Goal: Task Accomplishment & Management: Manage account settings

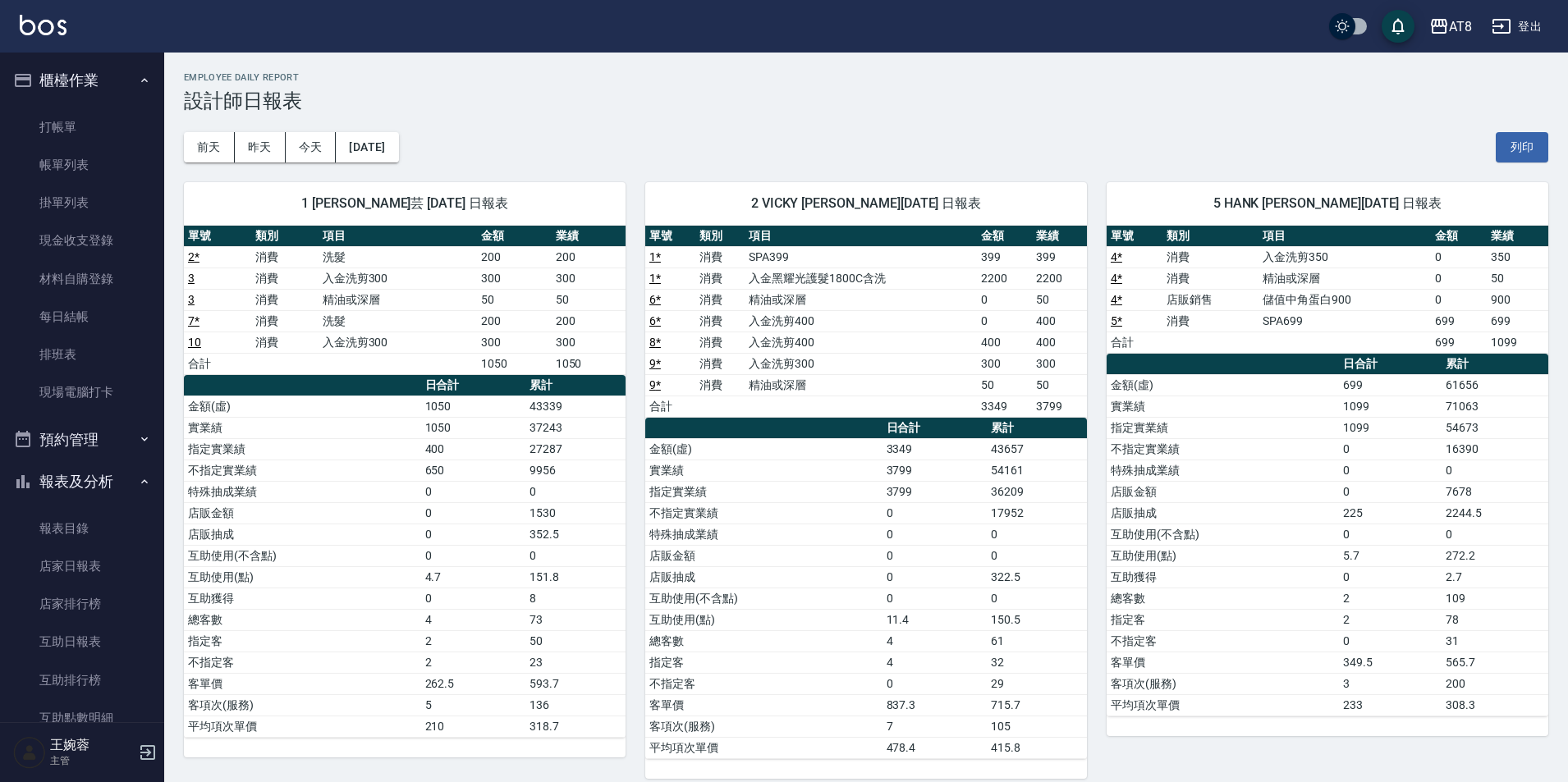
drag, startPoint x: 0, startPoint y: 0, endPoint x: 90, endPoint y: 83, distance: 122.4
click at [90, 419] on button "預約管理" at bounding box center [82, 440] width 151 height 43
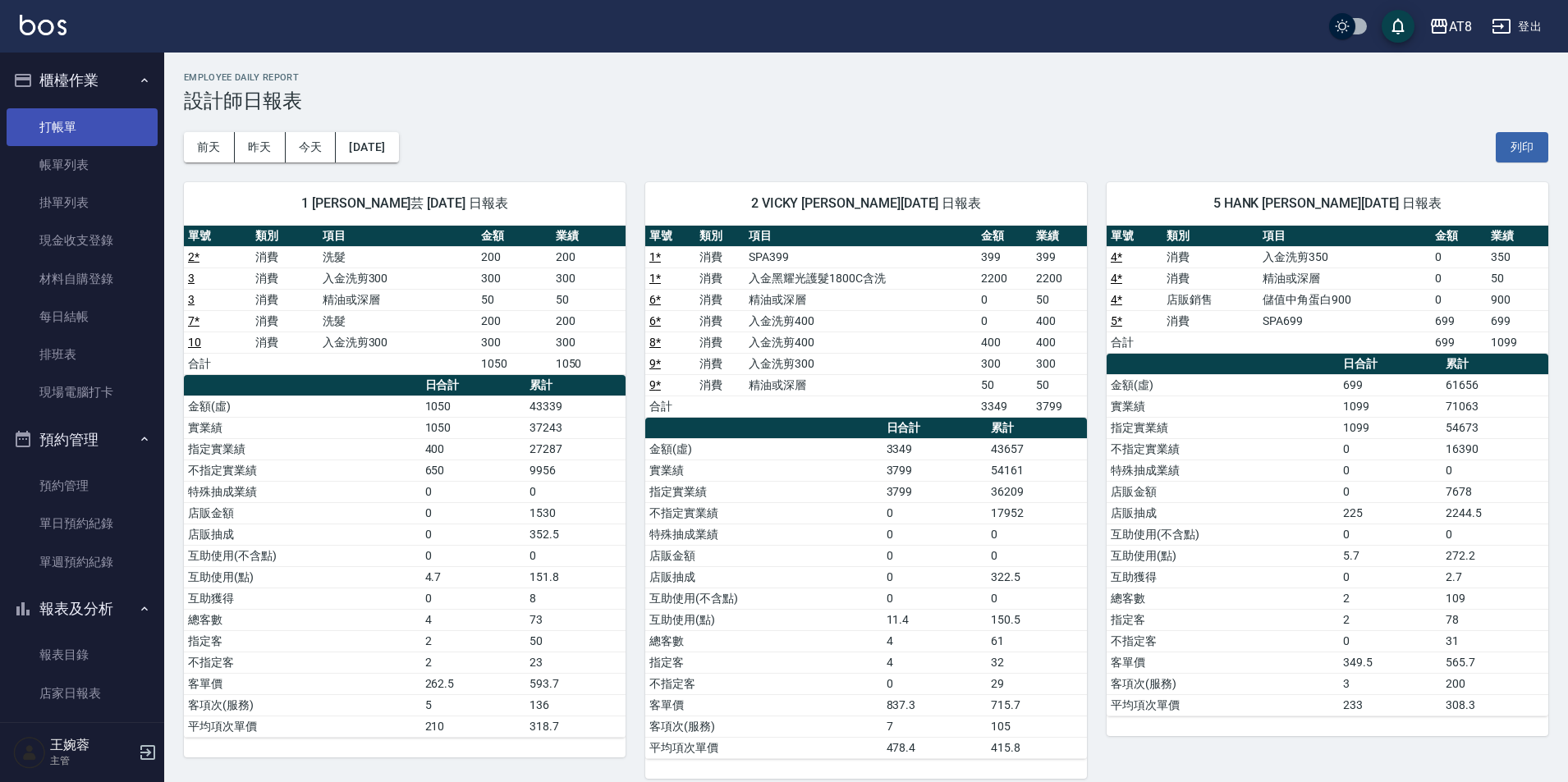
click at [97, 139] on link "打帳單" at bounding box center [82, 126] width 151 height 38
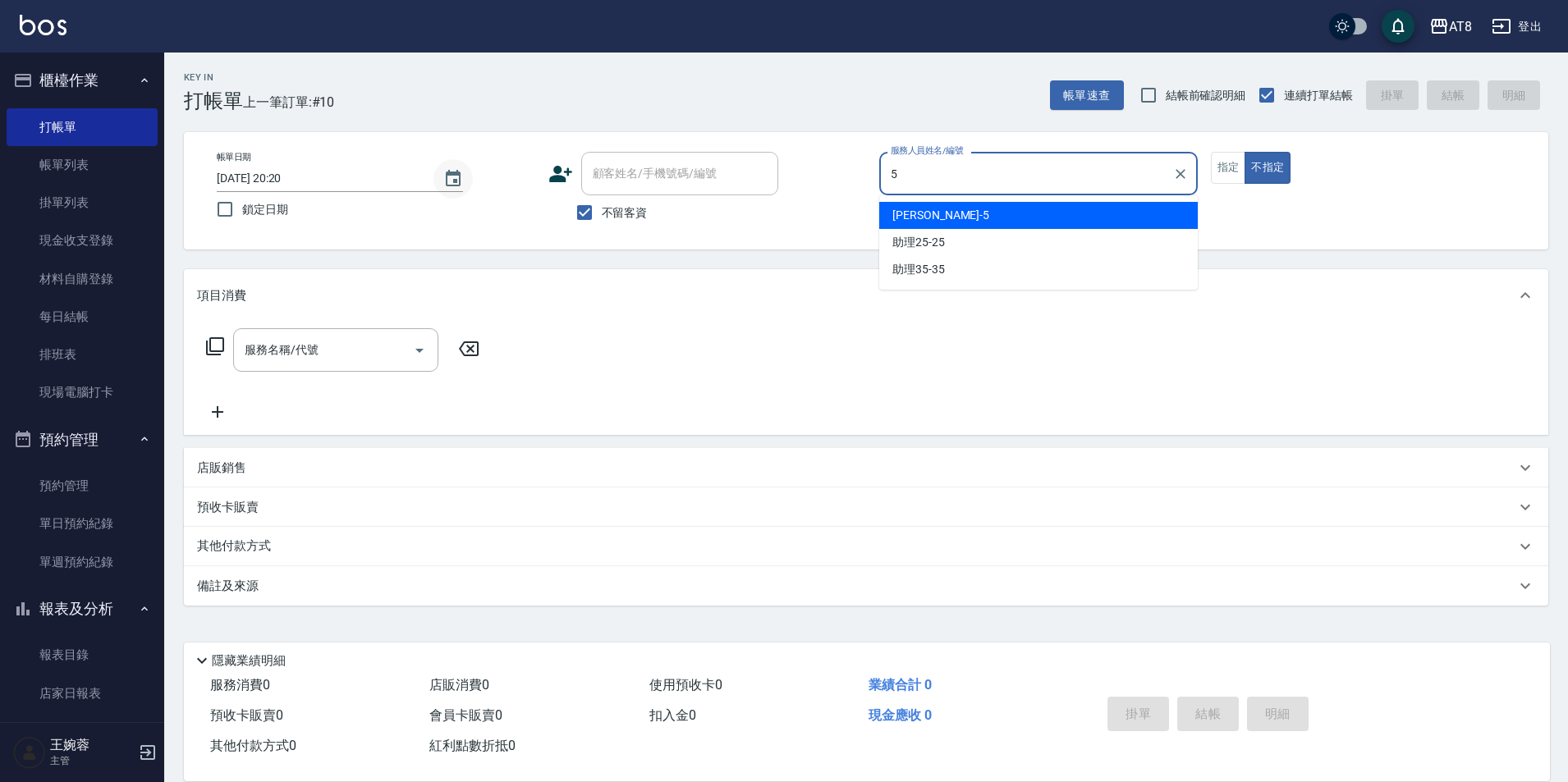
type input "HANK-5"
type button "false"
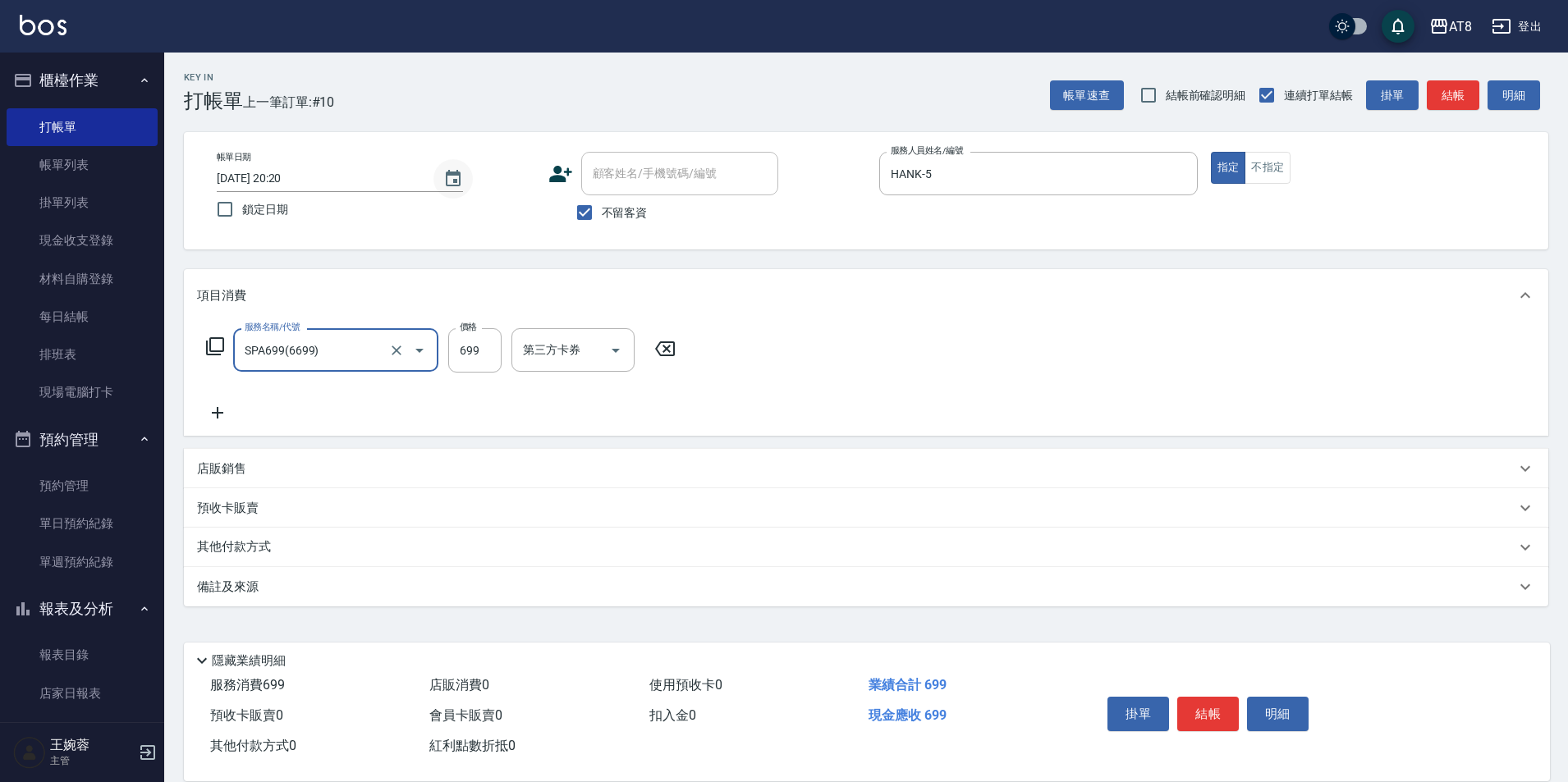
type input "SPA699(6699)"
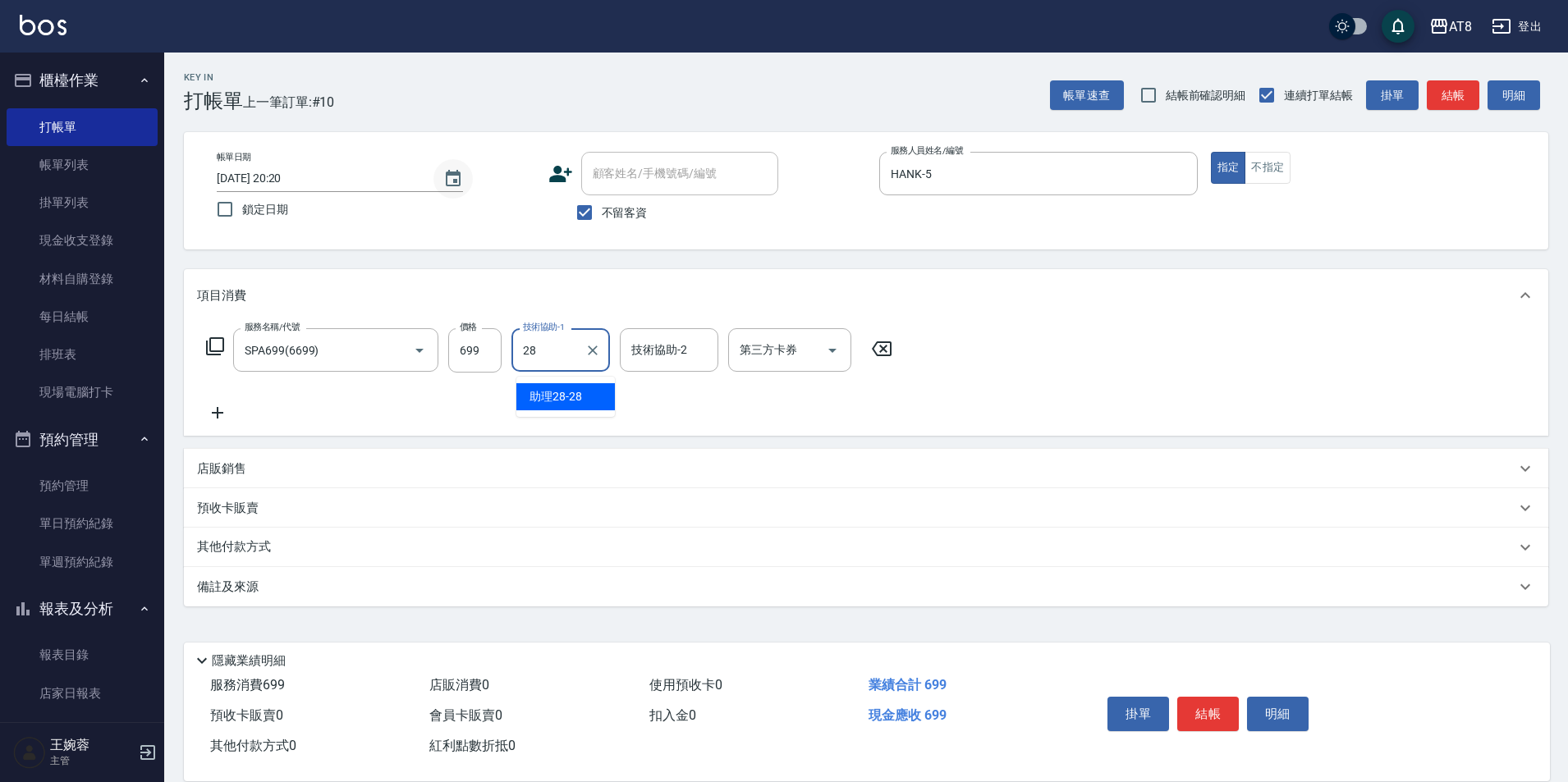
type input "助理28-28"
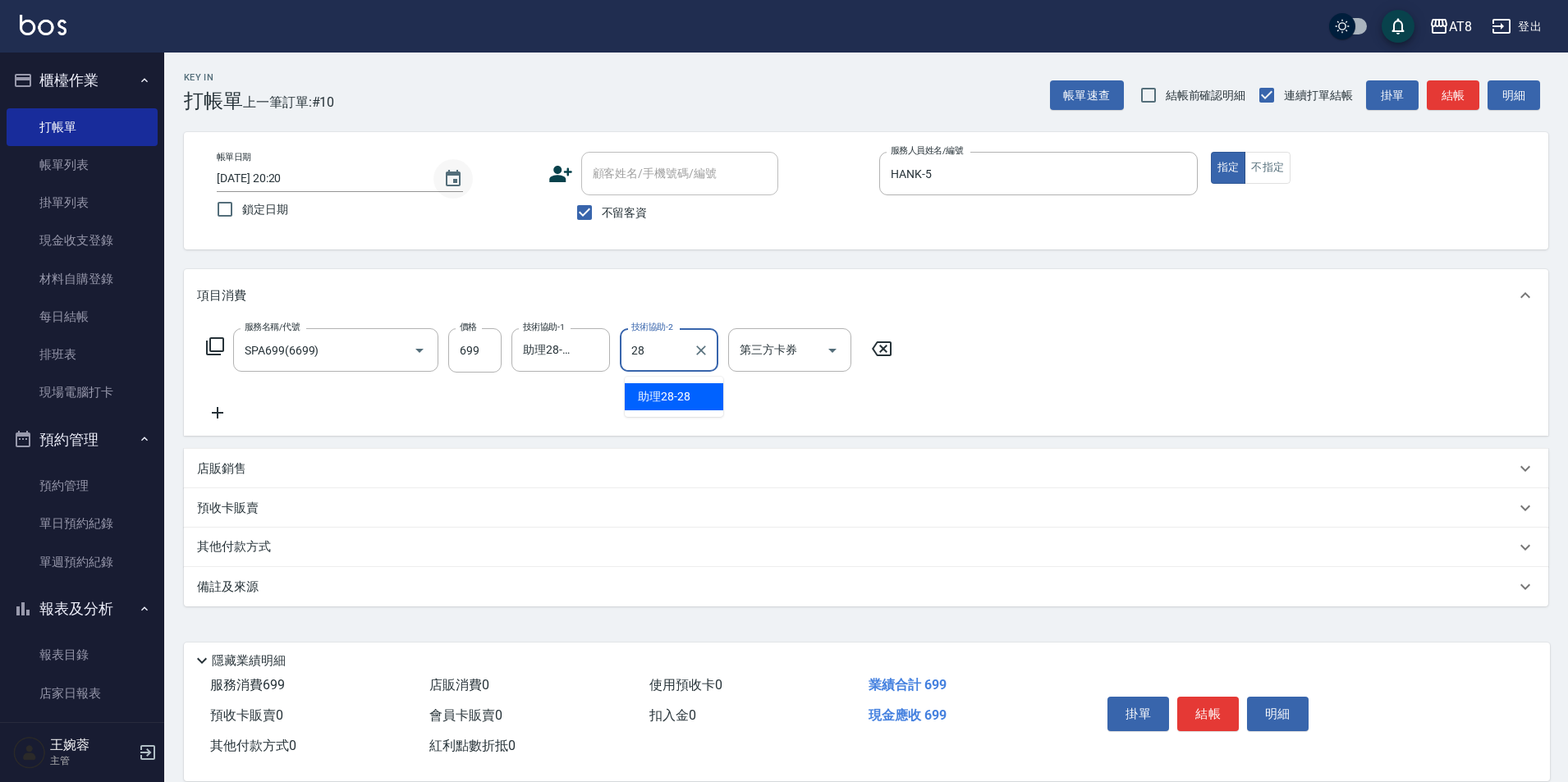
type input "28"
type input "助理28-28"
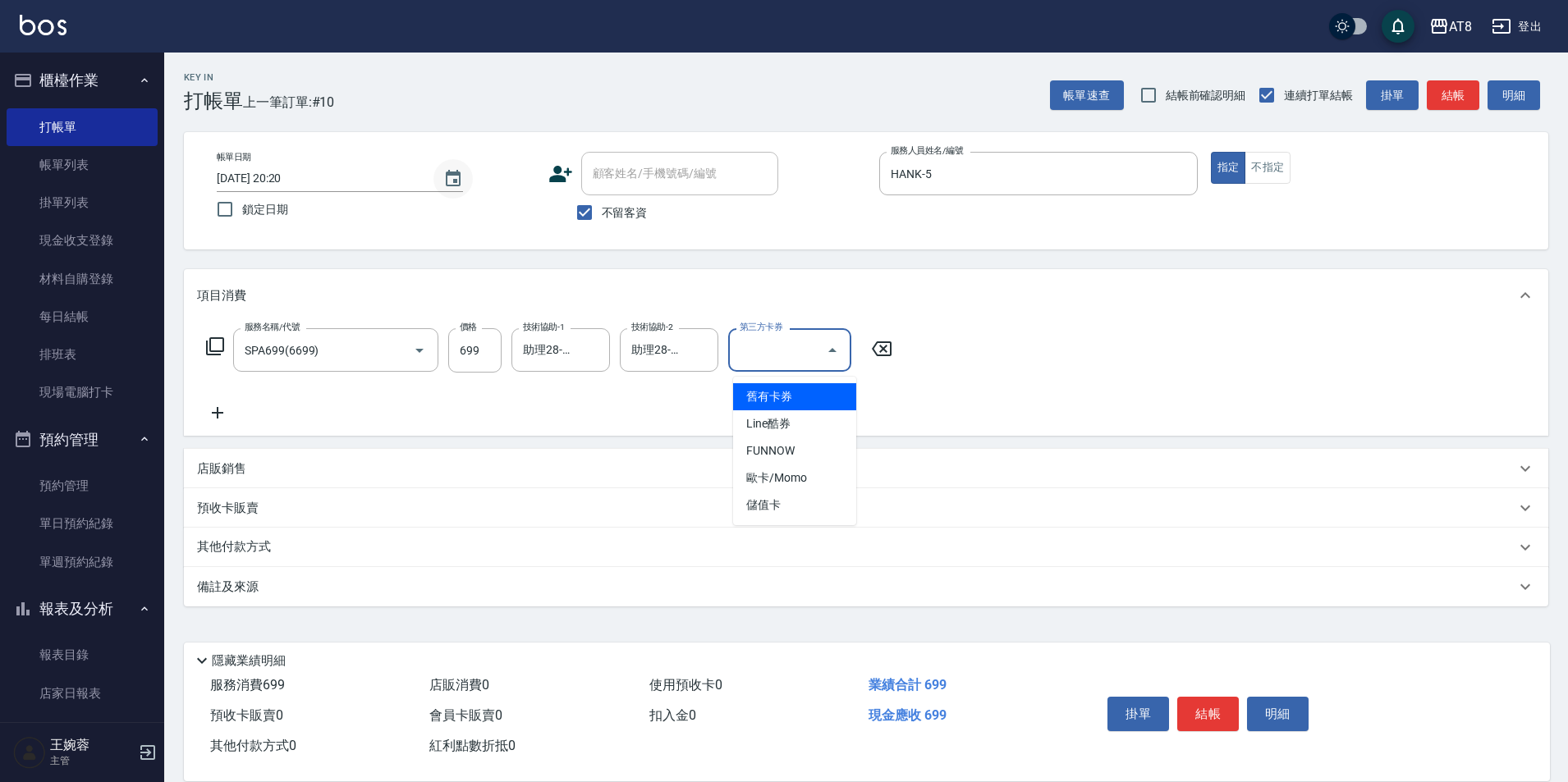
type input "舊有卡券"
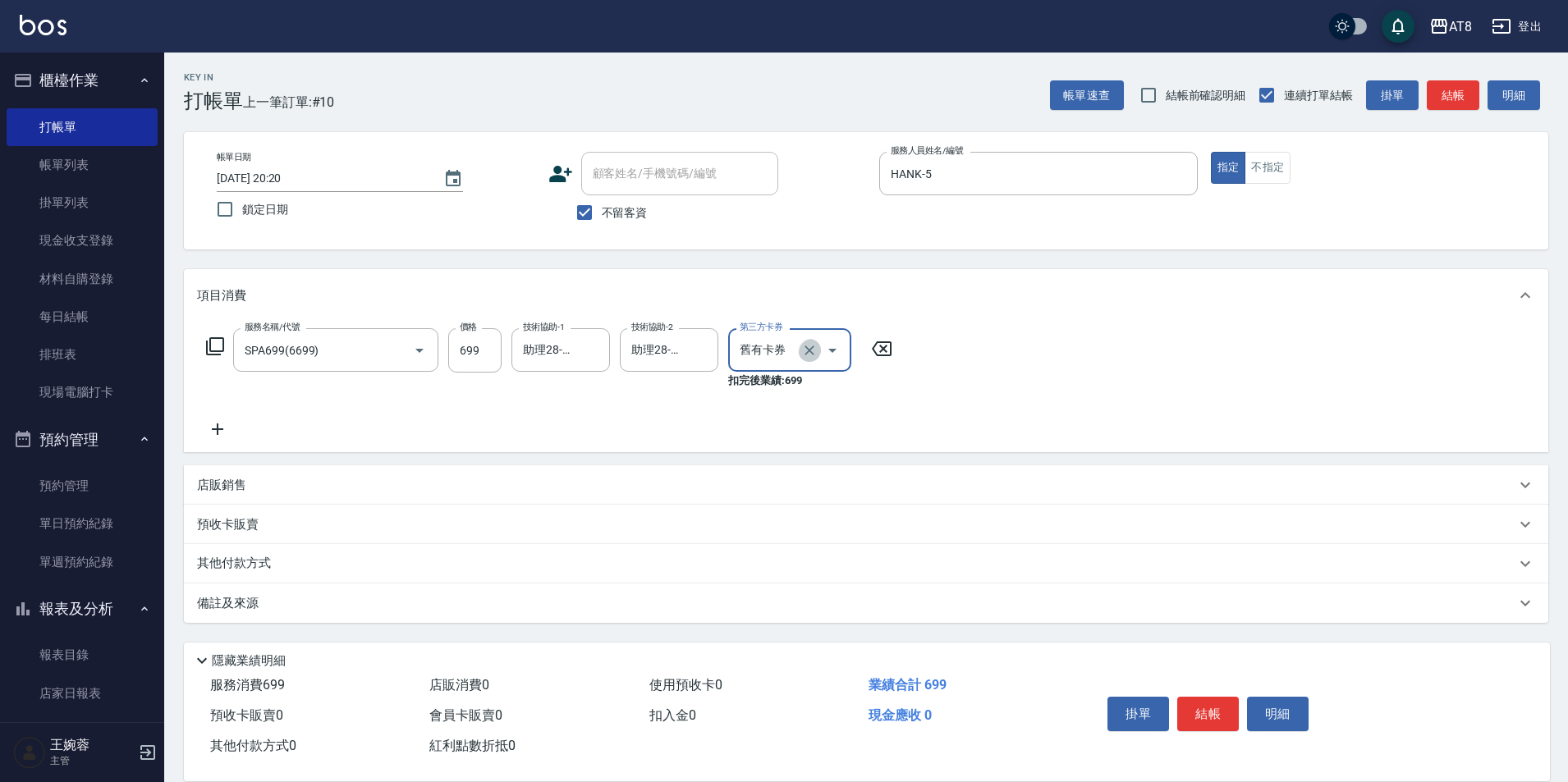
click at [811, 355] on icon "Clear" at bounding box center [809, 350] width 10 height 10
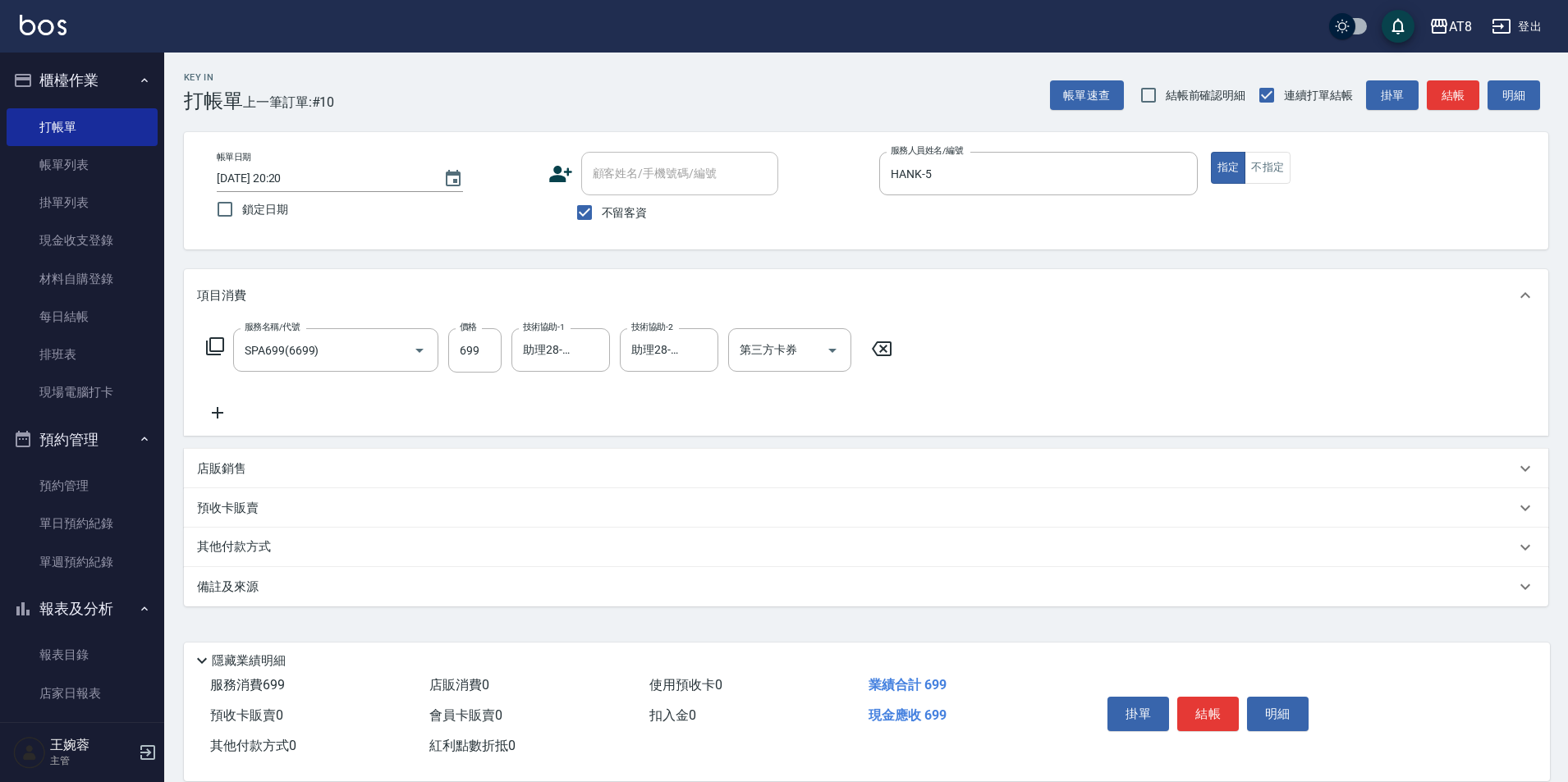
click at [1052, 371] on div "服務名稱/代號 SPA699(6699) 服務名稱/代號 價格 699 價格 技術協助-1 助理28-28 技術協助-1 技術協助-2 助理28-28 技術協…" at bounding box center [866, 379] width 1364 height 114
click at [203, 423] on icon at bounding box center [217, 413] width 41 height 19
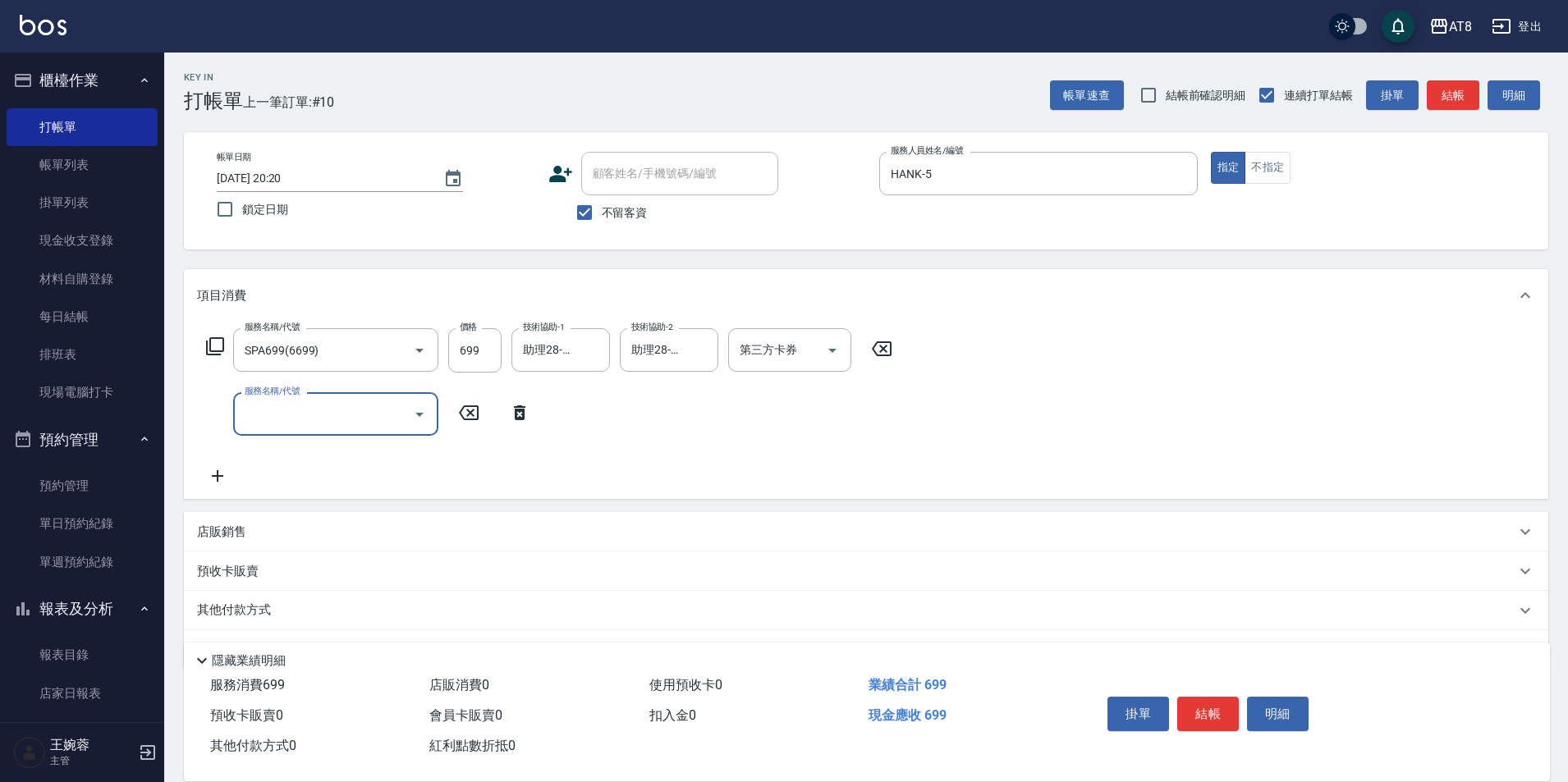
click at [308, 420] on input "服務名稱/代號" at bounding box center [323, 413] width 166 height 29
type input "剪髮(2250)"
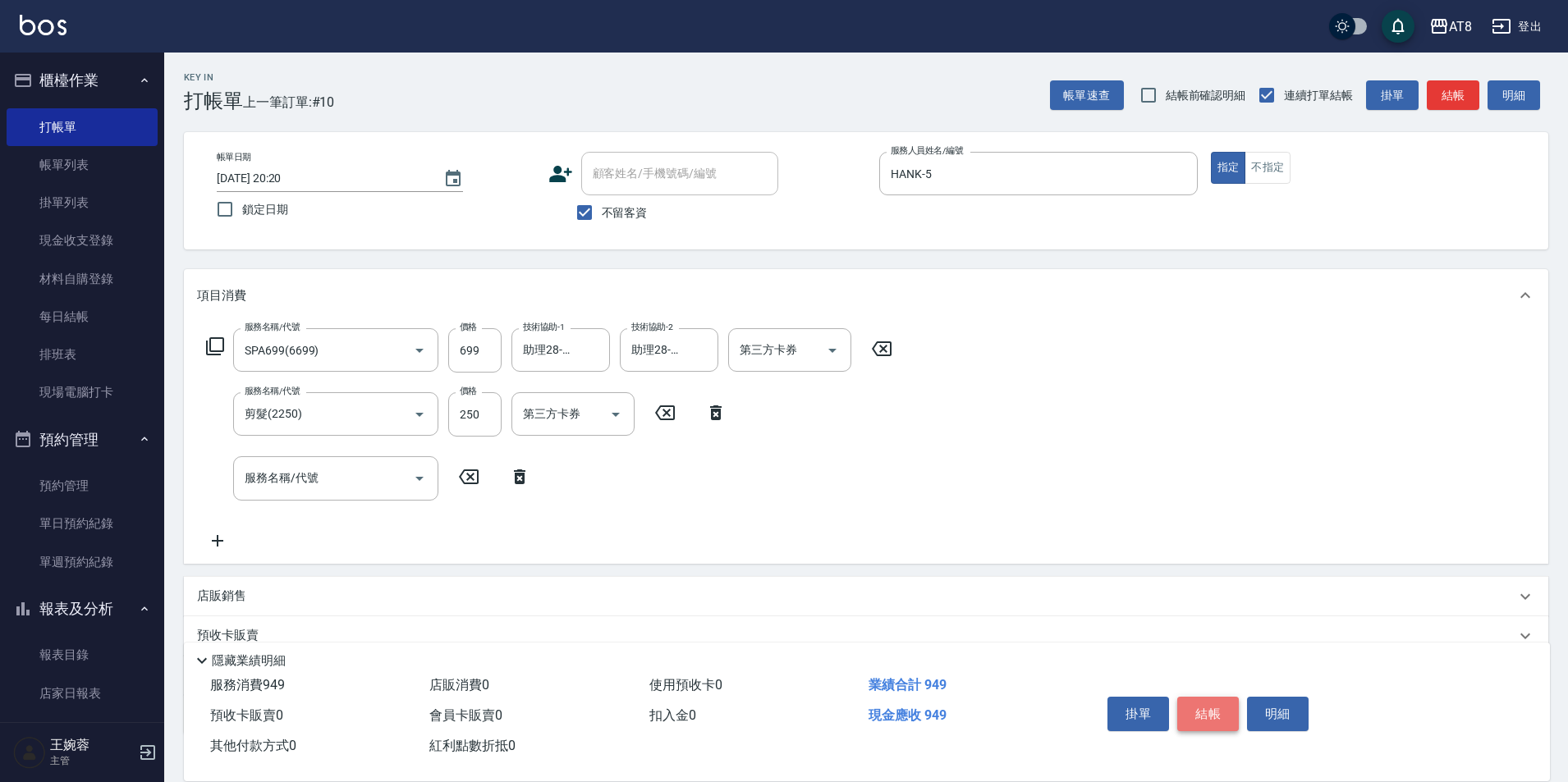
click at [1230, 704] on button "結帳" at bounding box center [1208, 714] width 61 height 34
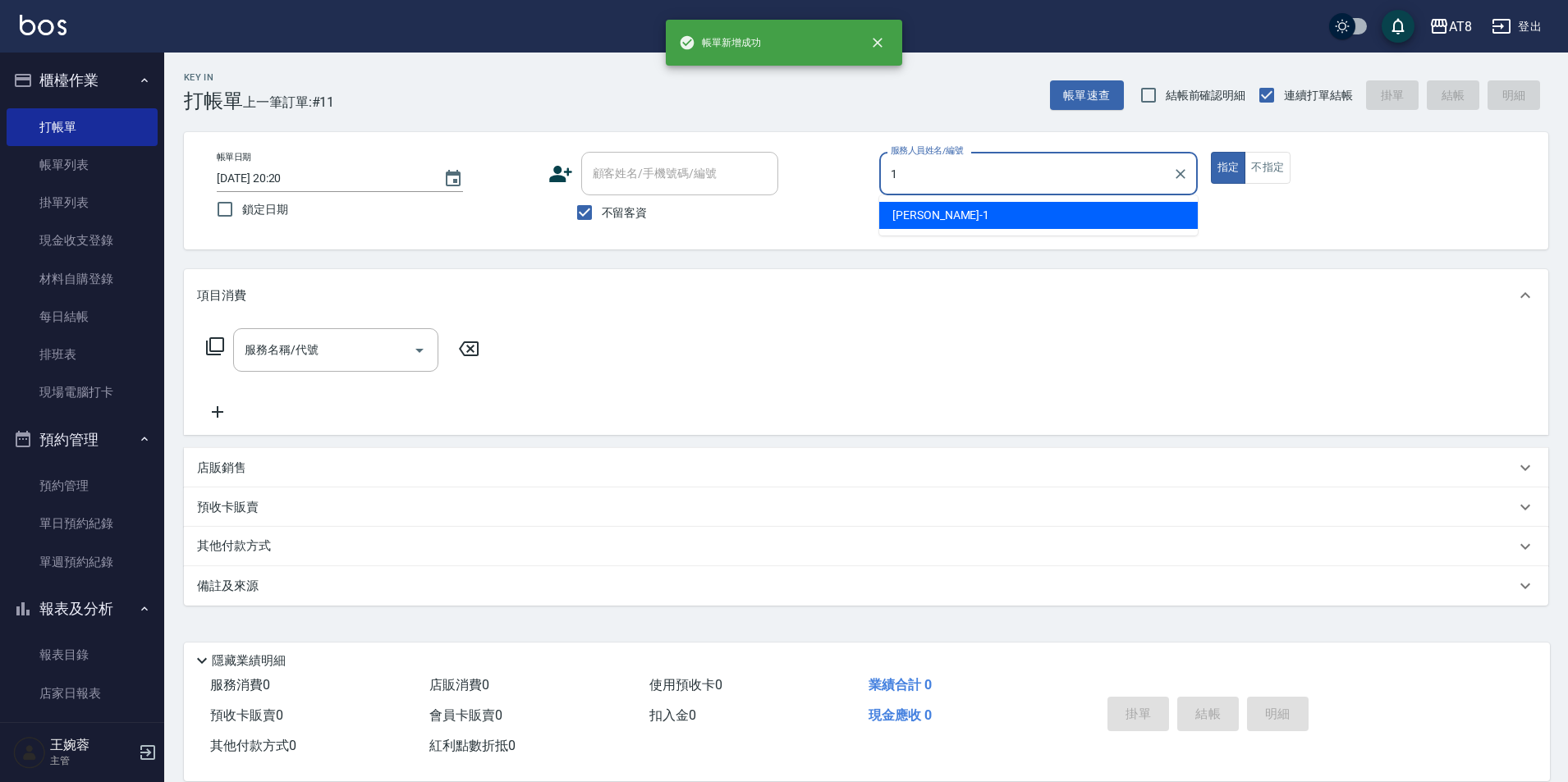
type input "YUKI-1"
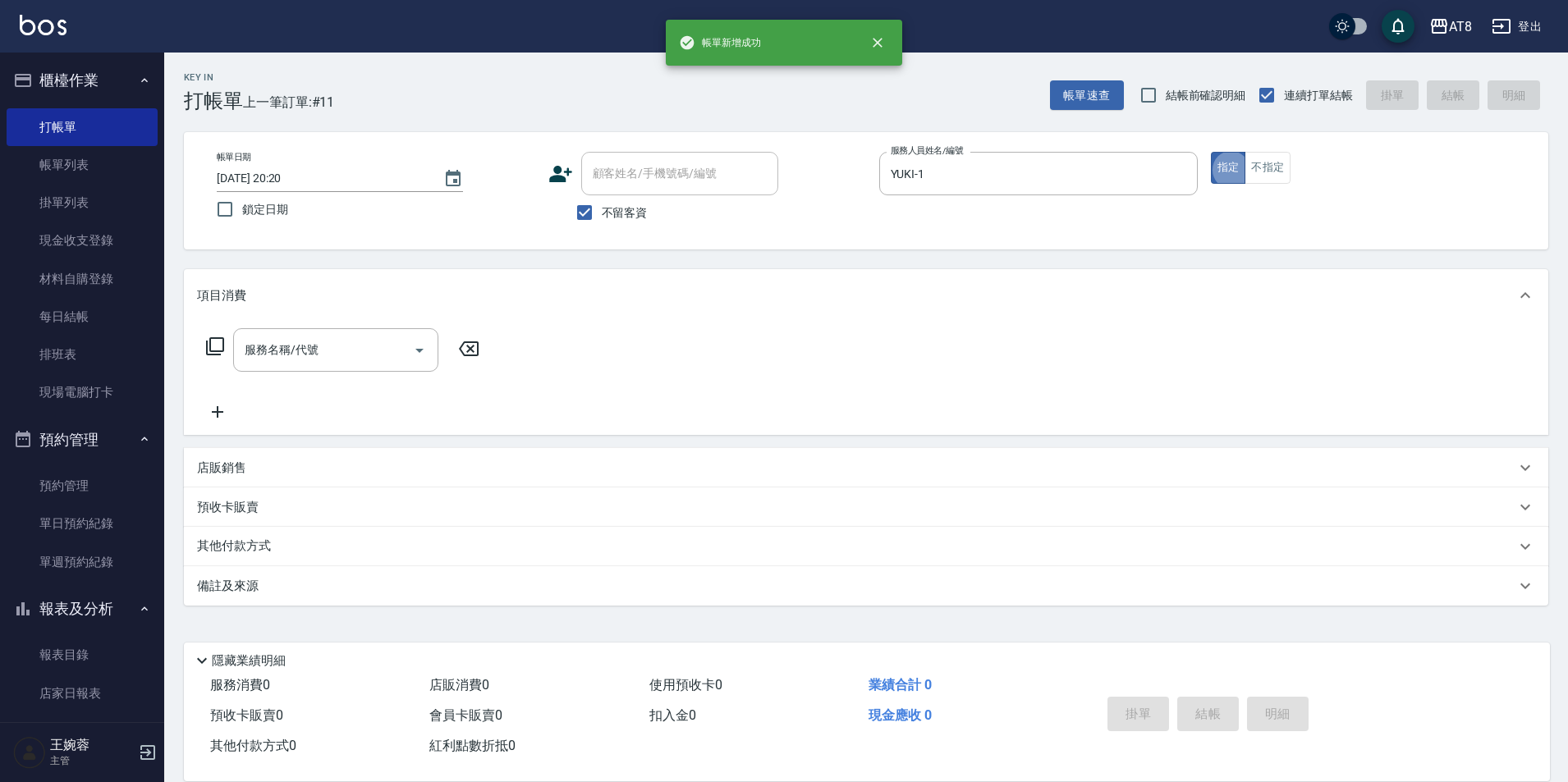
type button "true"
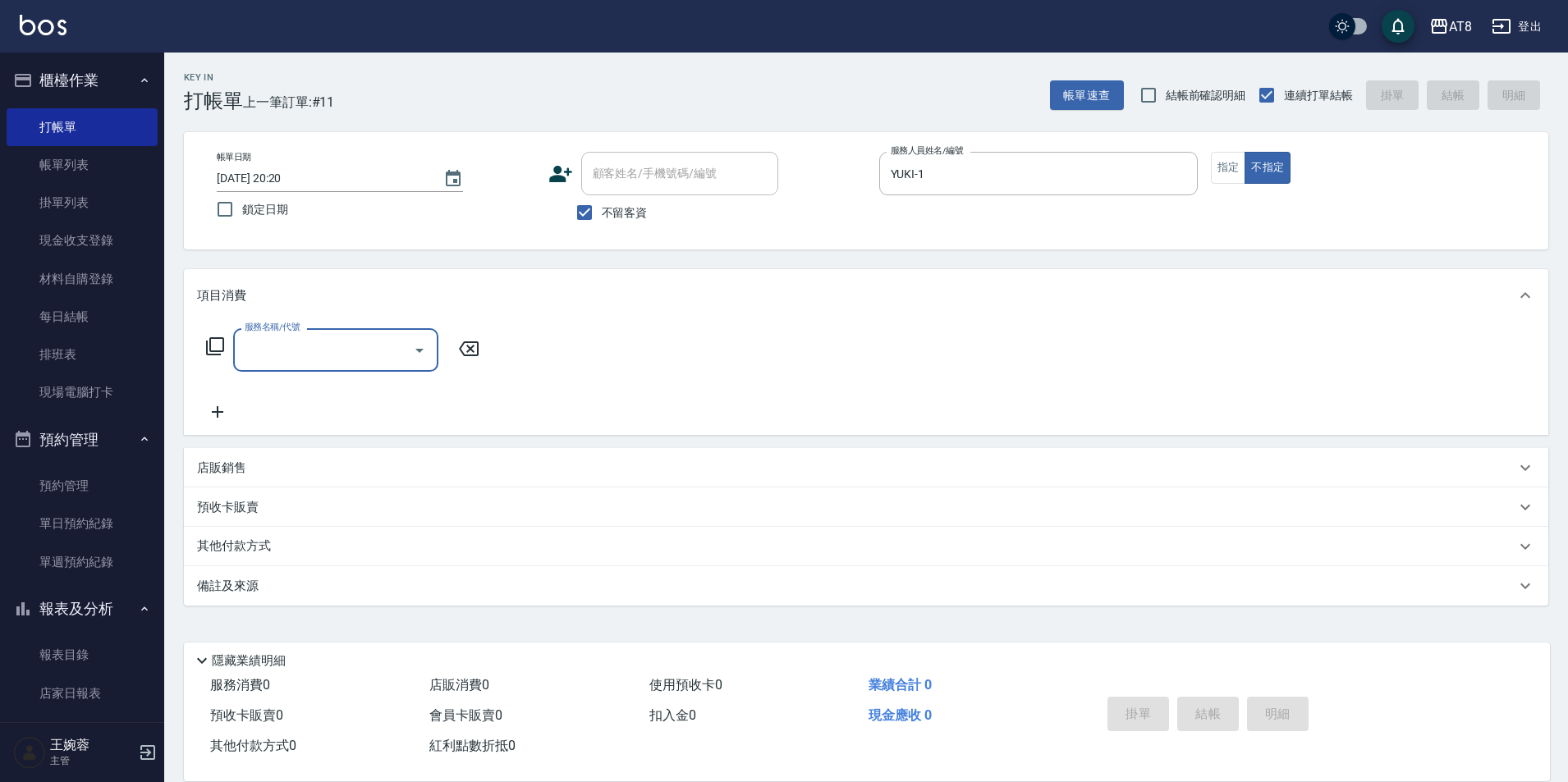
click at [219, 352] on icon at bounding box center [215, 346] width 19 height 19
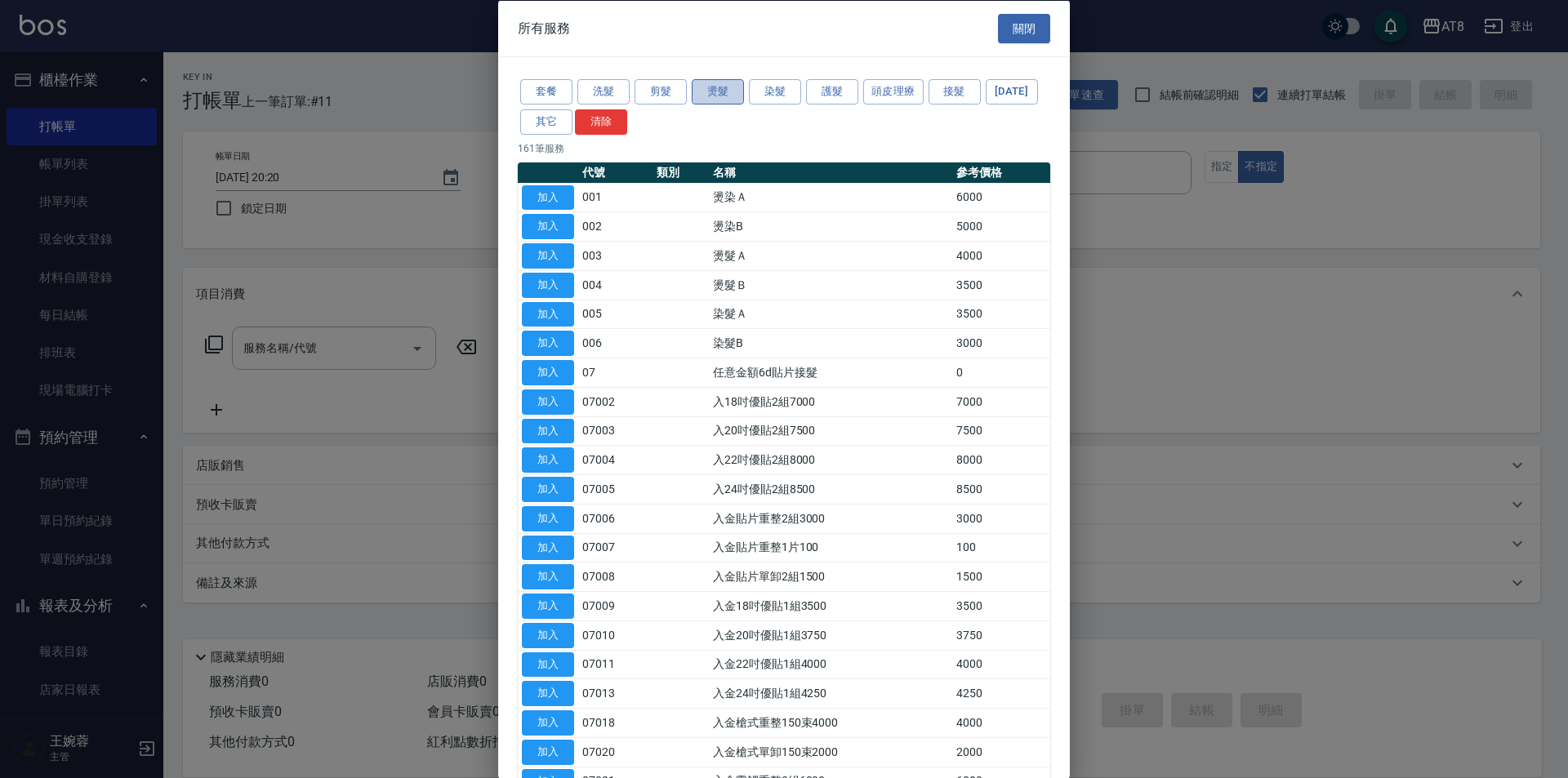
click at [724, 94] on button "燙髮" at bounding box center [718, 92] width 52 height 25
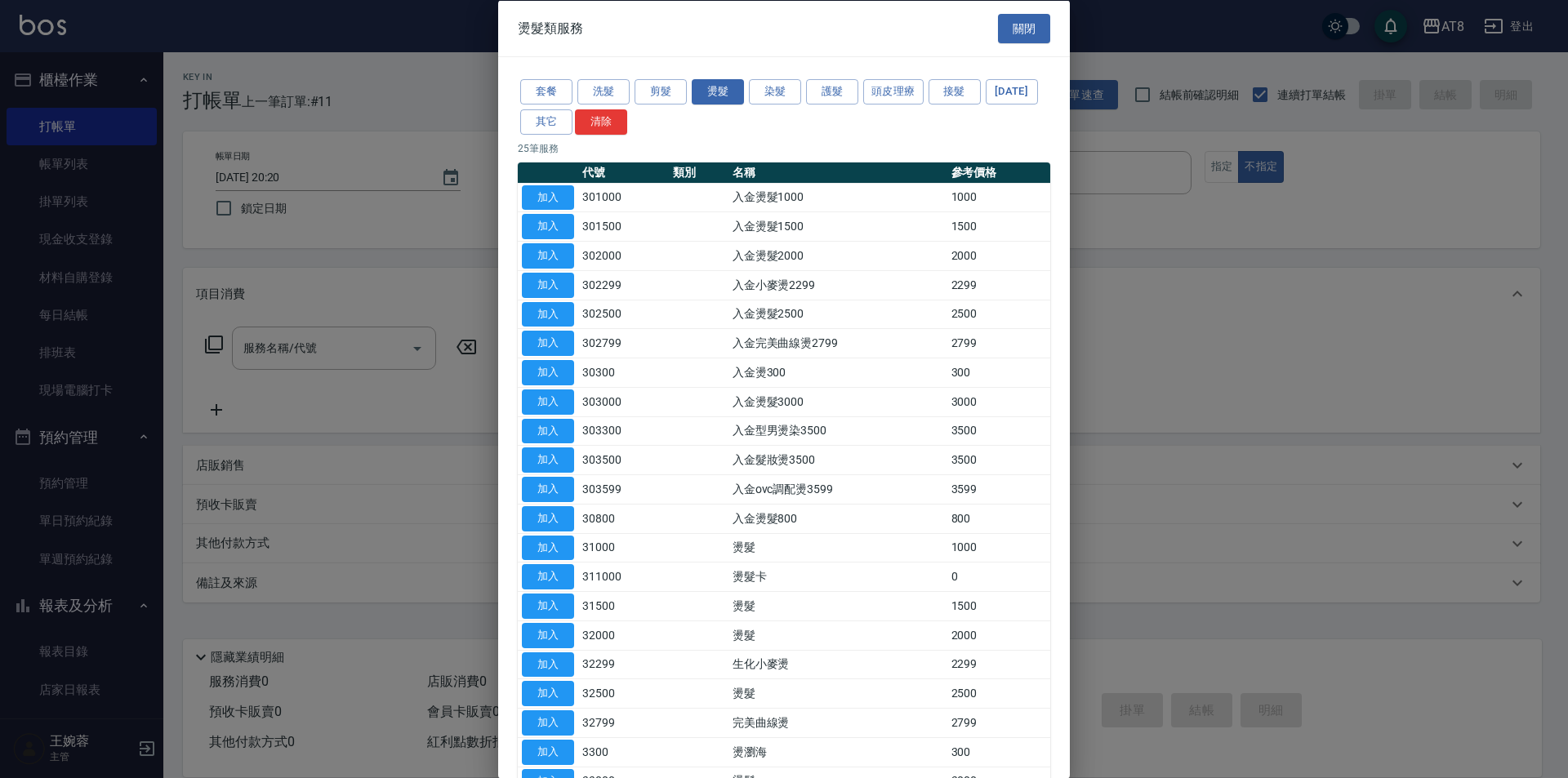
drag, startPoint x: 1061, startPoint y: 320, endPoint x: 1067, endPoint y: 383, distance: 63.3
click at [1060, 400] on div "套餐 洗髮 剪髮 燙髮 染髮 護髮 頭皮理療 接髮 [DATE] 其它 清除 25 筆服務 代號 類別 名稱 參考價格 加入 301000 入金燙髮1000 …" at bounding box center [784, 494] width 572 height 875
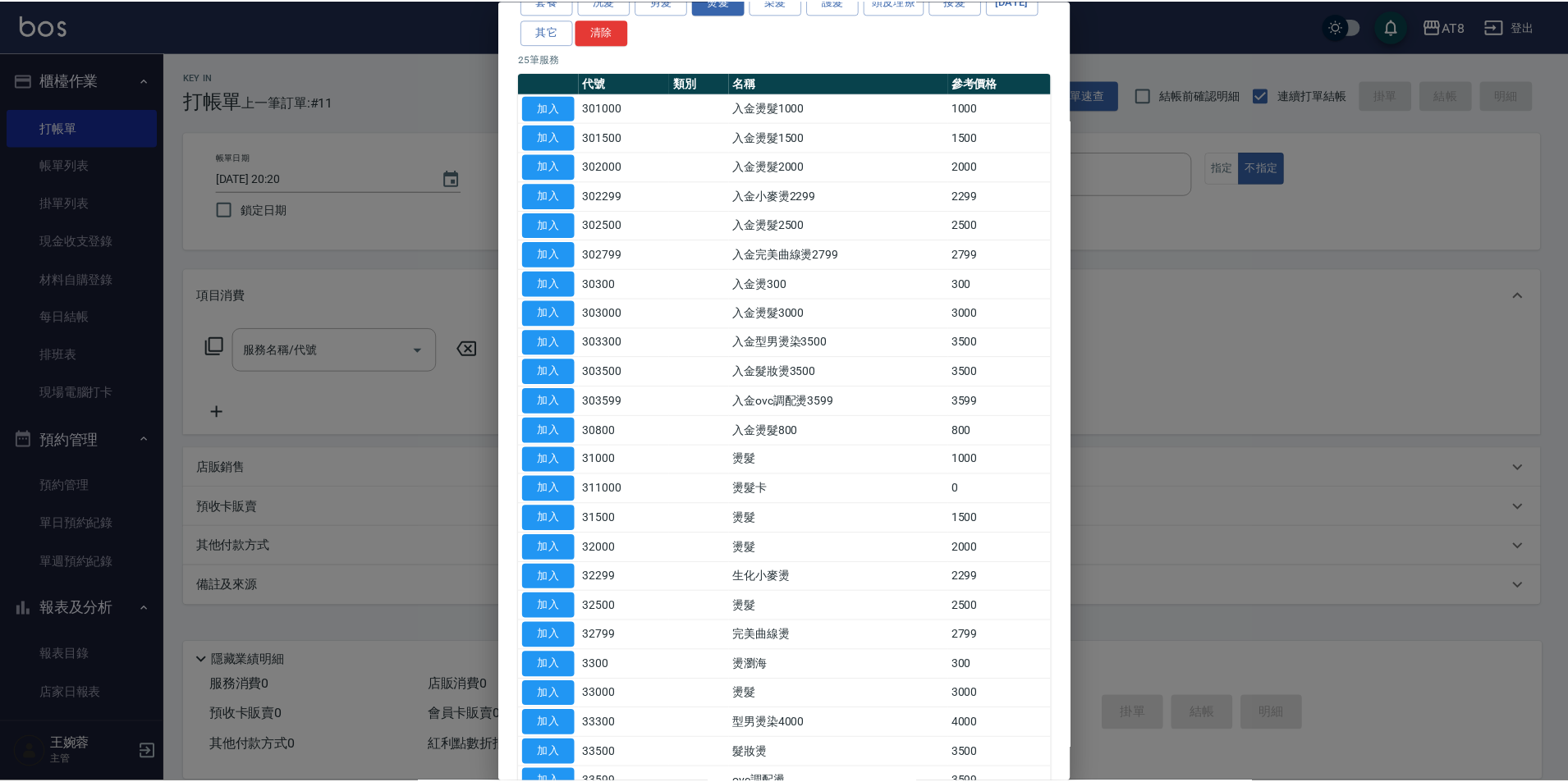
scroll to position [355, 0]
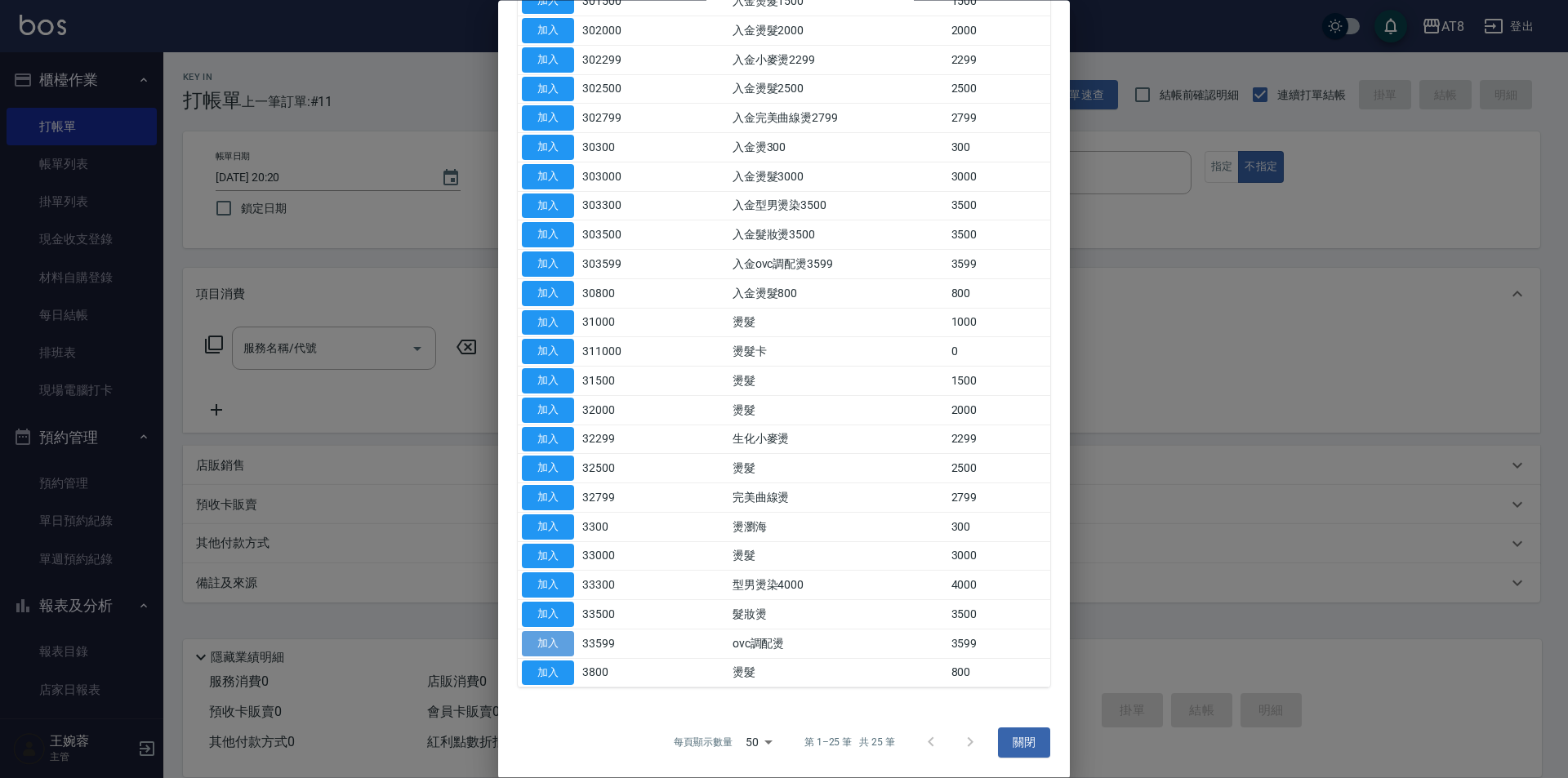
click at [562, 636] on button "加入" at bounding box center [549, 644] width 52 height 25
type input "ovc調配燙(33599)"
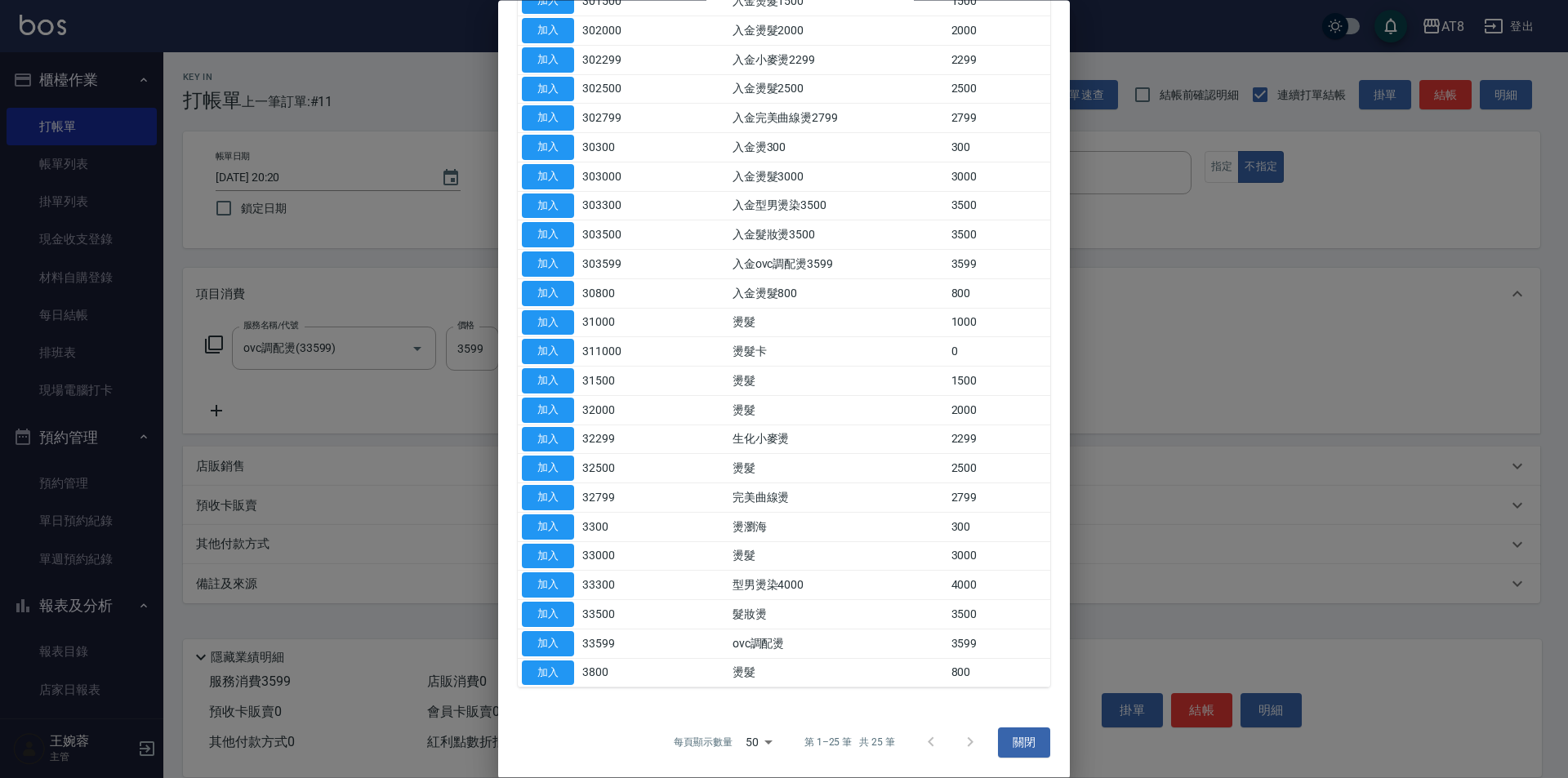
click at [483, 360] on div at bounding box center [784, 389] width 1568 height 778
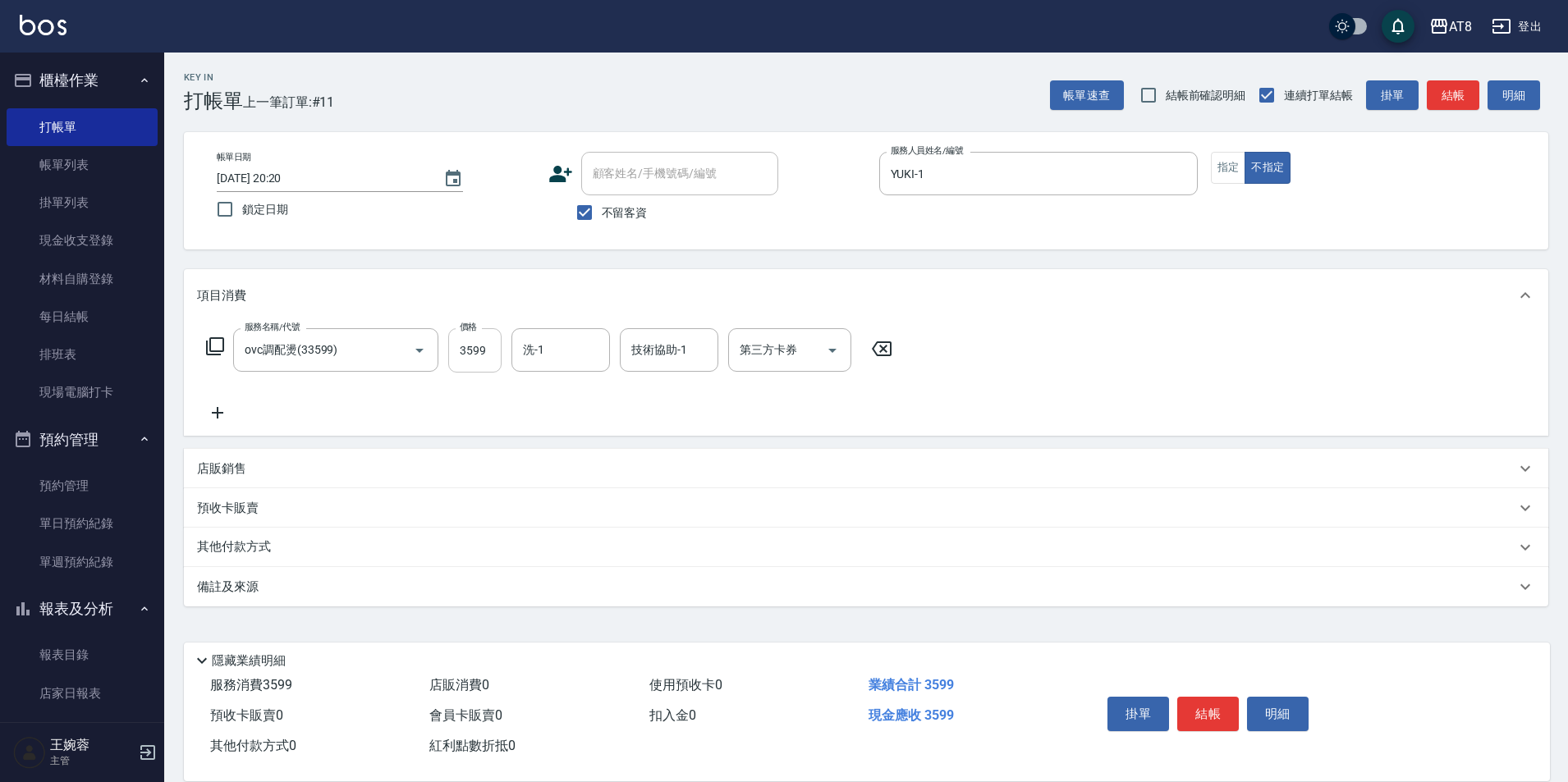
click at [485, 360] on input "3599" at bounding box center [475, 350] width 54 height 44
type input "3399"
type input "助理28-28"
click at [702, 353] on icon "Clear" at bounding box center [701, 350] width 10 height 10
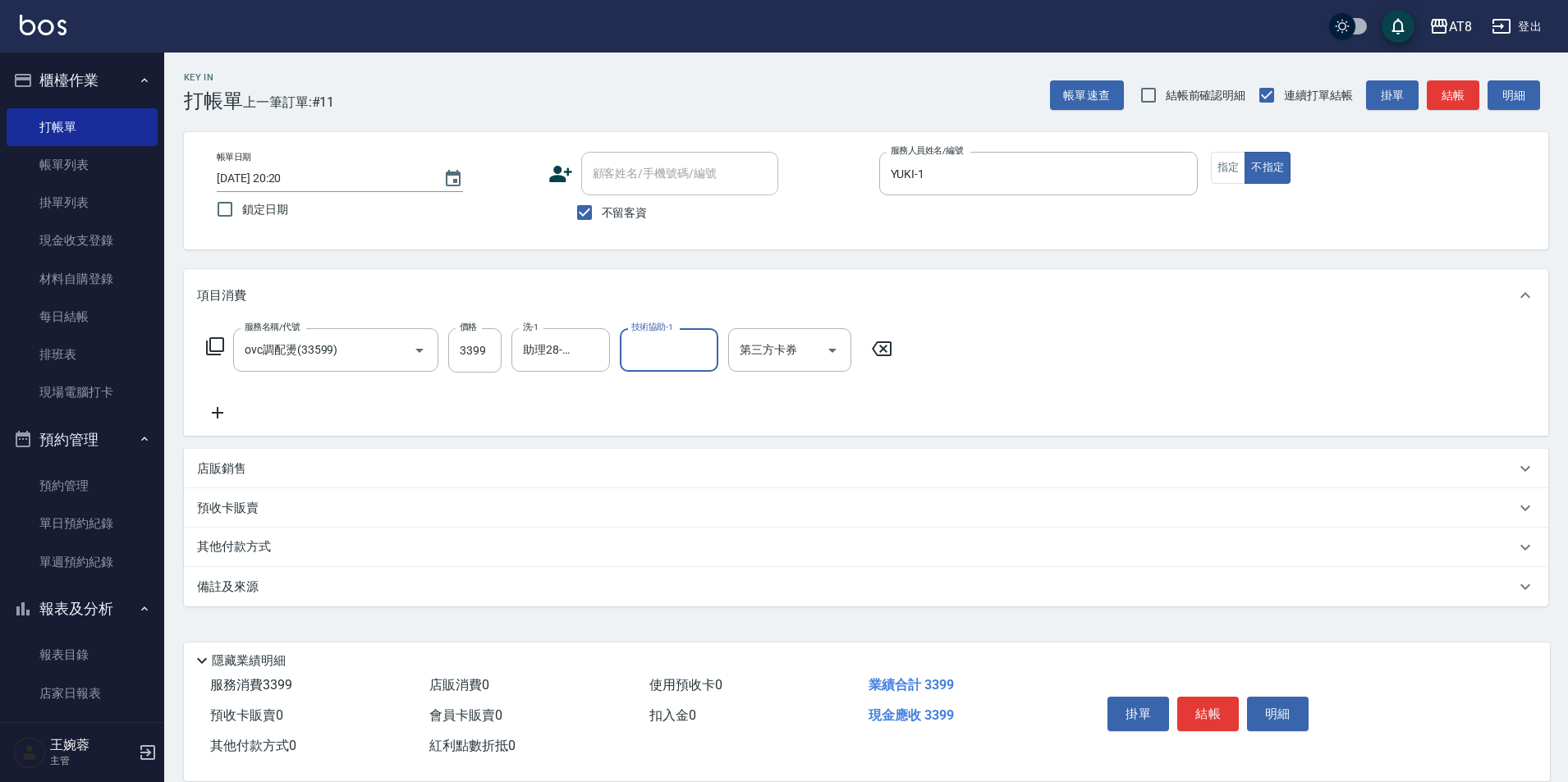
click at [663, 358] on input "技術協助-1" at bounding box center [668, 349] width 83 height 29
type input "助理22-22"
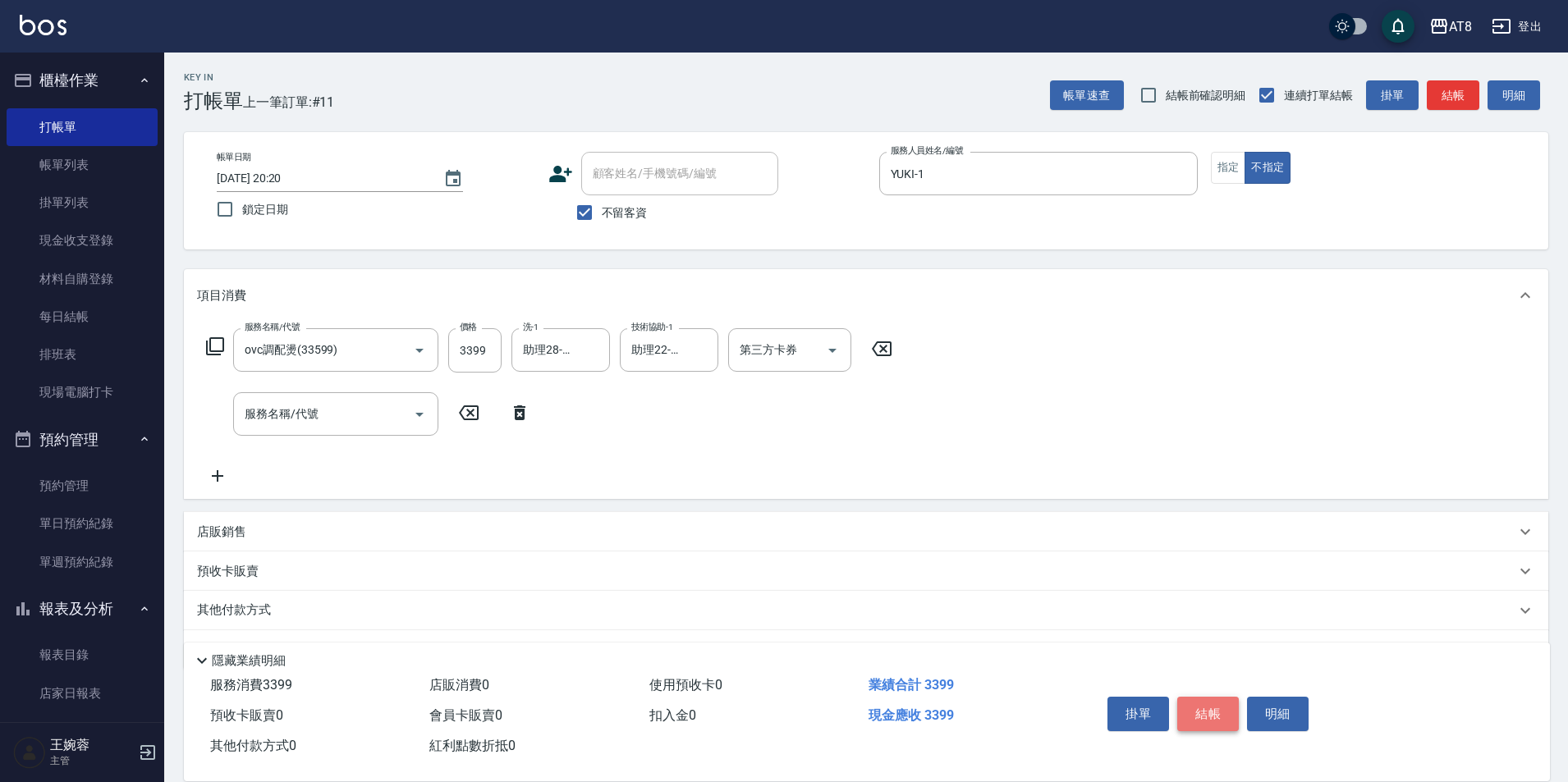
click at [1211, 698] on button "結帳" at bounding box center [1208, 714] width 61 height 34
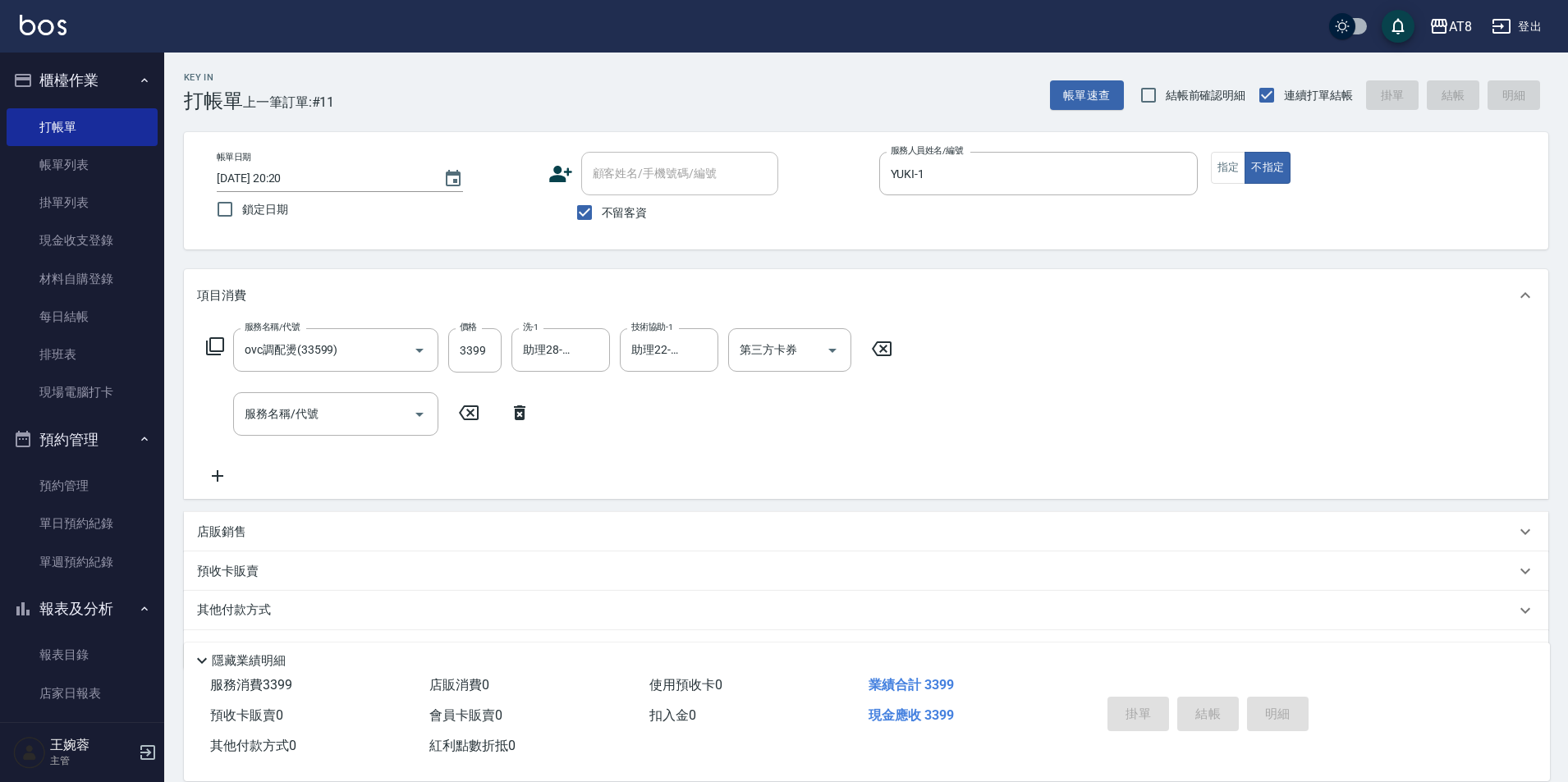
type input "[DATE] 20:21"
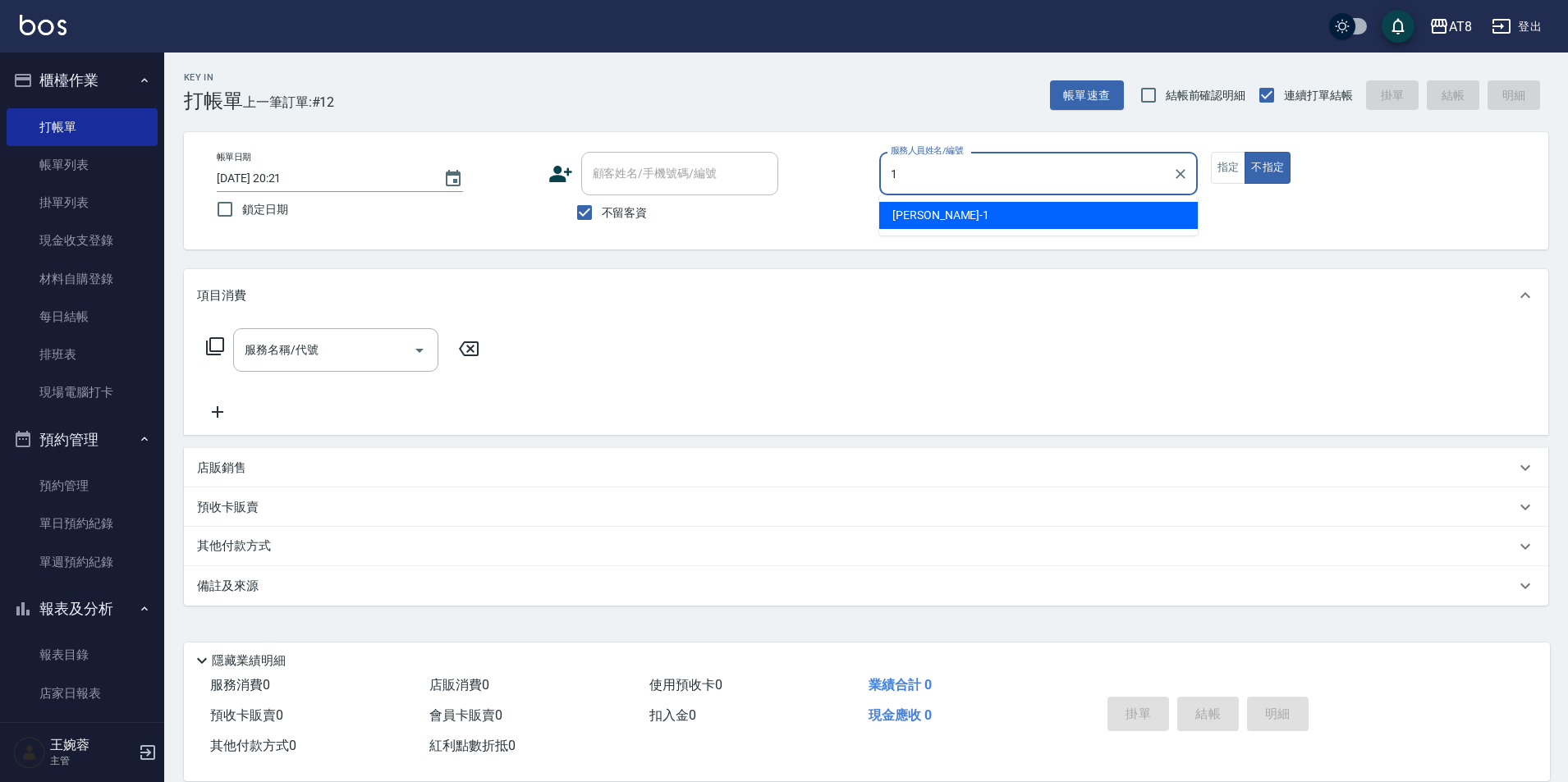
type input "YUKI-1"
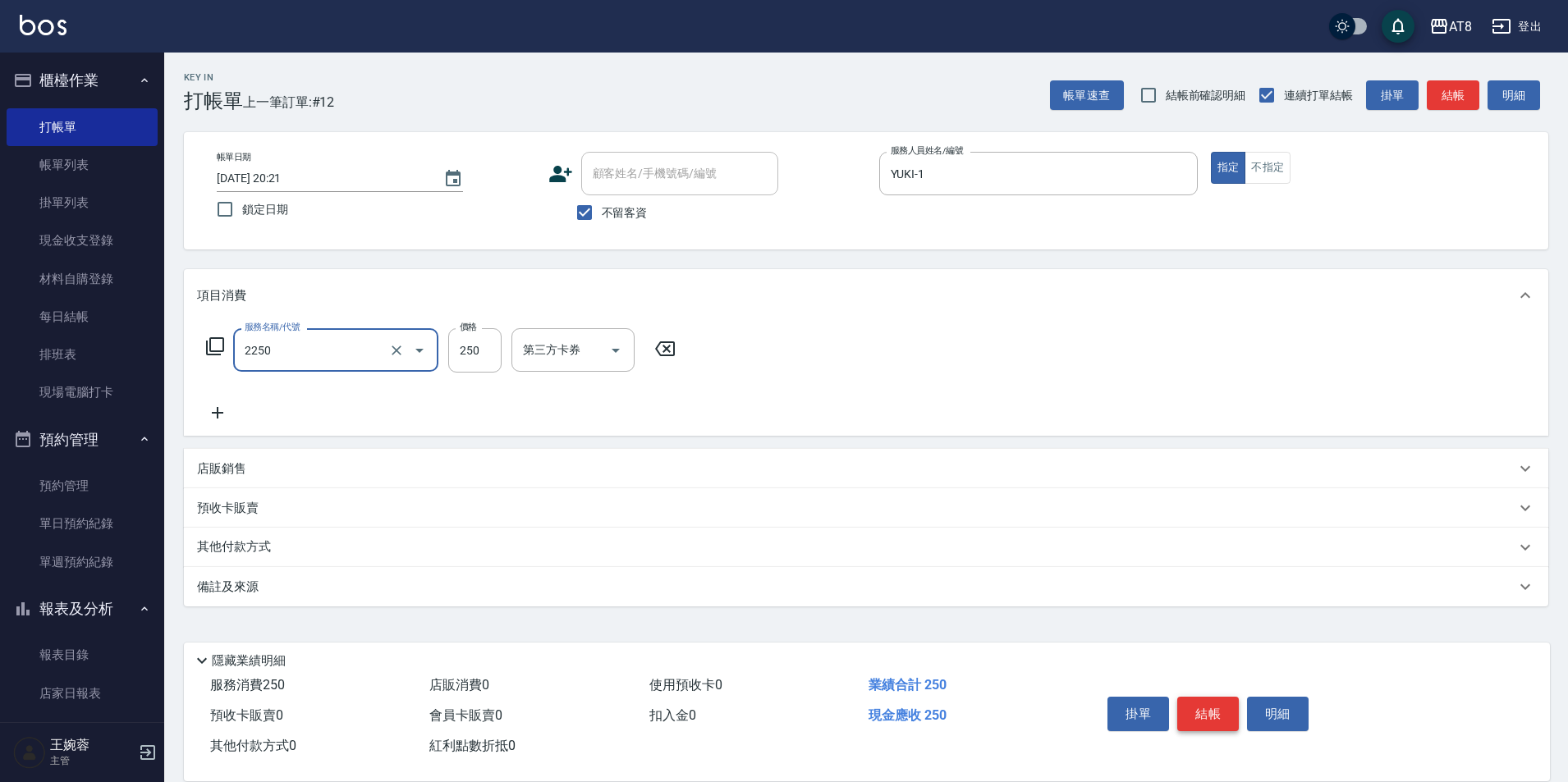
type input "剪髮(2250)"
click at [673, 348] on icon at bounding box center [665, 348] width 19 height 15
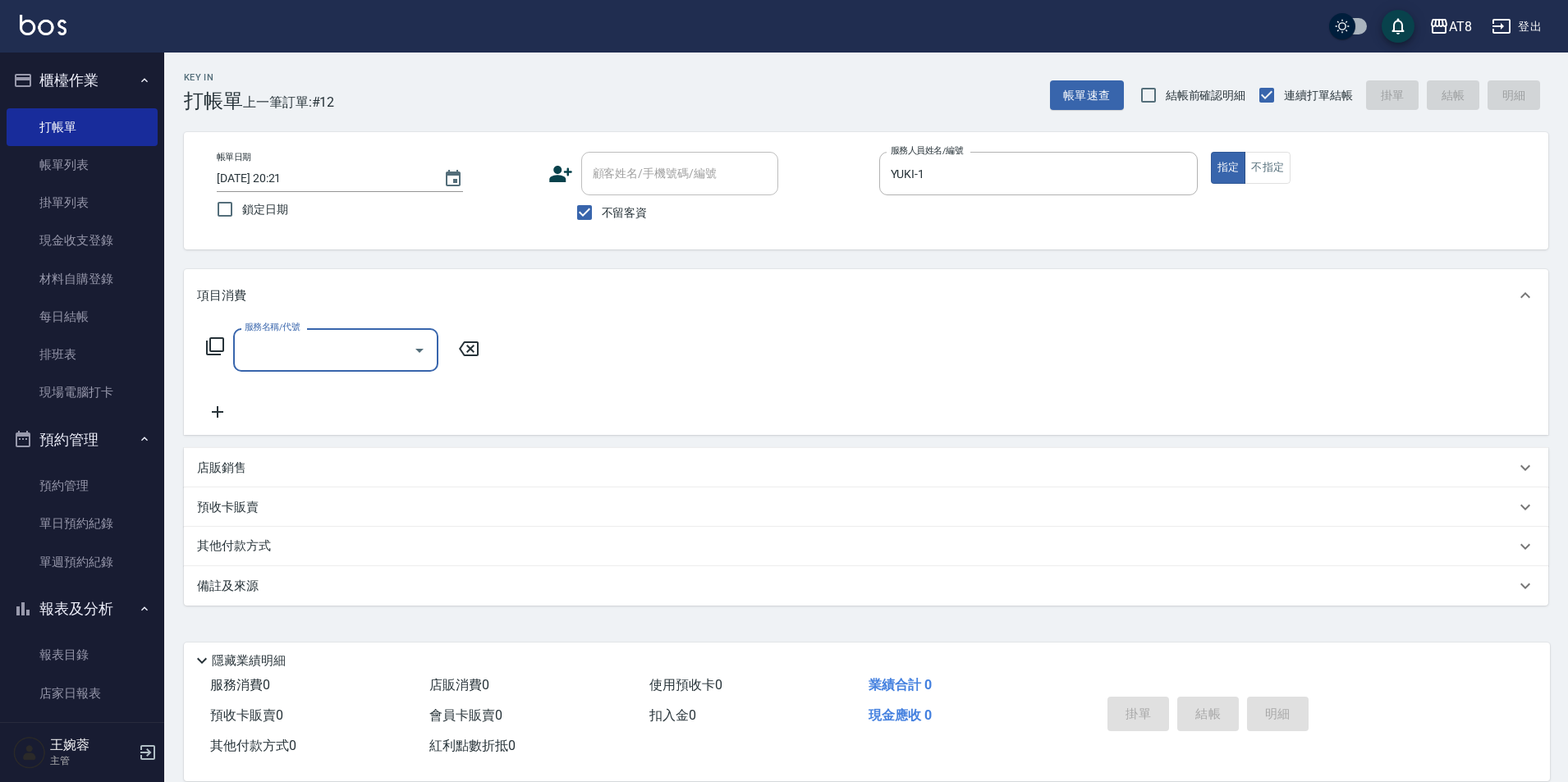
click at [385, 345] on input "服務名稱/代號" at bounding box center [323, 349] width 166 height 29
type input "2"
type input "洗髮(1150)"
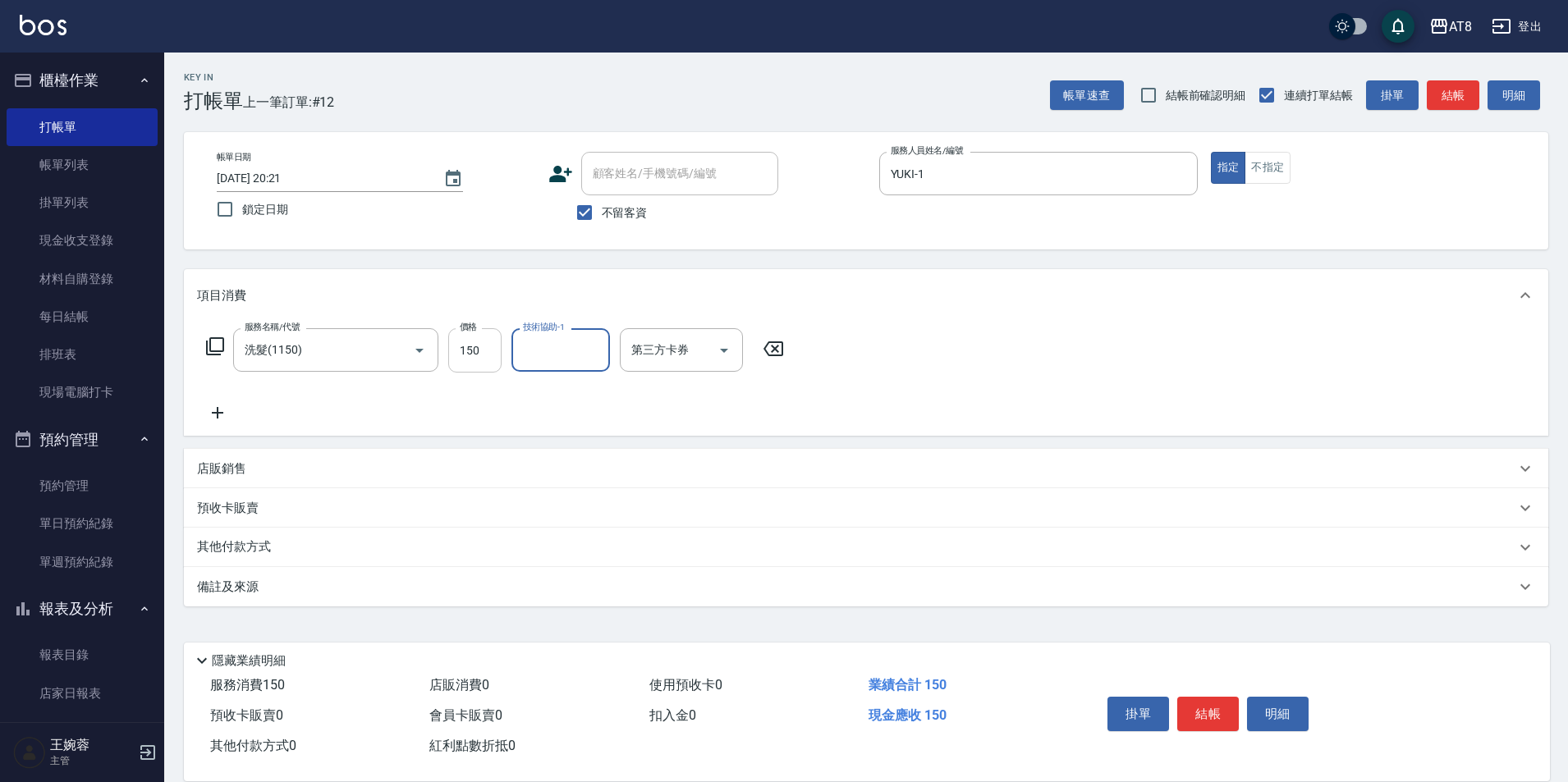
click at [480, 362] on input "150" at bounding box center [475, 350] width 54 height 44
type input "200"
type input "助理22-22"
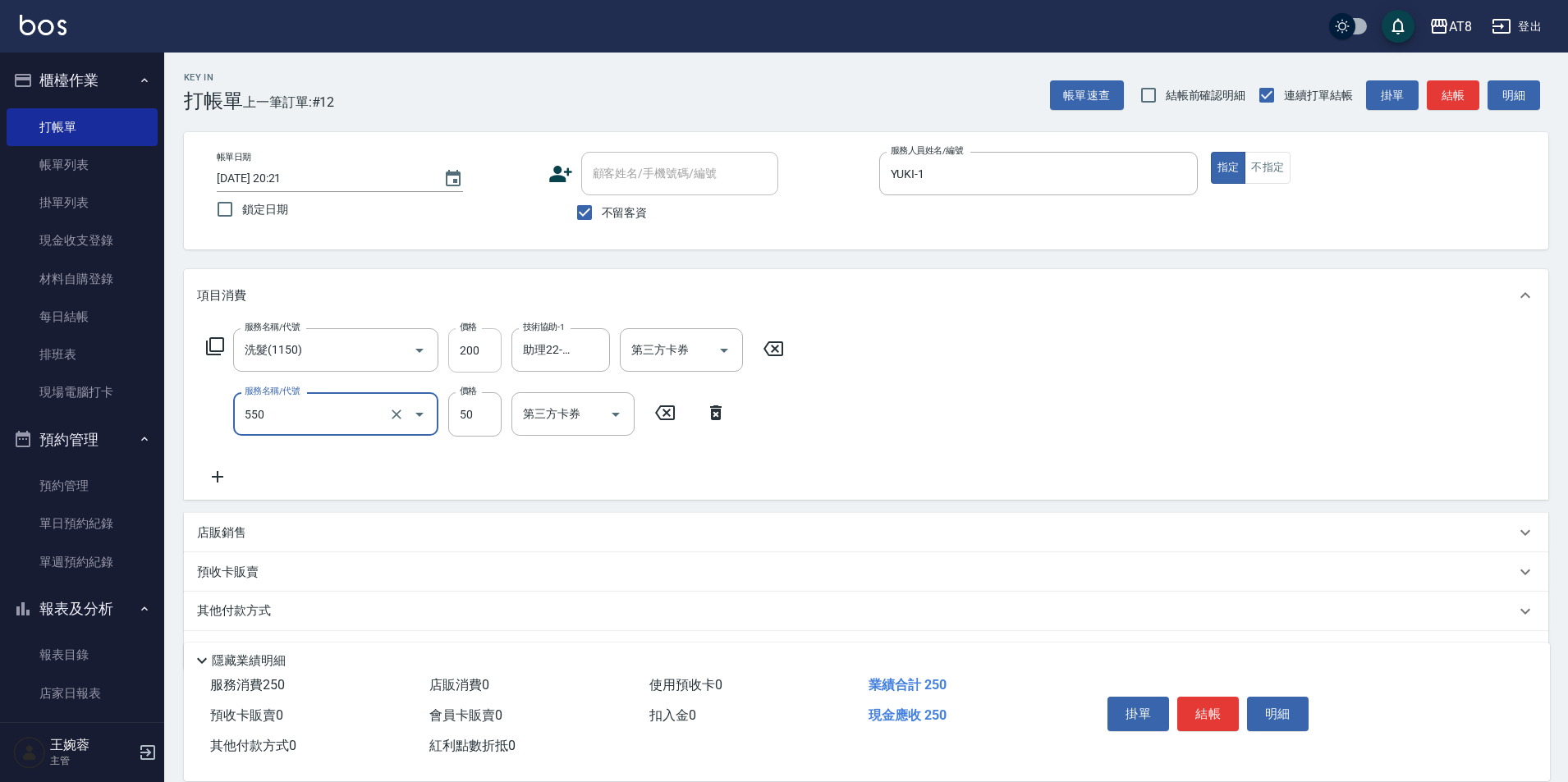
type input "精油或深層(550)"
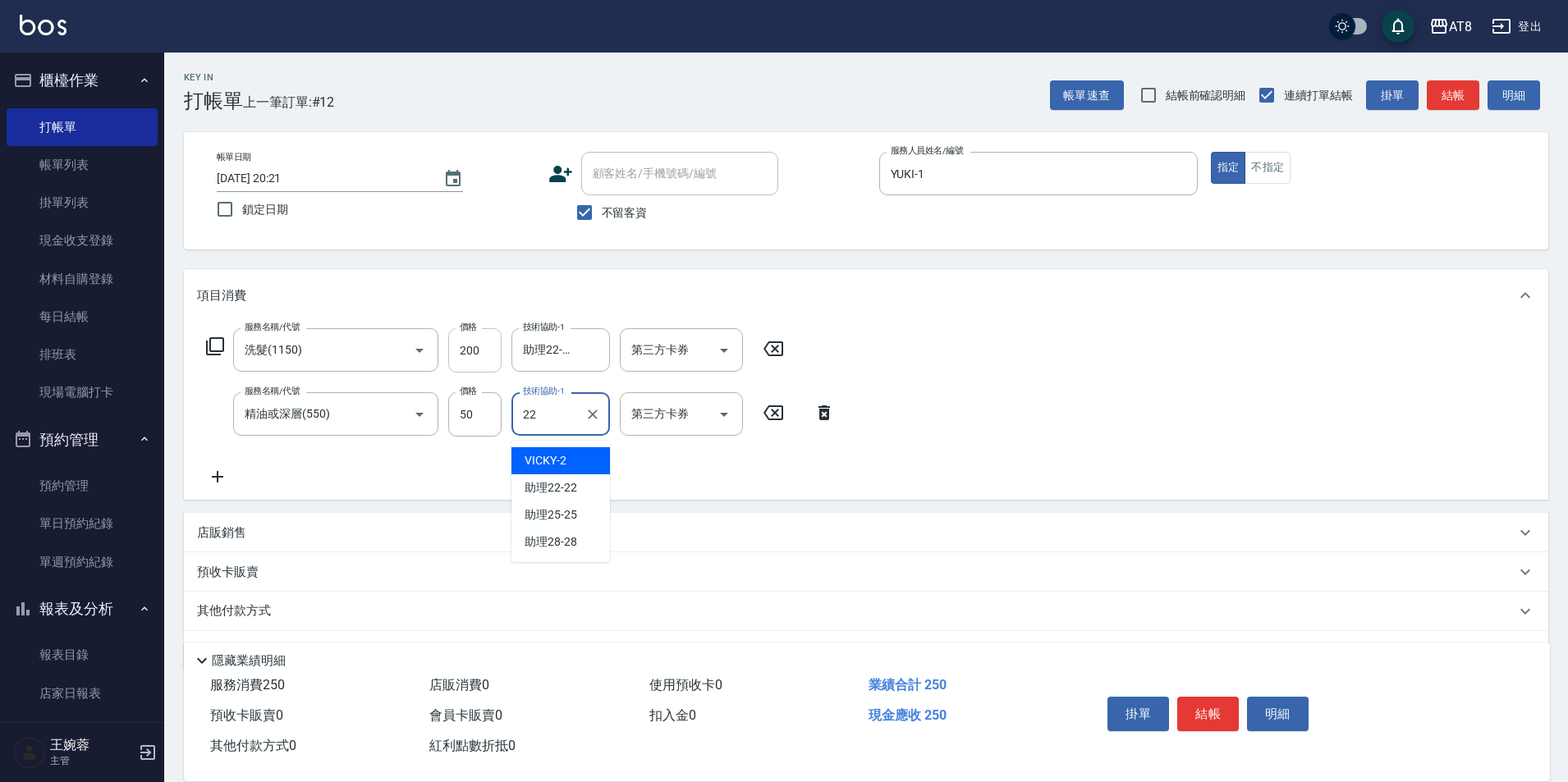
type input "助理22-22"
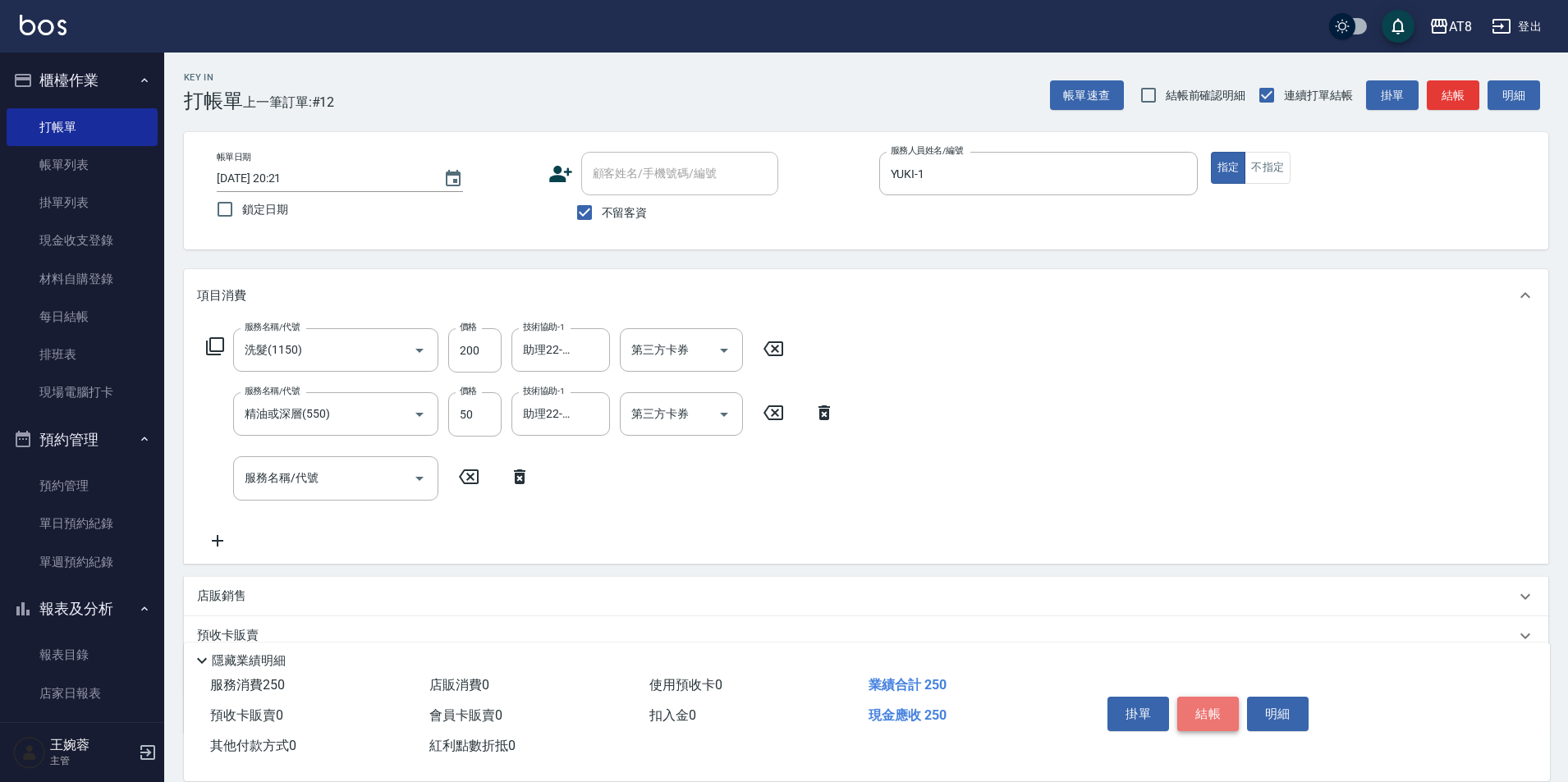
click at [1227, 697] on button "結帳" at bounding box center [1208, 714] width 61 height 34
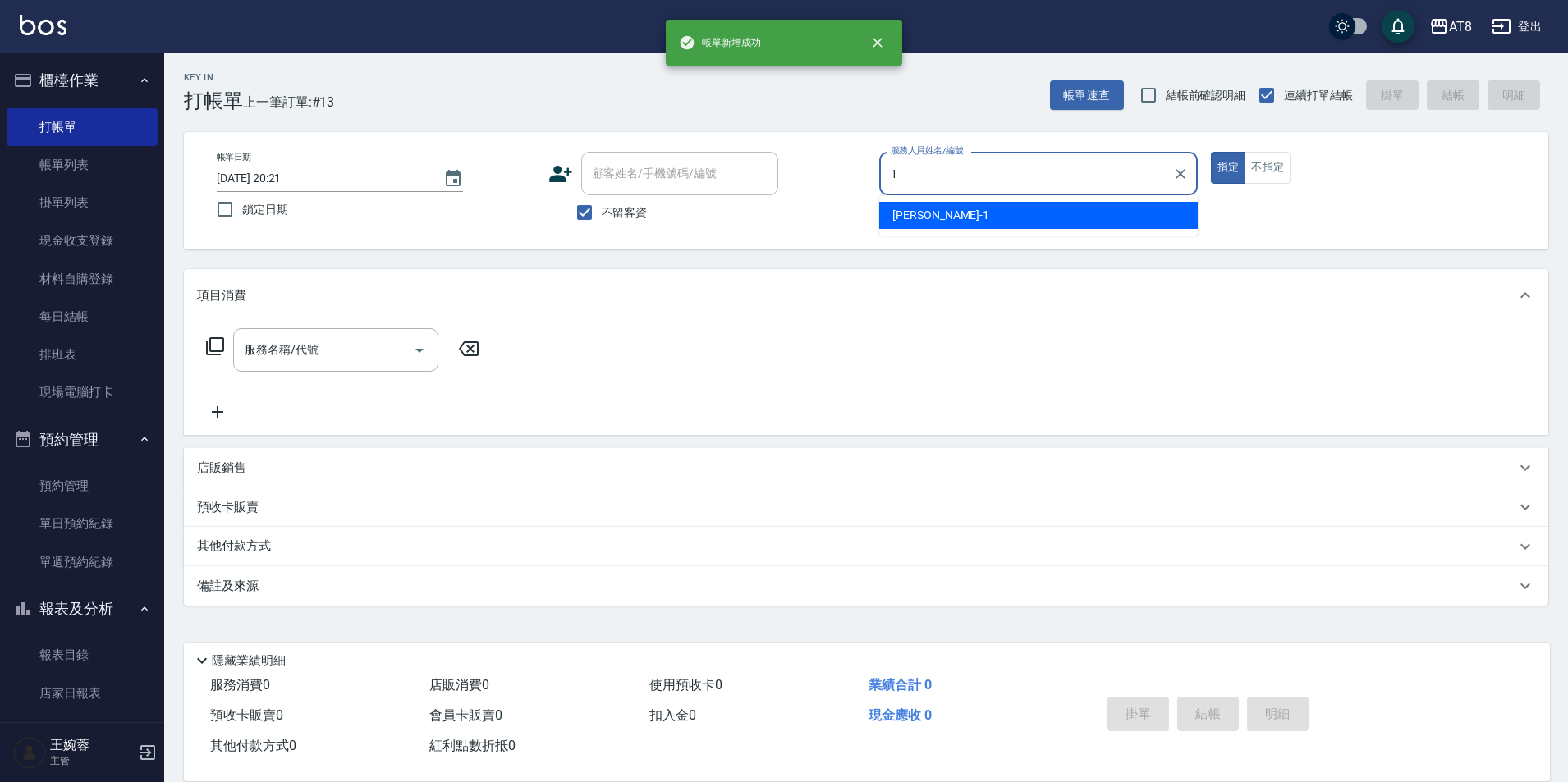
type input "YUKI-1"
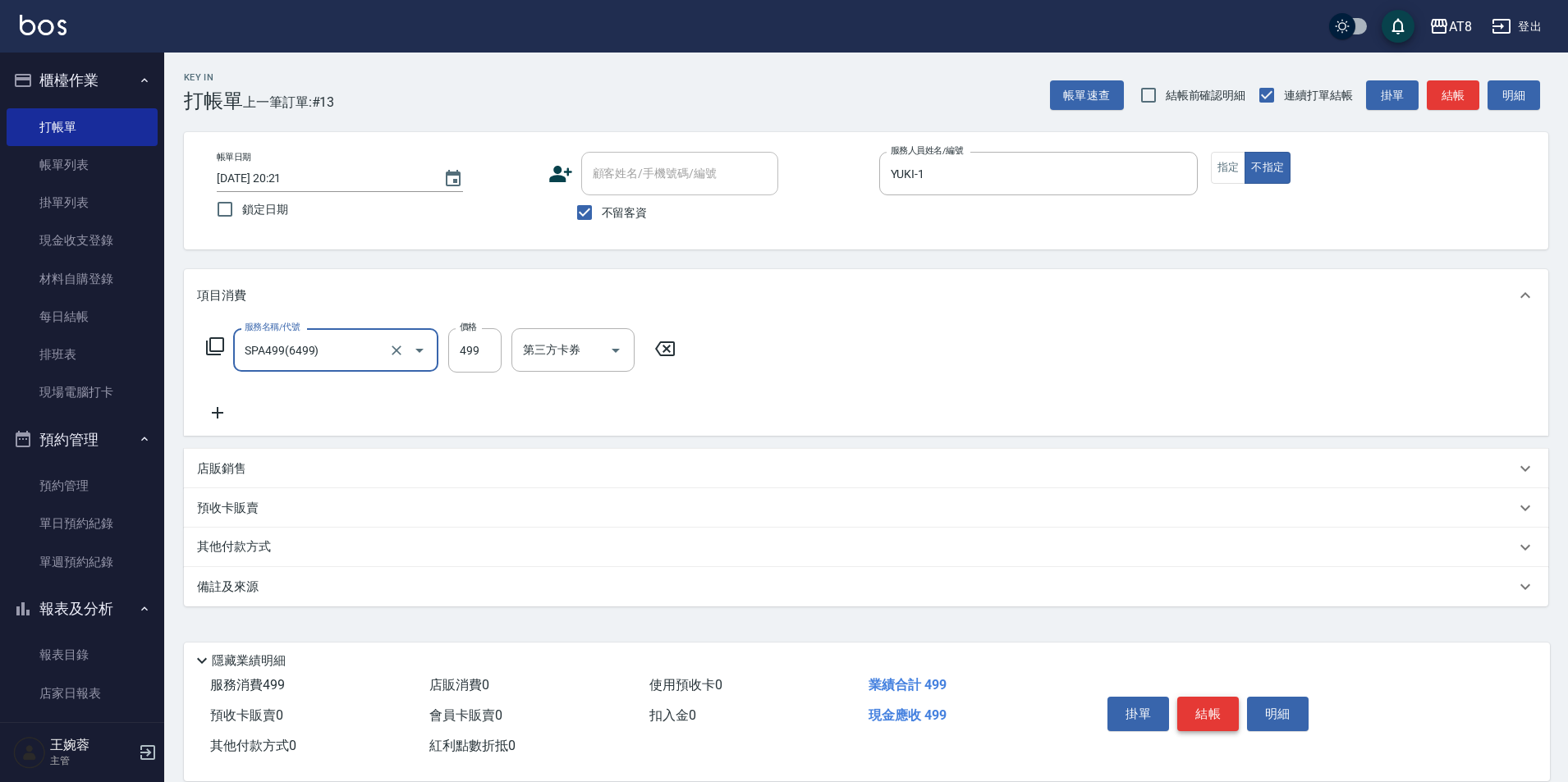
type input "SPA499(6499)"
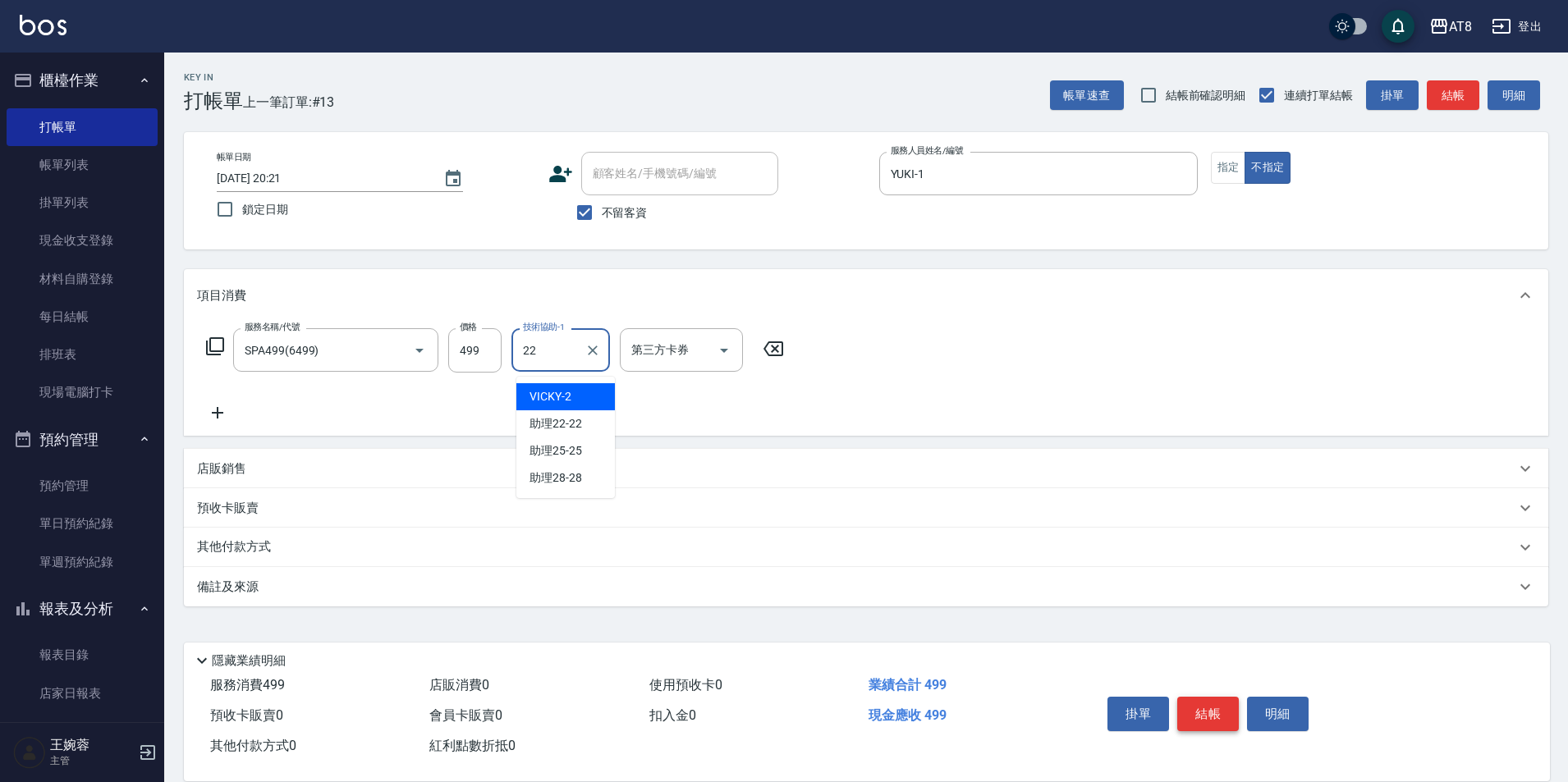
type input "助理22-22"
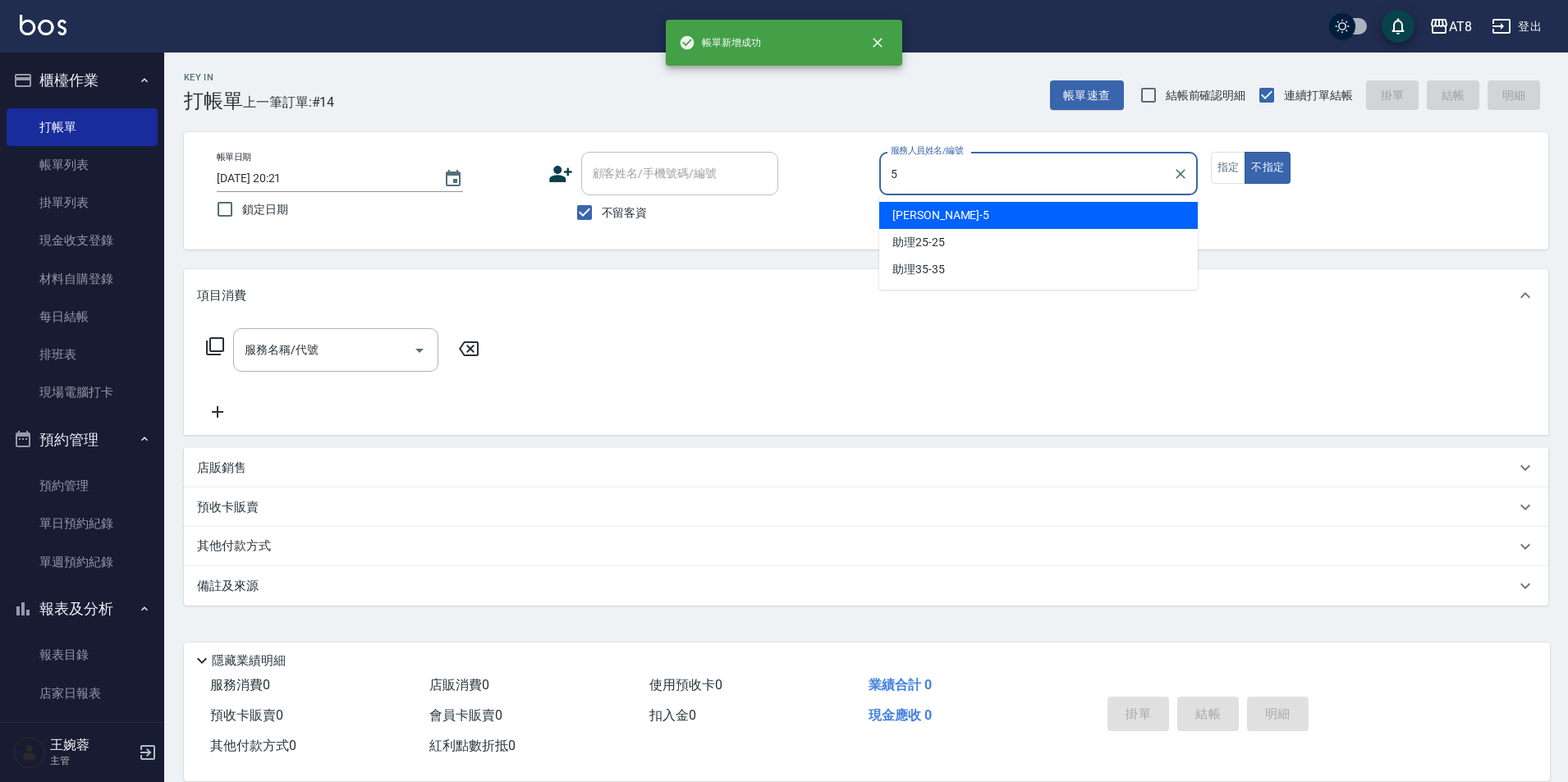
type input "HANK-5"
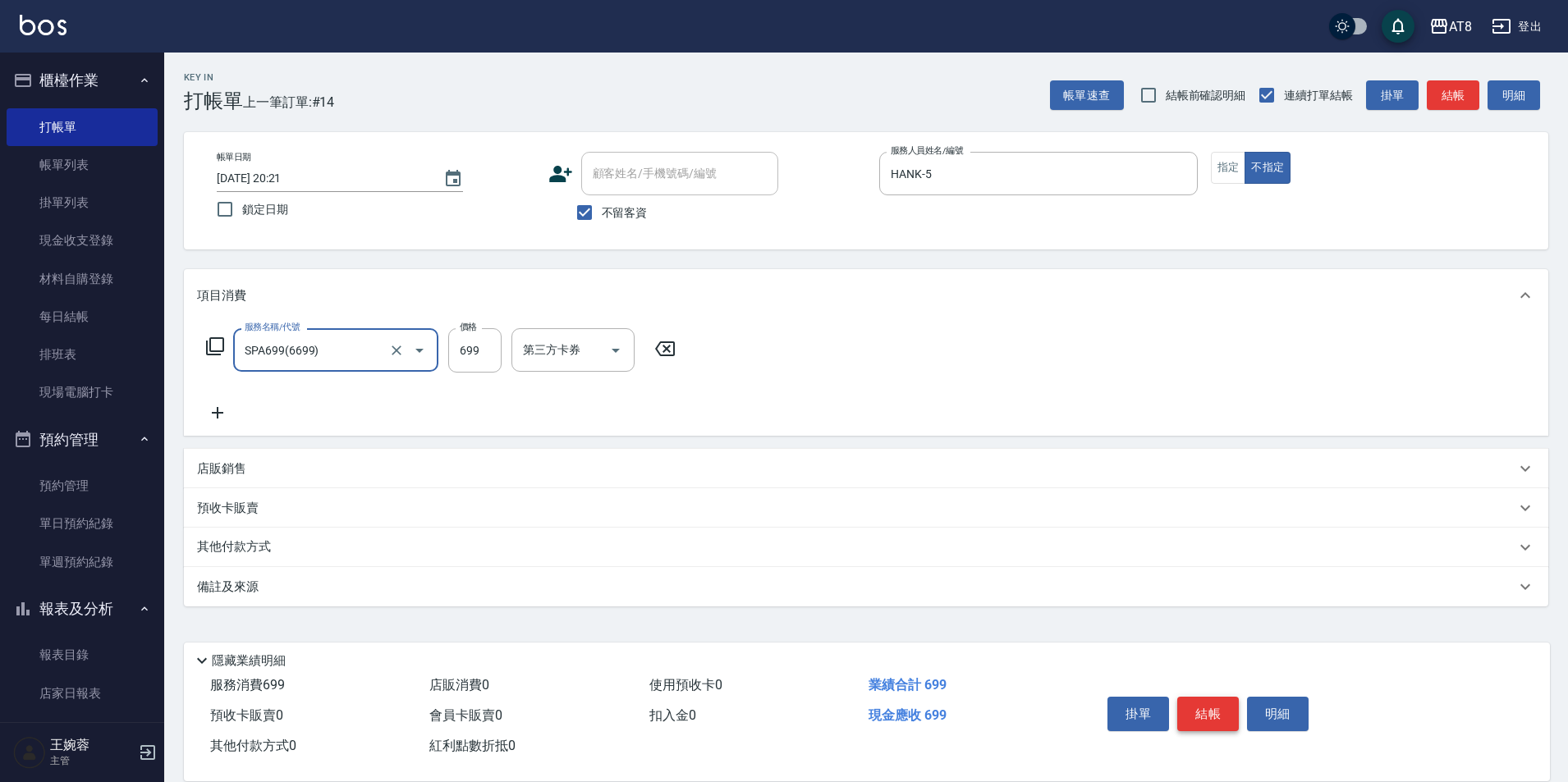
type input "SPA699(6699)"
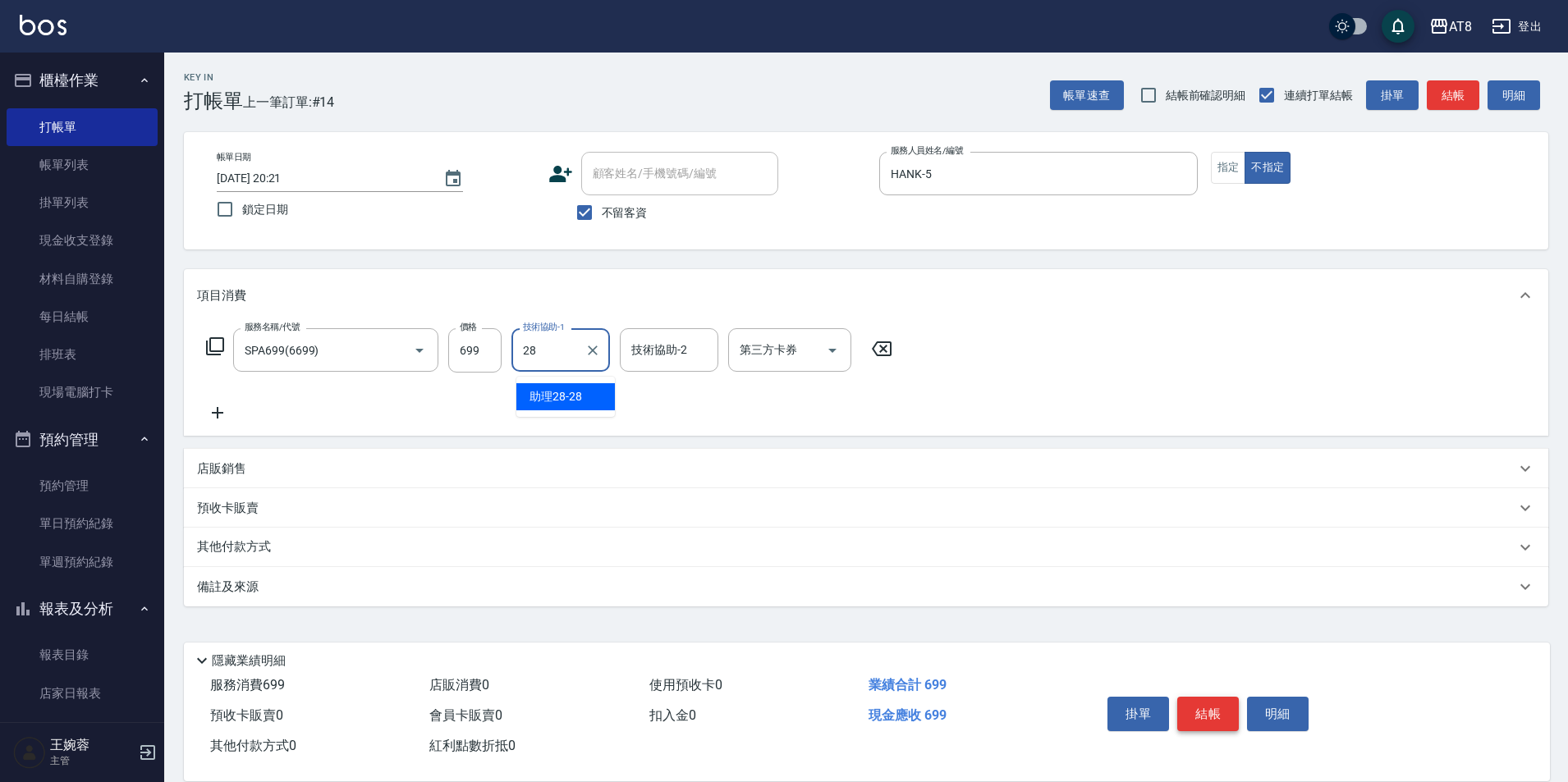
type input "助理28-28"
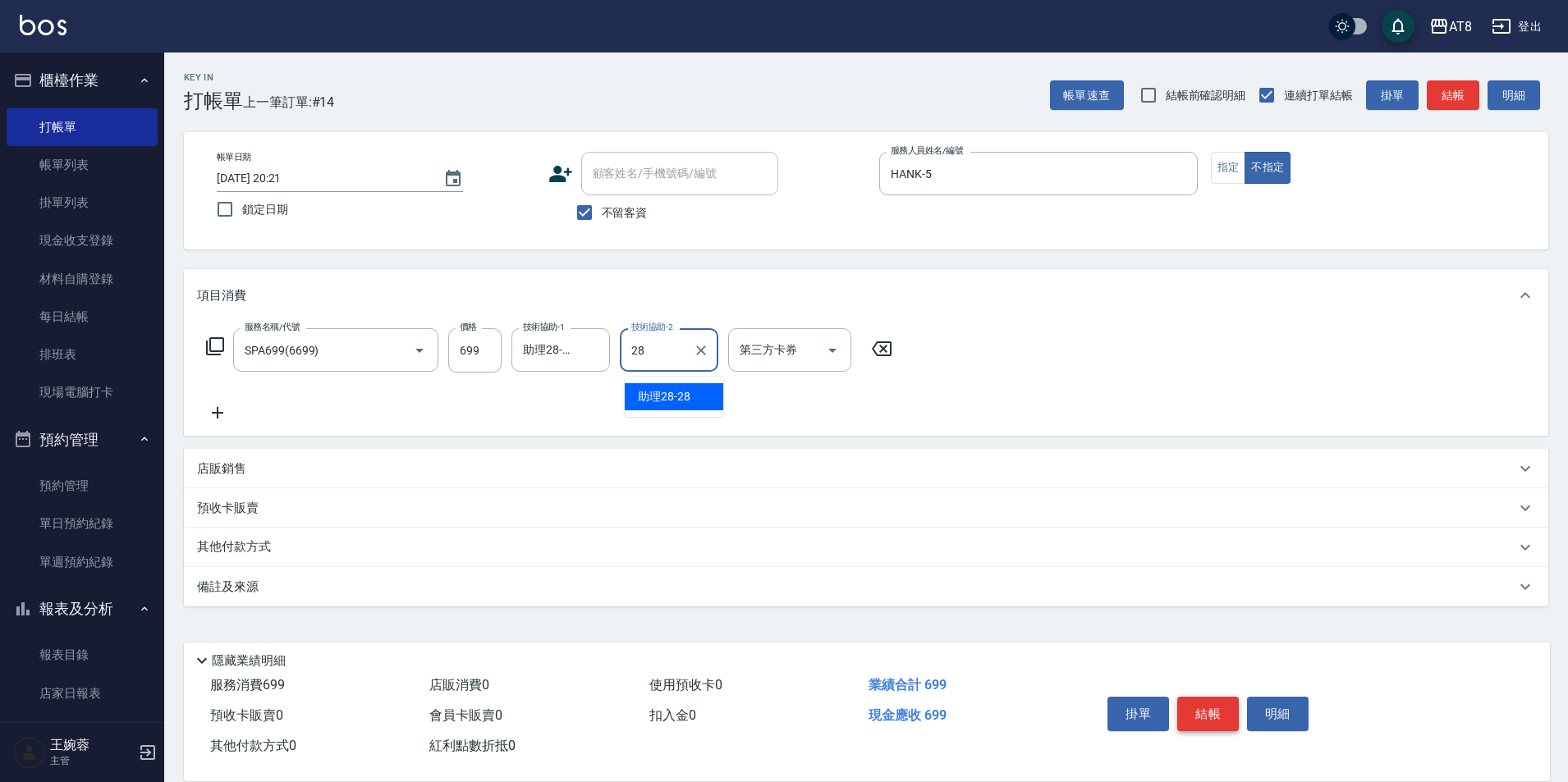
type input "助理28-28"
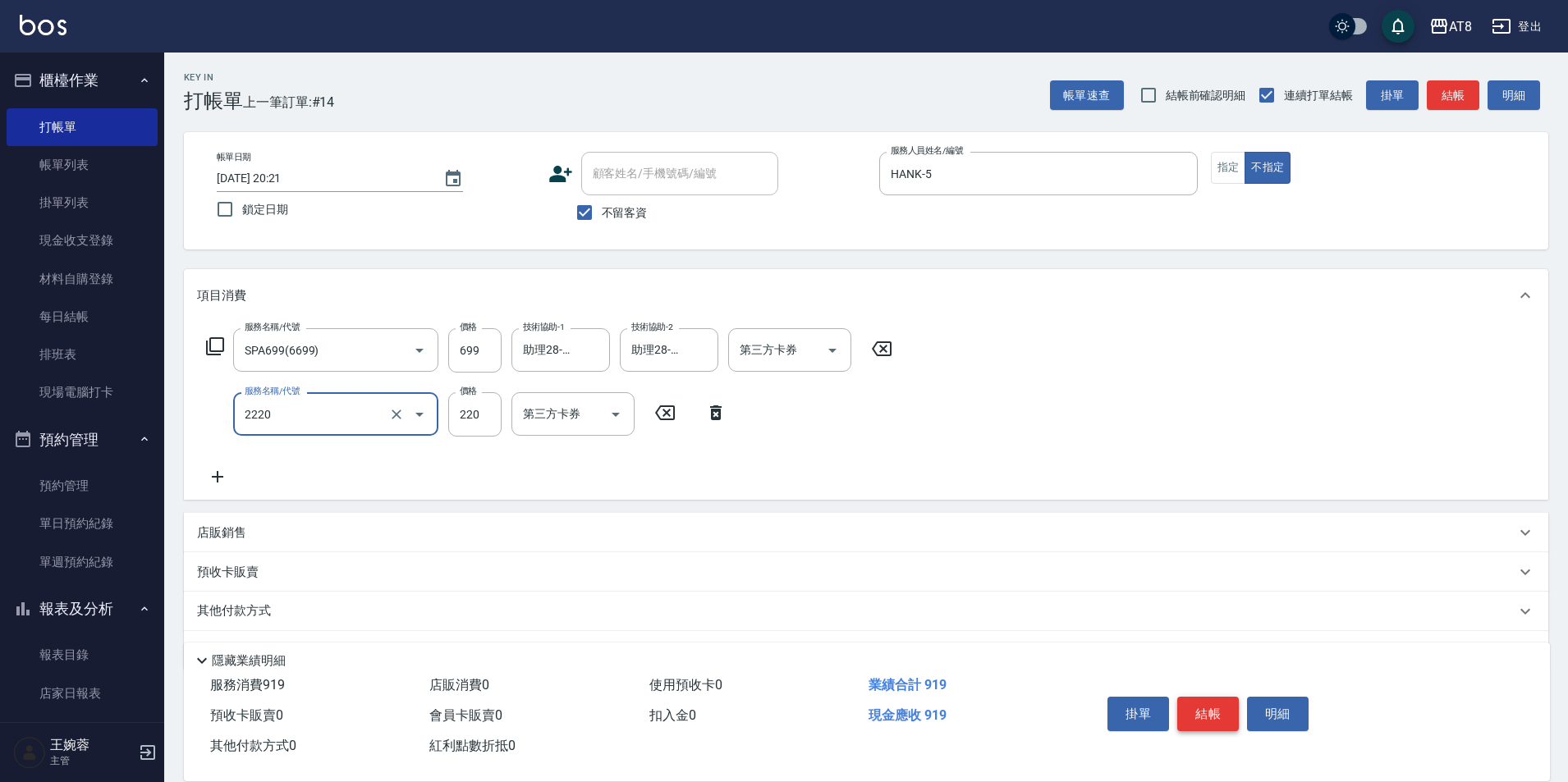
type input "剪髮(2220)"
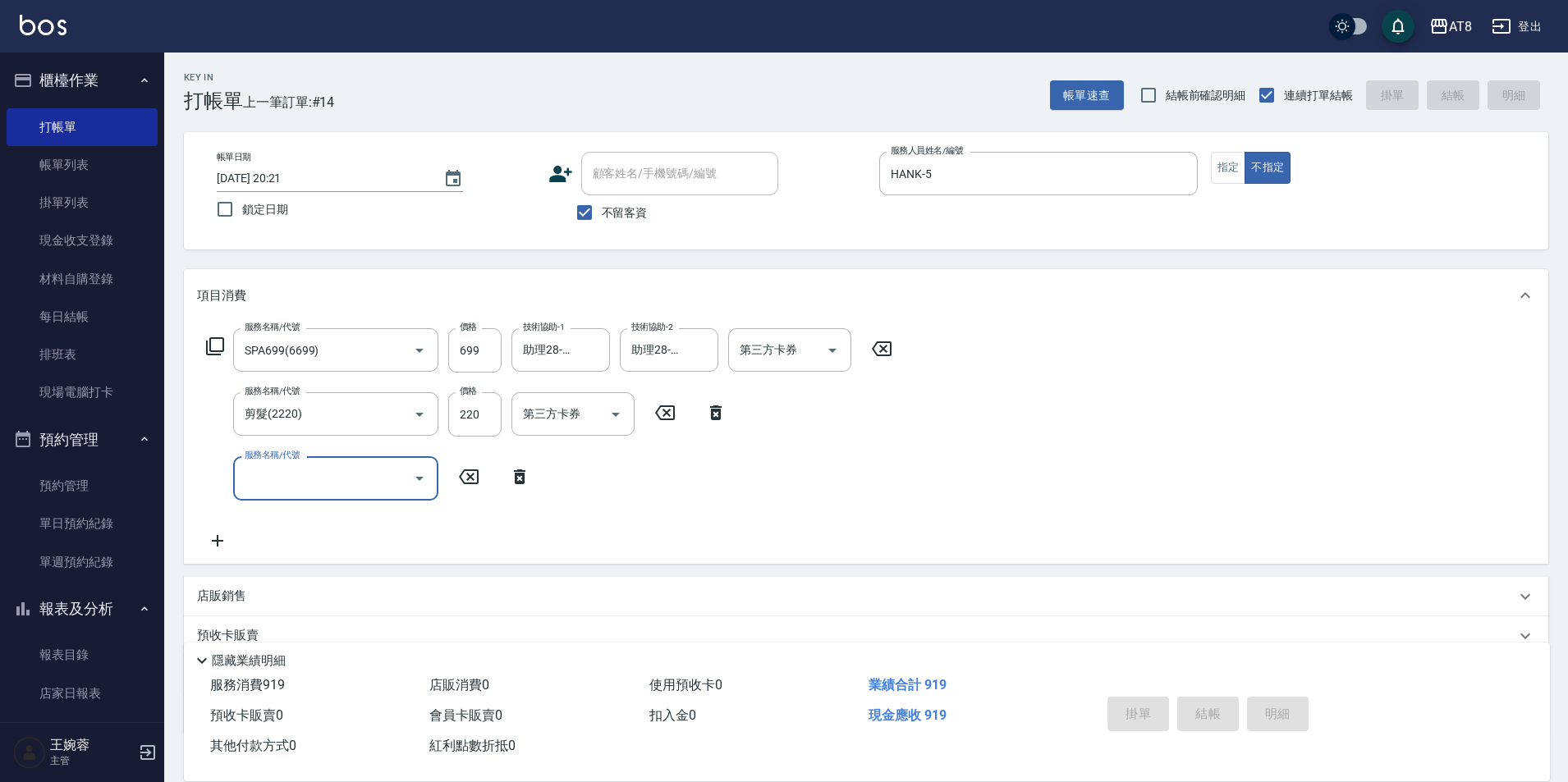
type input "[DATE] 20:22"
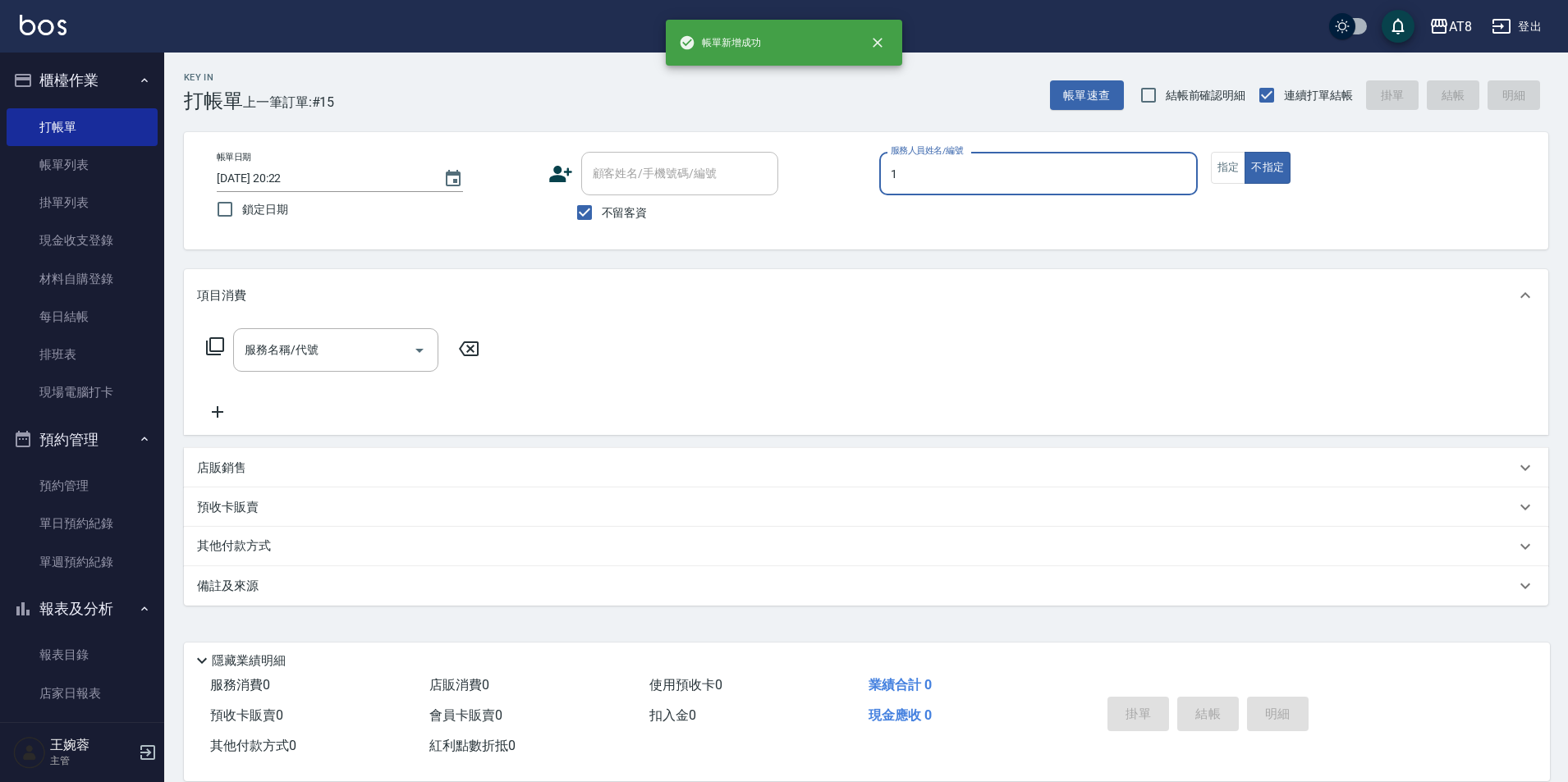
type input "YUKI-1"
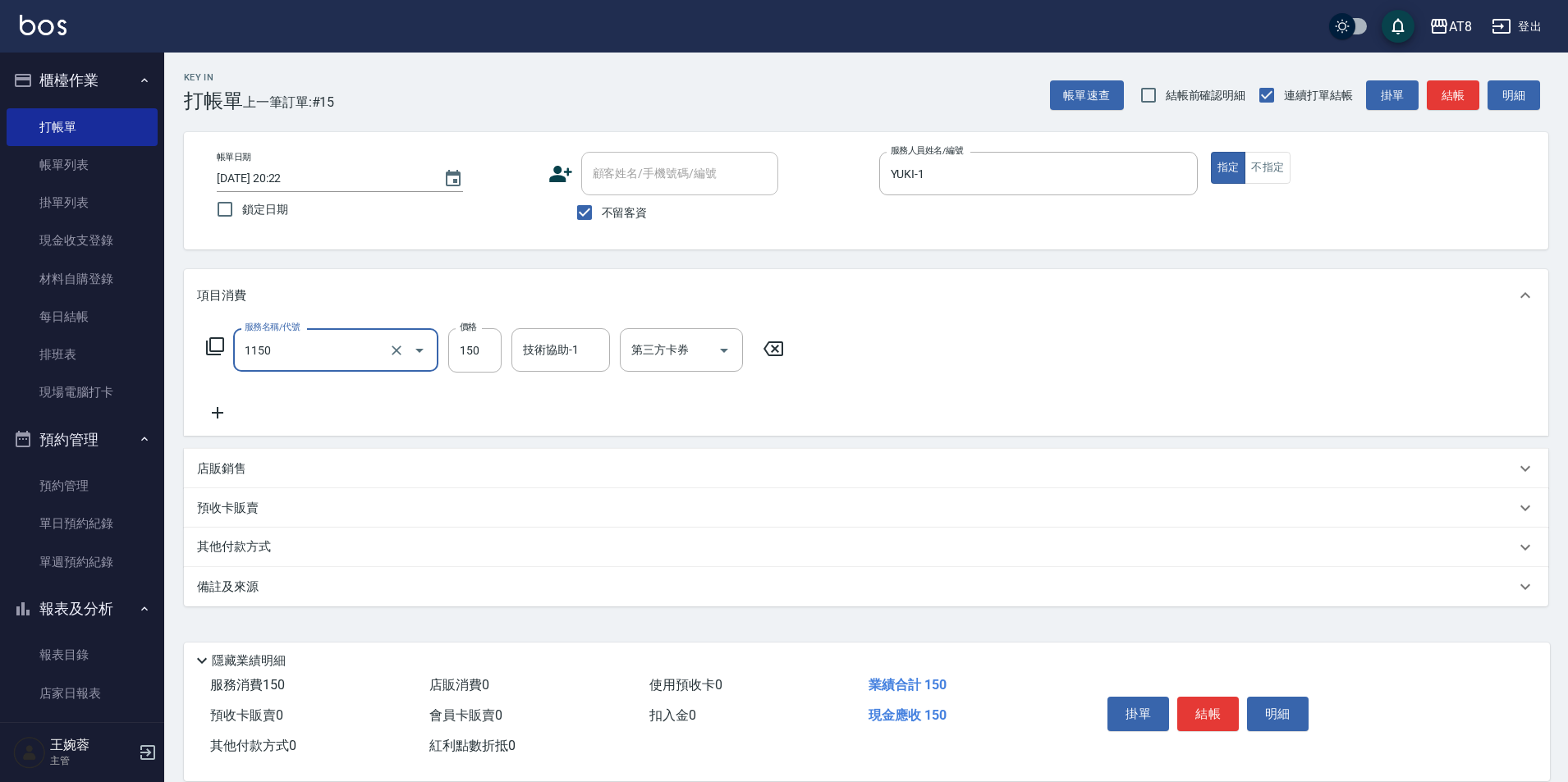
type input "洗髮(1150)"
click at [786, 344] on icon at bounding box center [773, 348] width 41 height 19
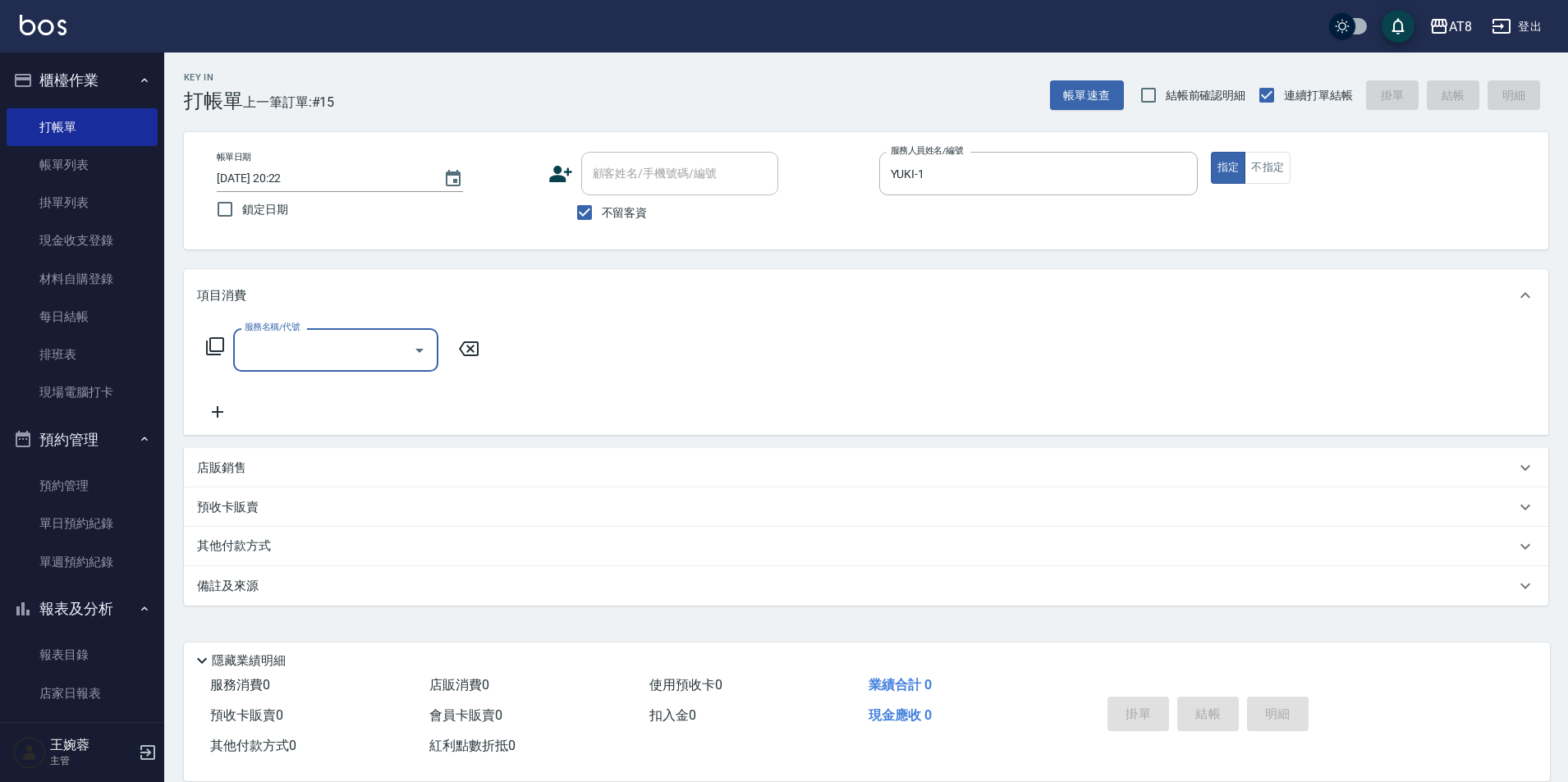
click at [224, 339] on icon at bounding box center [215, 346] width 18 height 18
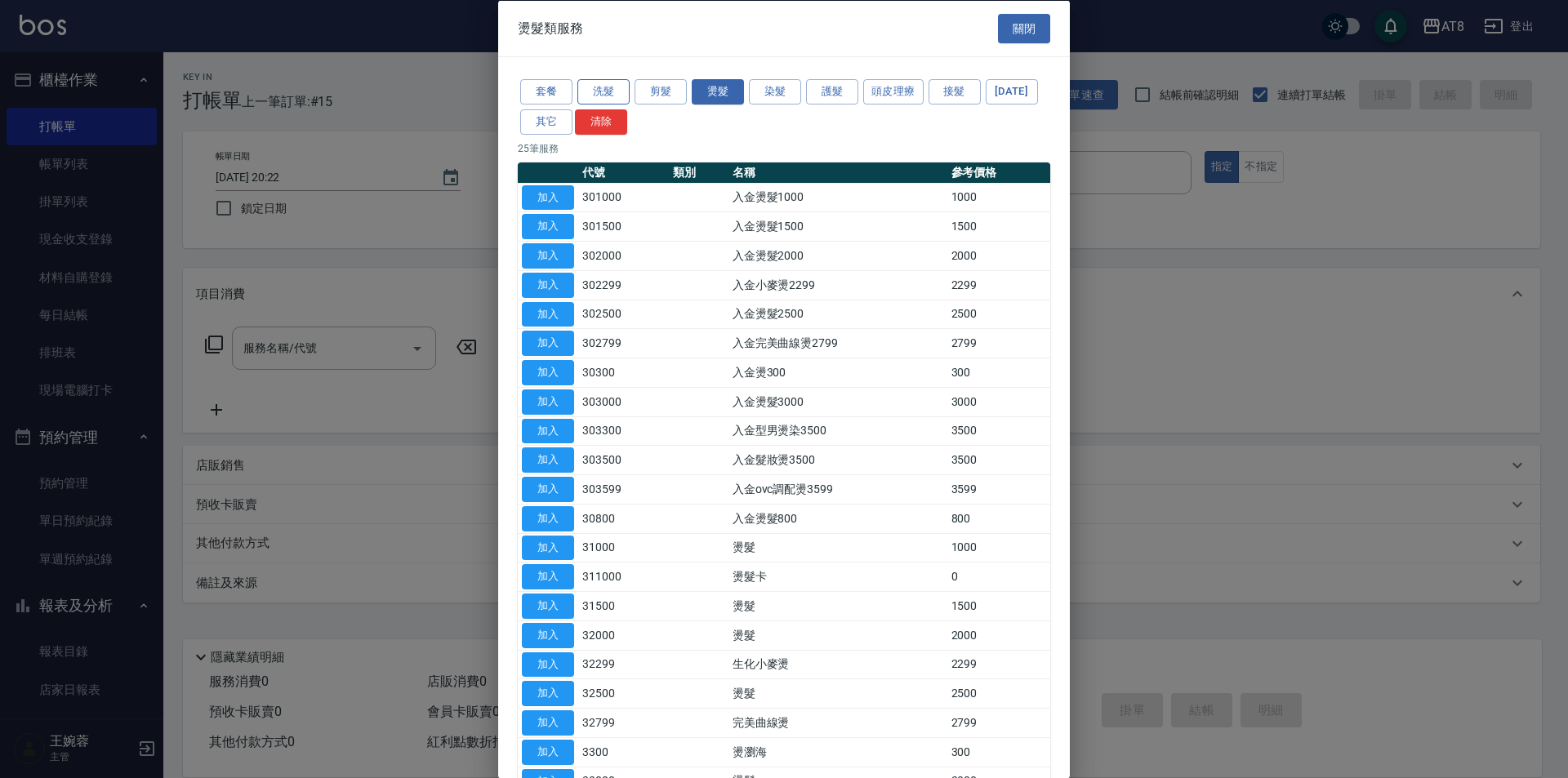
click at [601, 91] on button "洗髮" at bounding box center [604, 92] width 52 height 25
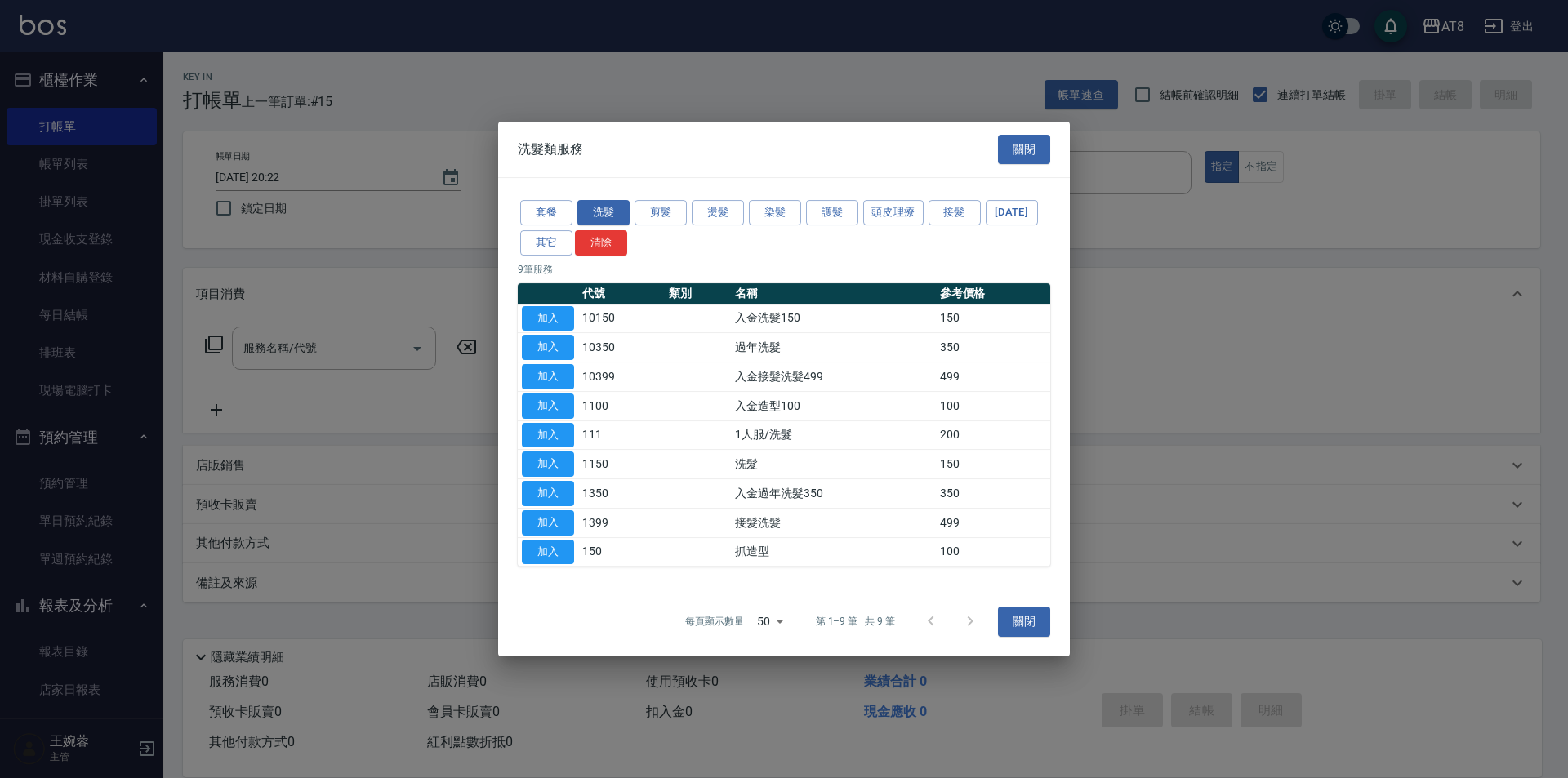
click at [543, 306] on button "加入" at bounding box center [549, 319] width 52 height 25
type input "入金洗髮150(10150)"
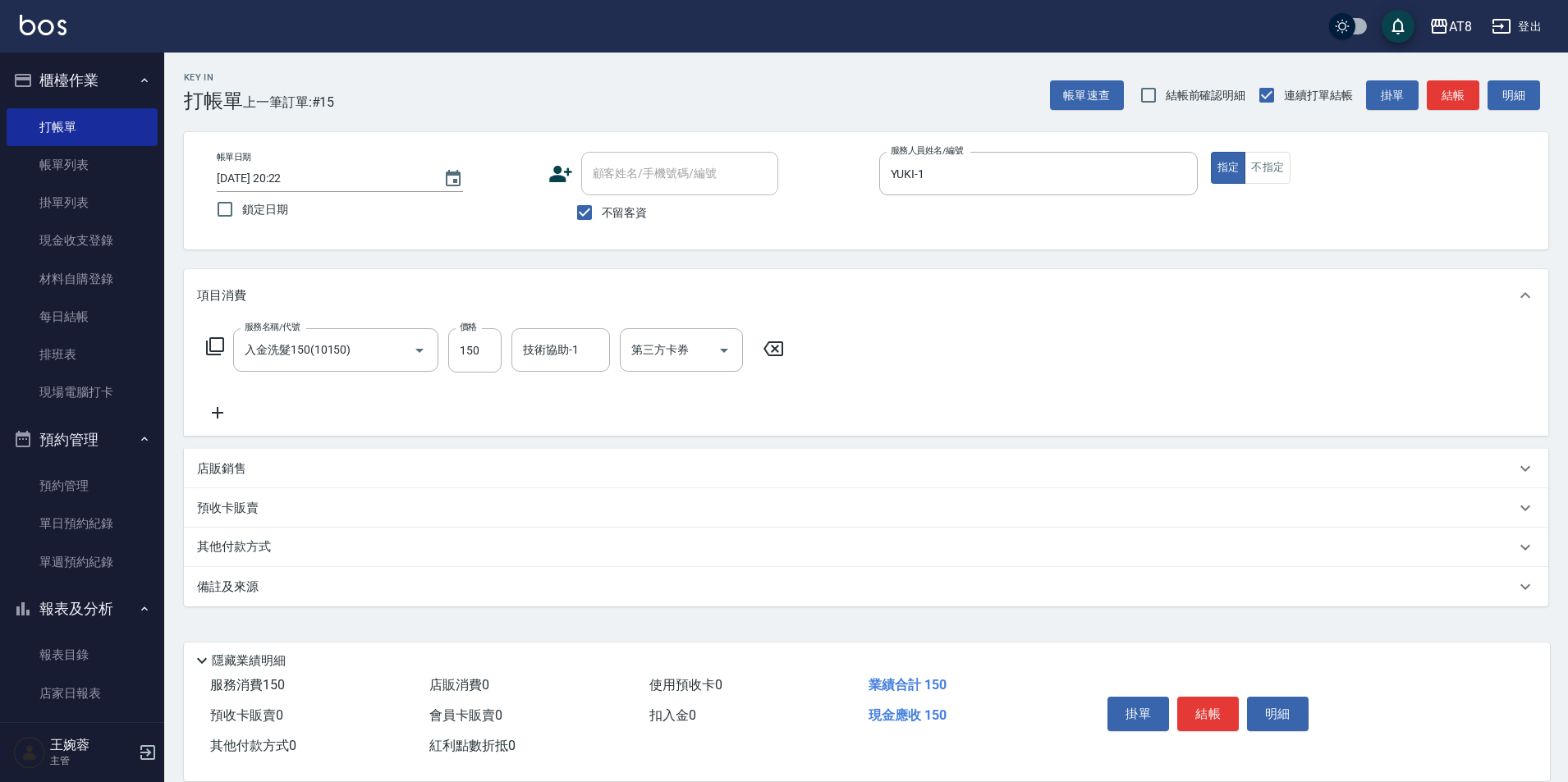
click at [224, 337] on icon at bounding box center [215, 346] width 18 height 18
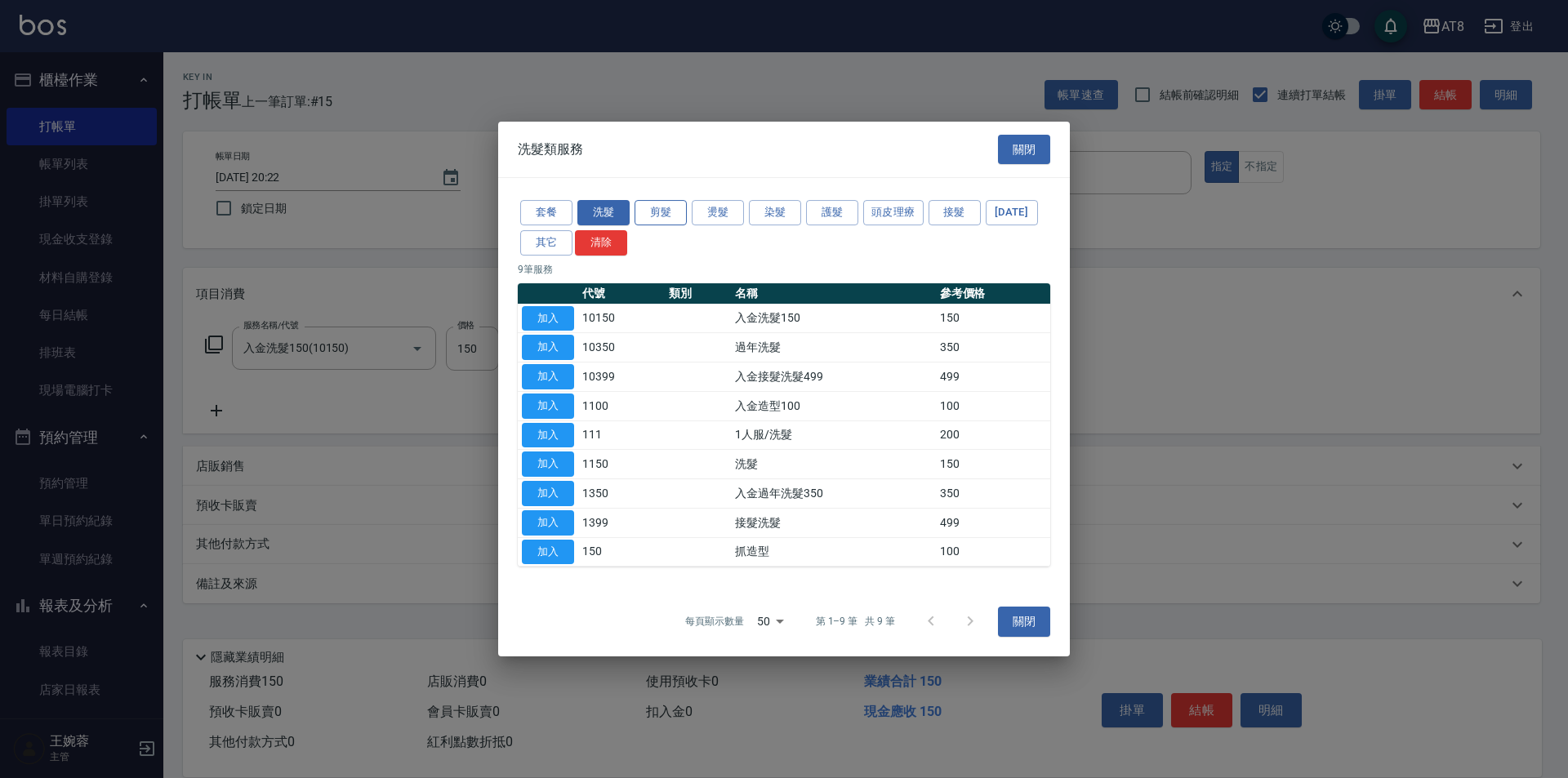
click at [663, 200] on button "剪髮" at bounding box center [661, 212] width 52 height 25
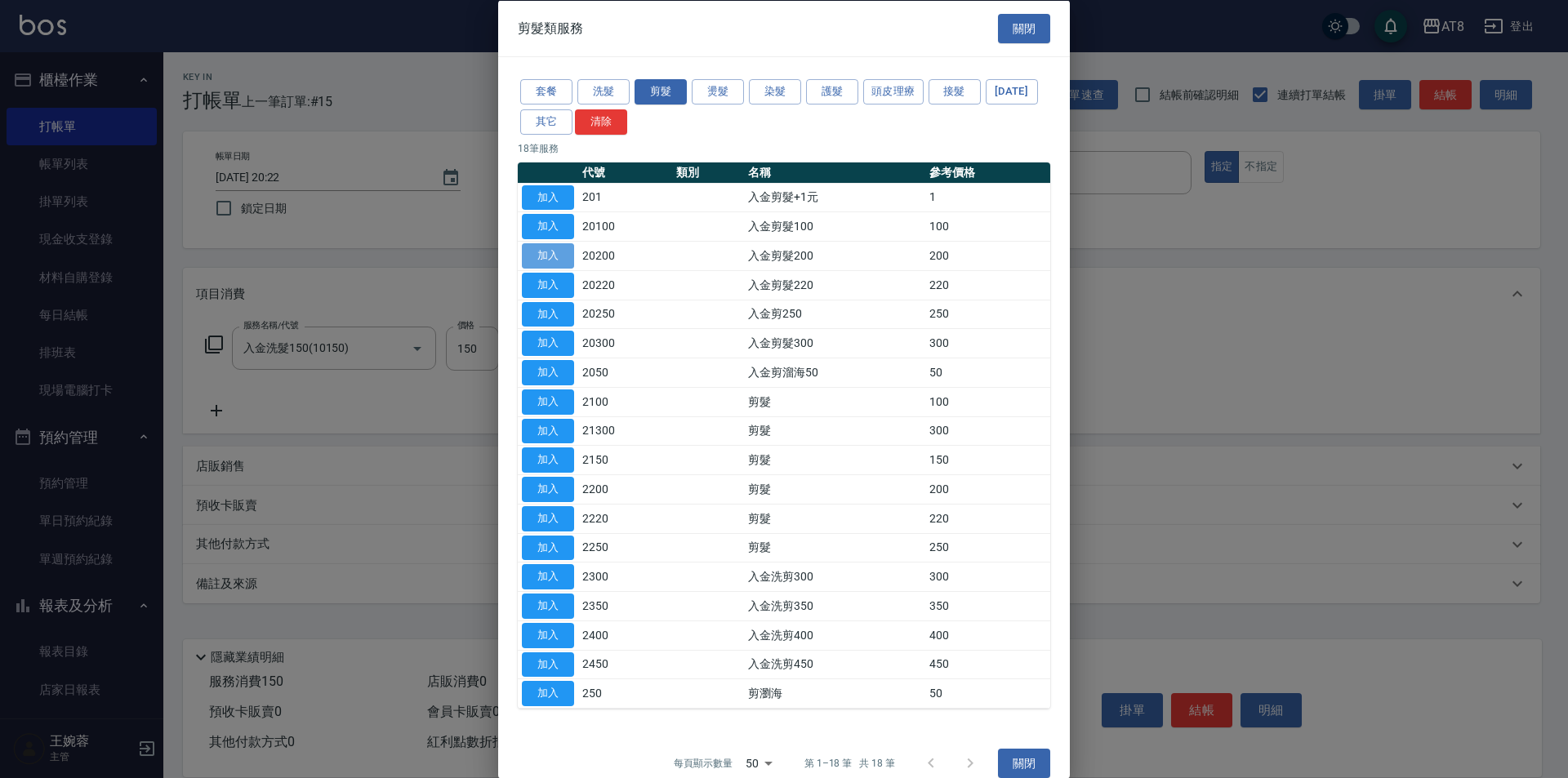
click at [552, 269] on button "加入" at bounding box center [549, 256] width 52 height 25
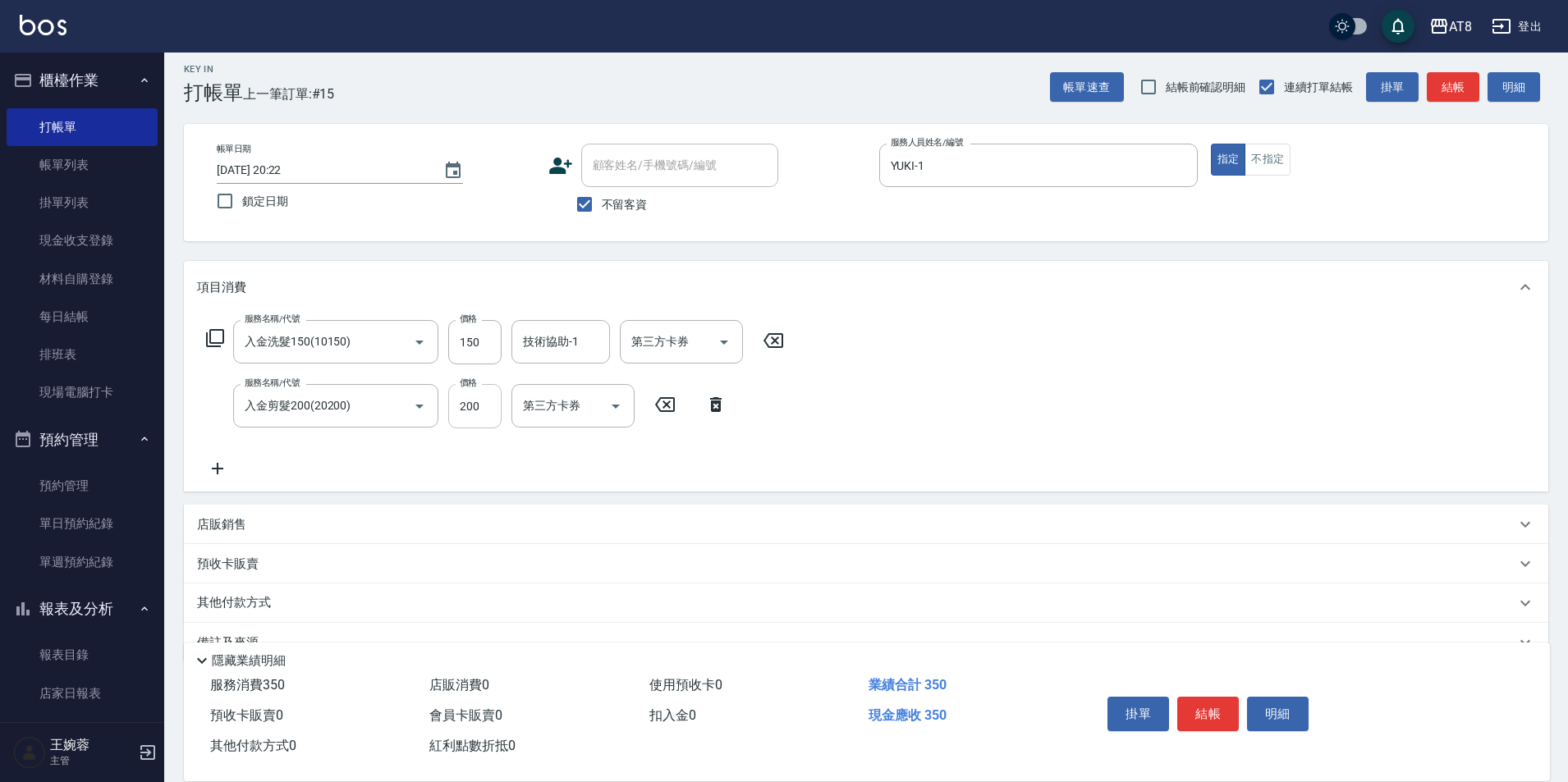
click at [476, 403] on input "200" at bounding box center [475, 406] width 54 height 44
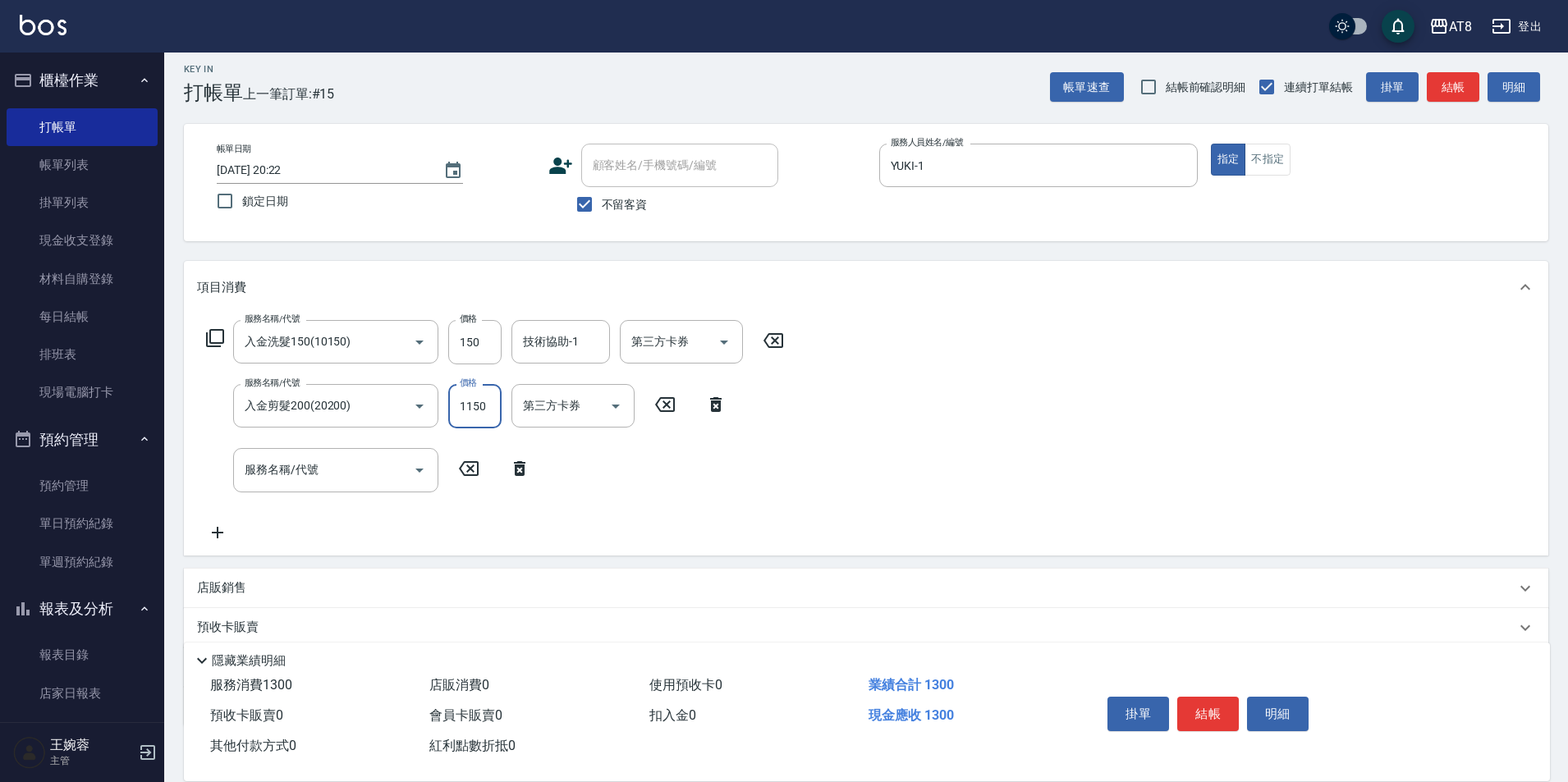
click at [466, 410] on input "1150" at bounding box center [475, 406] width 54 height 44
click at [466, 411] on input "1150" at bounding box center [475, 406] width 54 height 44
type input "150"
click at [815, 504] on div "服務名稱/代號 入金洗髮150(10150) 服務名稱/代號 價格 150 價格 技術協助-1 技術協助-1 第三方卡券 第三方卡券 服務名稱/代號 入金剪髮…" at bounding box center [866, 434] width 1364 height 241
click at [522, 476] on icon at bounding box center [520, 469] width 41 height 19
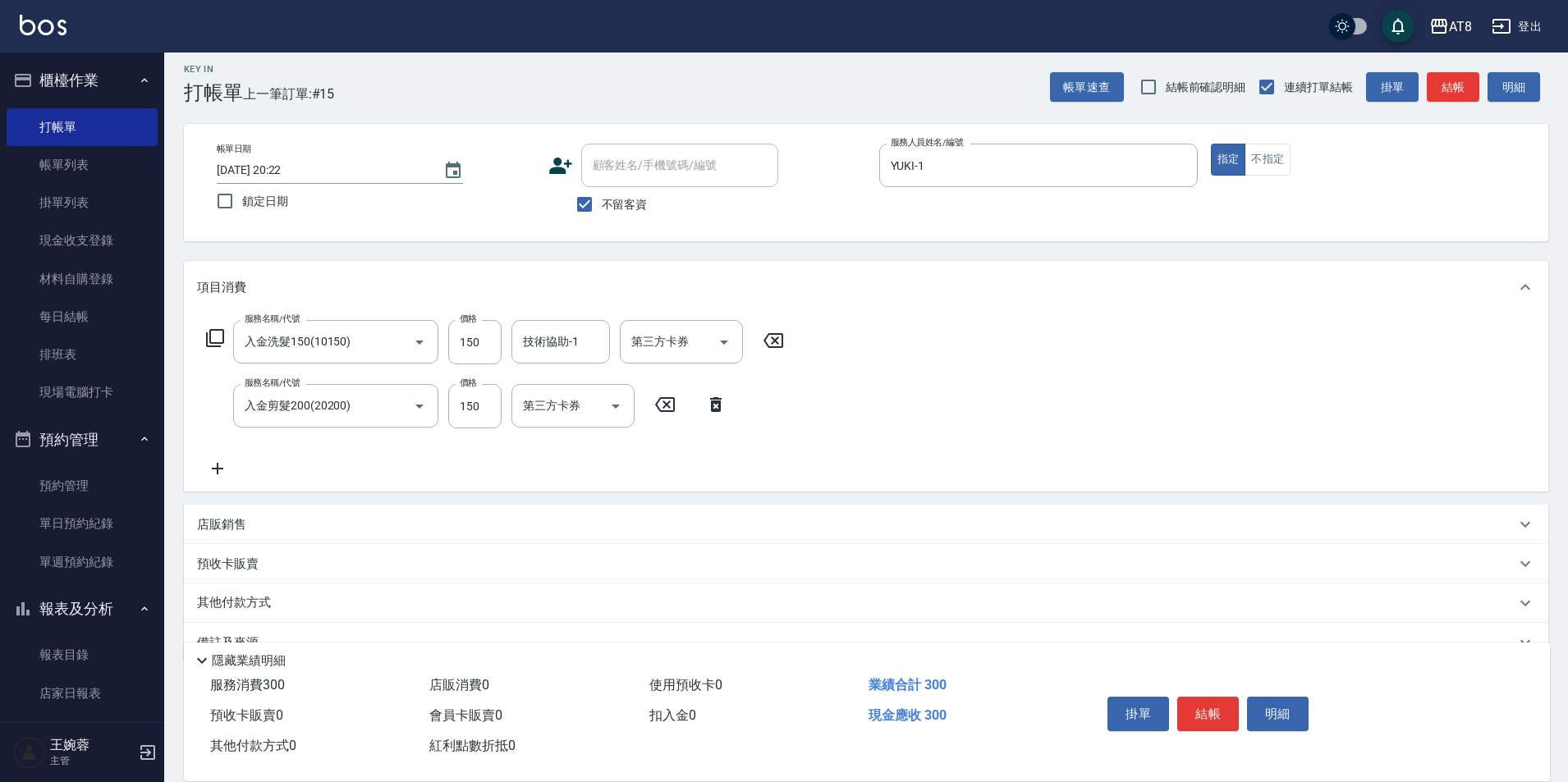
drag, startPoint x: 601, startPoint y: 307, endPoint x: 587, endPoint y: 348, distance: 43.3
click at [599, 311] on div "項目消費" at bounding box center [866, 287] width 1364 height 53
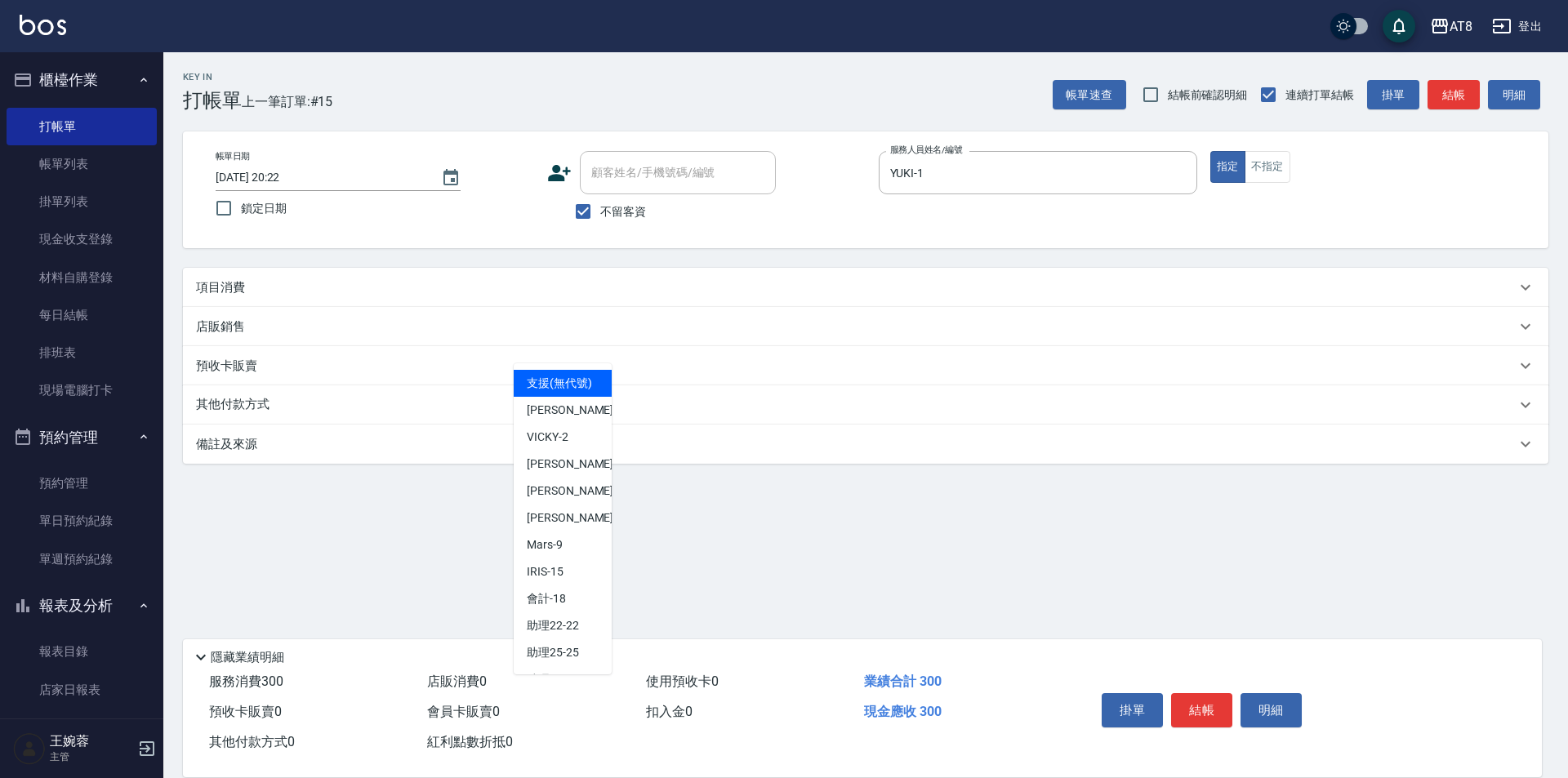
click at [584, 346] on div "項目消費 服務名稱/代號 入金洗髮150(10150) 服務名稱/代號 價格 150 價格 技術協助-1 技術協助-1 第三方卡券 第三方卡券 服務名稱/代號…" at bounding box center [865, 366] width 1365 height 196
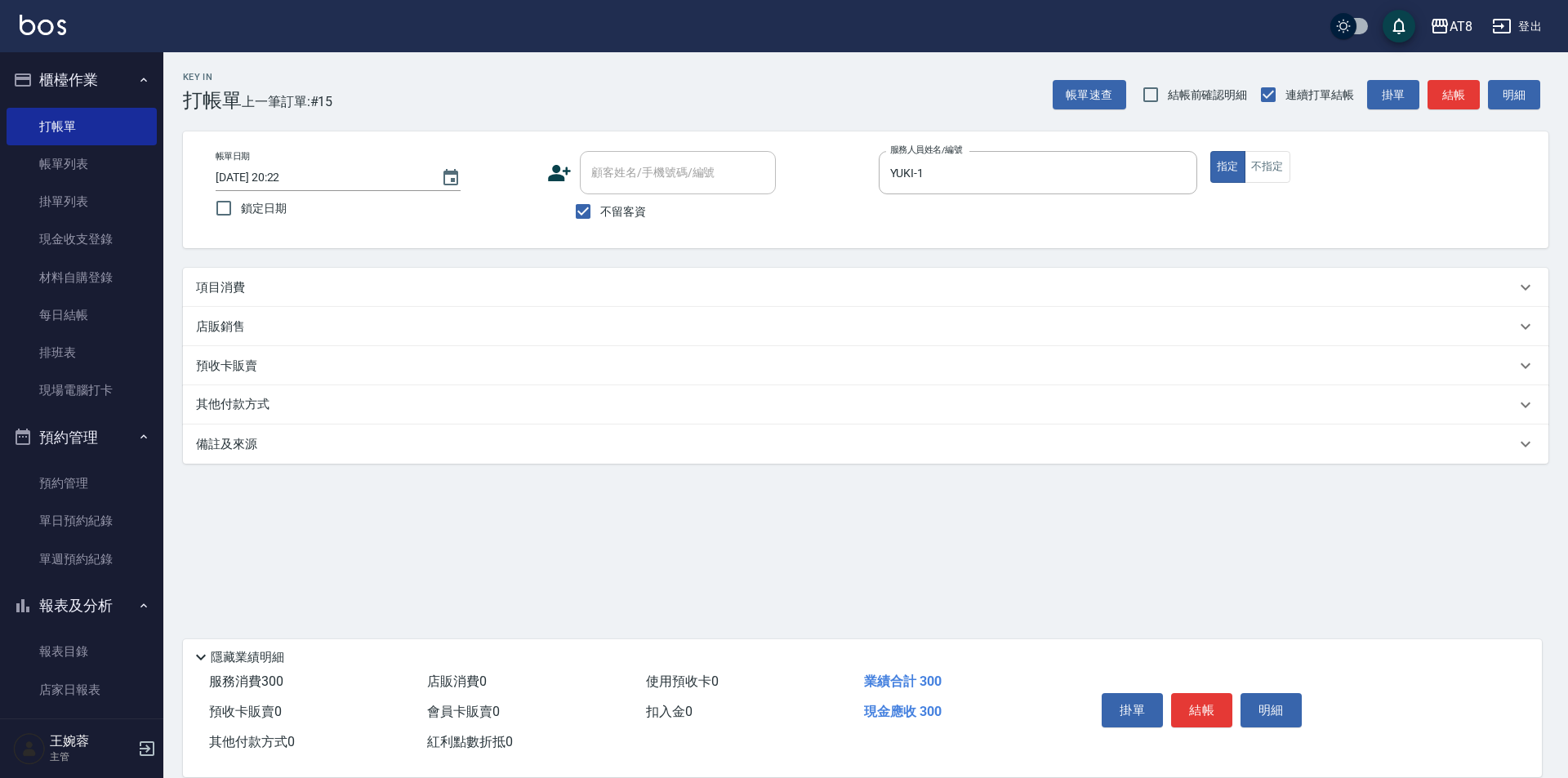
click at [597, 293] on div "項目消費" at bounding box center [855, 288] width 1320 height 17
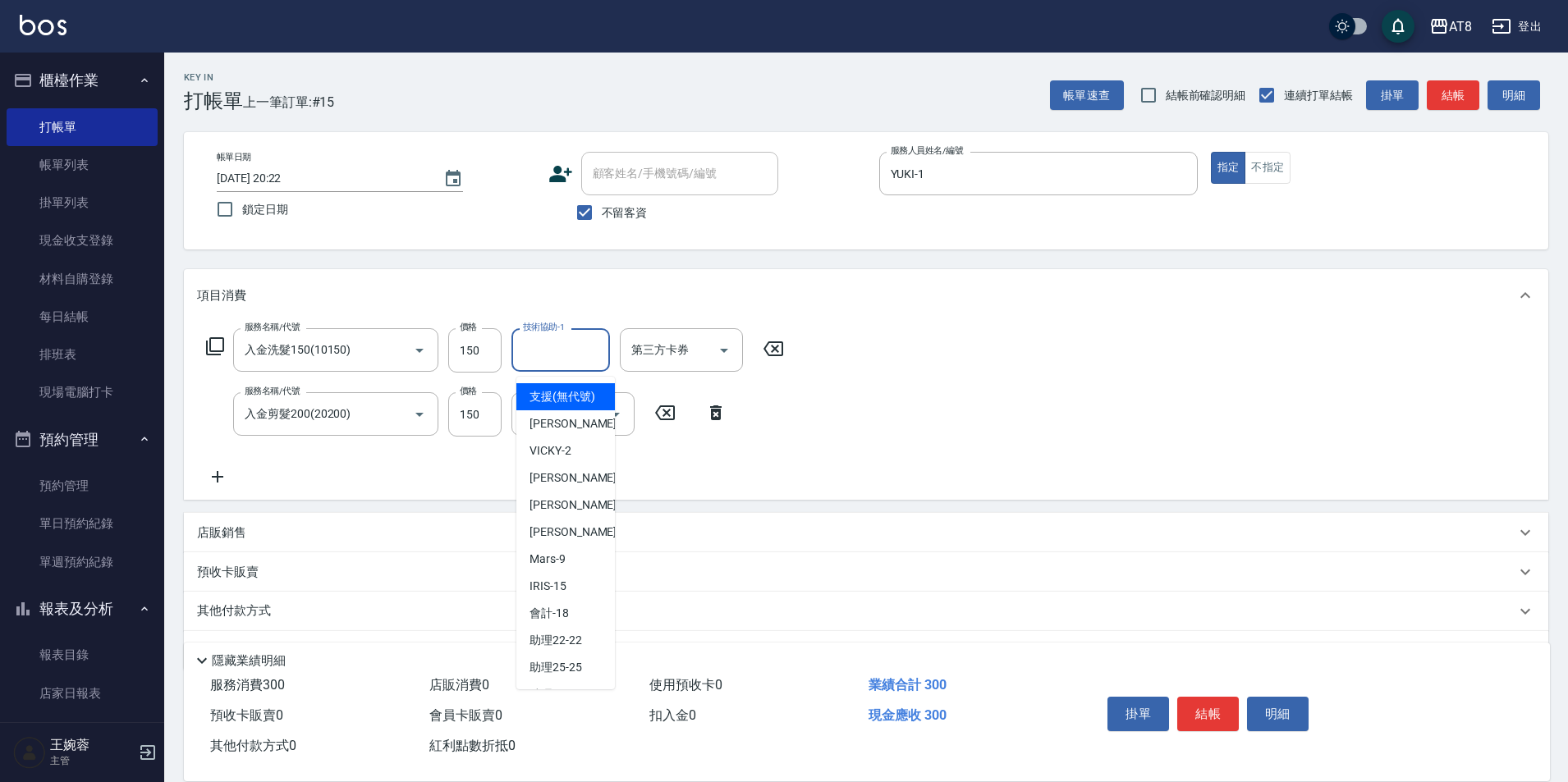
click at [578, 354] on input "技術協助-1" at bounding box center [560, 349] width 83 height 29
type input "支援(無代號)"
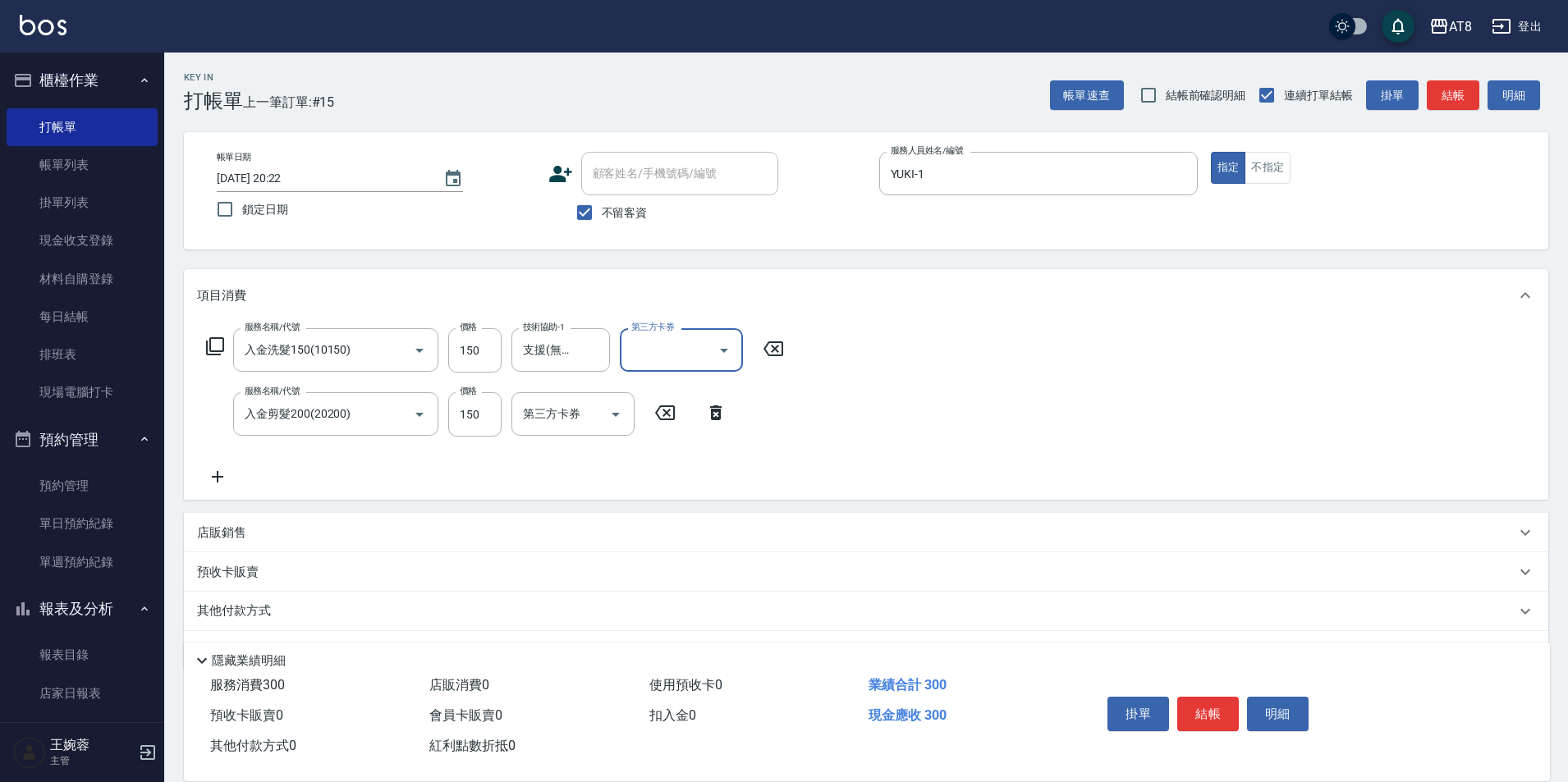
drag, startPoint x: 591, startPoint y: 360, endPoint x: 723, endPoint y: 360, distance: 132.0
click at [592, 355] on icon "Clear" at bounding box center [593, 350] width 10 height 10
click at [975, 372] on div "服務名稱/代號 入金洗髮150(10150) 服務名稱/代號 價格 150 價格 技術協助-1 技術協助-1 第三方卡券 第三方卡券 服務名稱/代號 入金剪髮…" at bounding box center [866, 411] width 1364 height 178
click at [1216, 697] on button "結帳" at bounding box center [1208, 714] width 61 height 34
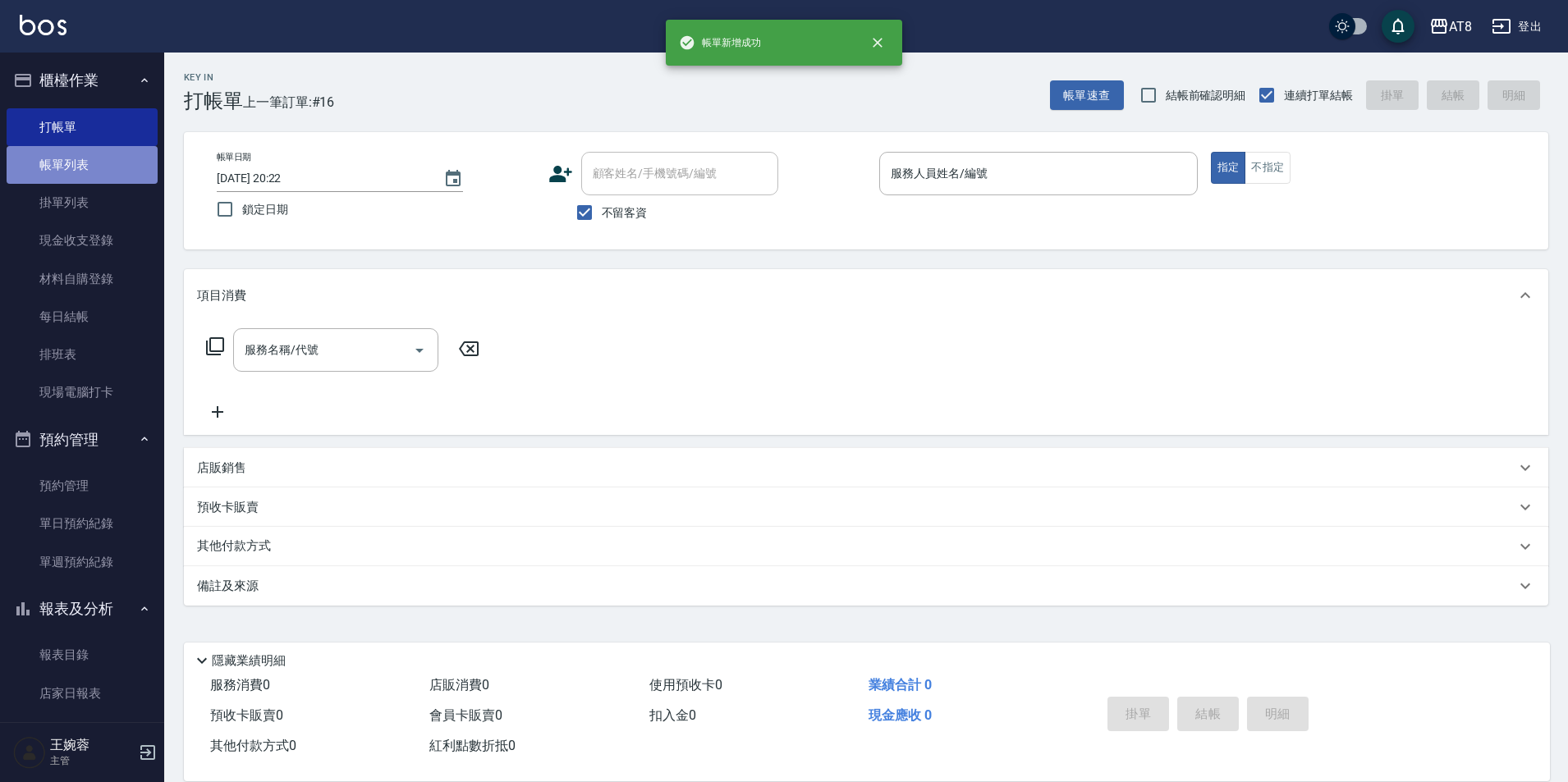
click at [113, 157] on link "帳單列表" at bounding box center [82, 164] width 151 height 38
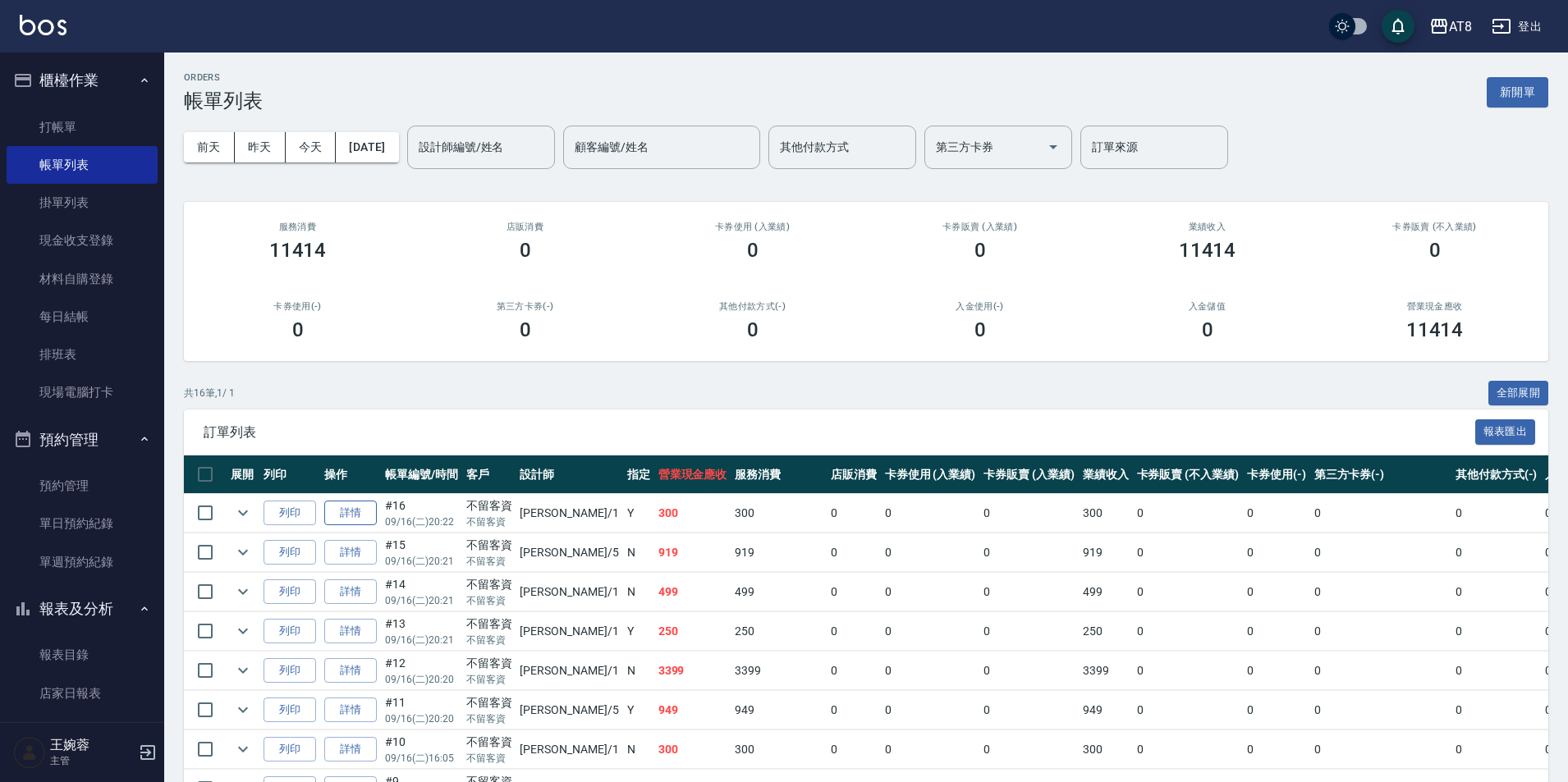
click at [373, 526] on link "詳情" at bounding box center [350, 513] width 53 height 25
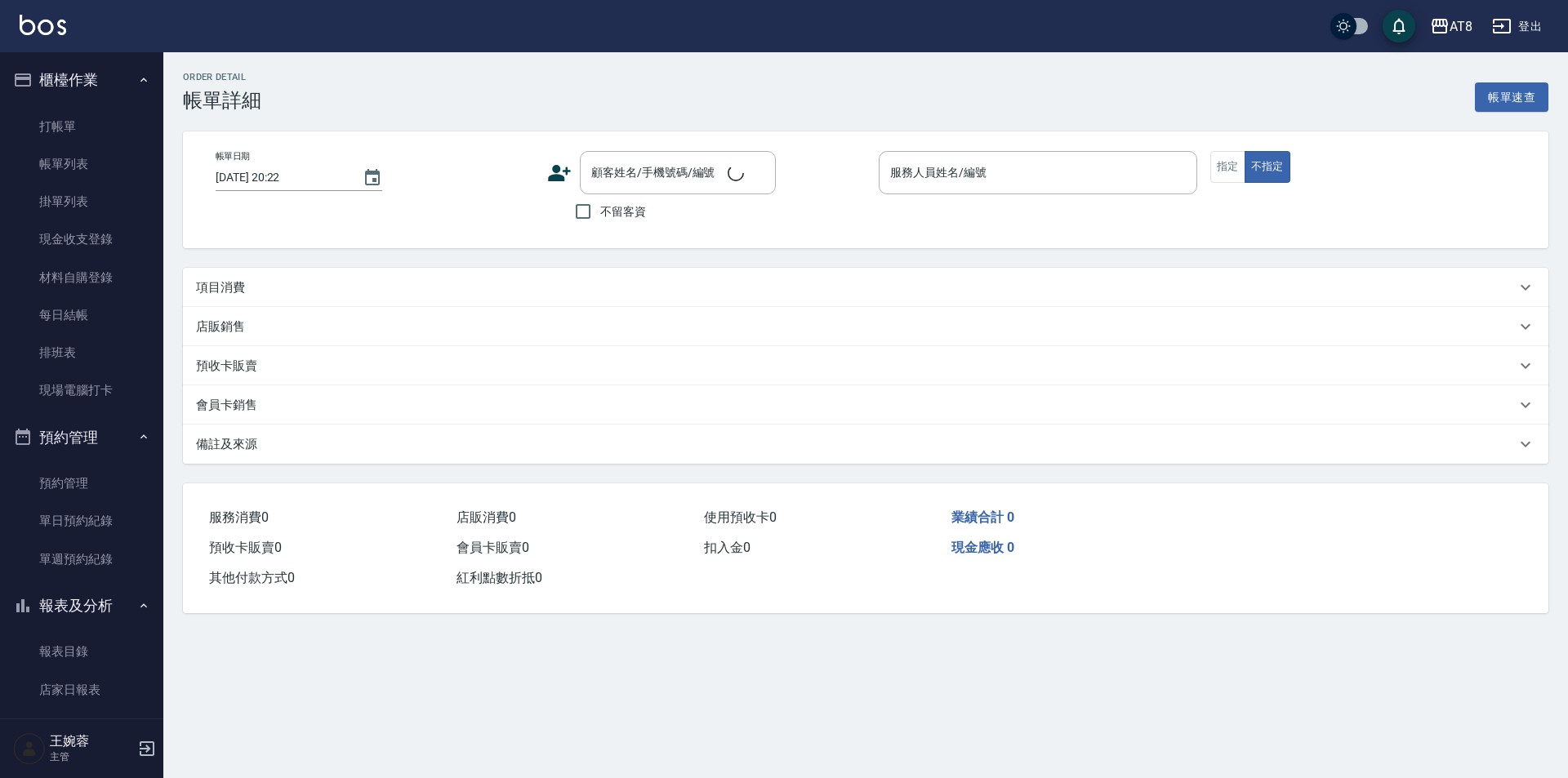
checkbox input "true"
type input "YUKI-1"
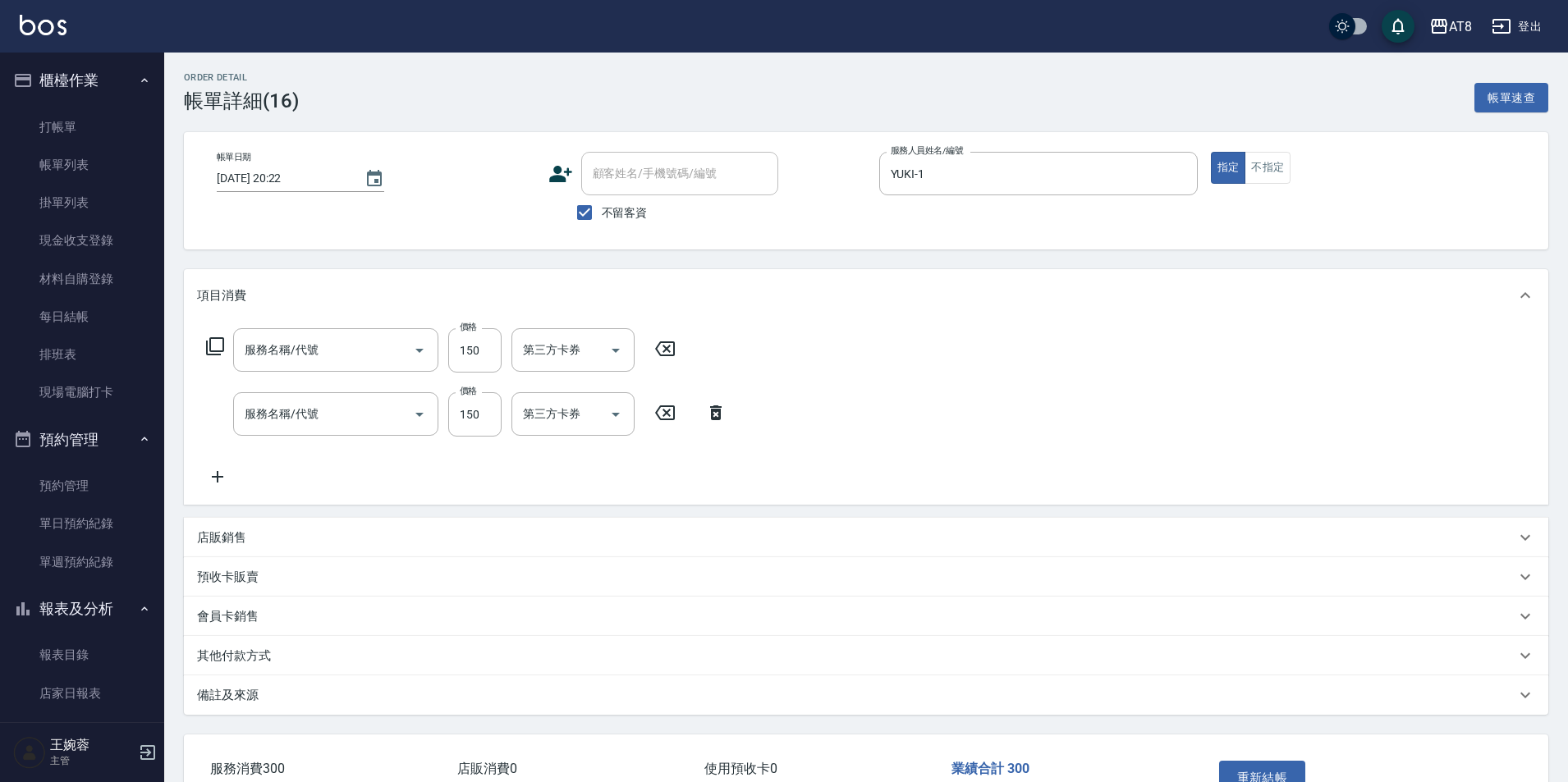
type input "入金剪髮200(20200)"
type input "入金洗髮150(10150)"
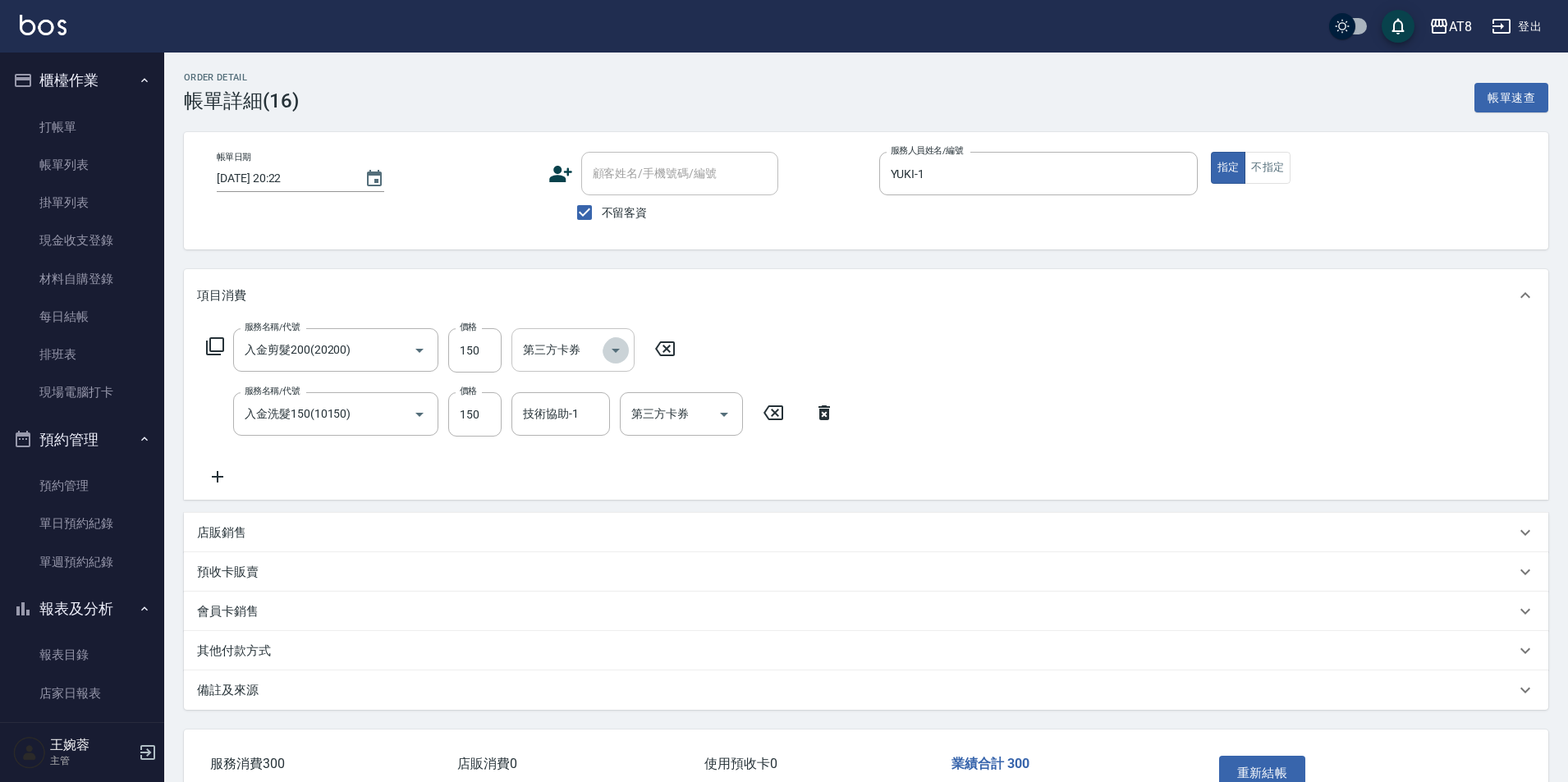
click at [626, 352] on icon "Open" at bounding box center [615, 350] width 19 height 19
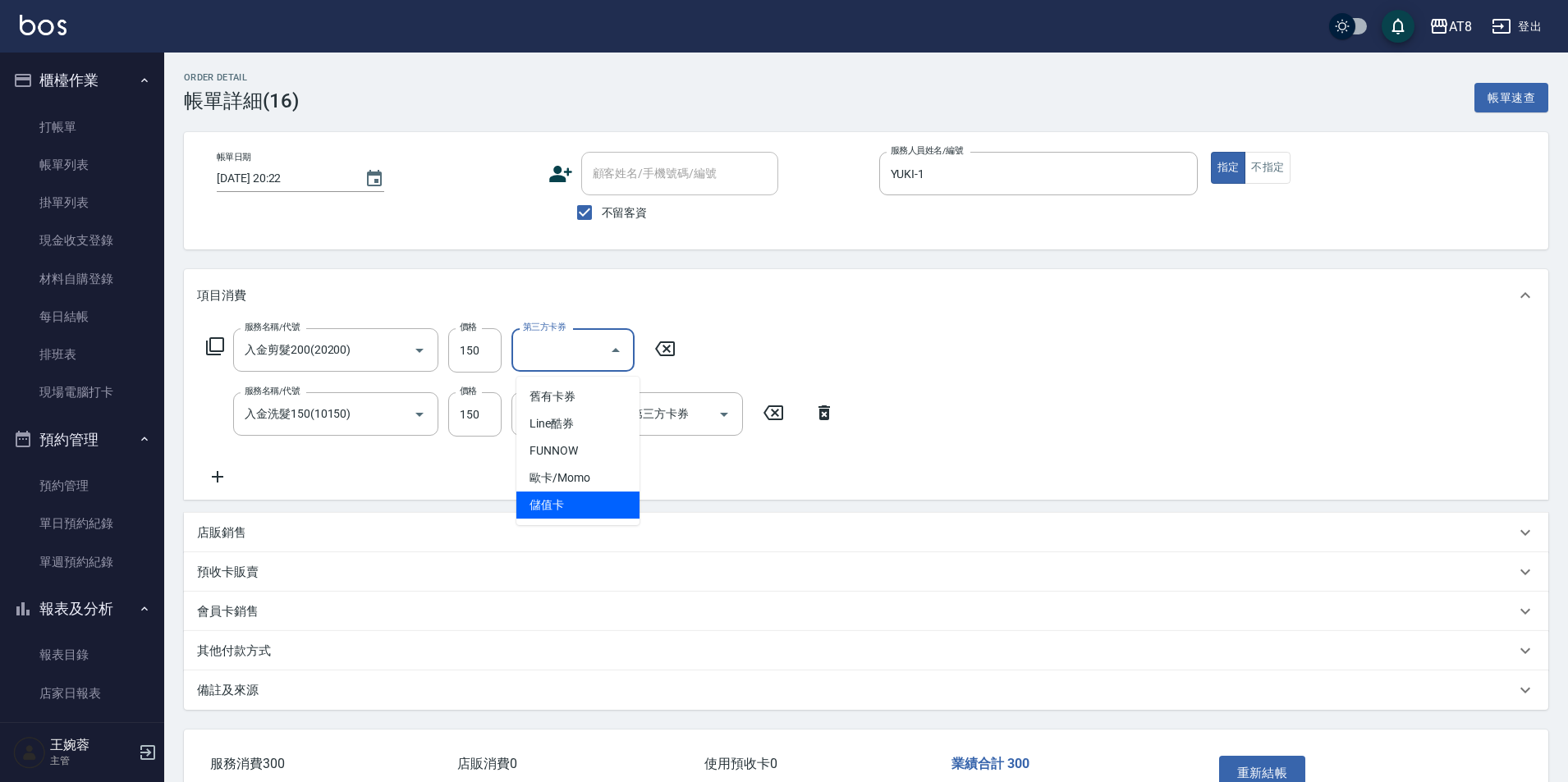
click at [593, 505] on span "儲值卡" at bounding box center [578, 505] width 123 height 27
type input "儲值卡"
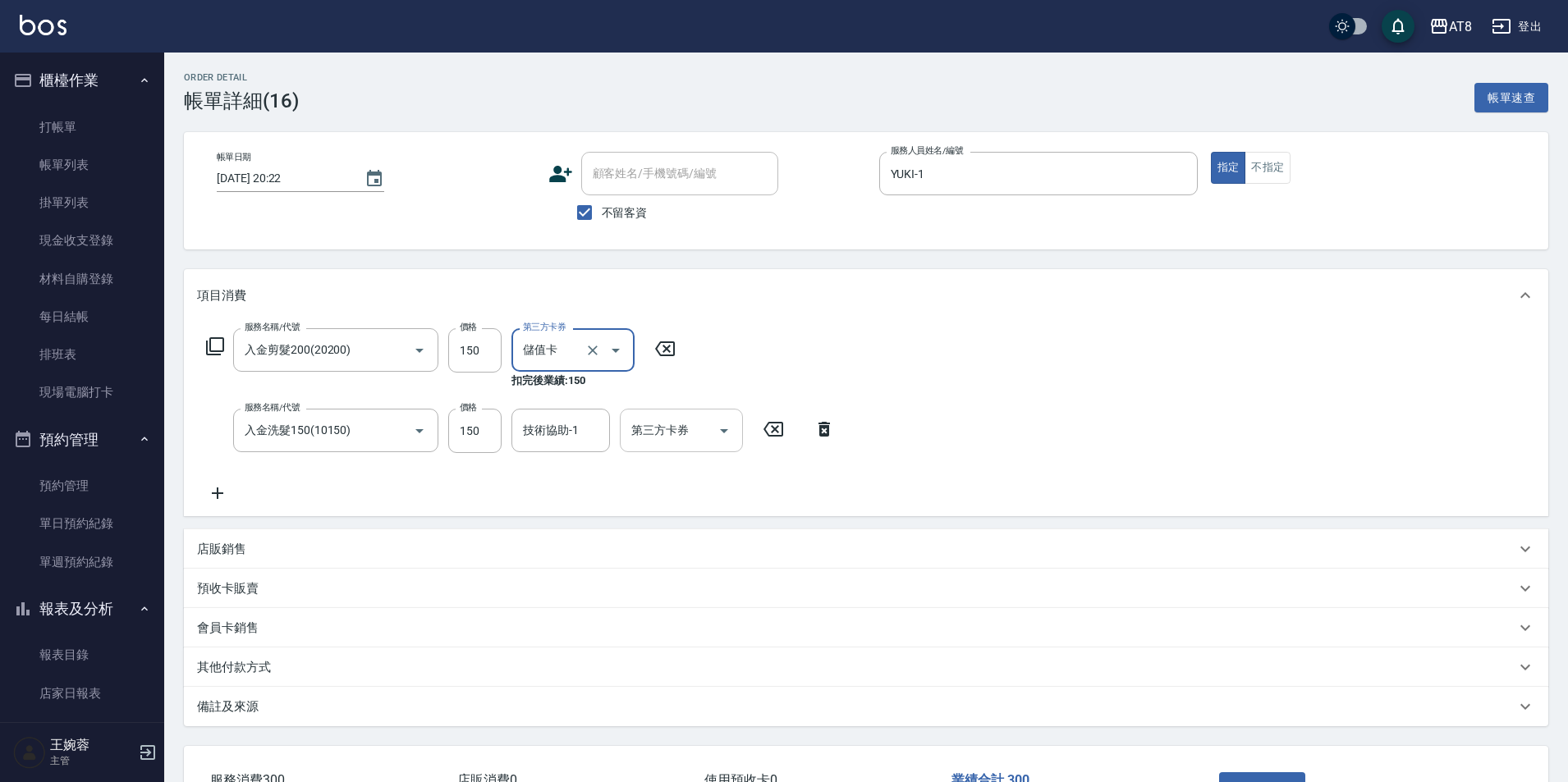
click at [697, 441] on input "第三方卡券" at bounding box center [668, 430] width 83 height 29
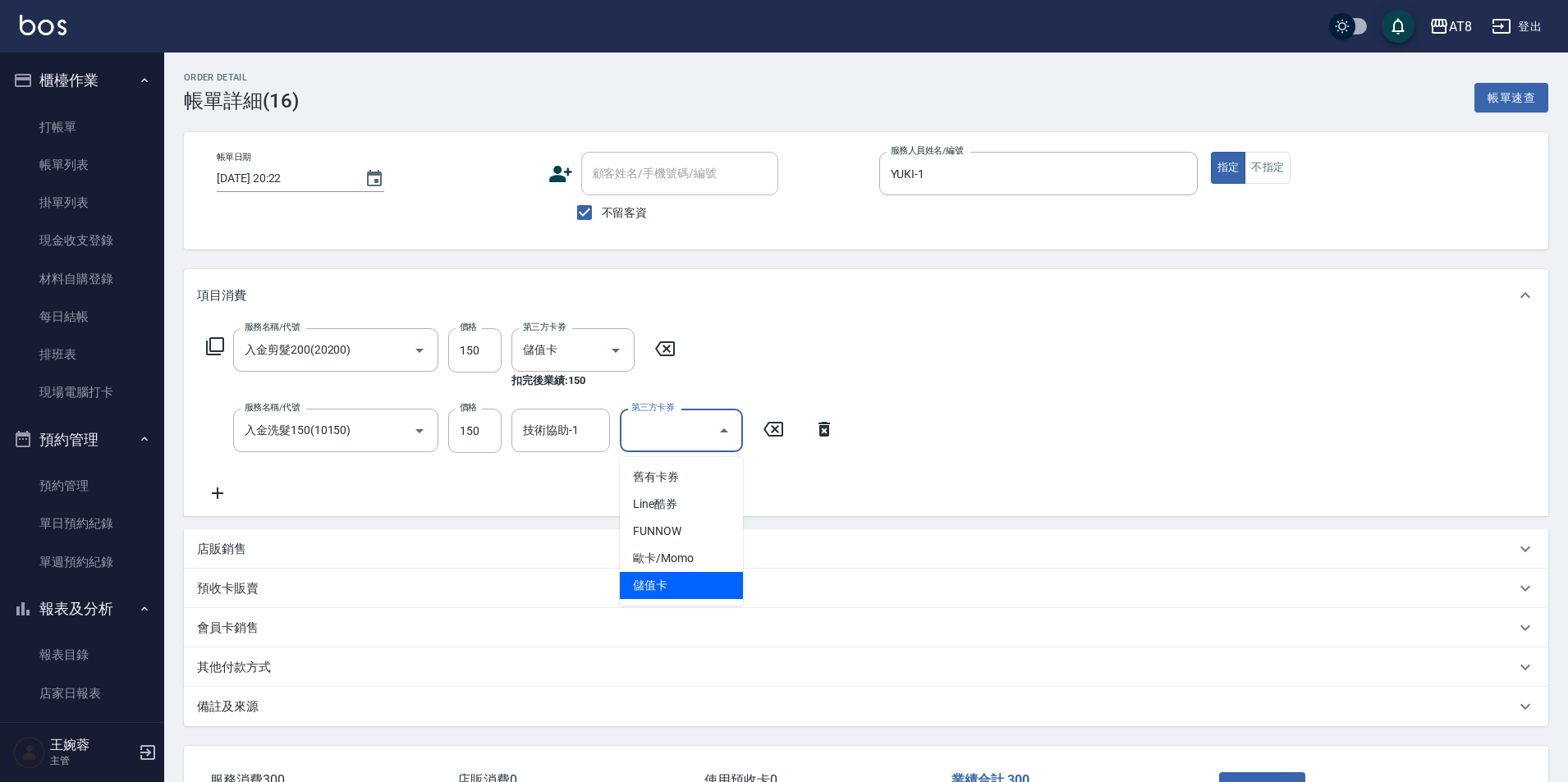
click at [681, 585] on span "儲值卡" at bounding box center [681, 585] width 123 height 27
type input "儲值卡"
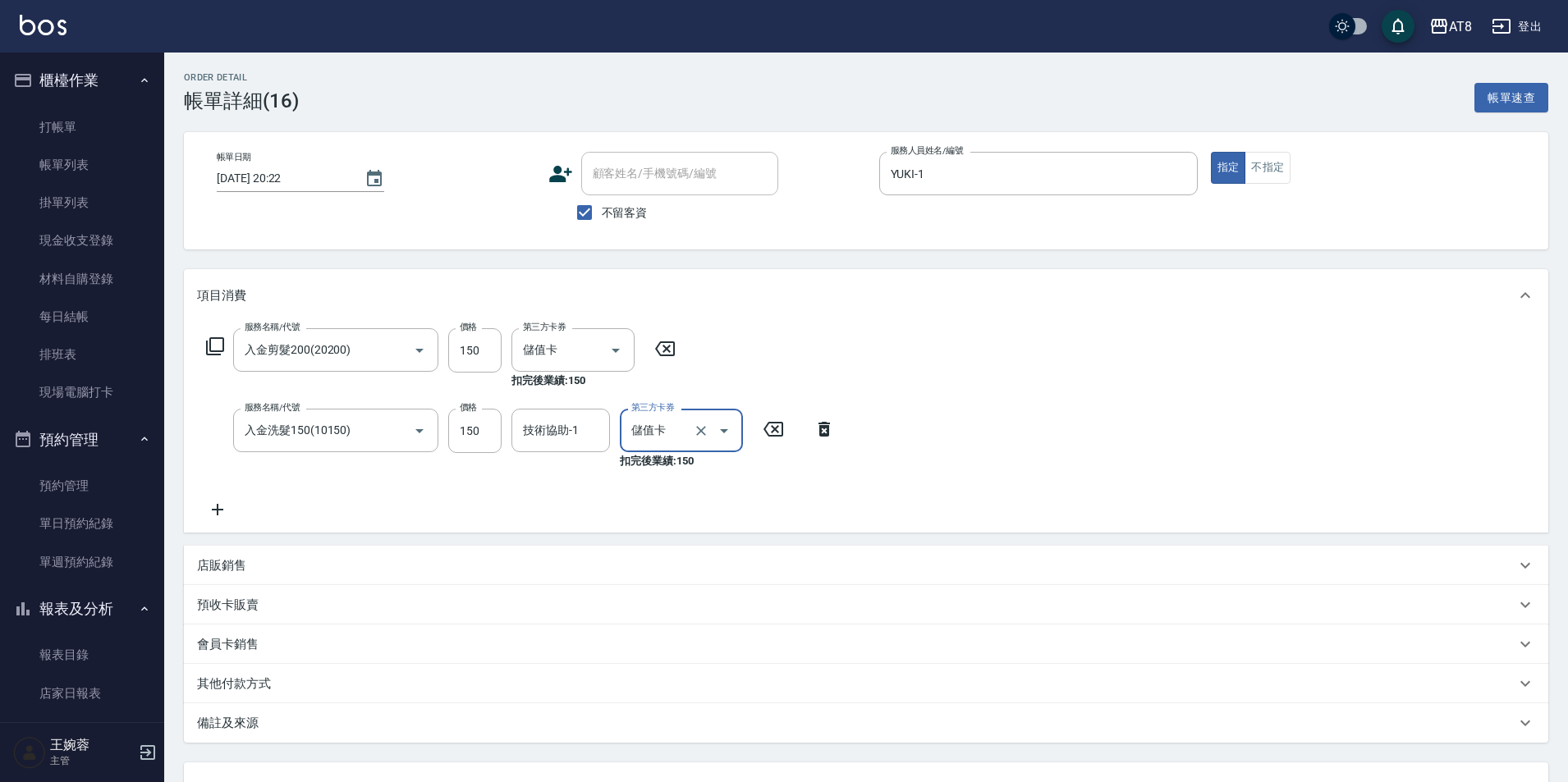
click at [960, 435] on div "服務名稱/代號 入金剪髮200(20200) 服務名稱/代號 價格 150 價格 第三方卡券 儲值卡 第三方卡券 扣完後業績: 150 服務名稱/代號 入金洗…" at bounding box center [866, 427] width 1364 height 211
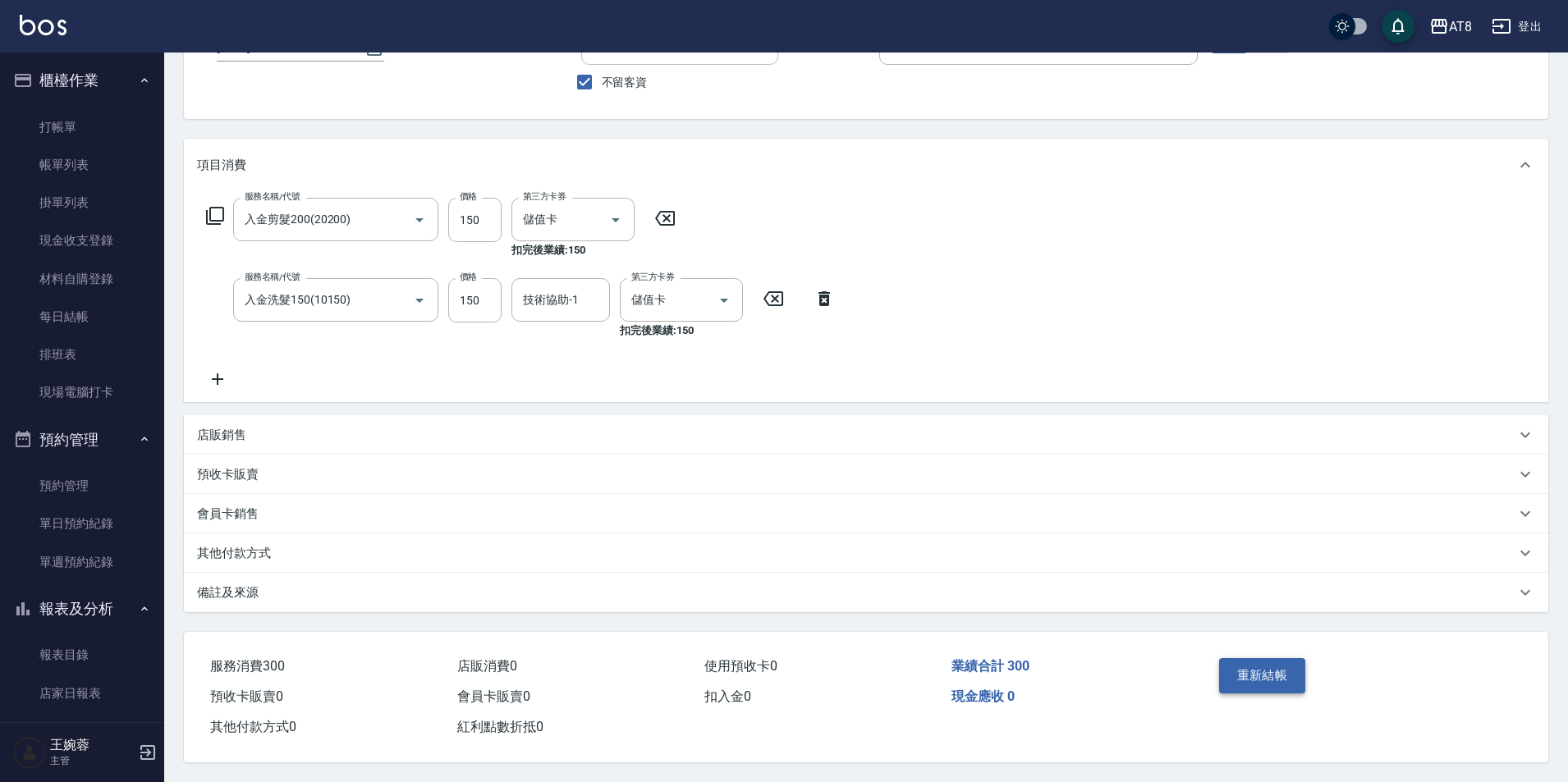
click at [1230, 658] on button "重新結帳" at bounding box center [1262, 675] width 87 height 34
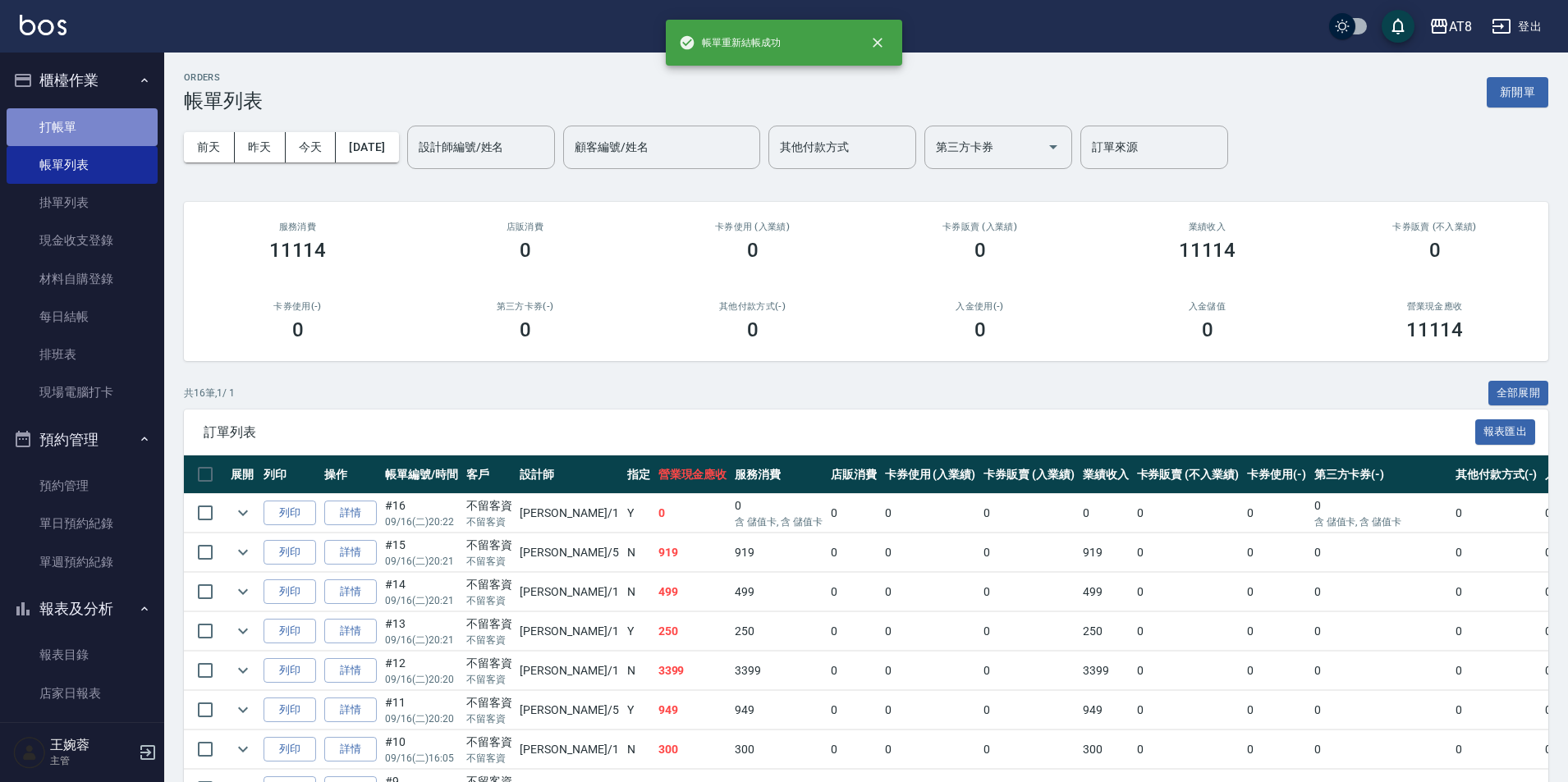
click at [92, 120] on link "打帳單" at bounding box center [82, 126] width 151 height 38
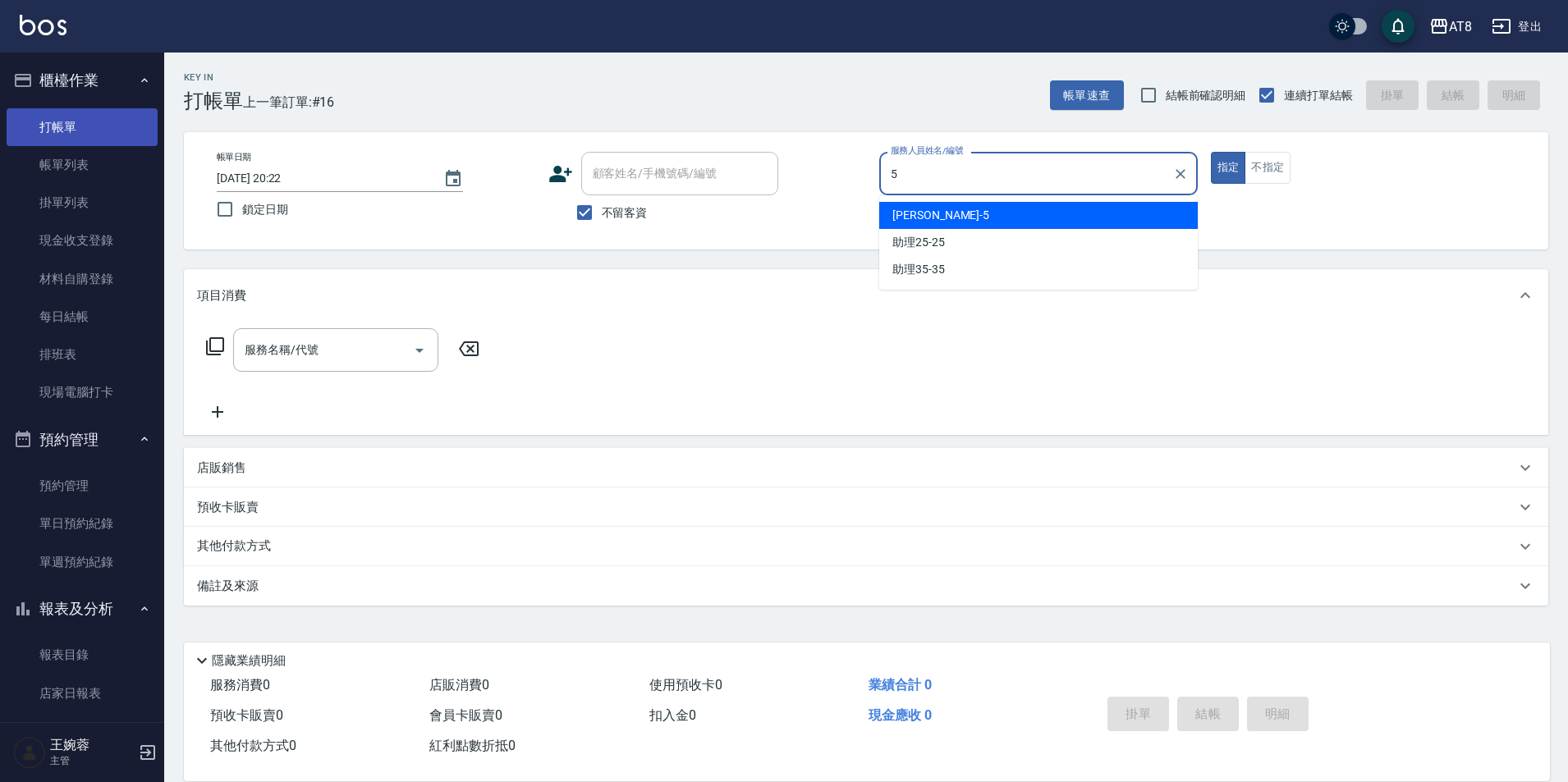
type input "HANK-5"
type button "true"
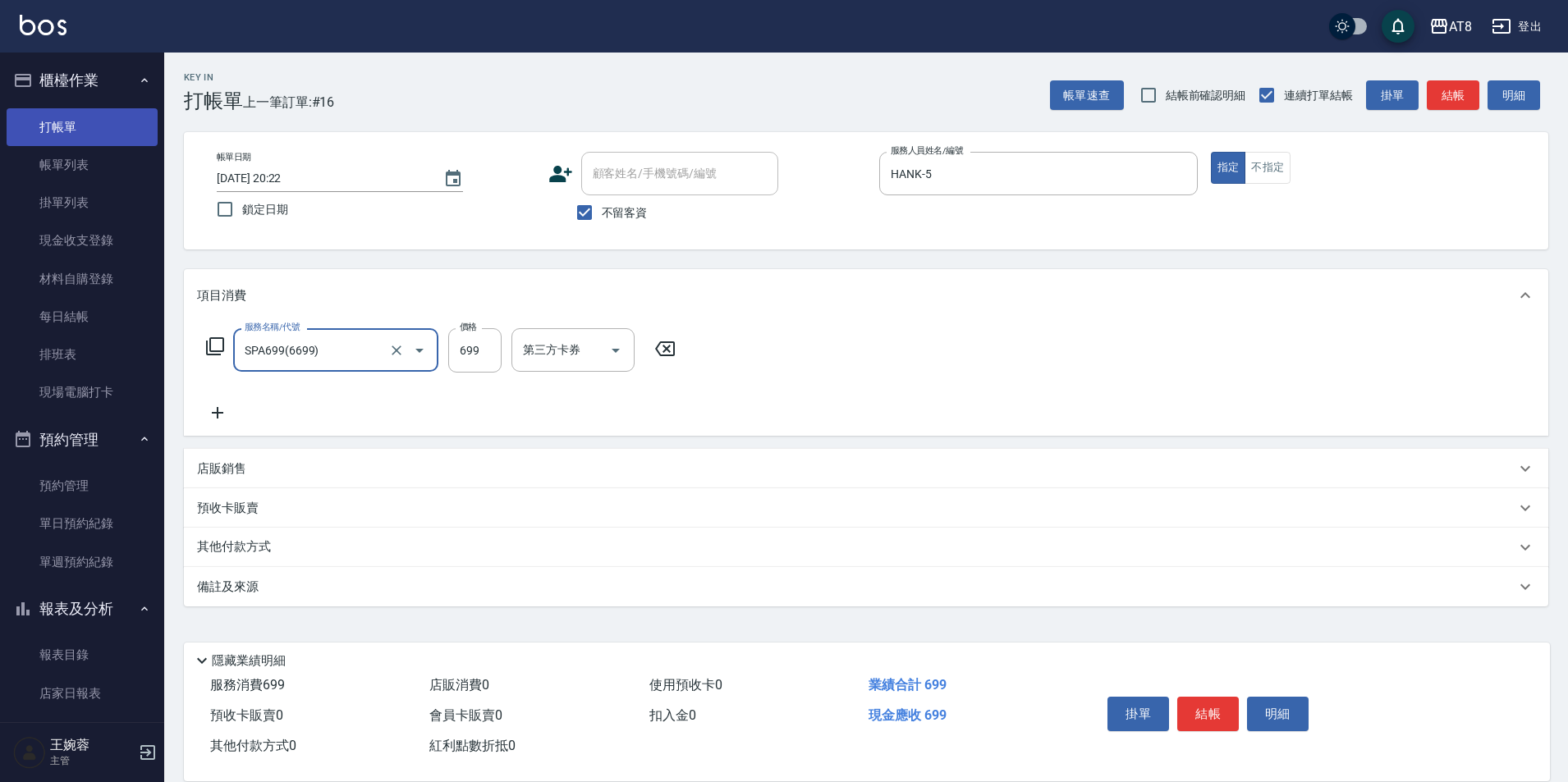
type input "SPA699(6699)"
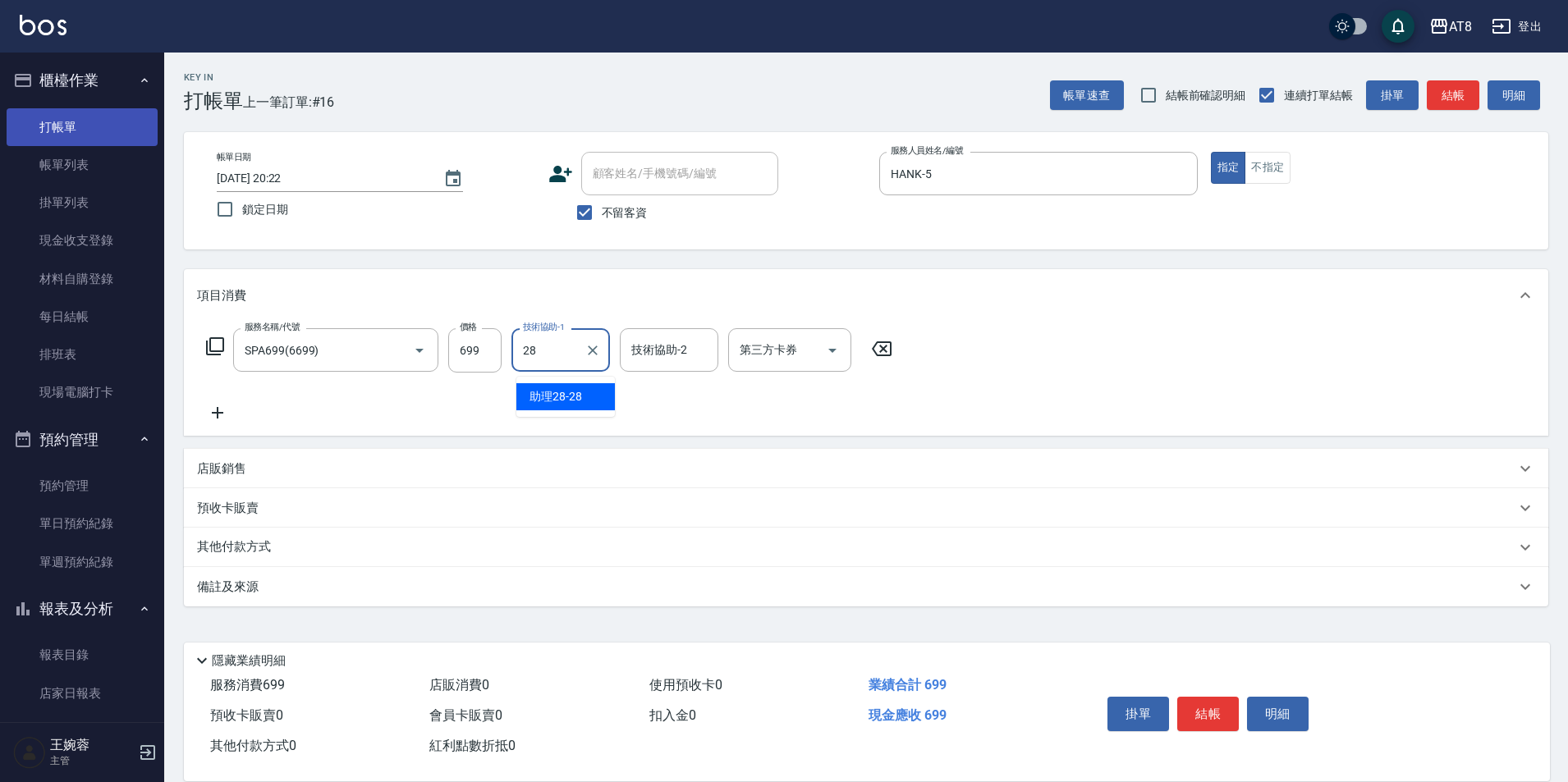
type input "助理28-28"
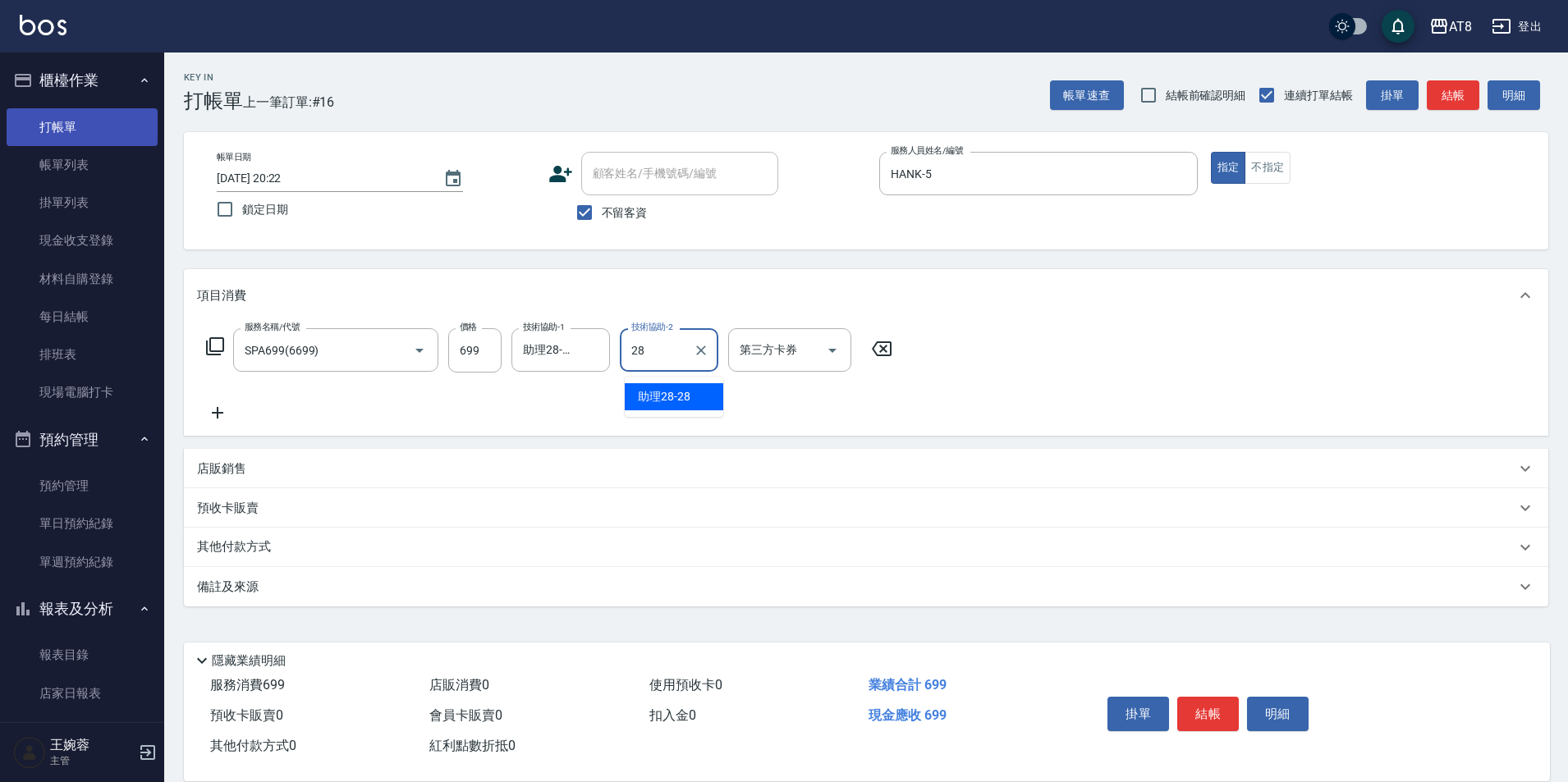
type input "助理28-28"
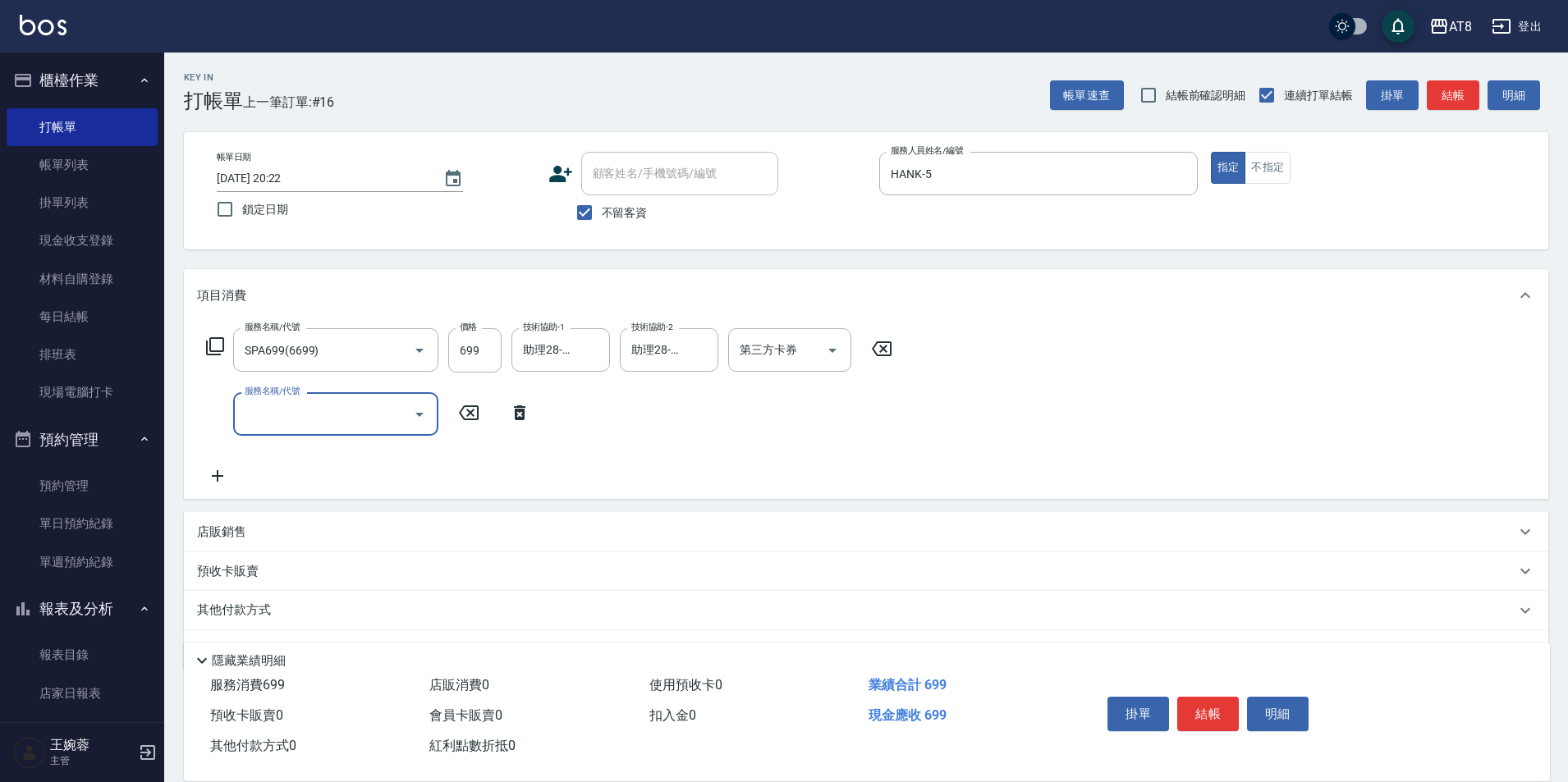
click at [1210, 697] on button "結帳" at bounding box center [1208, 714] width 61 height 34
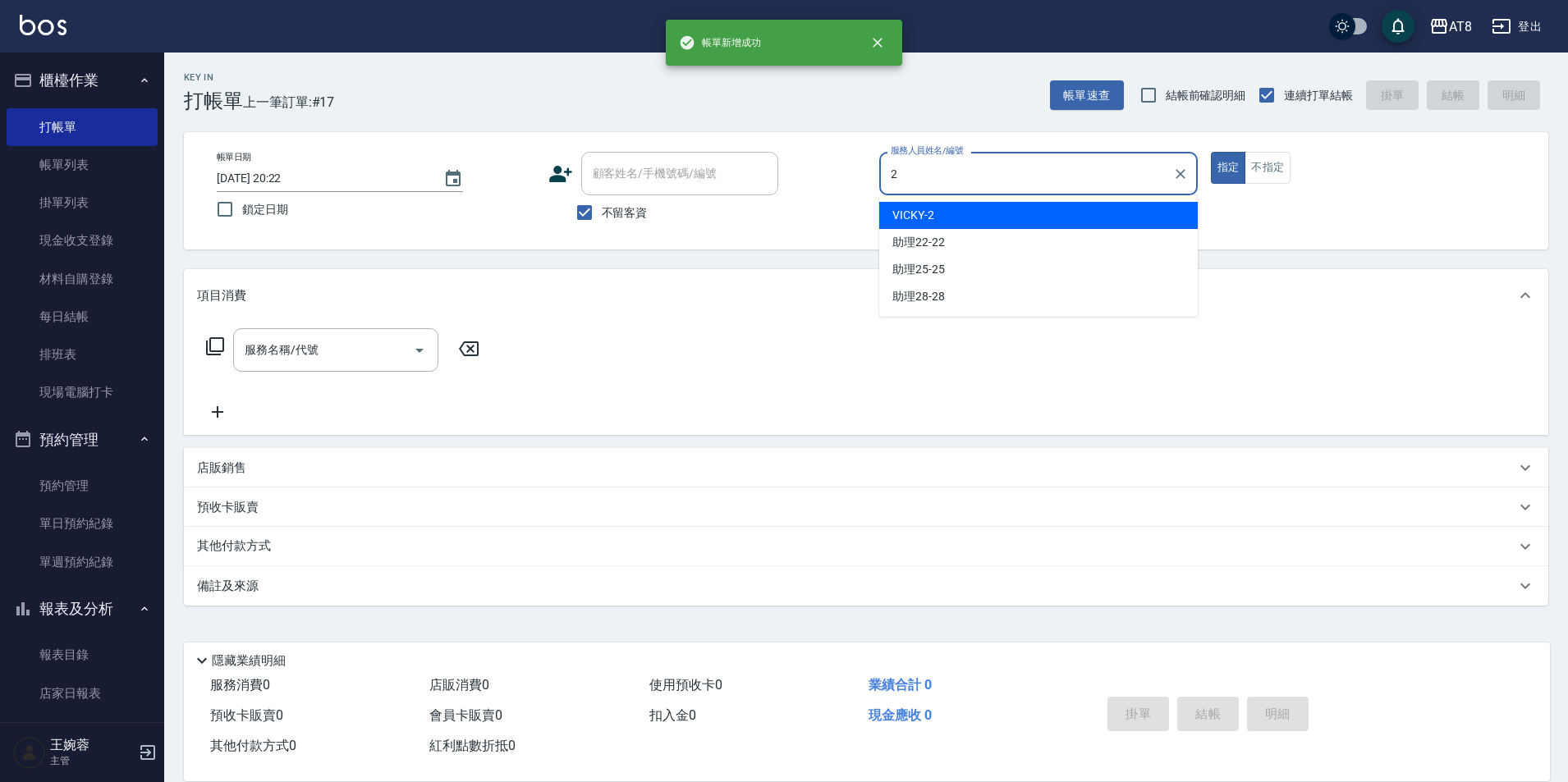
type input "VICKY-2"
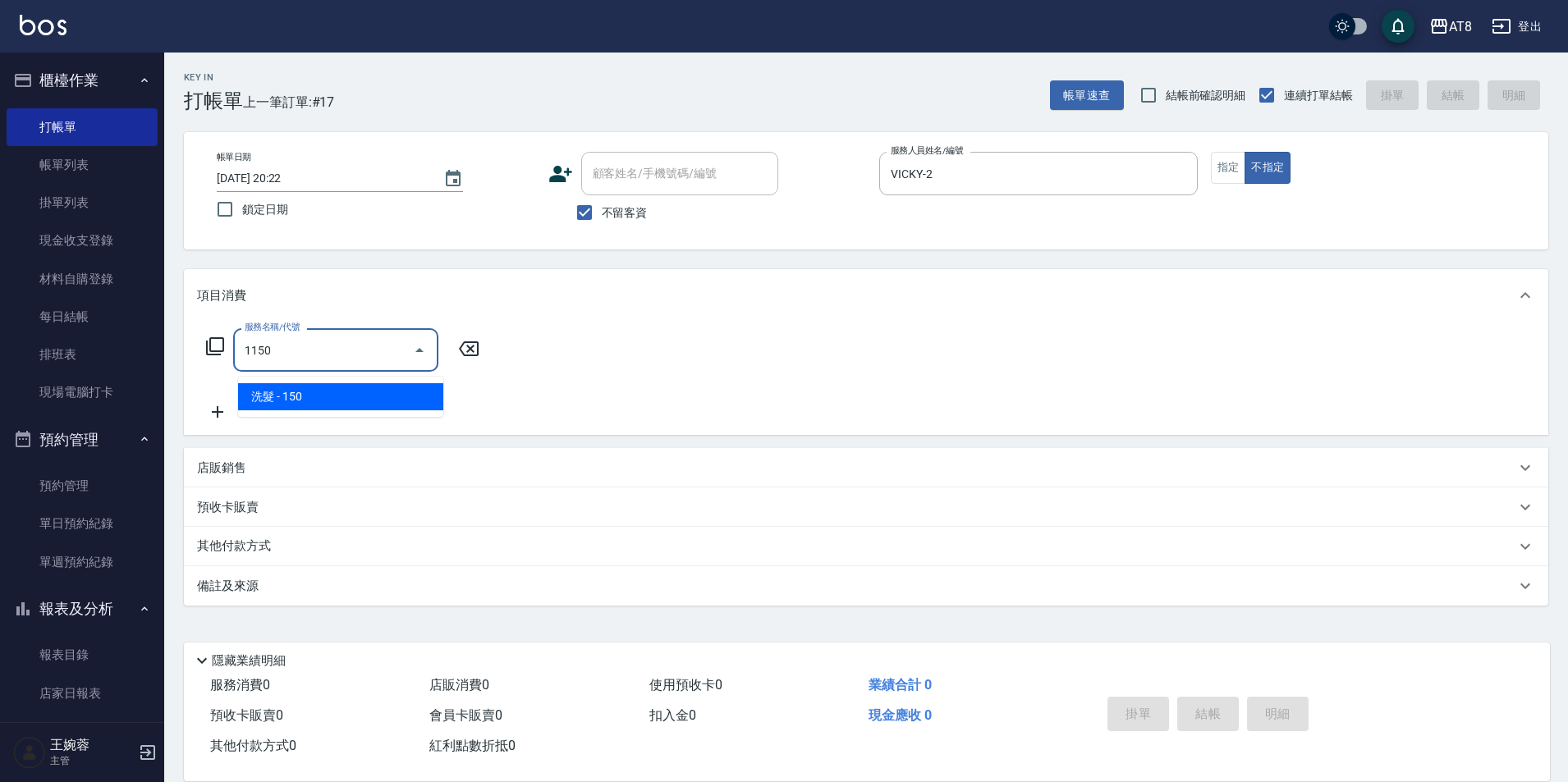
type input "洗髮(1150)"
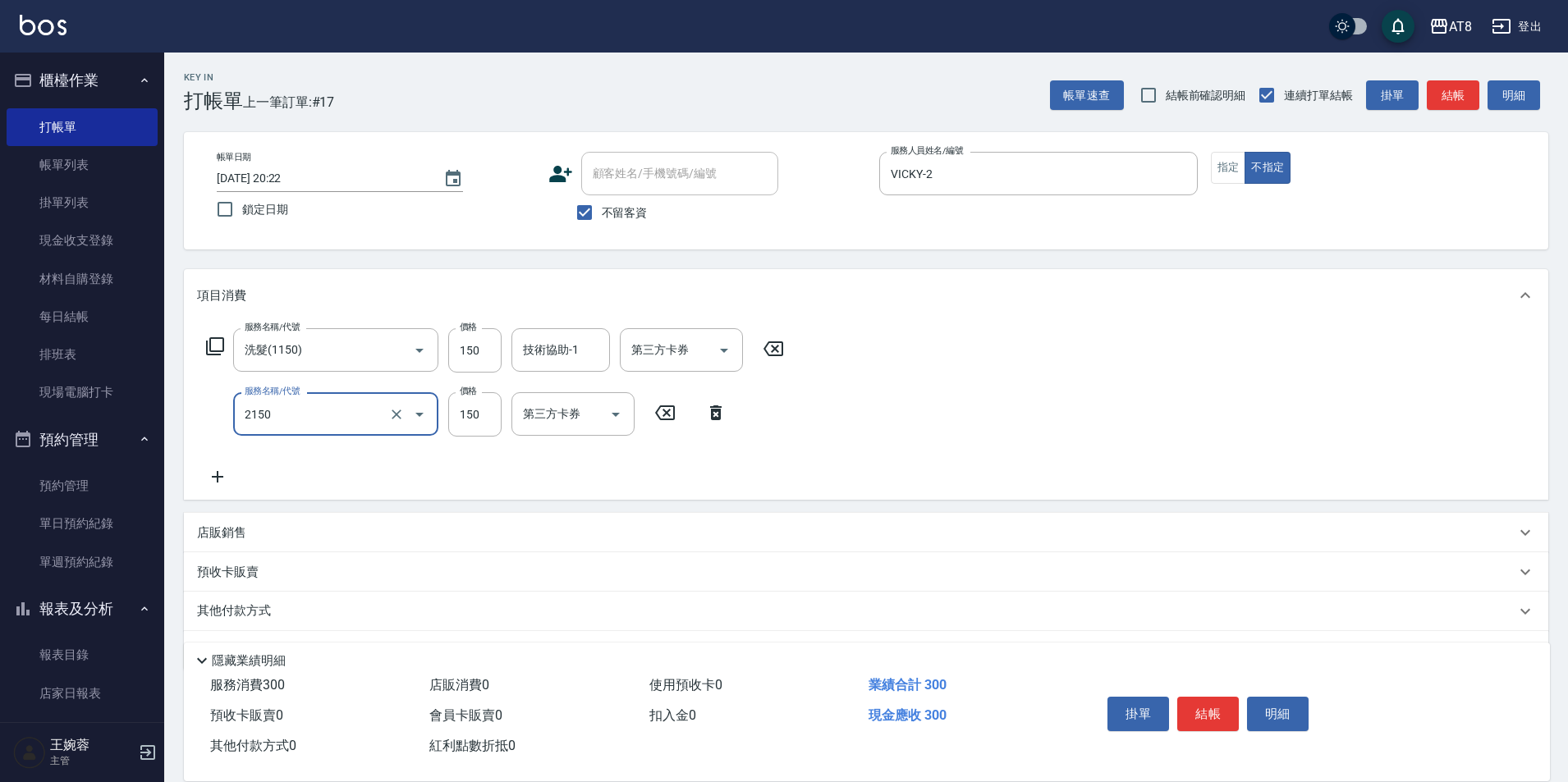
type input "剪髮(2150)"
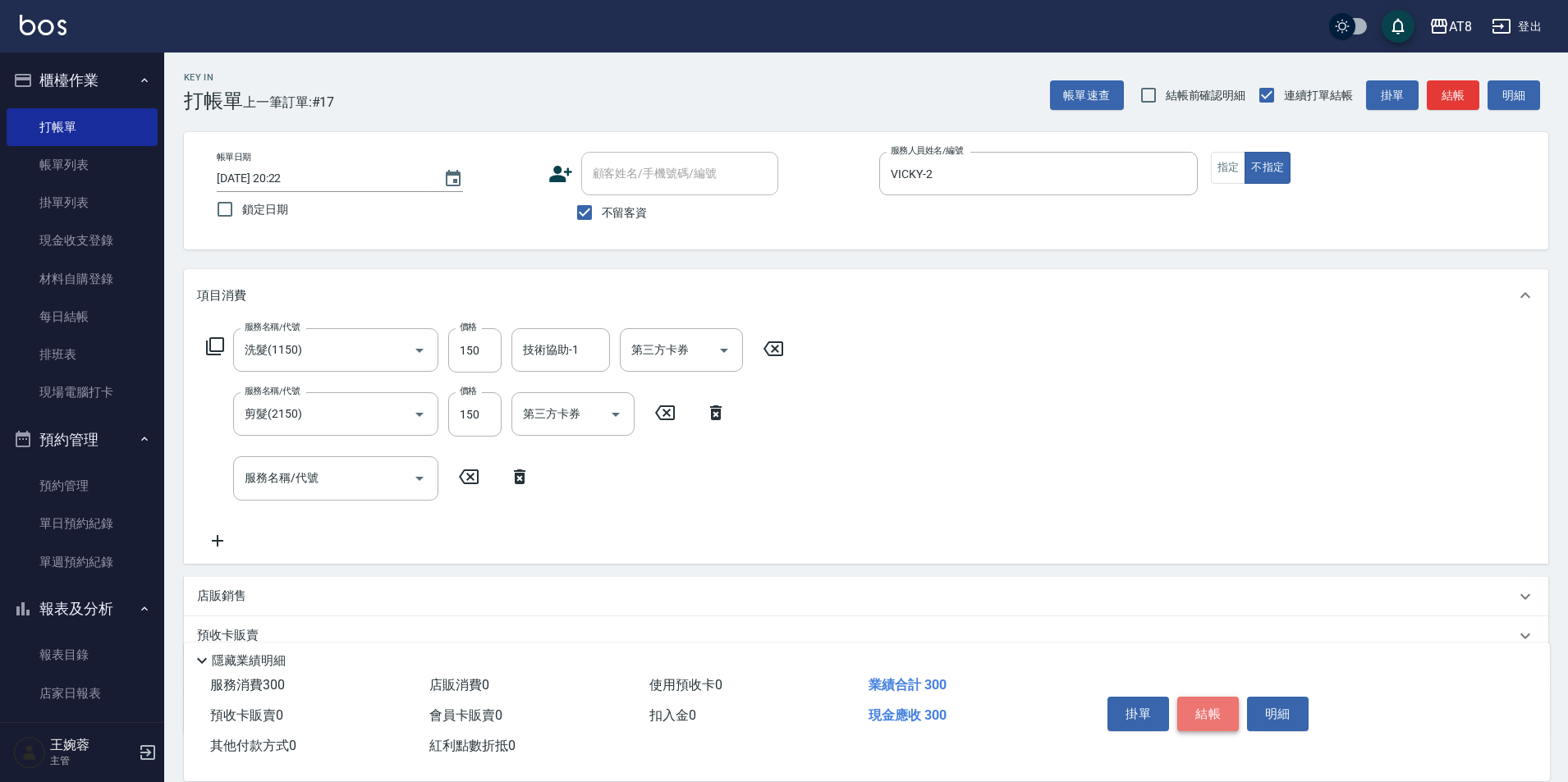
click at [1210, 697] on button "結帳" at bounding box center [1208, 714] width 61 height 34
type input "[DATE] 20:23"
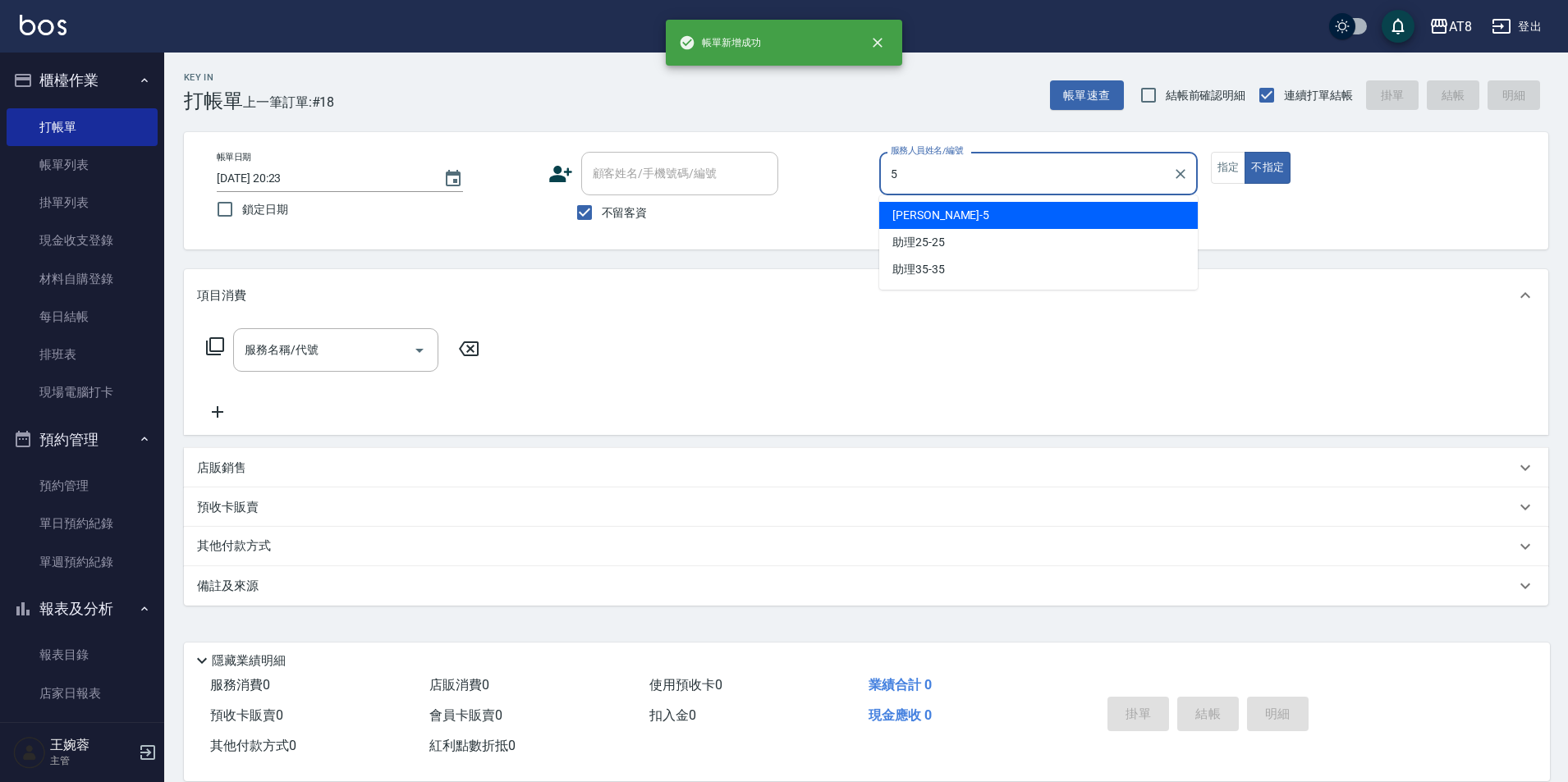
type input "HANK-5"
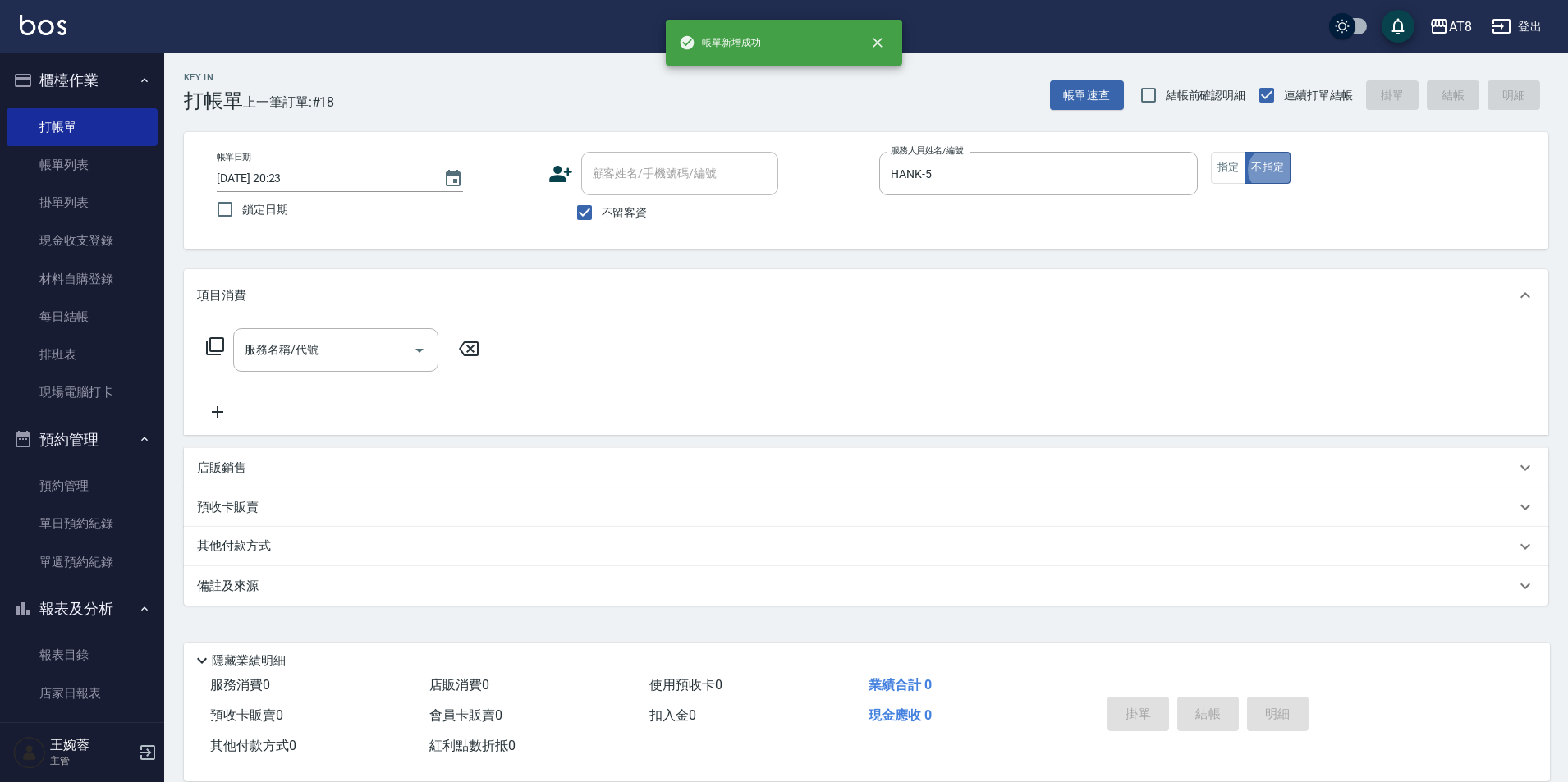
type button "false"
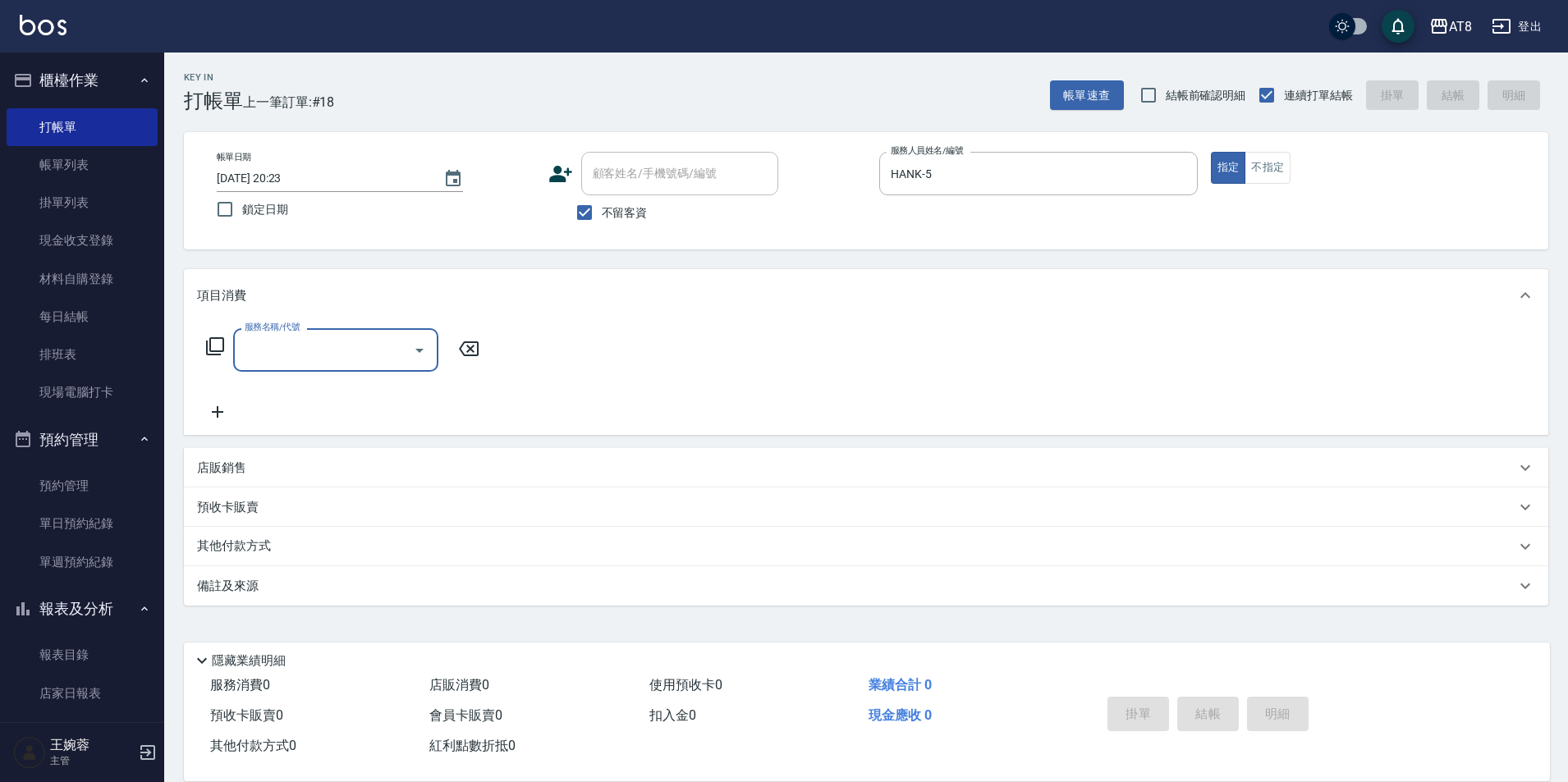
type input "1"
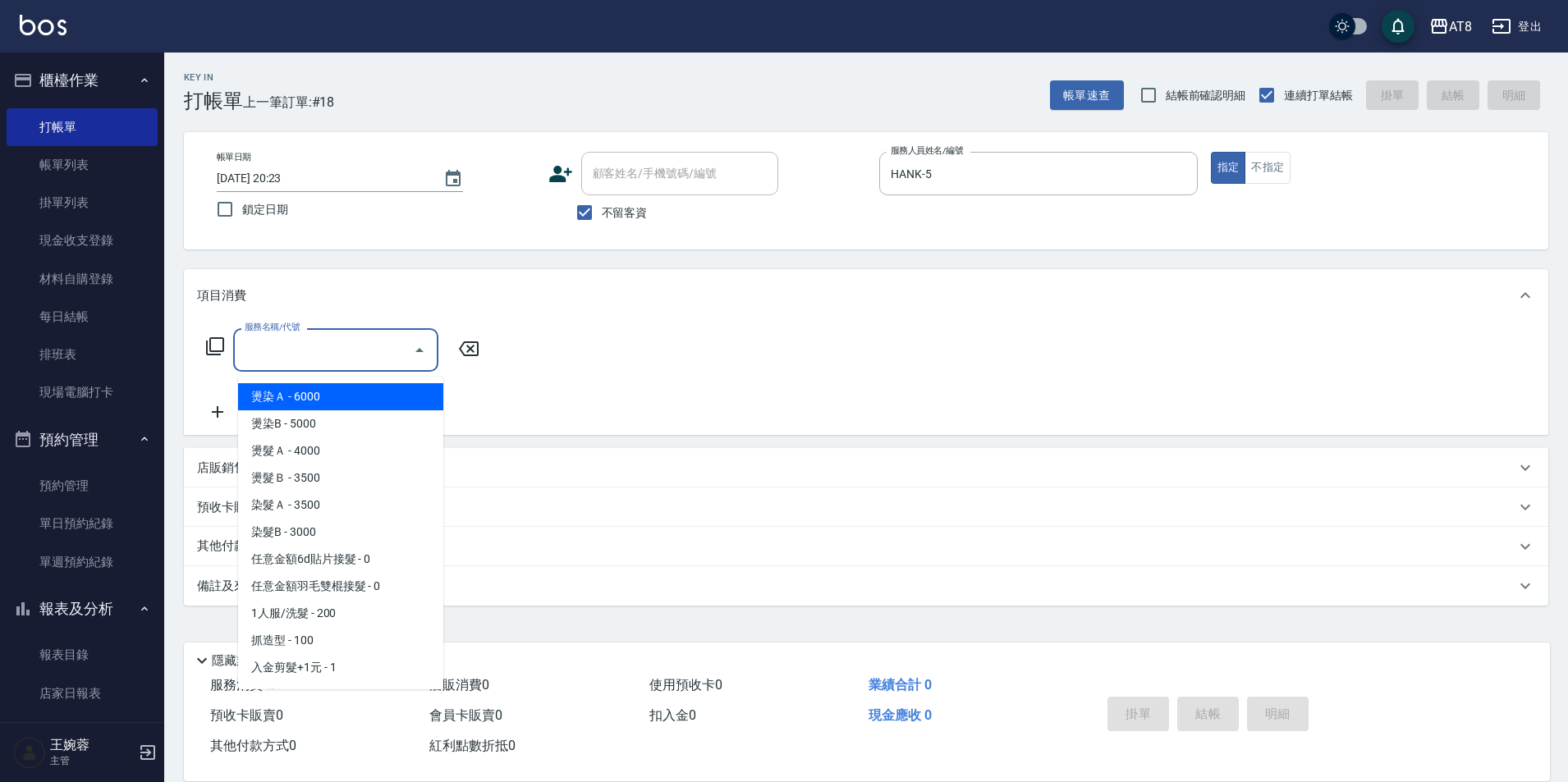
type input "2"
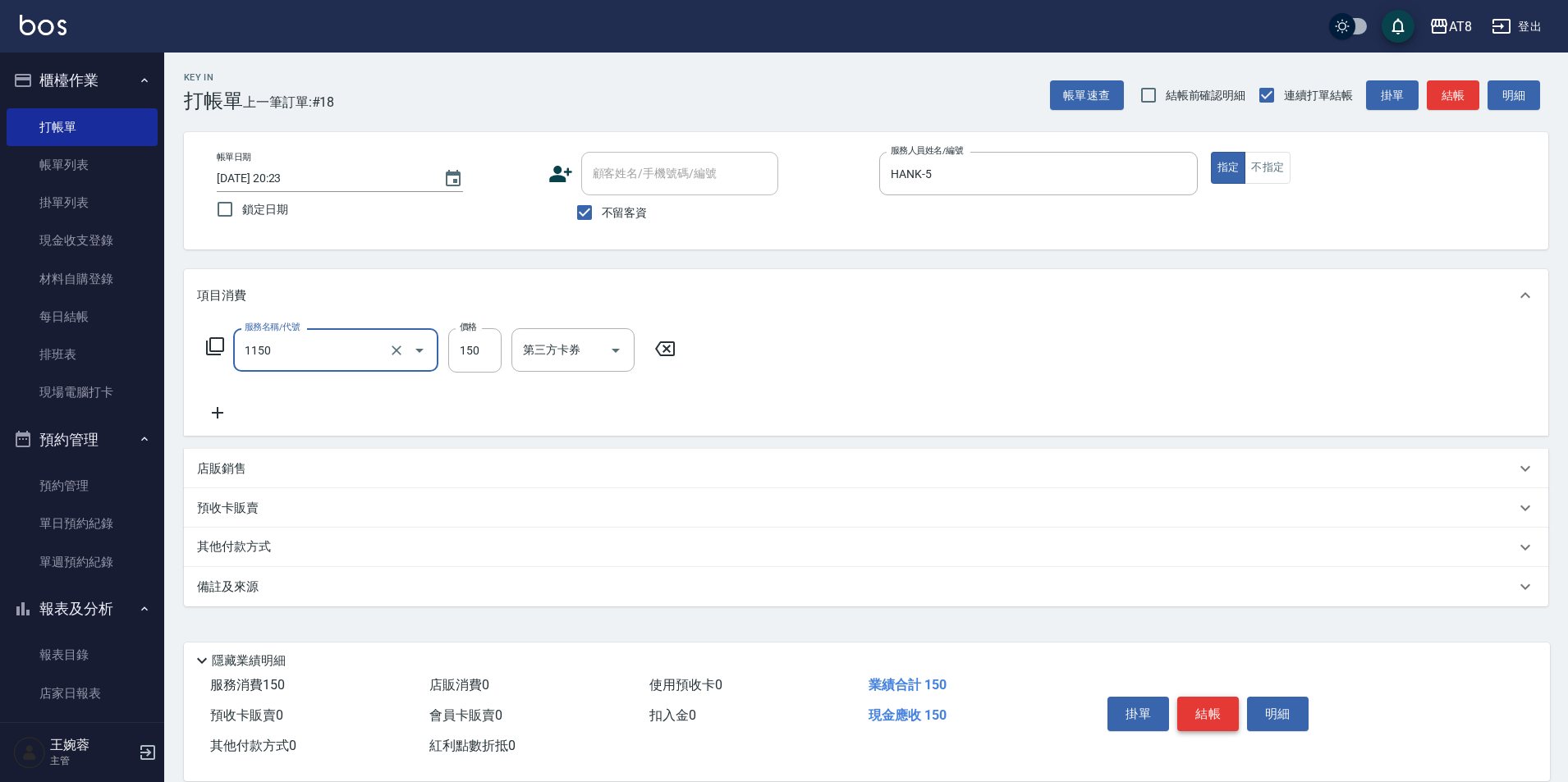
type input "洗髮(1150)"
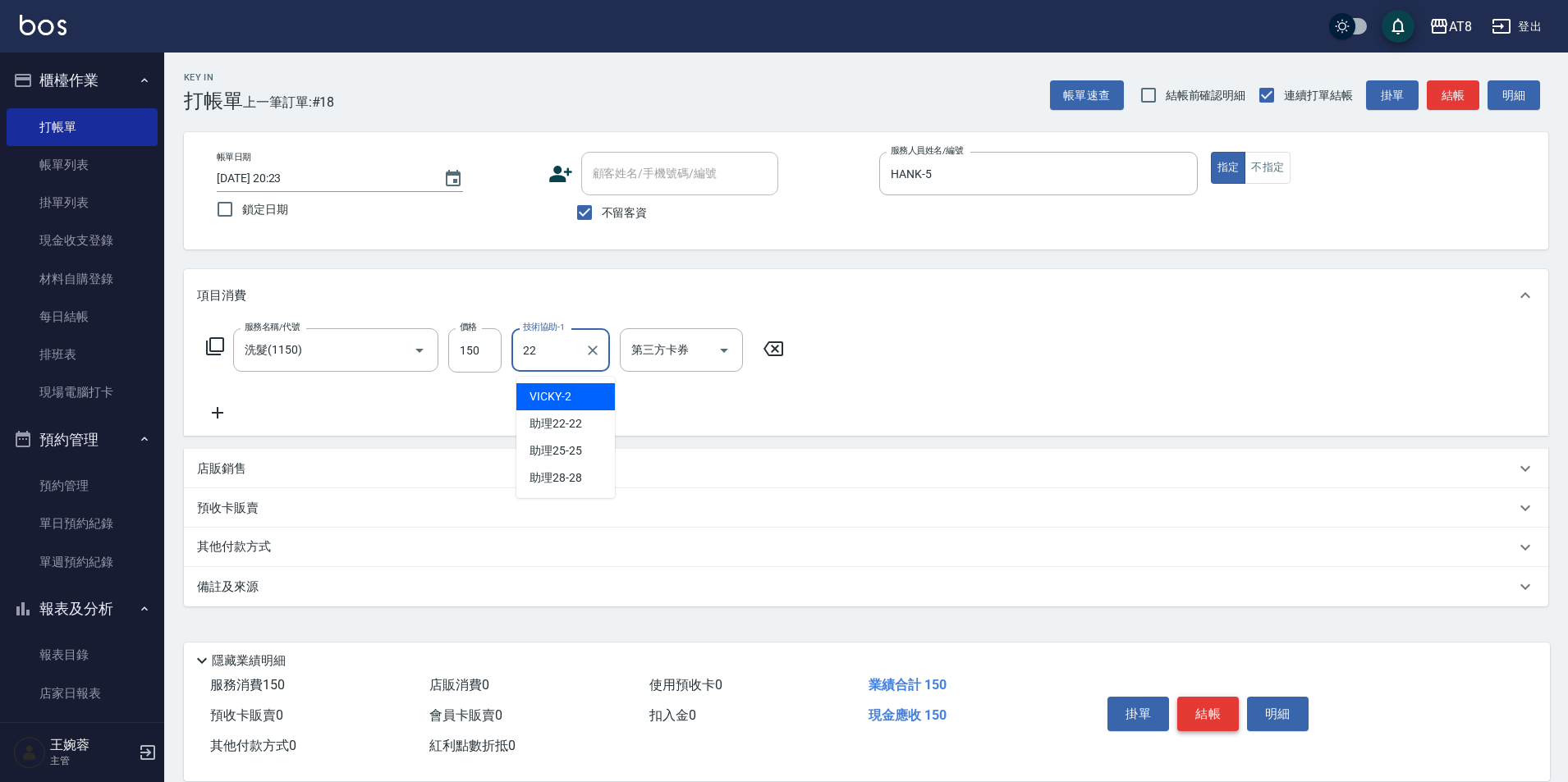
type input "助理22-22"
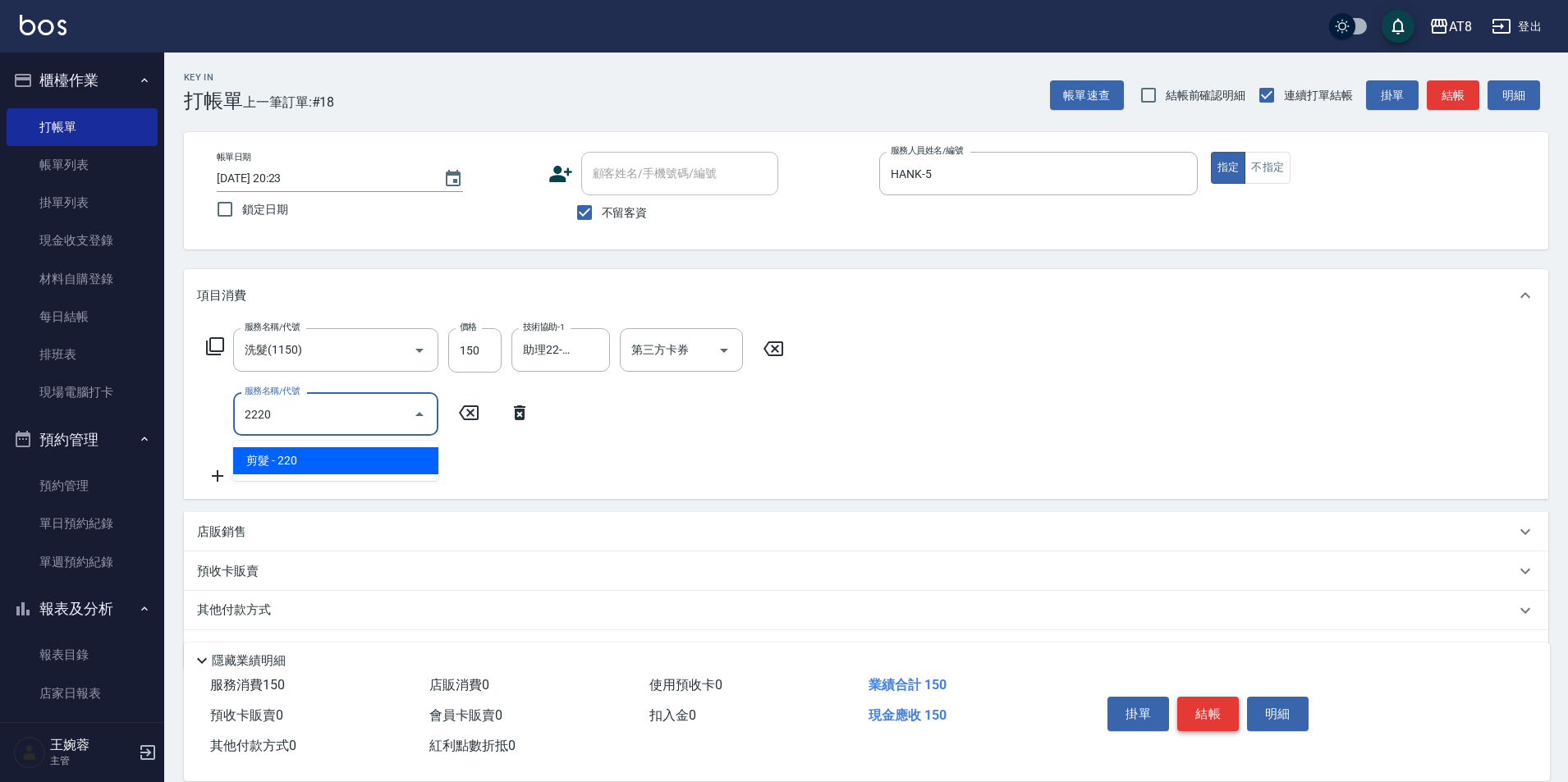
type input "剪髮(2220)"
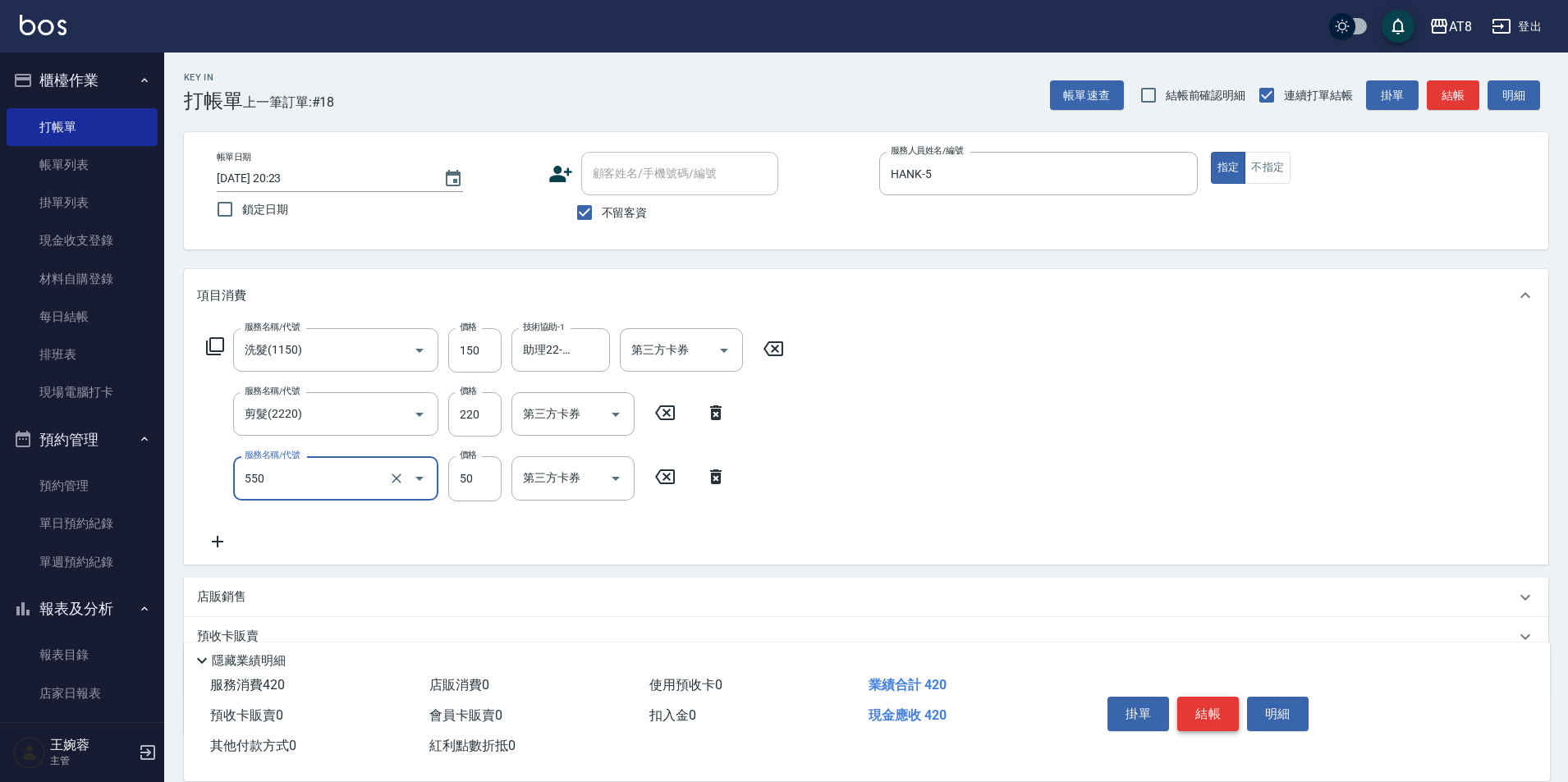
type input "精油或深層(550)"
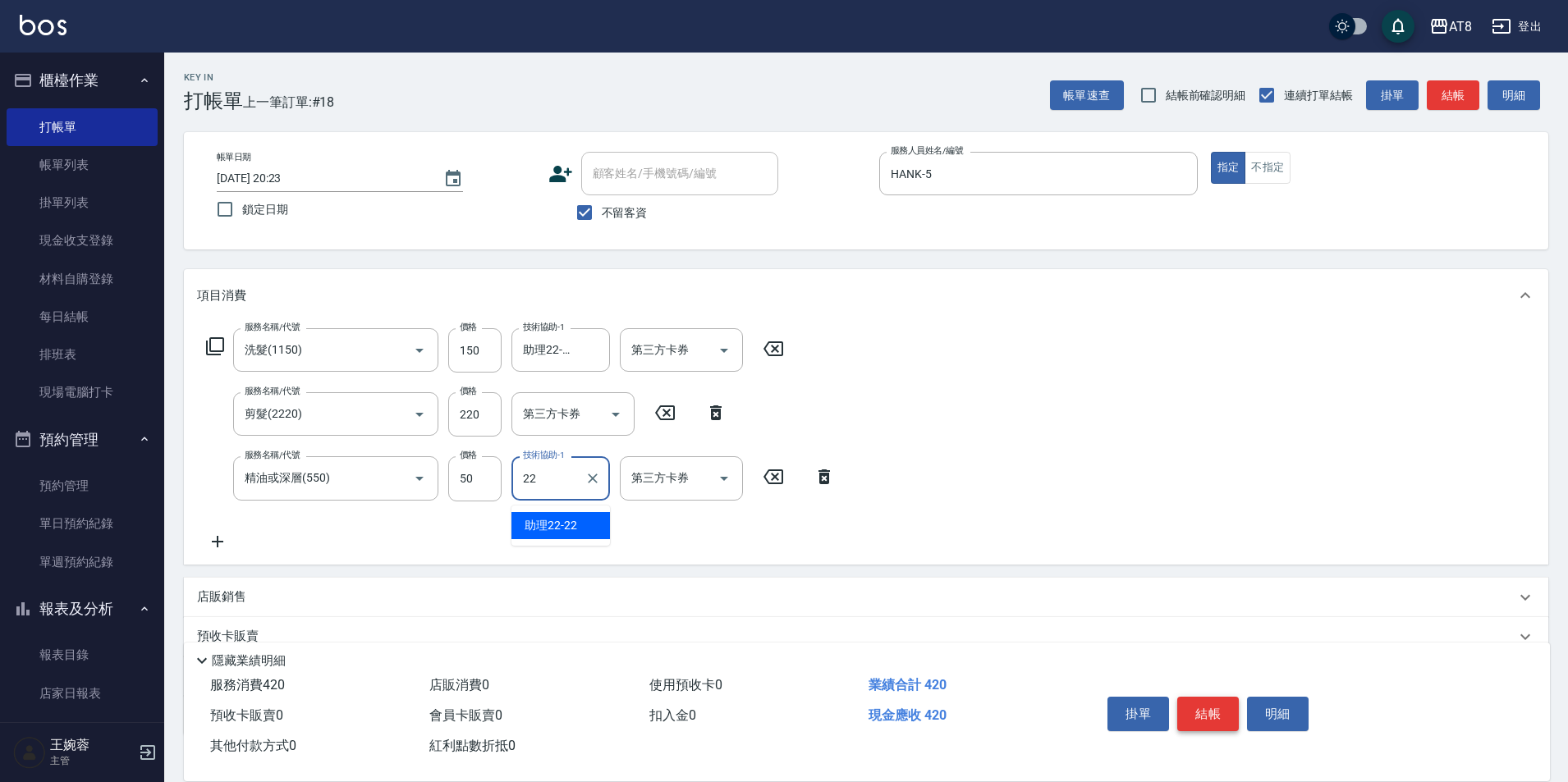
type input "助理22-22"
click at [512, 549] on icon at bounding box center [520, 542] width 41 height 19
click at [718, 484] on icon "Open" at bounding box center [724, 478] width 19 height 19
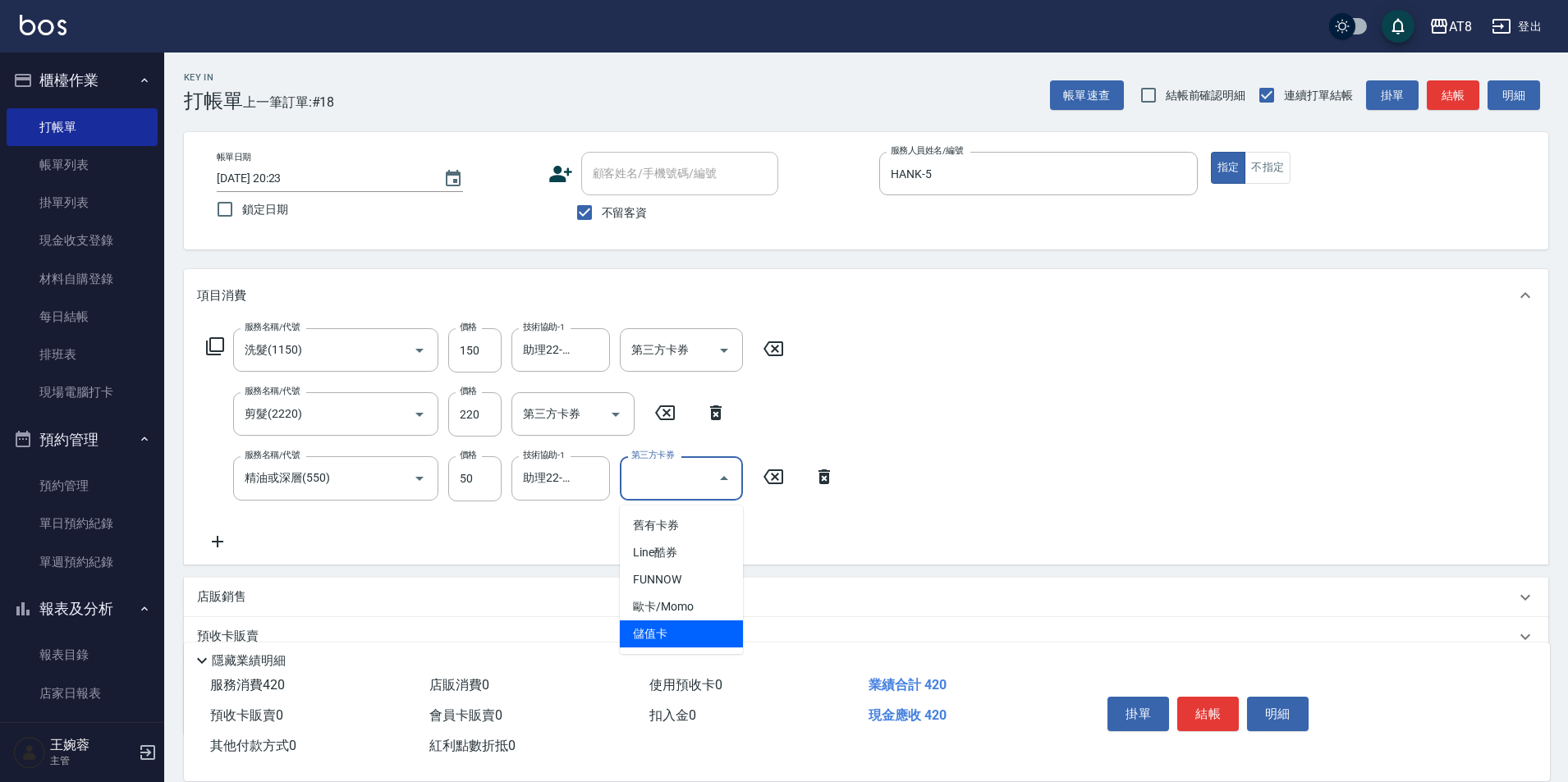
drag, startPoint x: 676, startPoint y: 636, endPoint x: 673, endPoint y: 585, distance: 51.1
click at [676, 635] on span "儲值卡" at bounding box center [681, 634] width 123 height 27
type input "儲值卡"
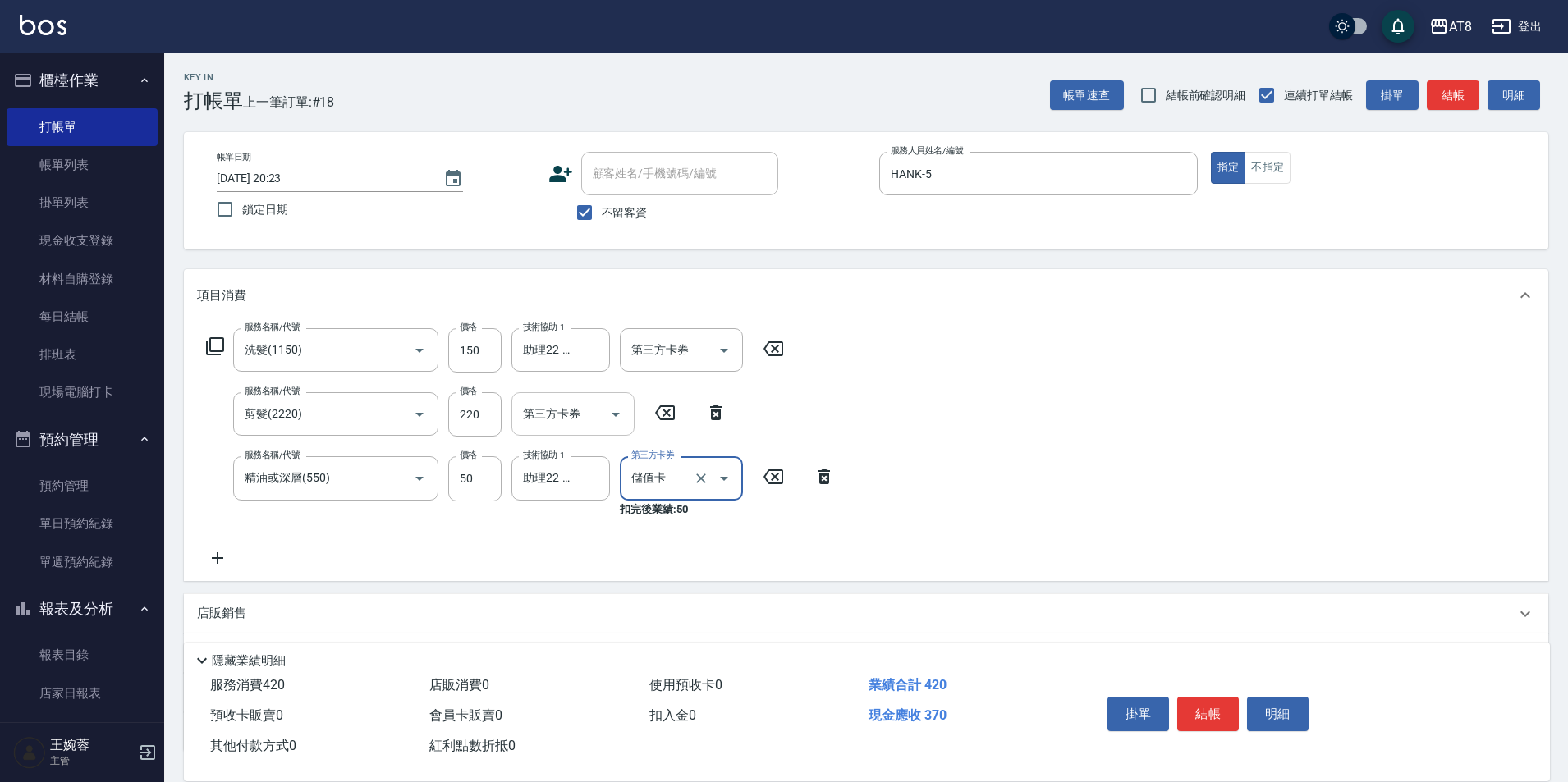
click at [617, 423] on icon "Open" at bounding box center [615, 414] width 19 height 19
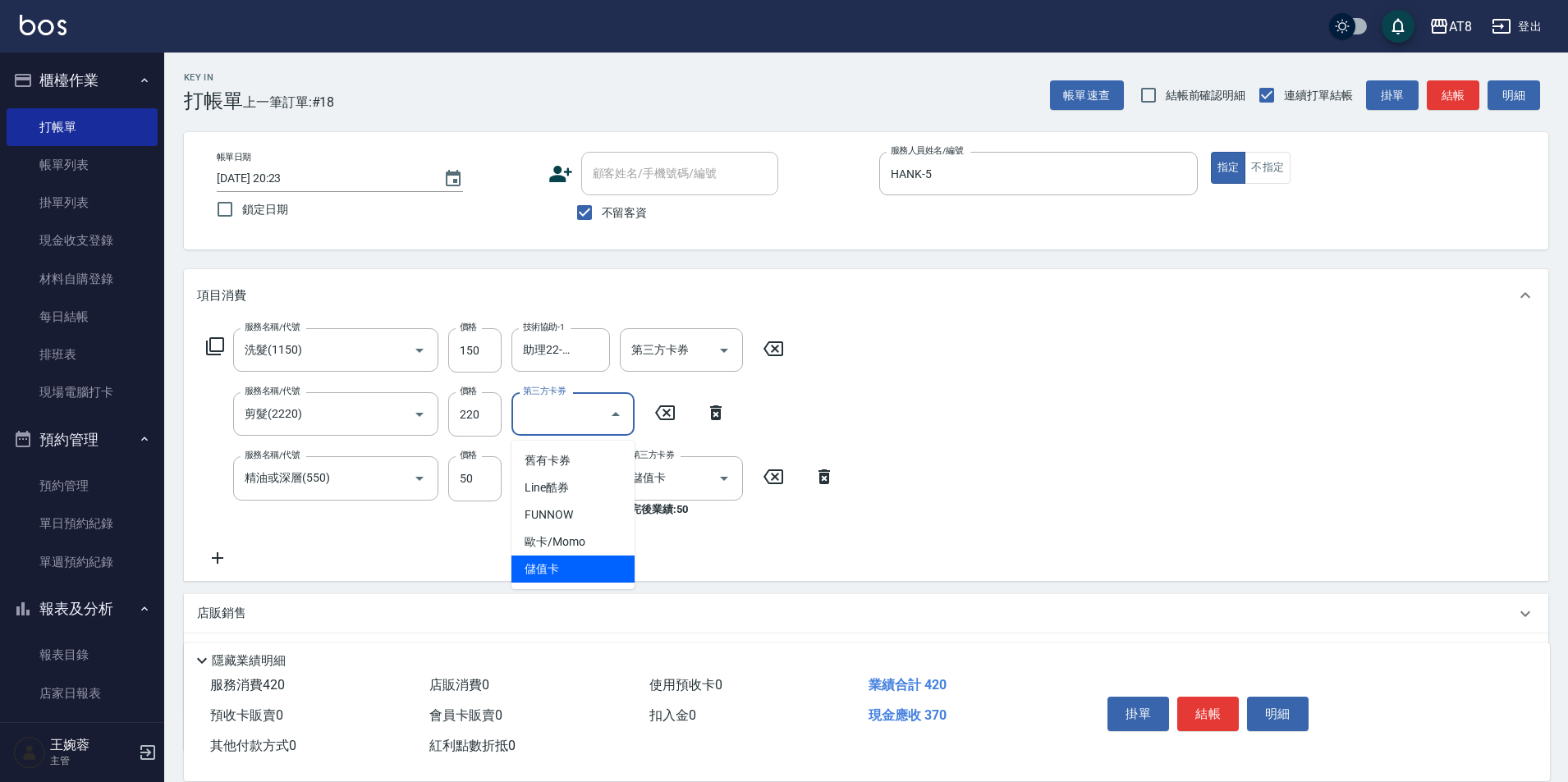
click at [582, 564] on span "儲值卡" at bounding box center [573, 569] width 123 height 27
type input "儲值卡"
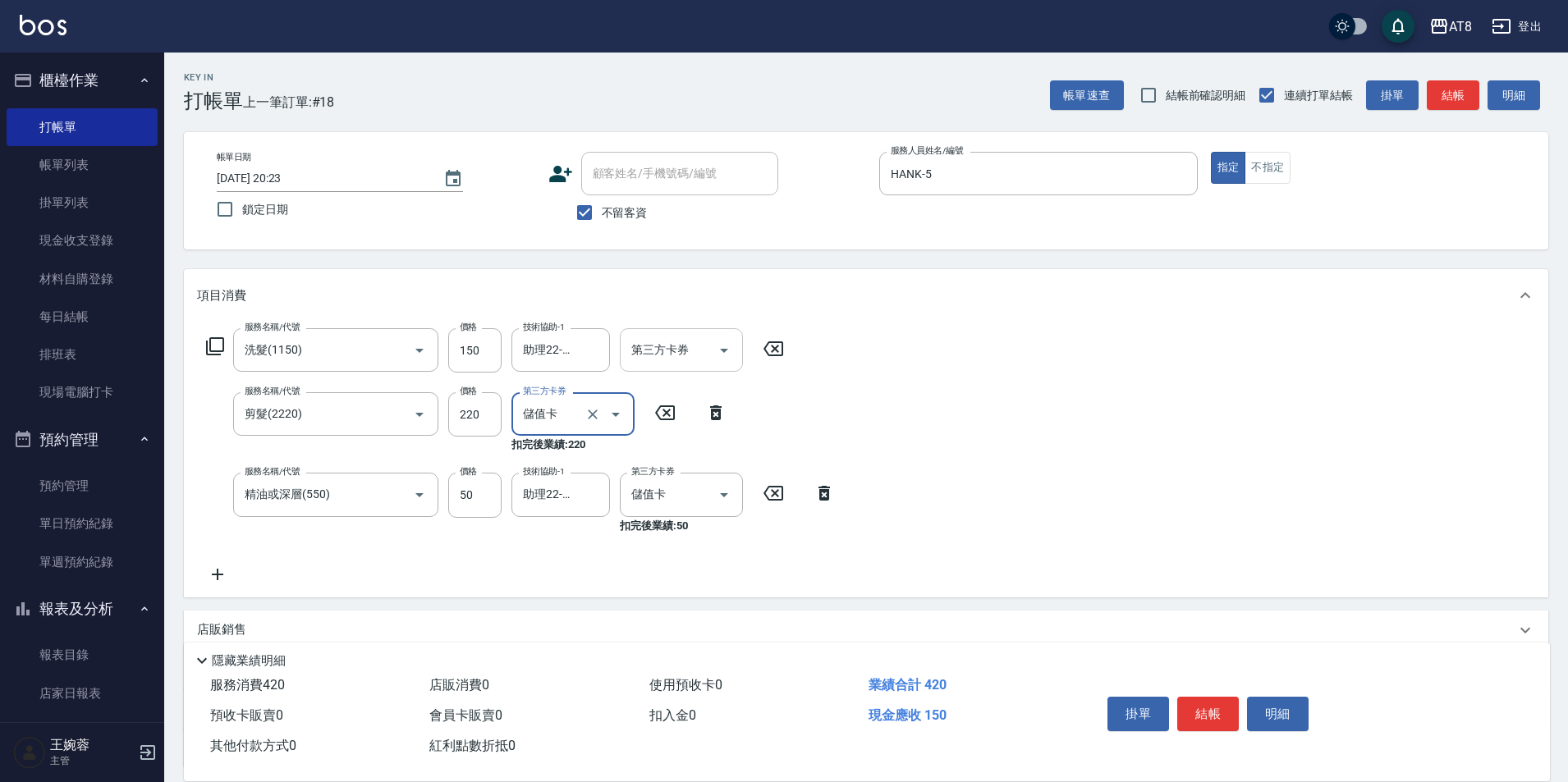
click at [722, 353] on icon "Open" at bounding box center [724, 350] width 19 height 19
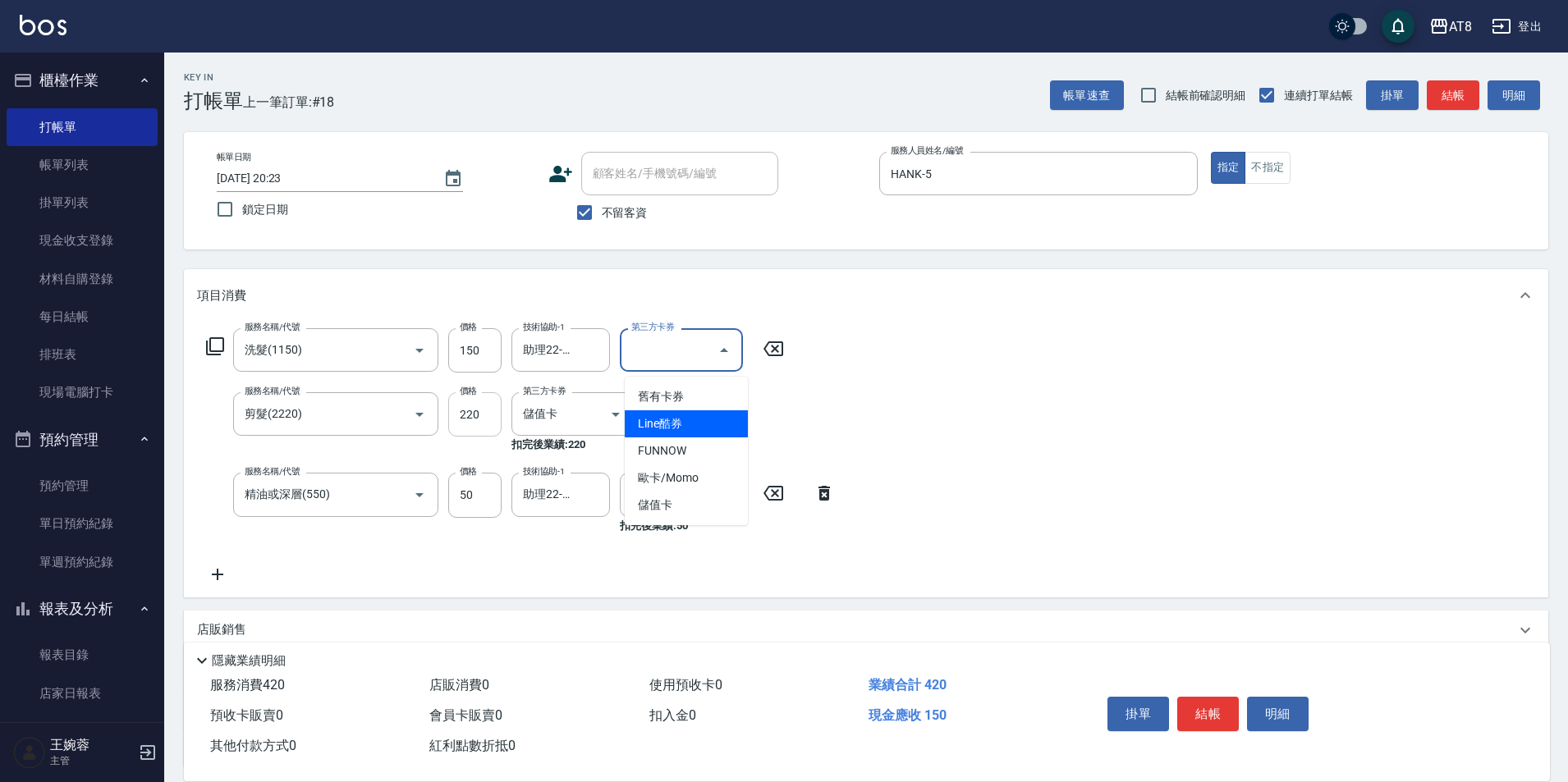
click at [486, 414] on input "220" at bounding box center [475, 414] width 54 height 44
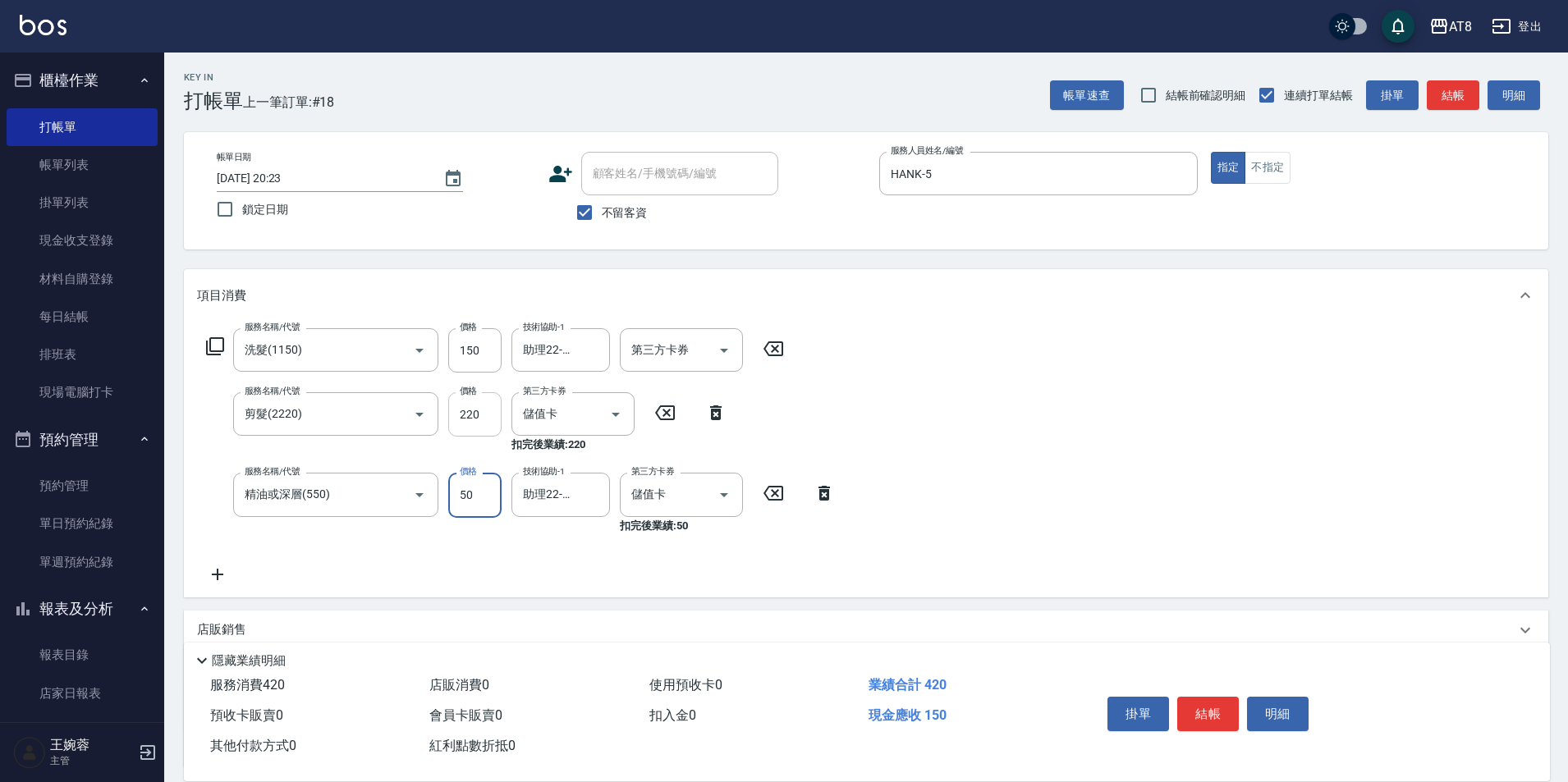
click at [483, 417] on input "220" at bounding box center [475, 414] width 54 height 44
type input "250"
click at [946, 387] on div "服務名稱/代號 洗髮(1150) 服務名稱/代號 價格 150 價格 技術協助-1 助理22-22 技術協助-1 第三方卡券 第三方卡券 服務名稱/代號 剪髮…" at bounding box center [866, 459] width 1364 height 275
click at [392, 420] on icon "Clear" at bounding box center [396, 414] width 17 height 17
type input "剪髮(2220)"
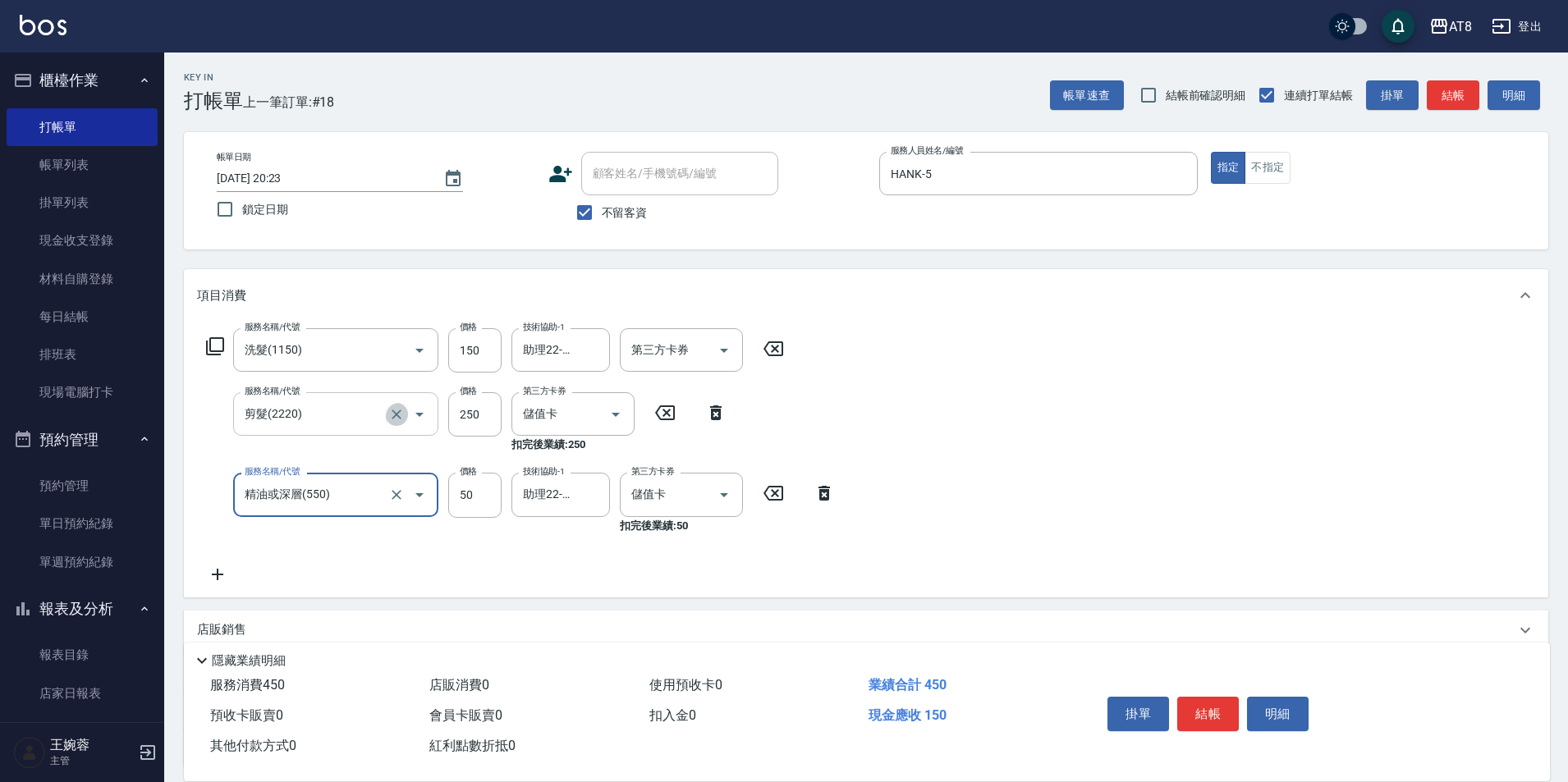
click at [392, 420] on icon "Clear" at bounding box center [396, 414] width 10 height 10
click at [356, 423] on input "服務名稱/代號" at bounding box center [313, 413] width 145 height 29
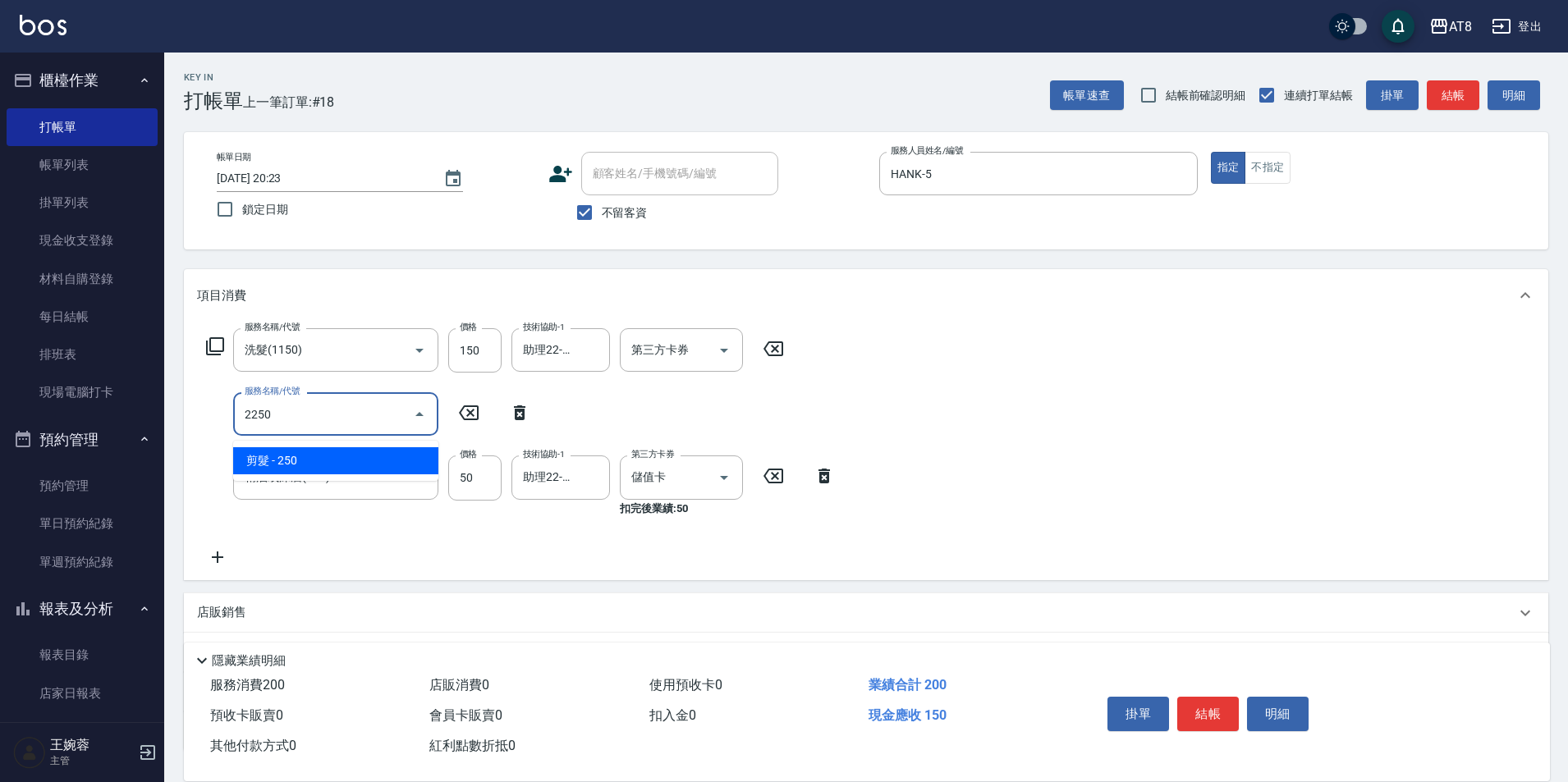
type input "剪髮(2250)"
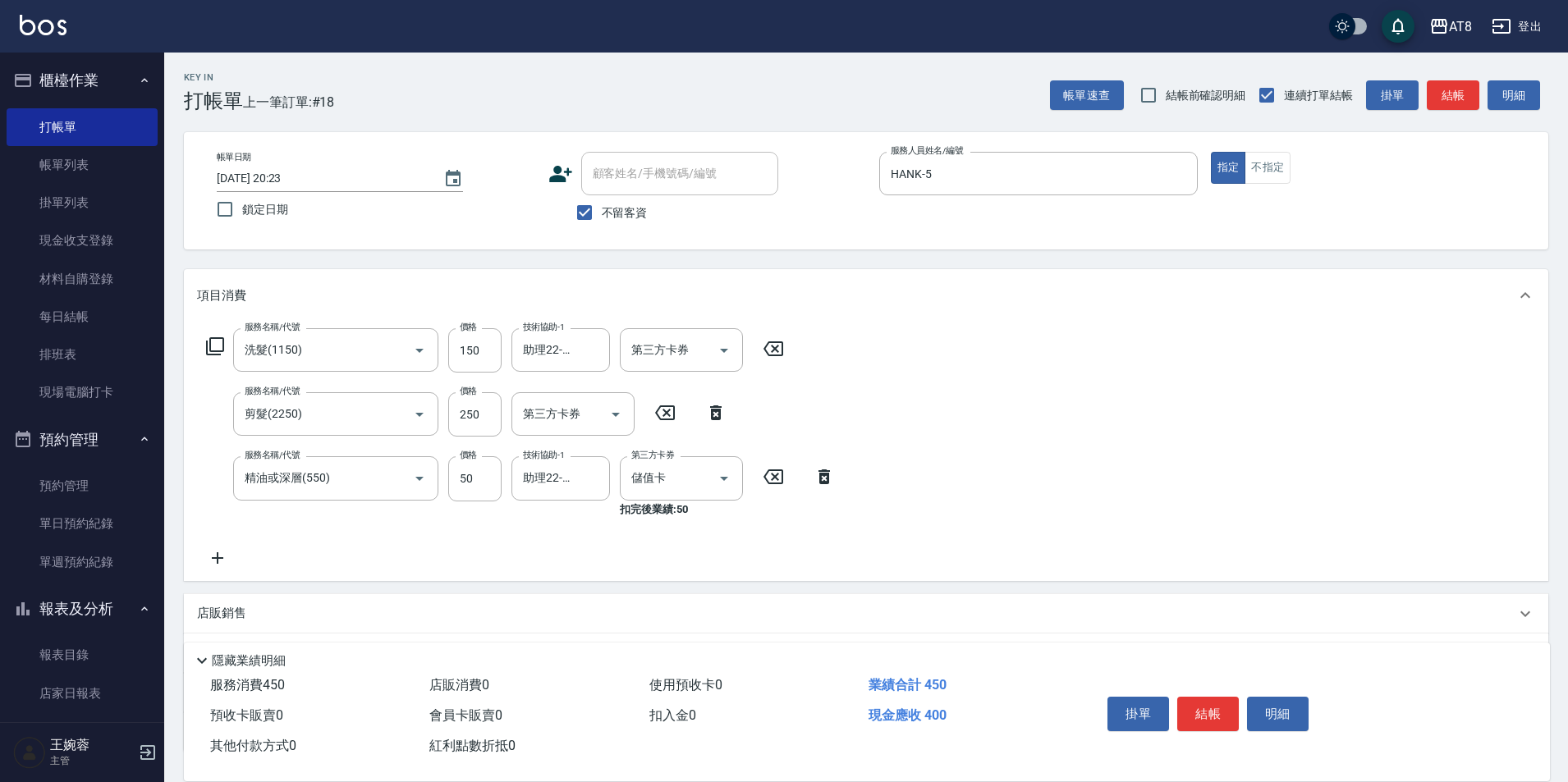
click at [1154, 505] on div "服務名稱/代號 洗髮(1150) 服務名稱/代號 價格 150 價格 技術協助-1 助理22-22 技術協助-1 第三方卡券 第三方卡券 服務名稱/代號 剪髮…" at bounding box center [866, 451] width 1364 height 259
click at [608, 417] on icon "Open" at bounding box center [615, 414] width 19 height 19
drag, startPoint x: 603, startPoint y: 563, endPoint x: 748, endPoint y: 392, distance: 224.2
click at [604, 563] on span "儲值卡" at bounding box center [573, 569] width 123 height 27
type input "儲值卡"
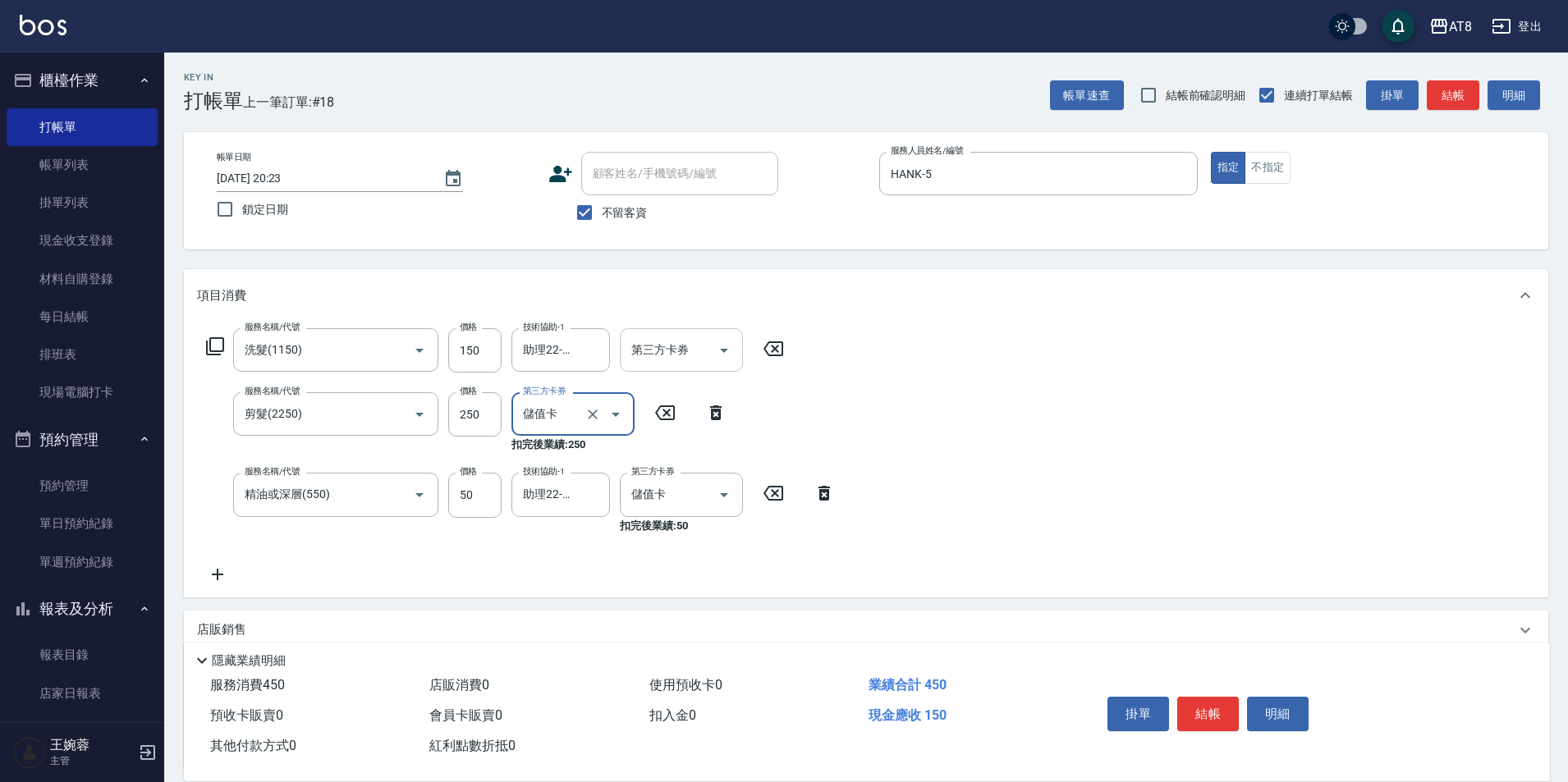
click at [727, 360] on icon "Open" at bounding box center [724, 350] width 19 height 19
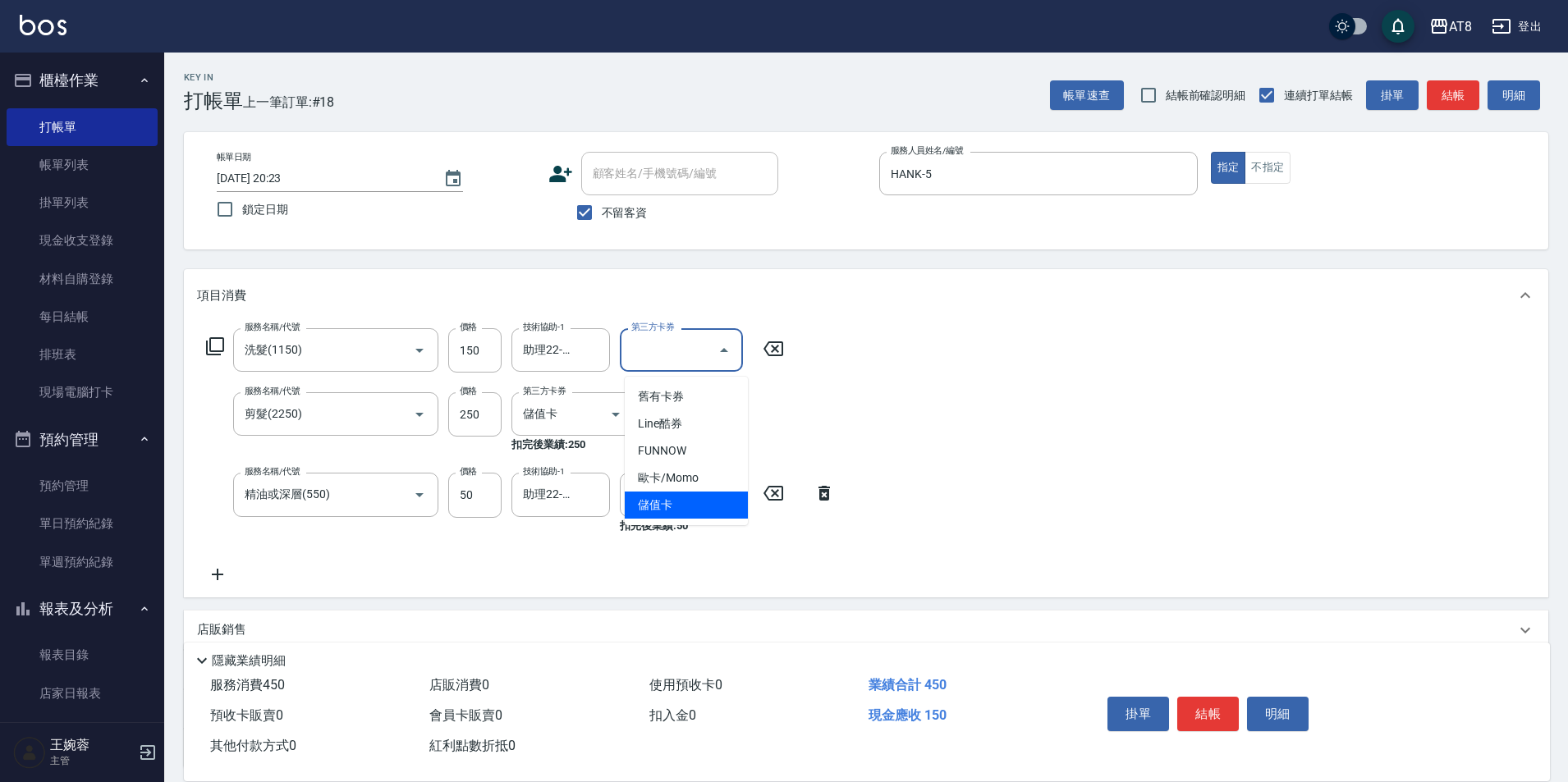
click at [655, 509] on span "儲值卡" at bounding box center [687, 505] width 123 height 27
type input "儲值卡"
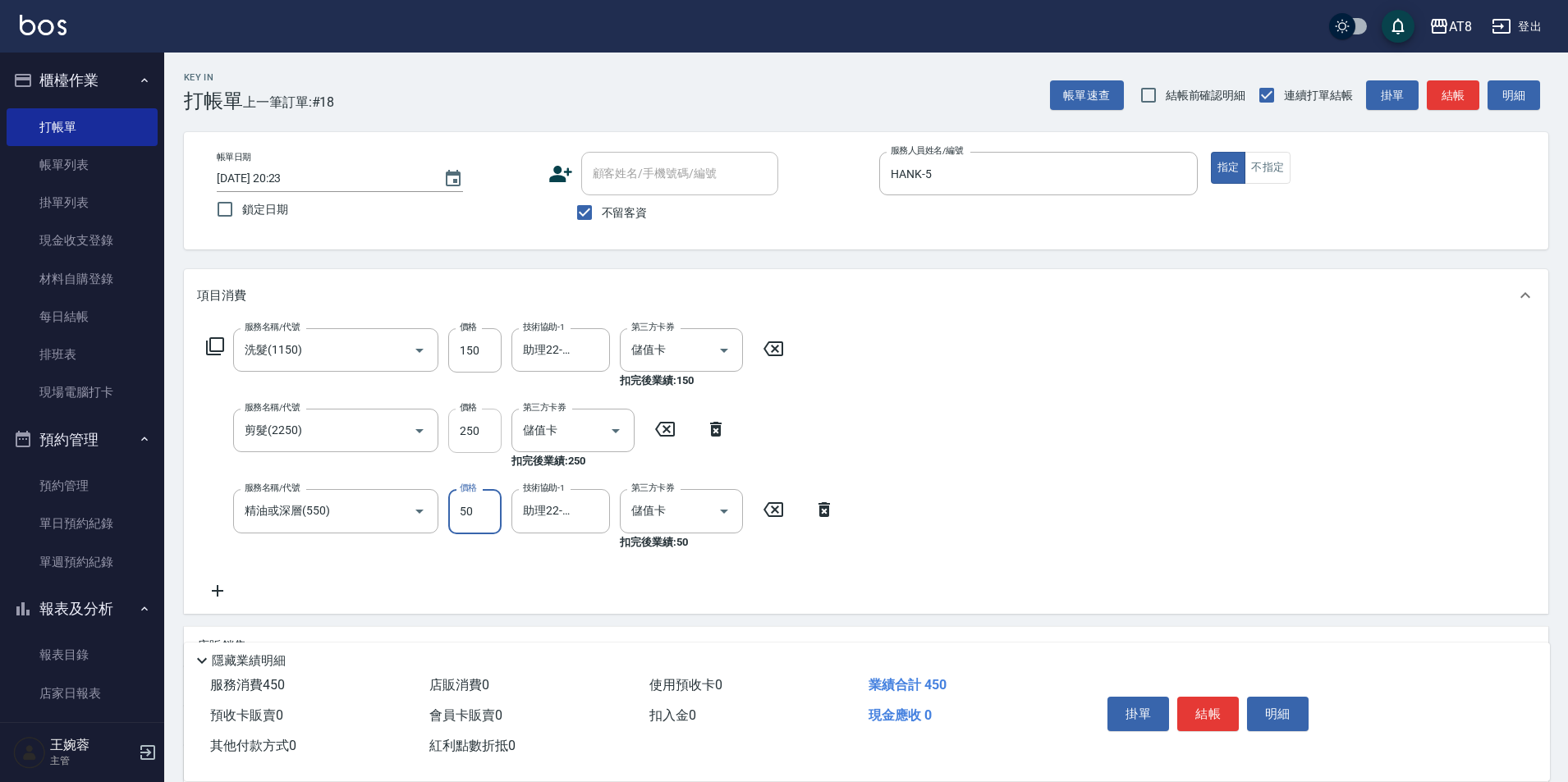
click at [483, 434] on input "250" at bounding box center [475, 431] width 54 height 44
click at [374, 434] on input "剪髮(2250)" at bounding box center [313, 430] width 145 height 29
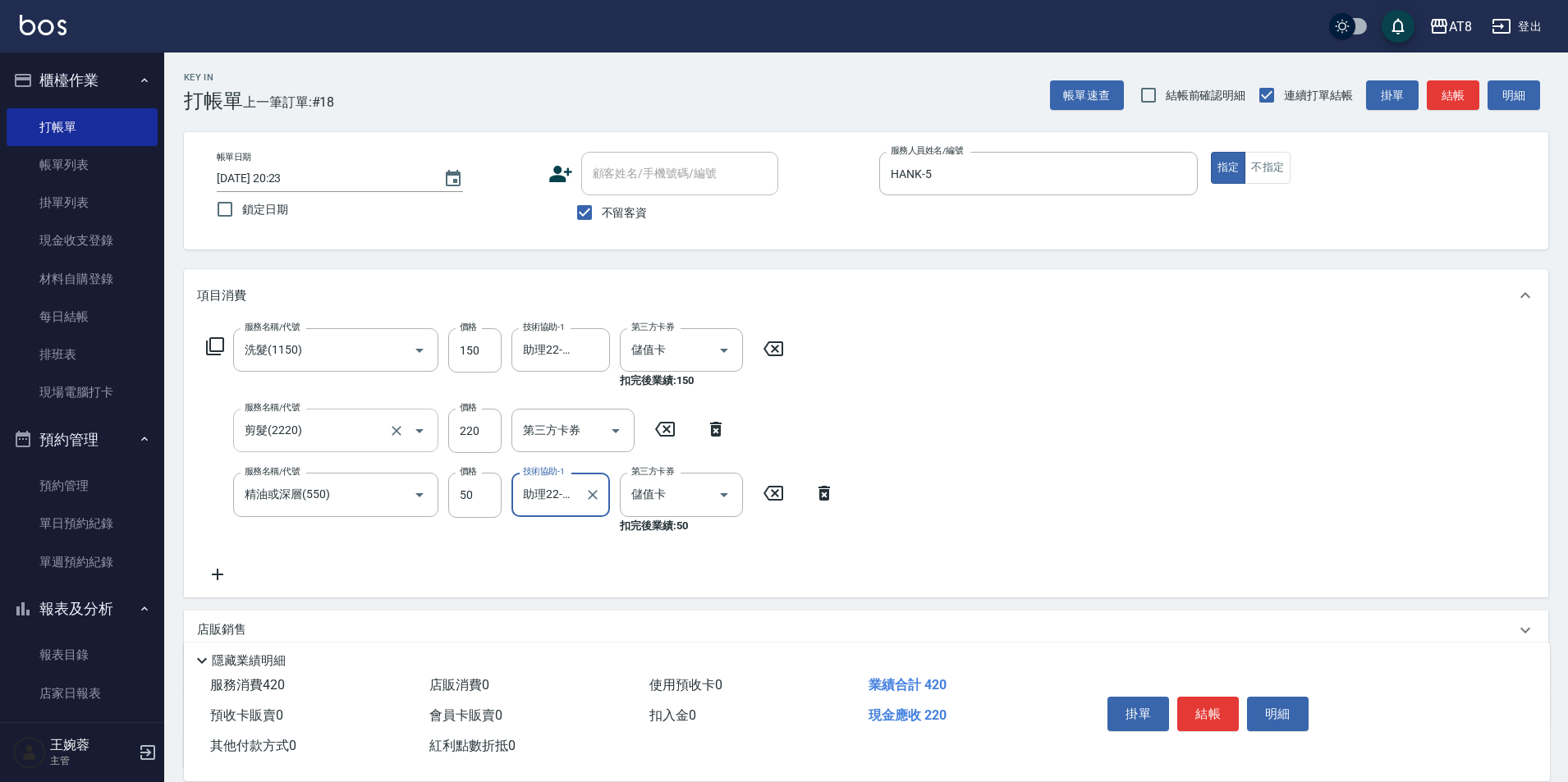
click at [316, 437] on input "剪髮(2220)" at bounding box center [313, 430] width 145 height 29
type input "剪髮(2200)"
click at [1289, 468] on div "服務名稱/代號 洗髮(1150) 服務名稱/代號 價格 150 價格 技術協助-1 助理22-22 技術協助-1 第三方卡券 儲值卡 第三方卡券 扣完後業績:…" at bounding box center [866, 459] width 1364 height 275
click at [595, 431] on input "第三方卡券" at bounding box center [560, 430] width 83 height 29
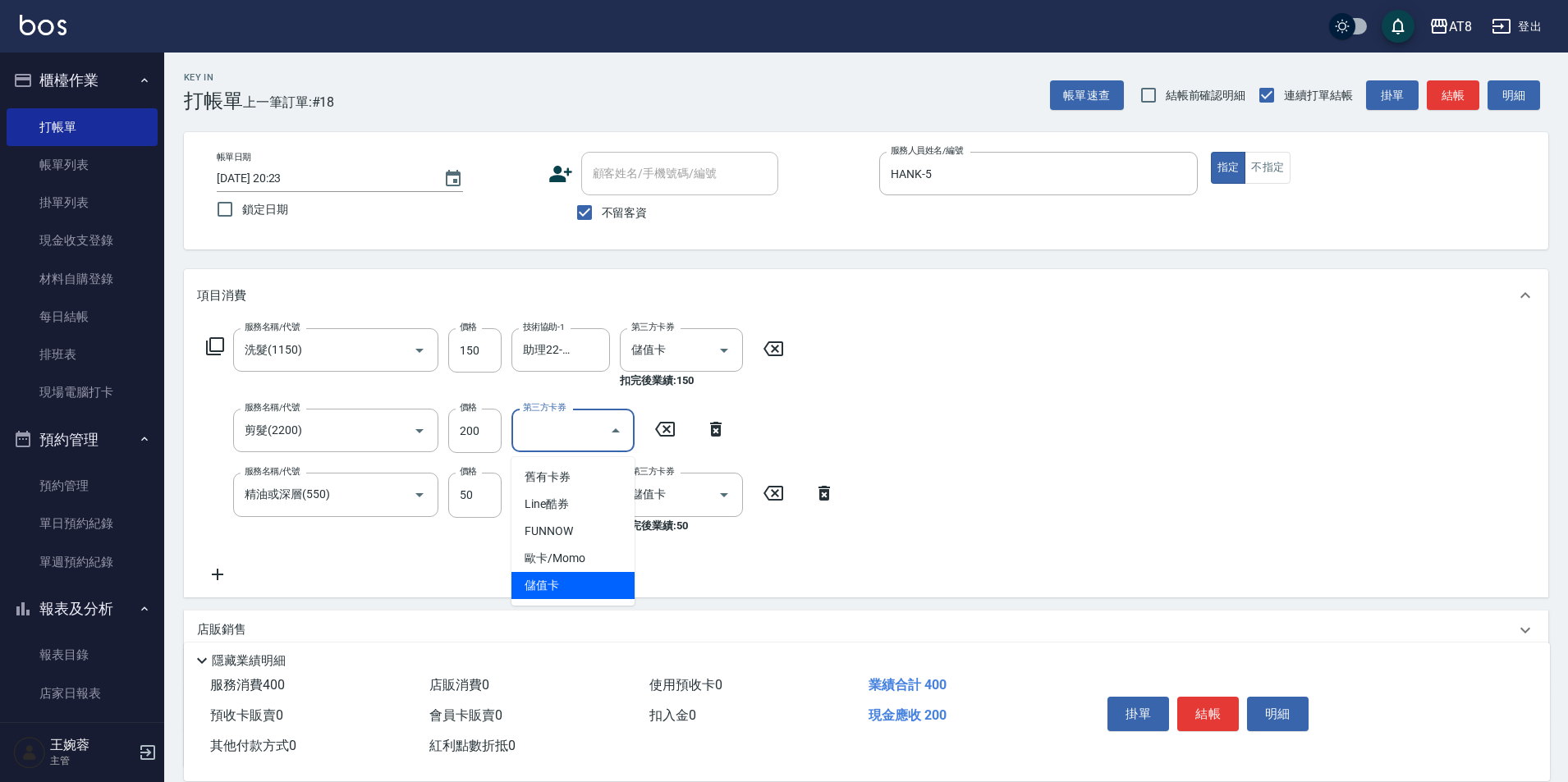
drag, startPoint x: 563, startPoint y: 583, endPoint x: 587, endPoint y: 584, distance: 24.0
click at [563, 584] on span "儲值卡" at bounding box center [573, 585] width 123 height 27
type input "儲值卡"
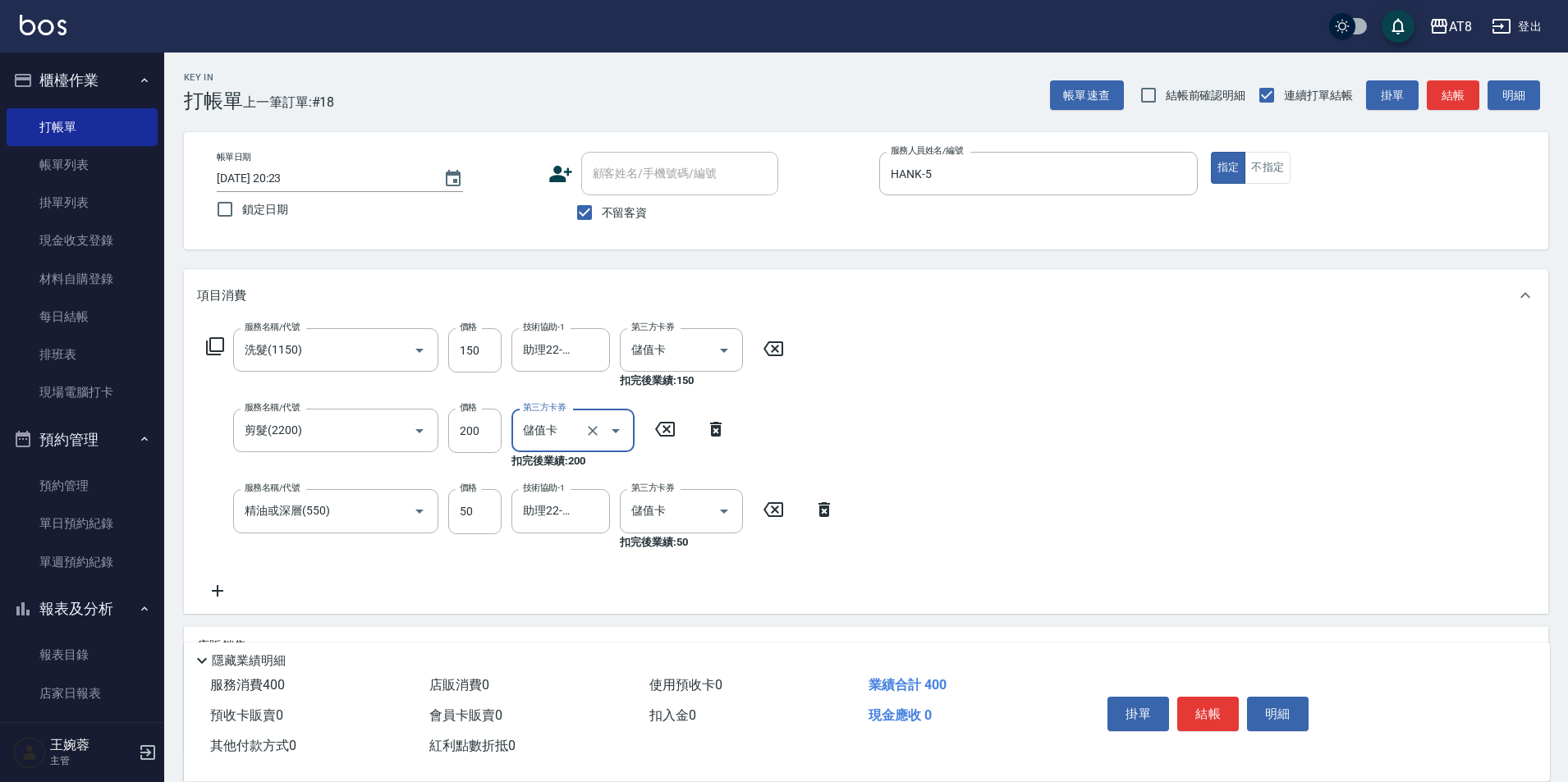
click at [1206, 697] on button "結帳" at bounding box center [1208, 714] width 61 height 34
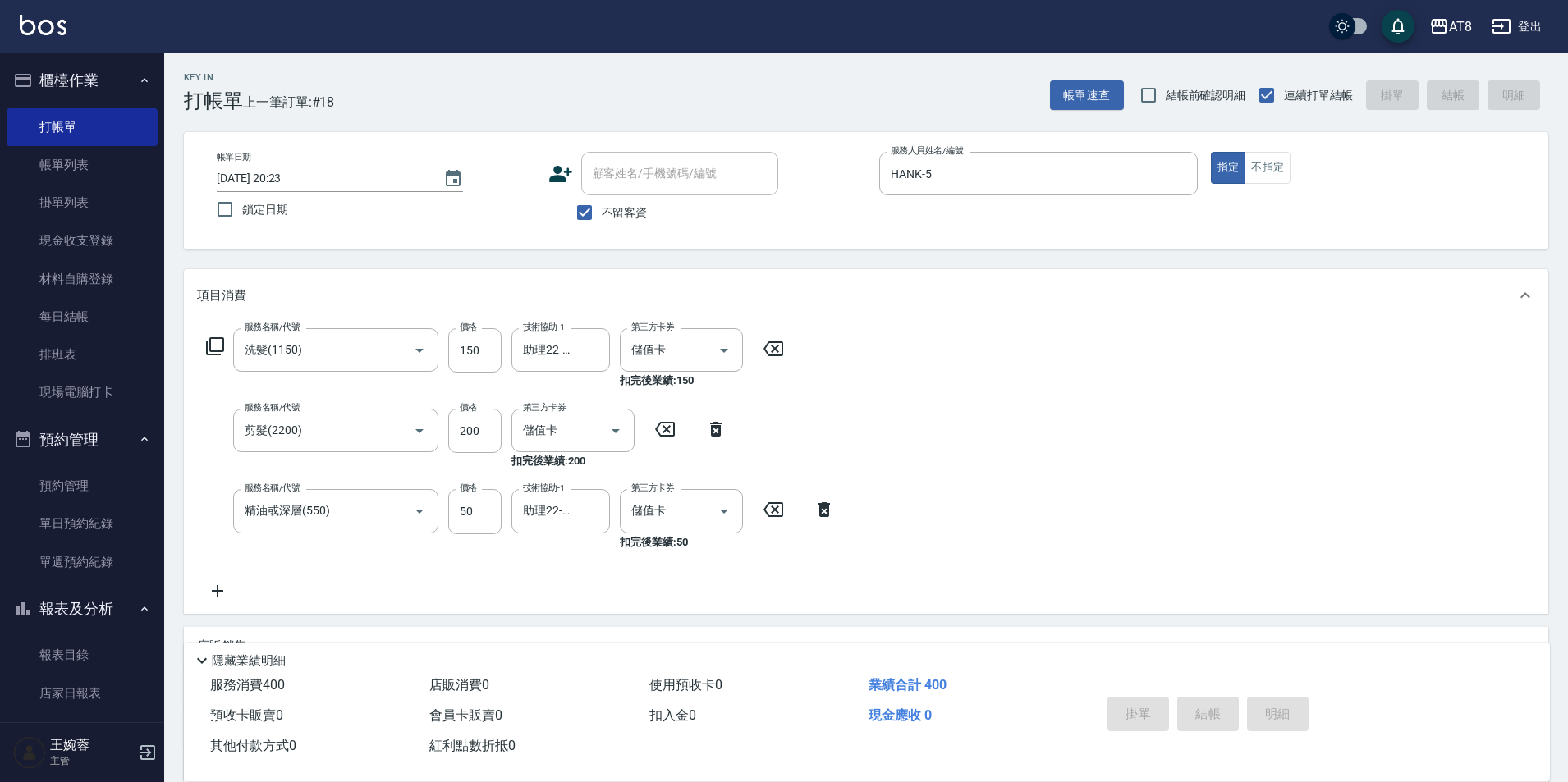
type input "[DATE] 20:24"
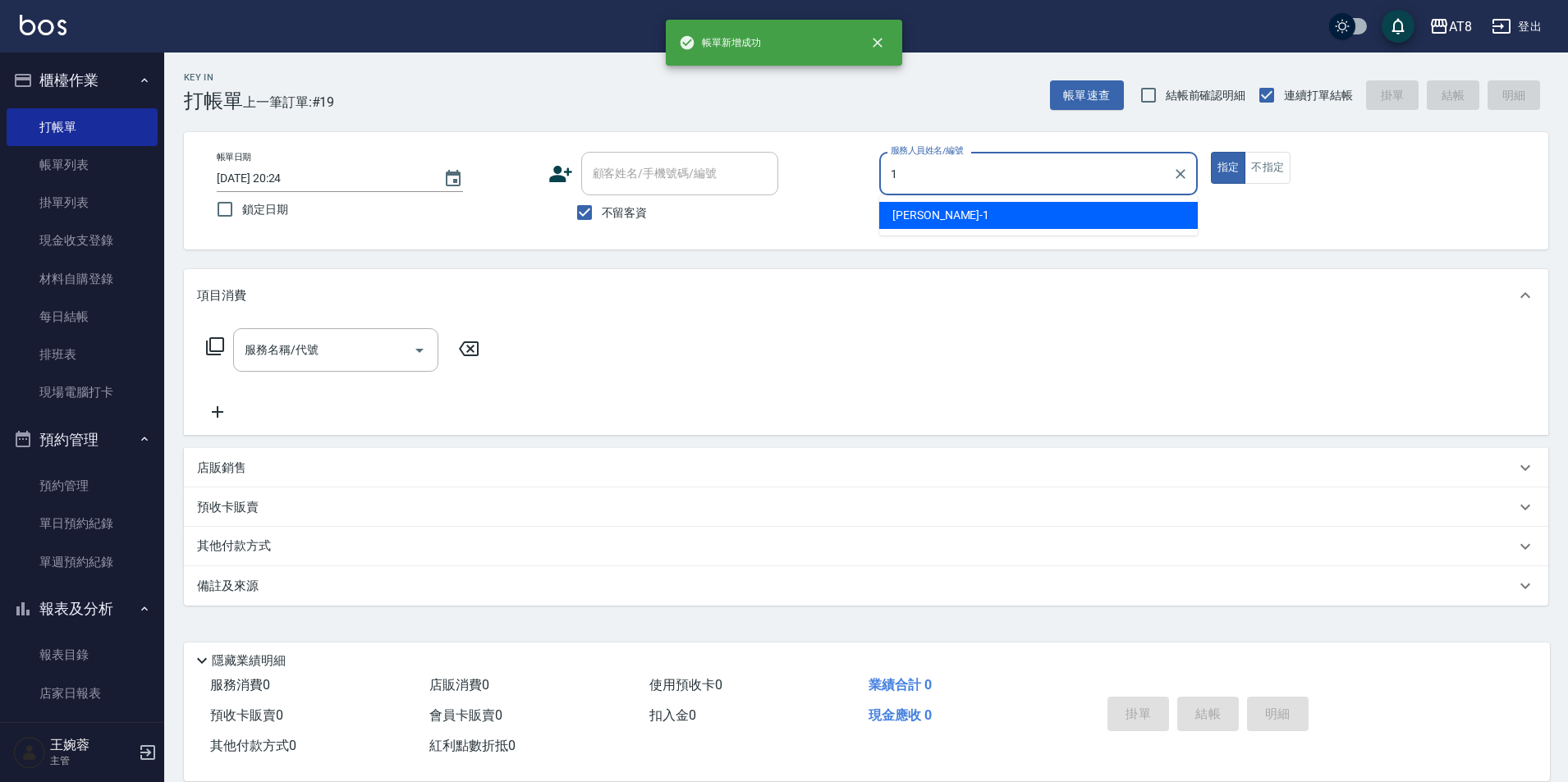
type input "YUKI-1"
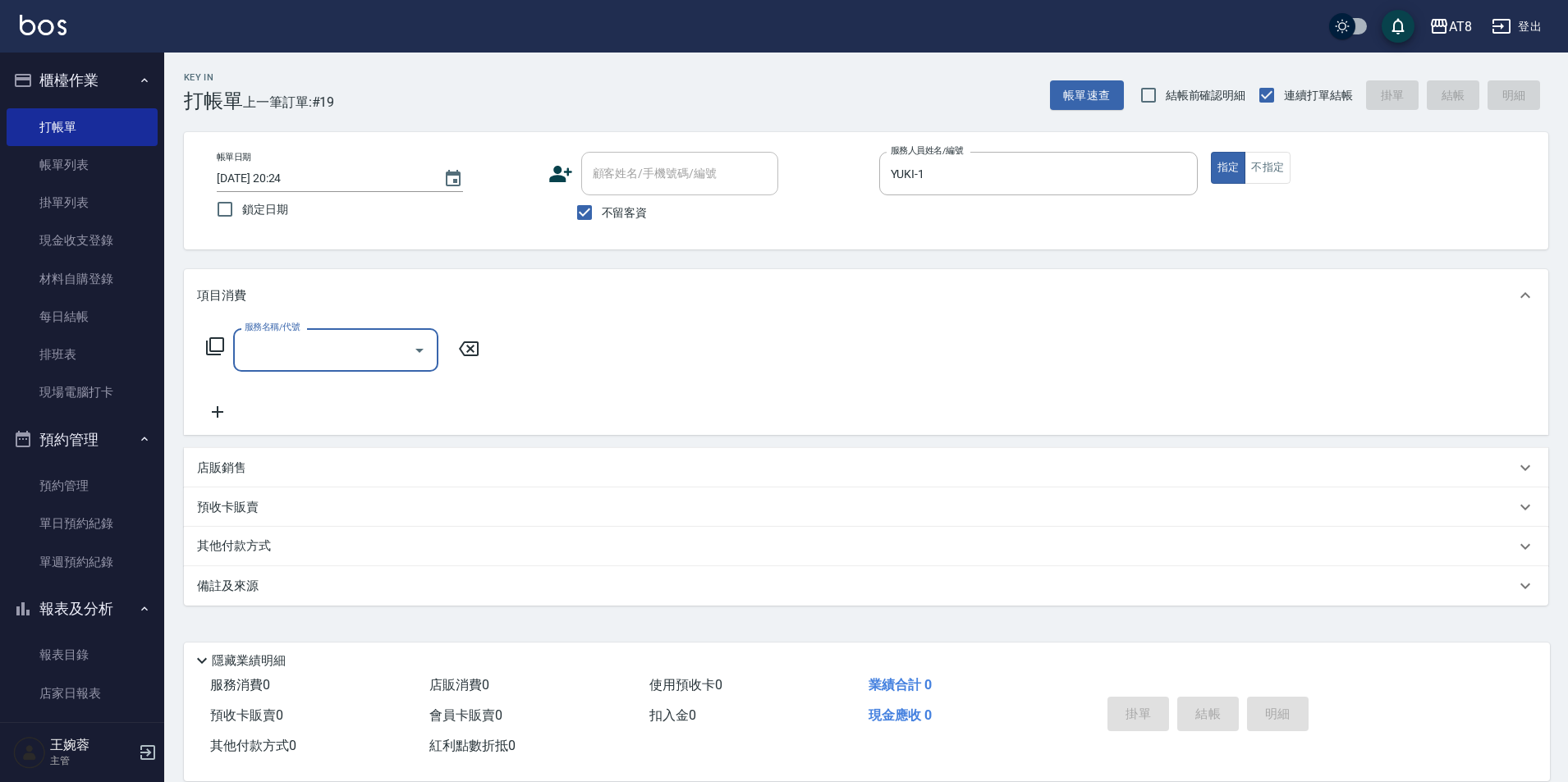
type input "1"
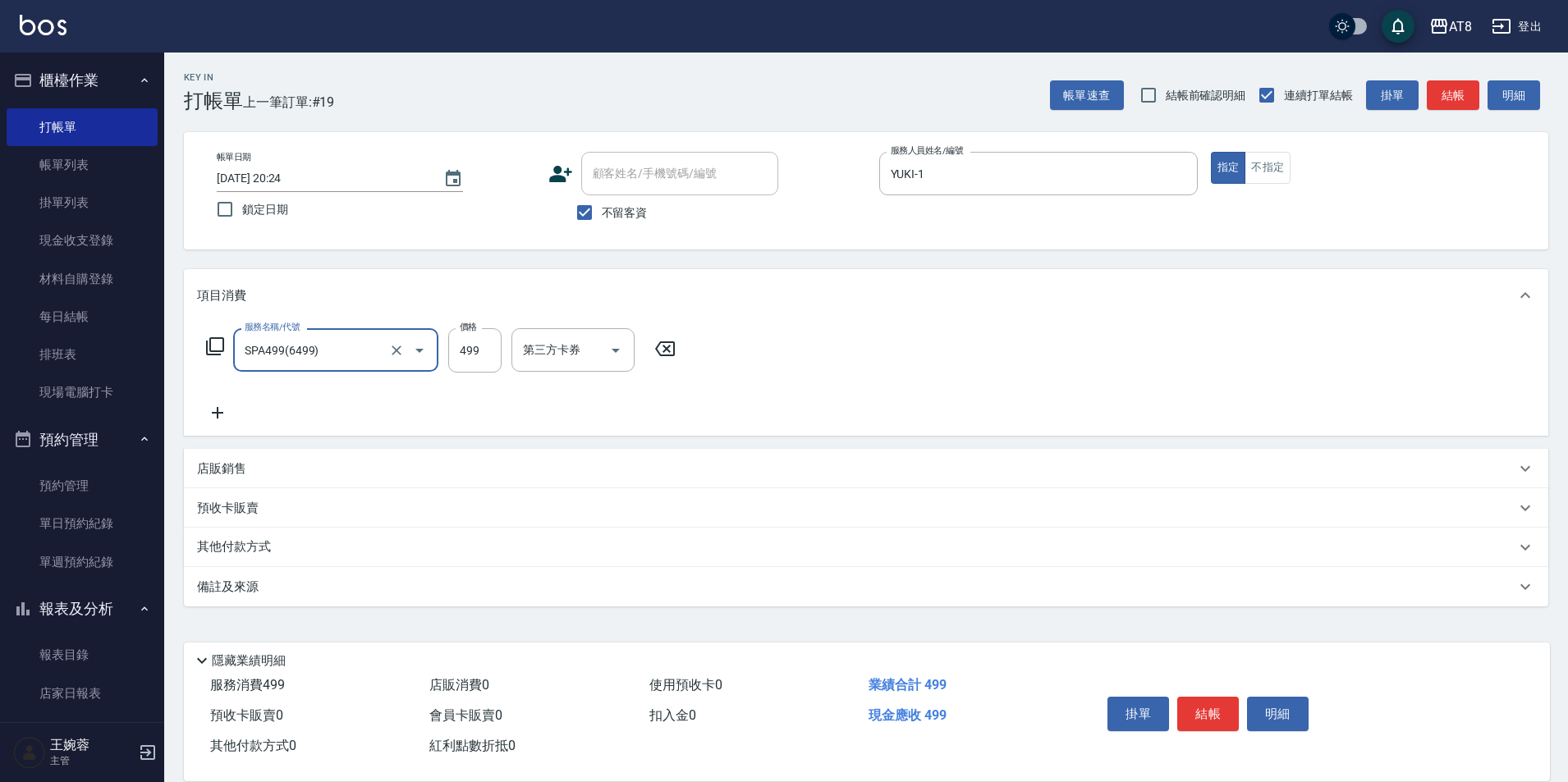
type input "SPA499(6499)"
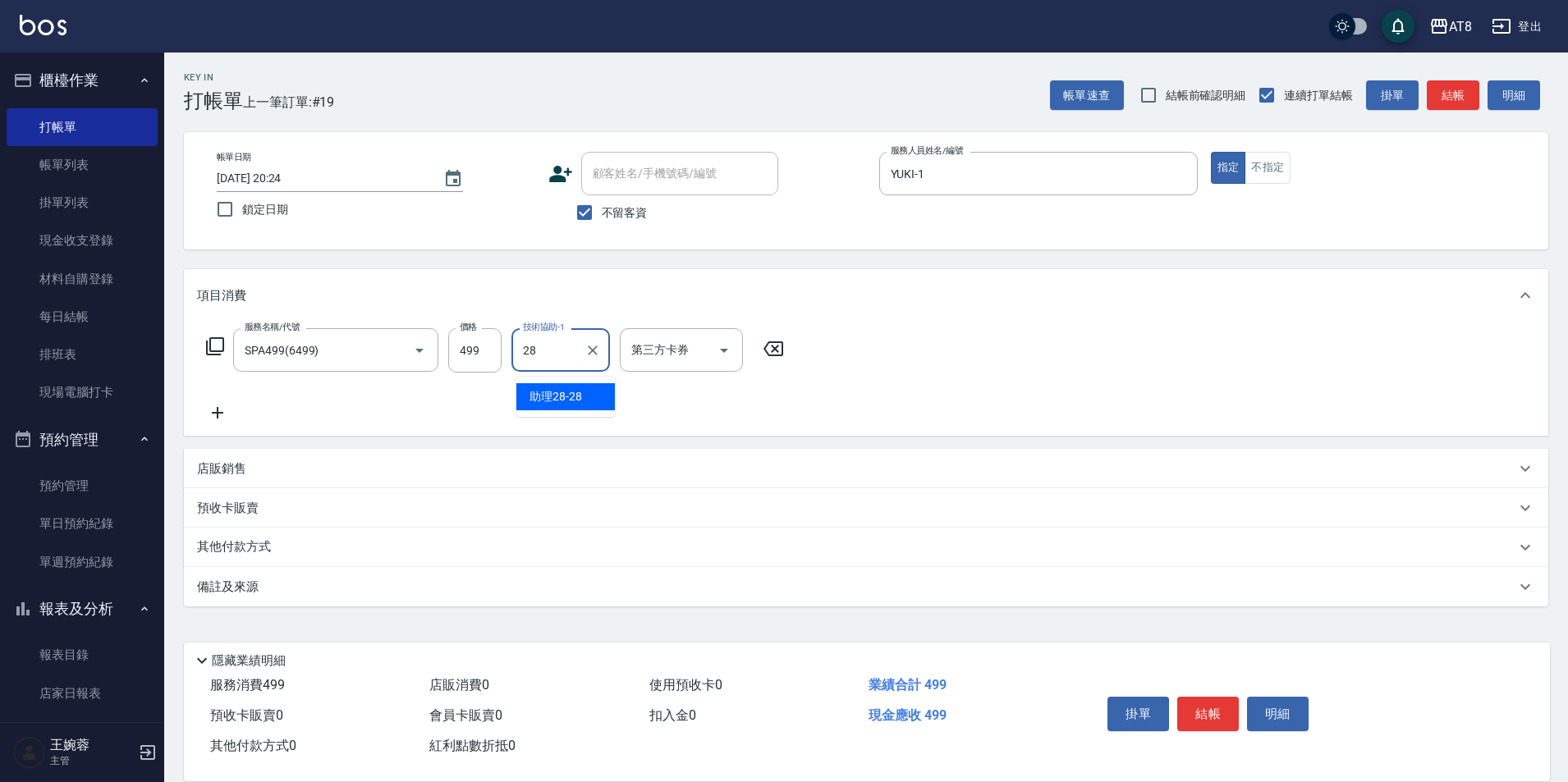
type input "助理28-28"
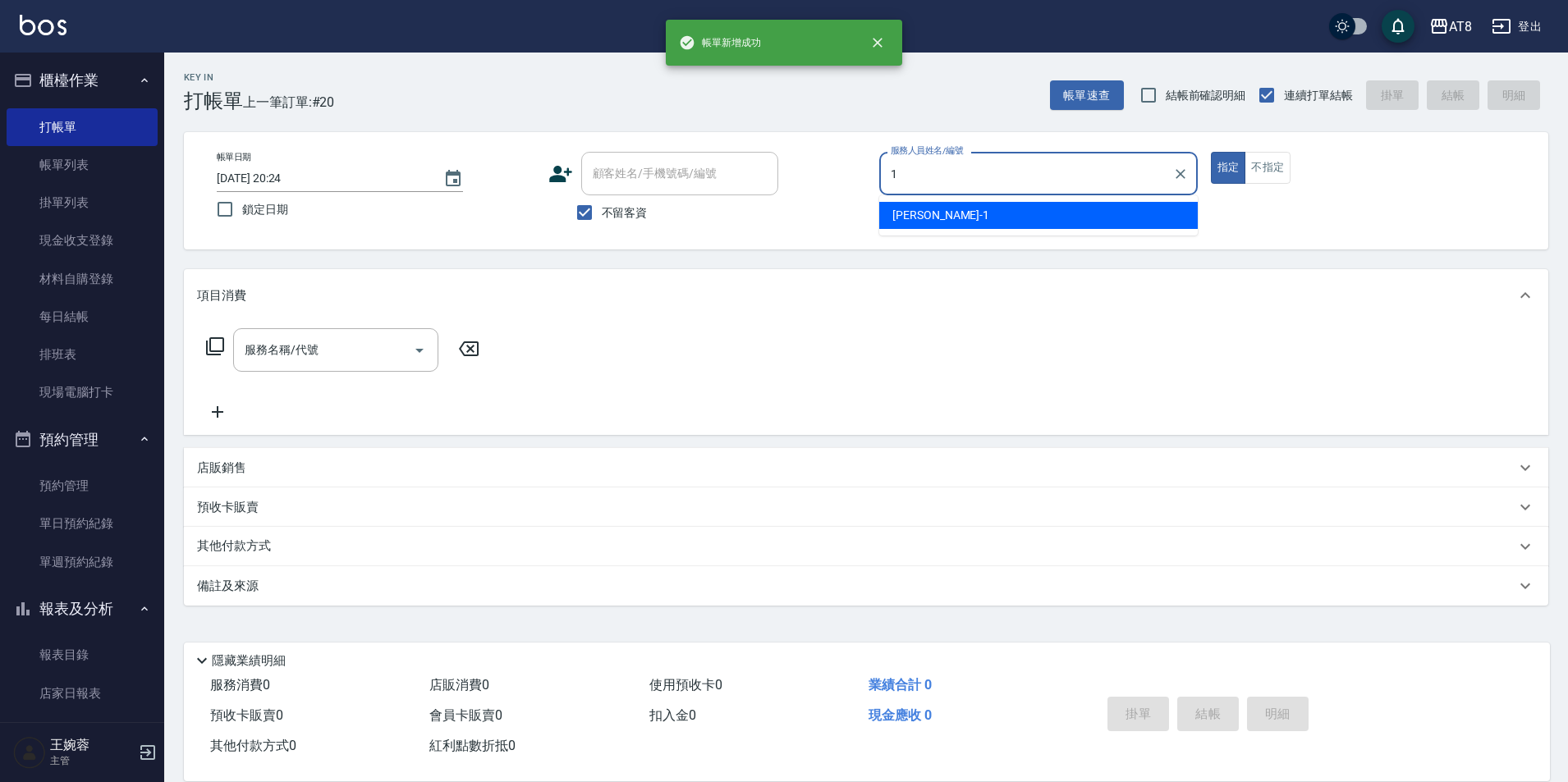
type input "YUKI-1"
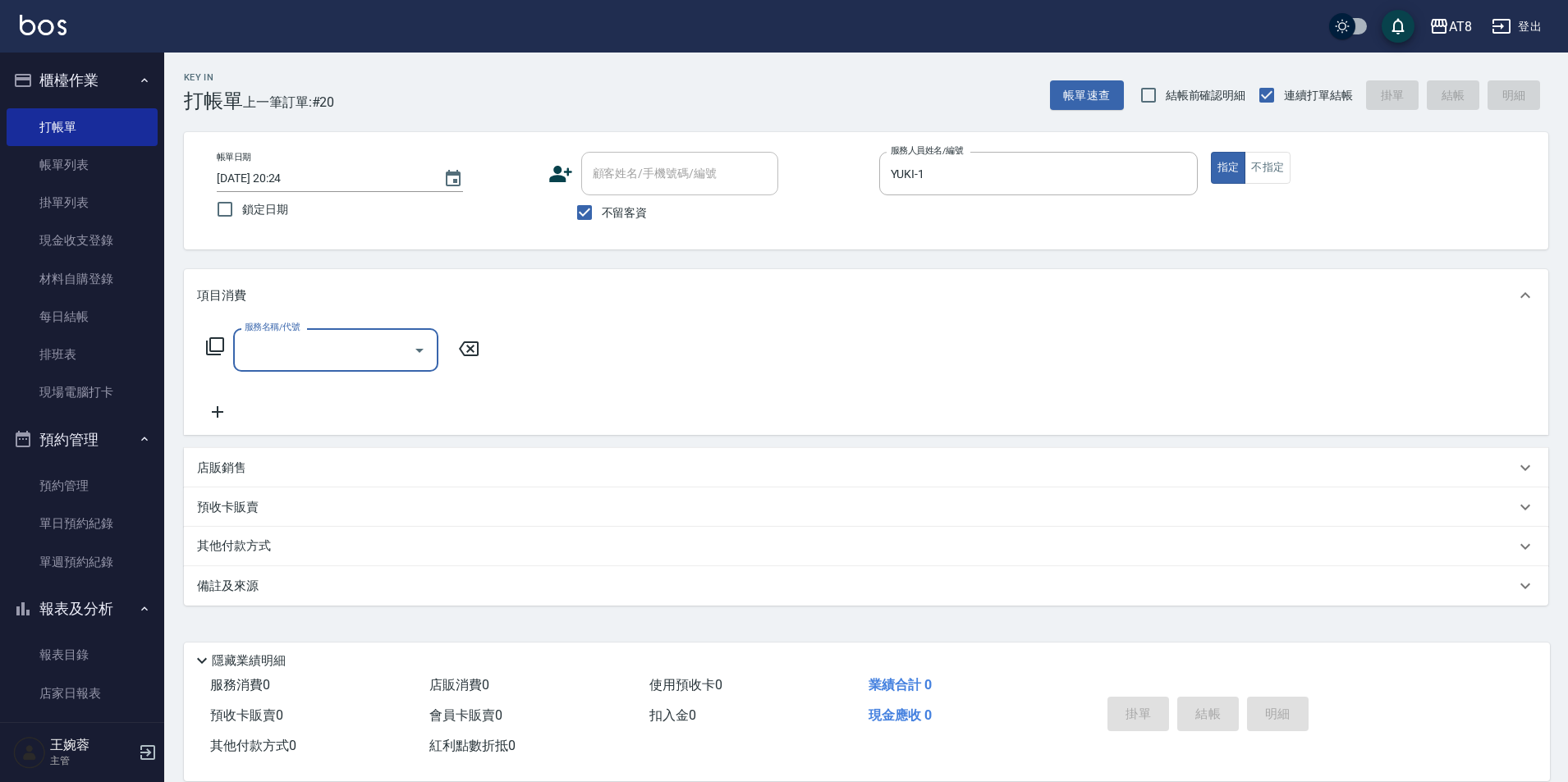
type input "5"
type input "3"
type input "2"
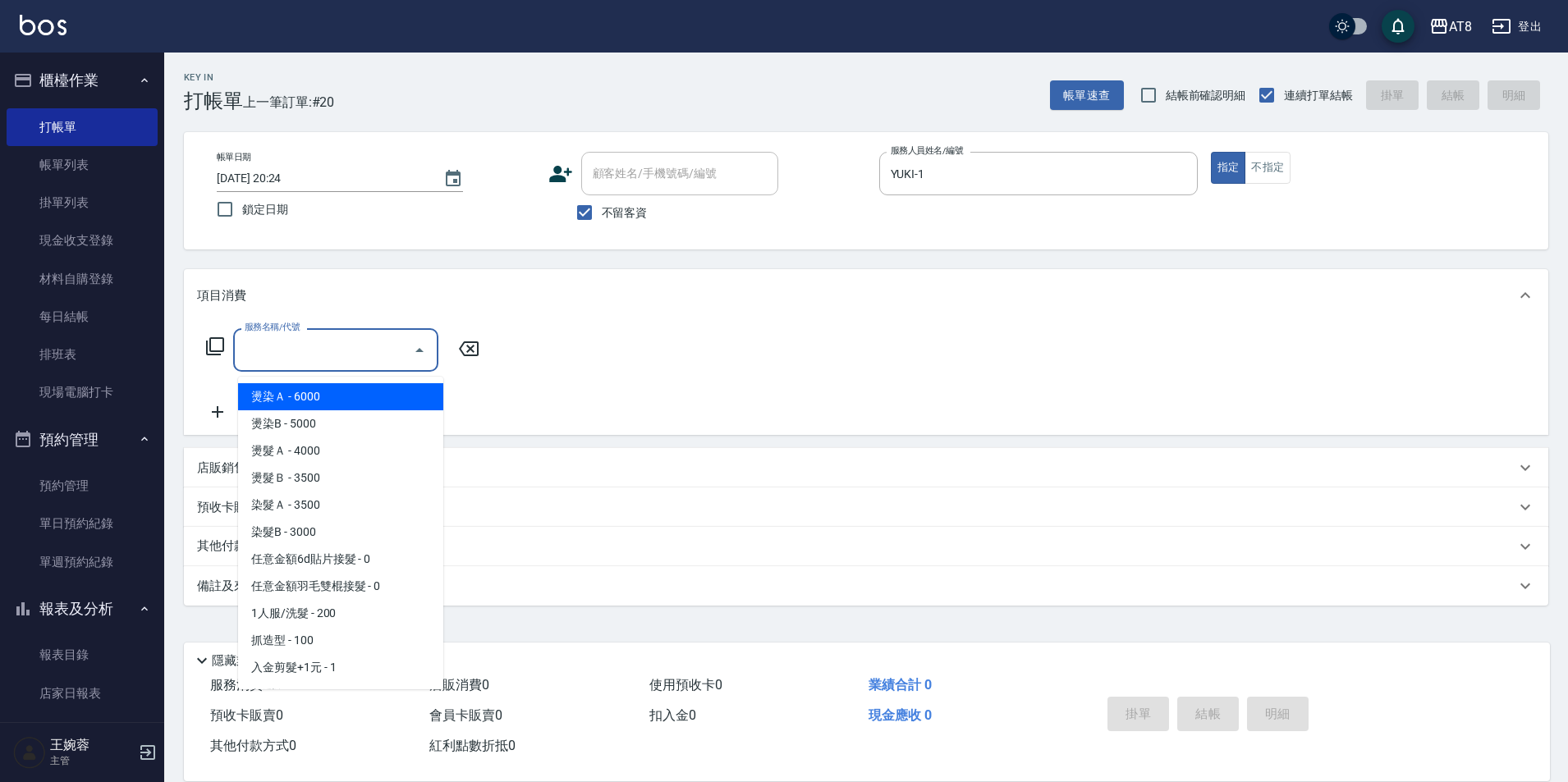
click at [225, 356] on icon at bounding box center [215, 346] width 19 height 19
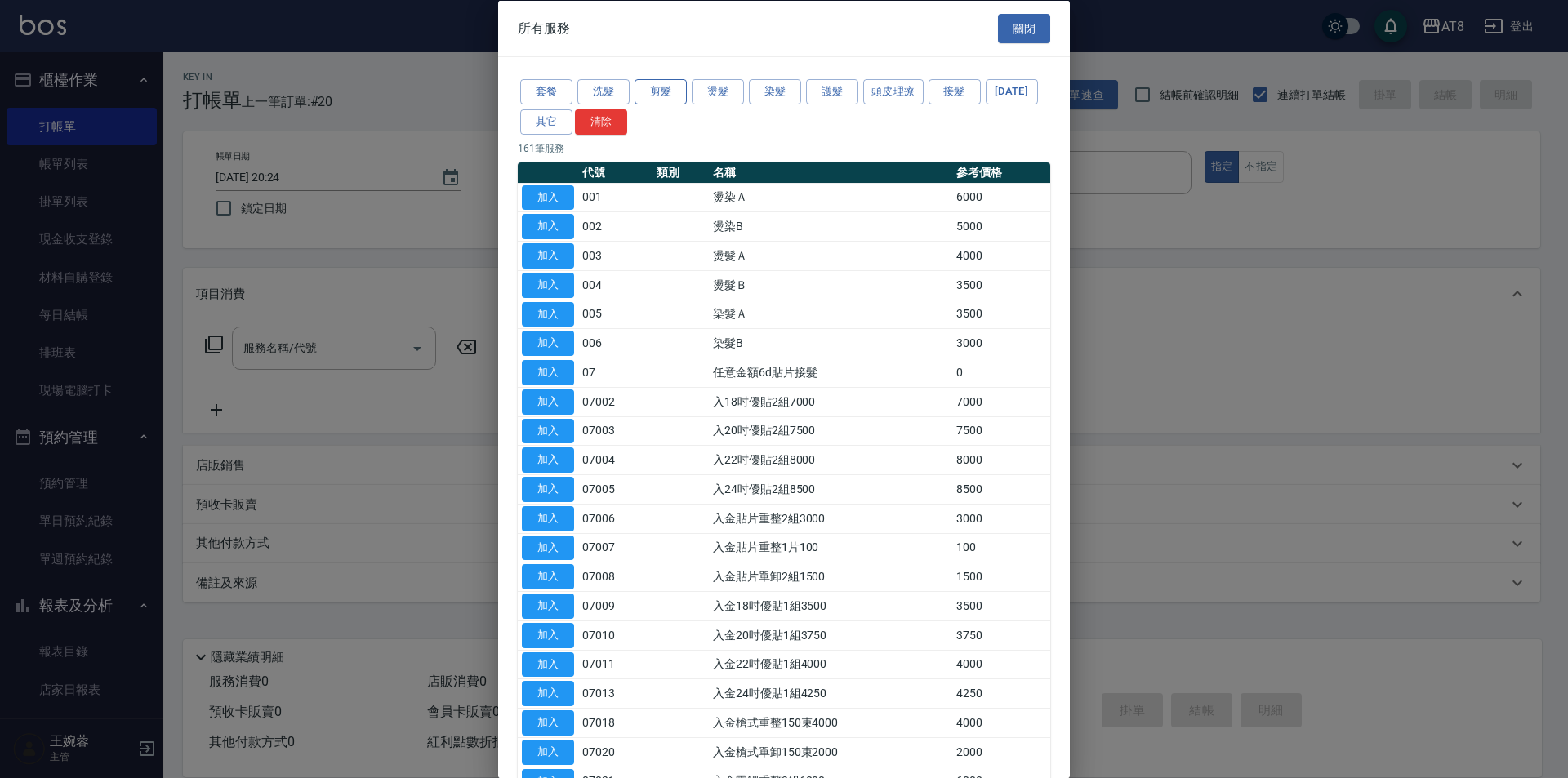
click at [668, 101] on button "剪髮" at bounding box center [661, 92] width 52 height 25
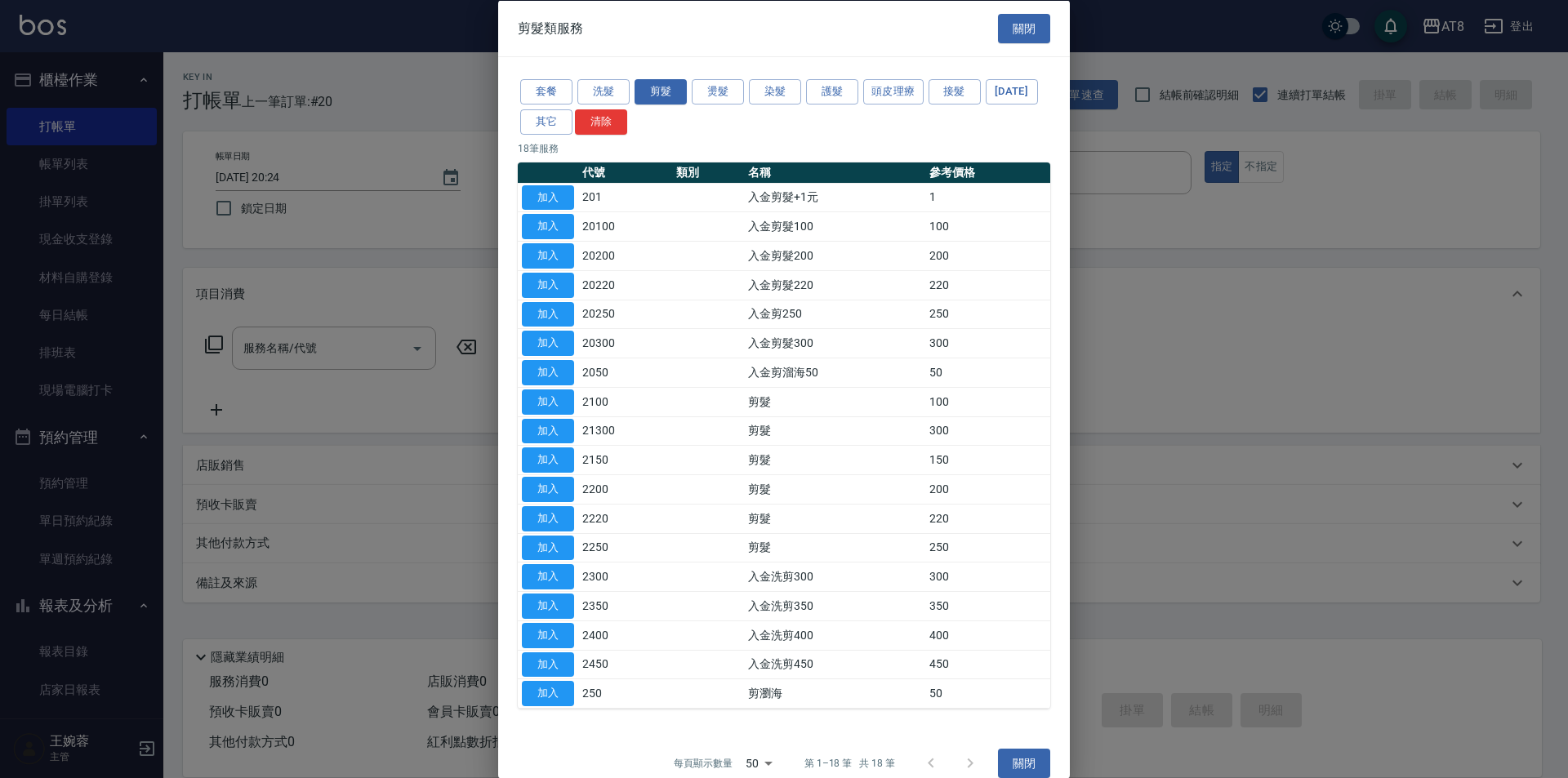
drag, startPoint x: 1072, startPoint y: 581, endPoint x: 1026, endPoint y: 597, distance: 48.7
click at [1061, 606] on div "剪髮類服務 關閉 套餐 洗髮 剪髮 燙髮 染髮 護髮 頭皮理療 接髮 [DATE] 其它 清除 18 筆服務 代號 類別 名稱 參考價格 加入 201 入金剪…" at bounding box center [784, 389] width 1568 height 778
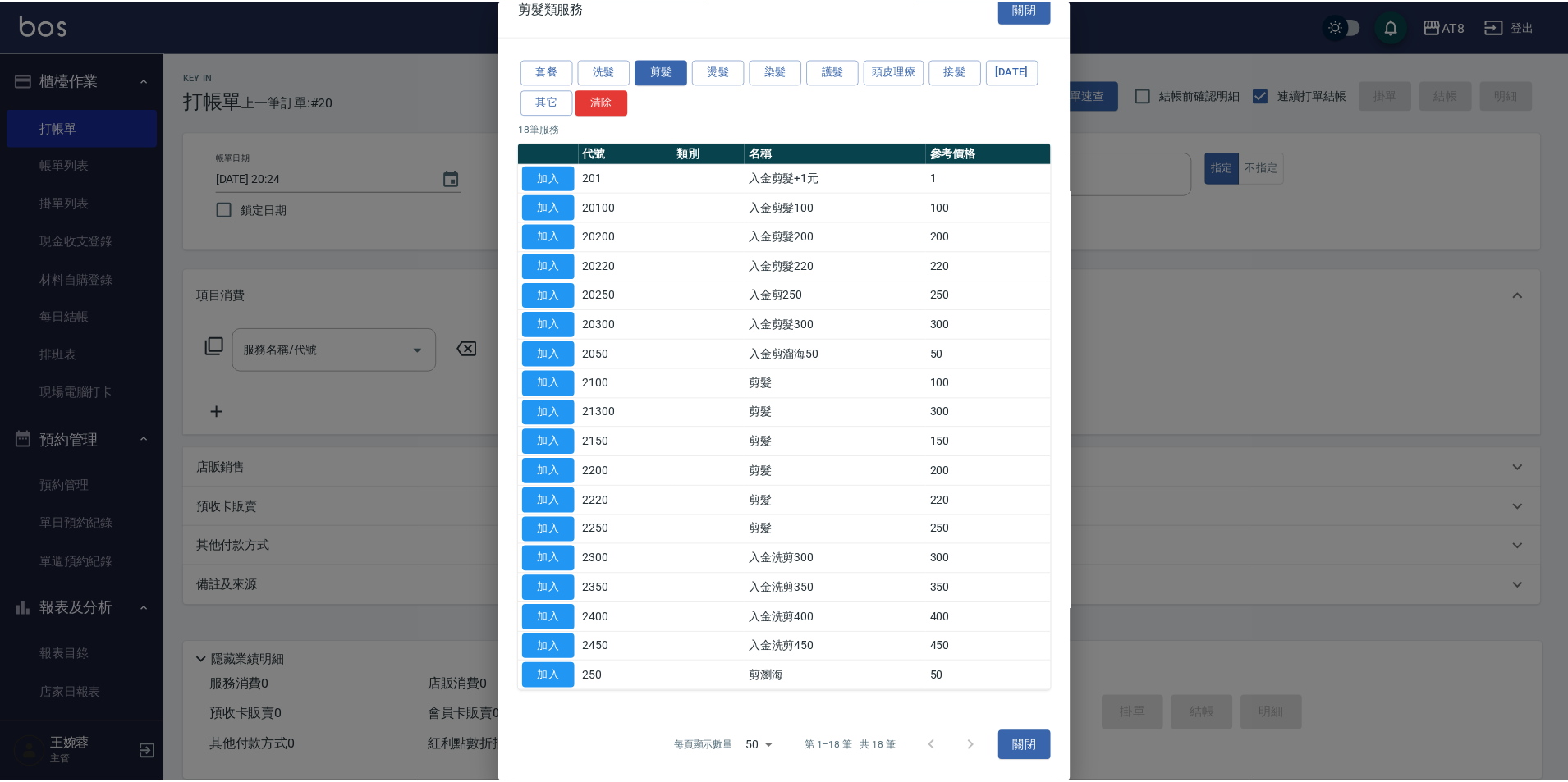
scroll to position [118, 0]
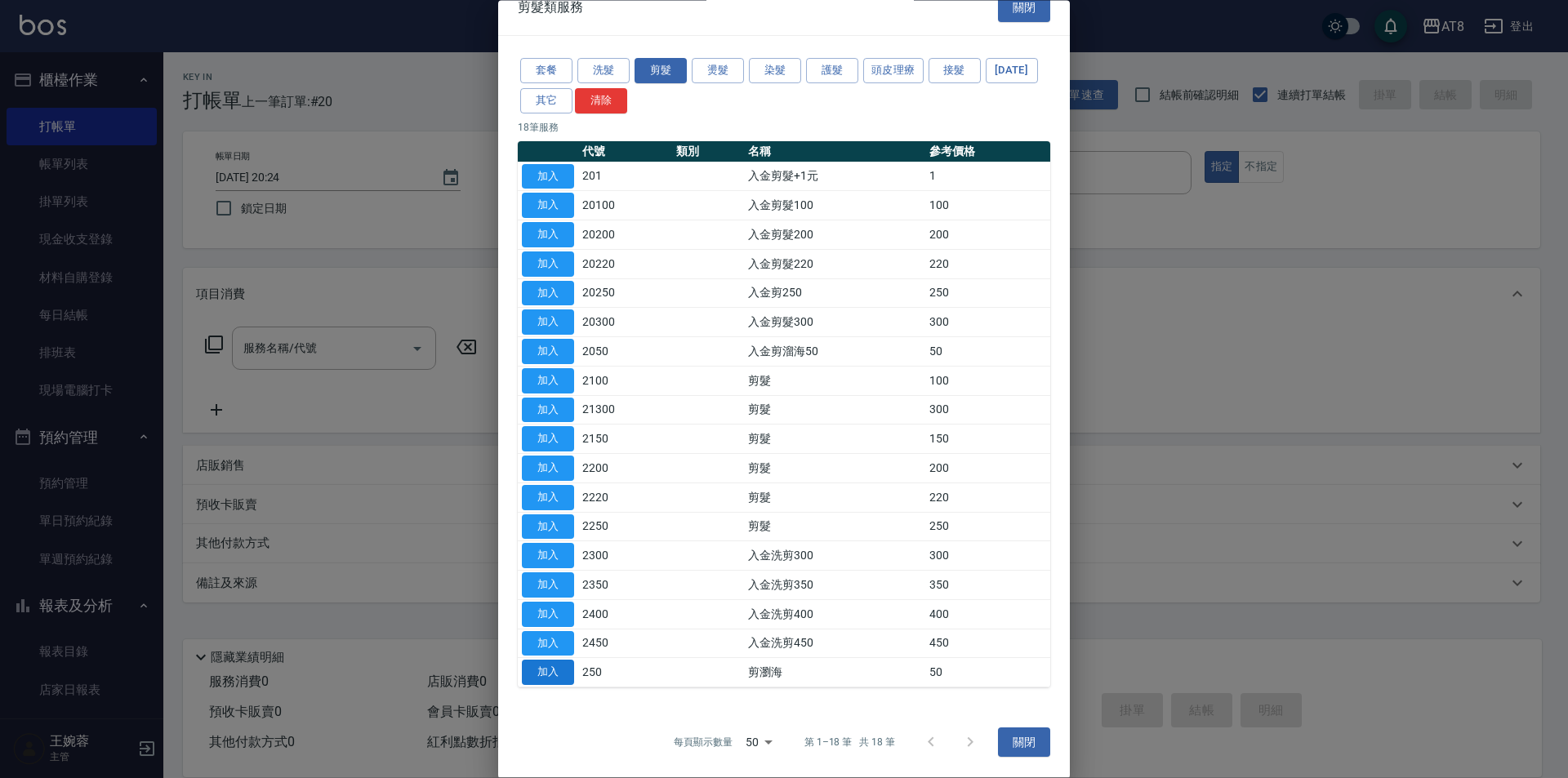
click at [546, 664] on button "加入" at bounding box center [549, 672] width 52 height 25
type input "剪瀏海(250)"
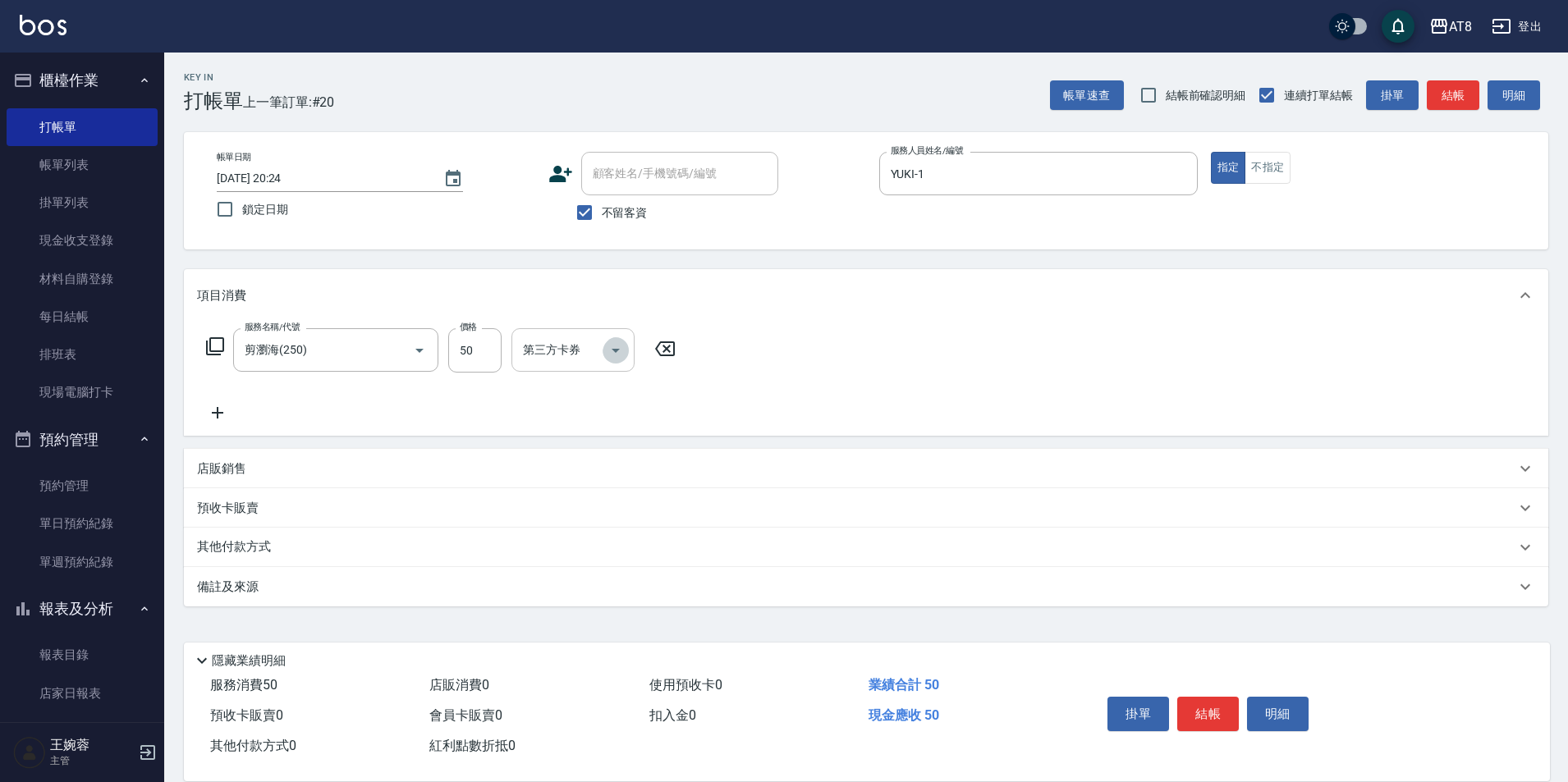
drag, startPoint x: 617, startPoint y: 348, endPoint x: 616, endPoint y: 369, distance: 21.0
click at [620, 355] on icon "Open" at bounding box center [615, 350] width 19 height 19
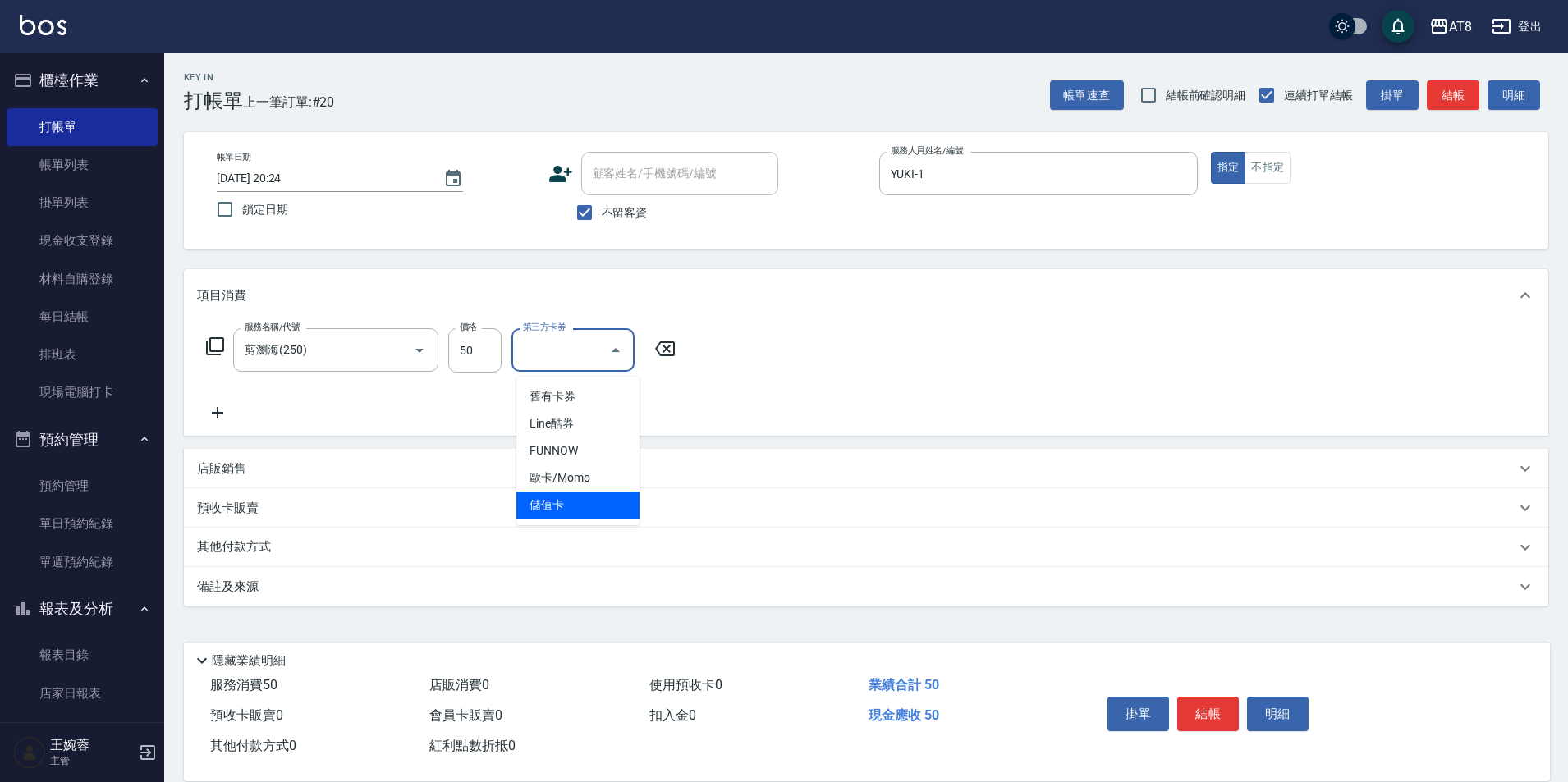
click at [588, 504] on span "儲值卡" at bounding box center [578, 505] width 123 height 27
type input "儲值卡"
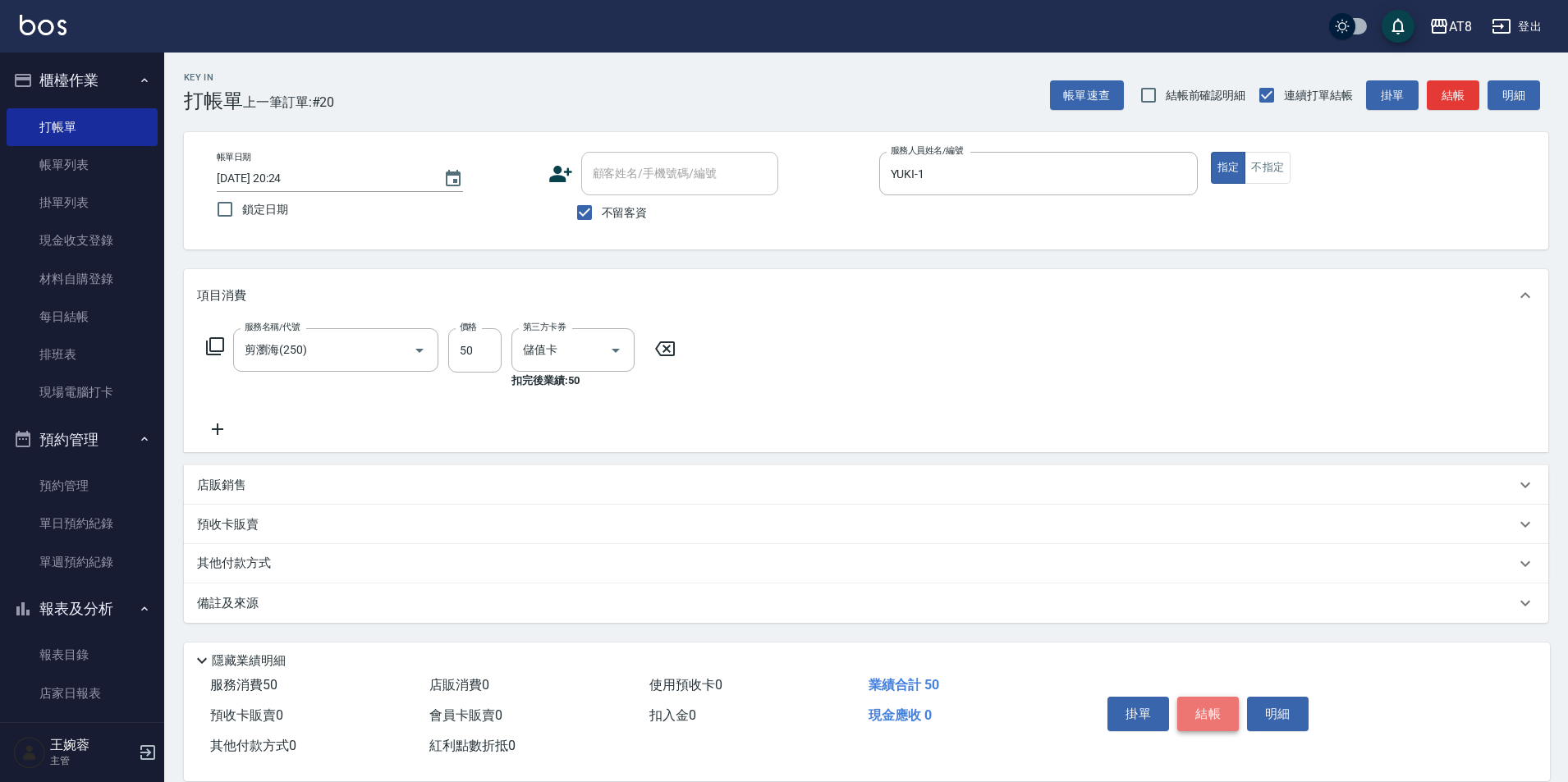
click at [1219, 698] on button "結帳" at bounding box center [1208, 714] width 61 height 34
type input "[DATE] 20:25"
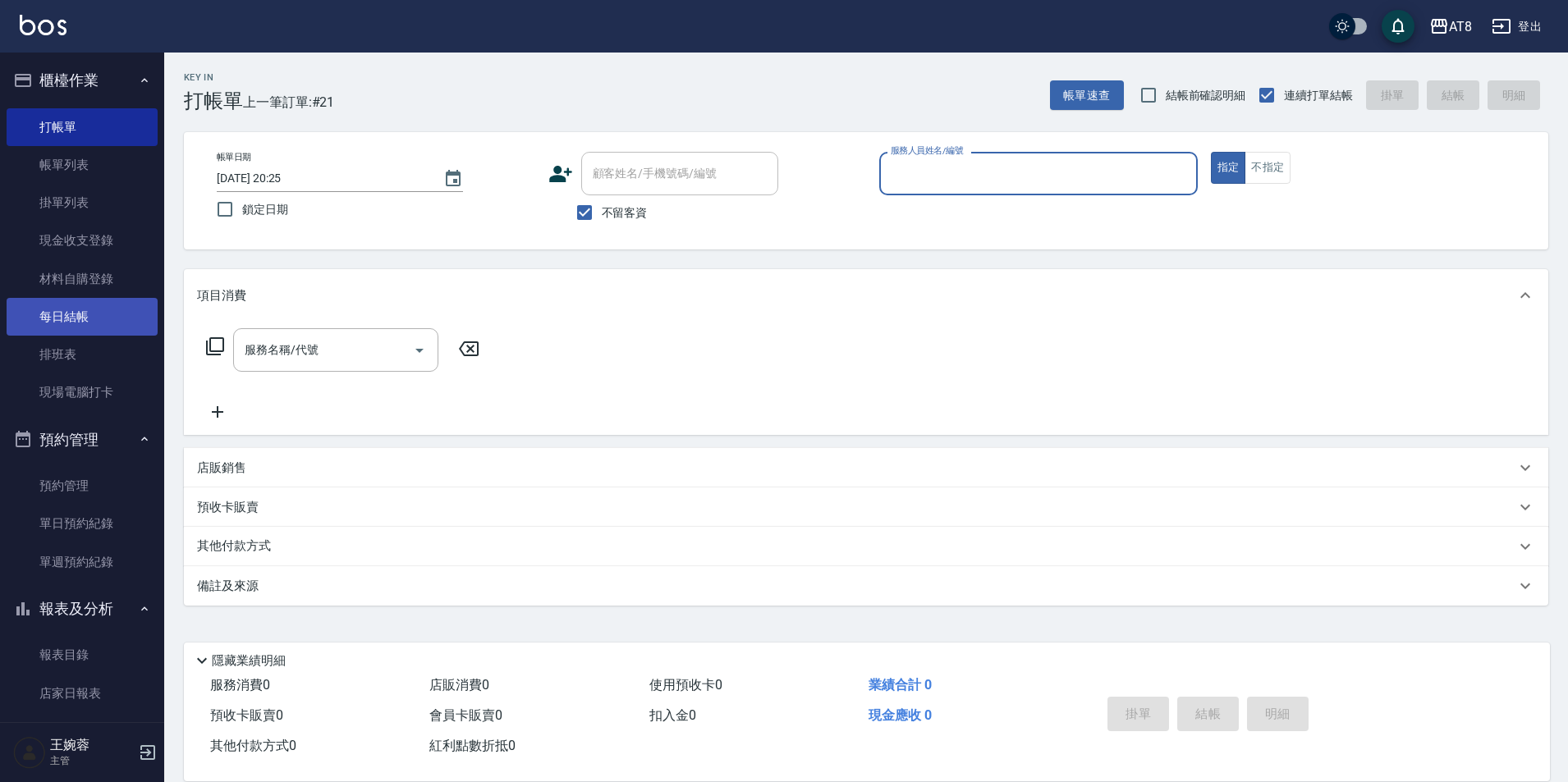
click at [63, 303] on link "每日結帳" at bounding box center [82, 316] width 151 height 38
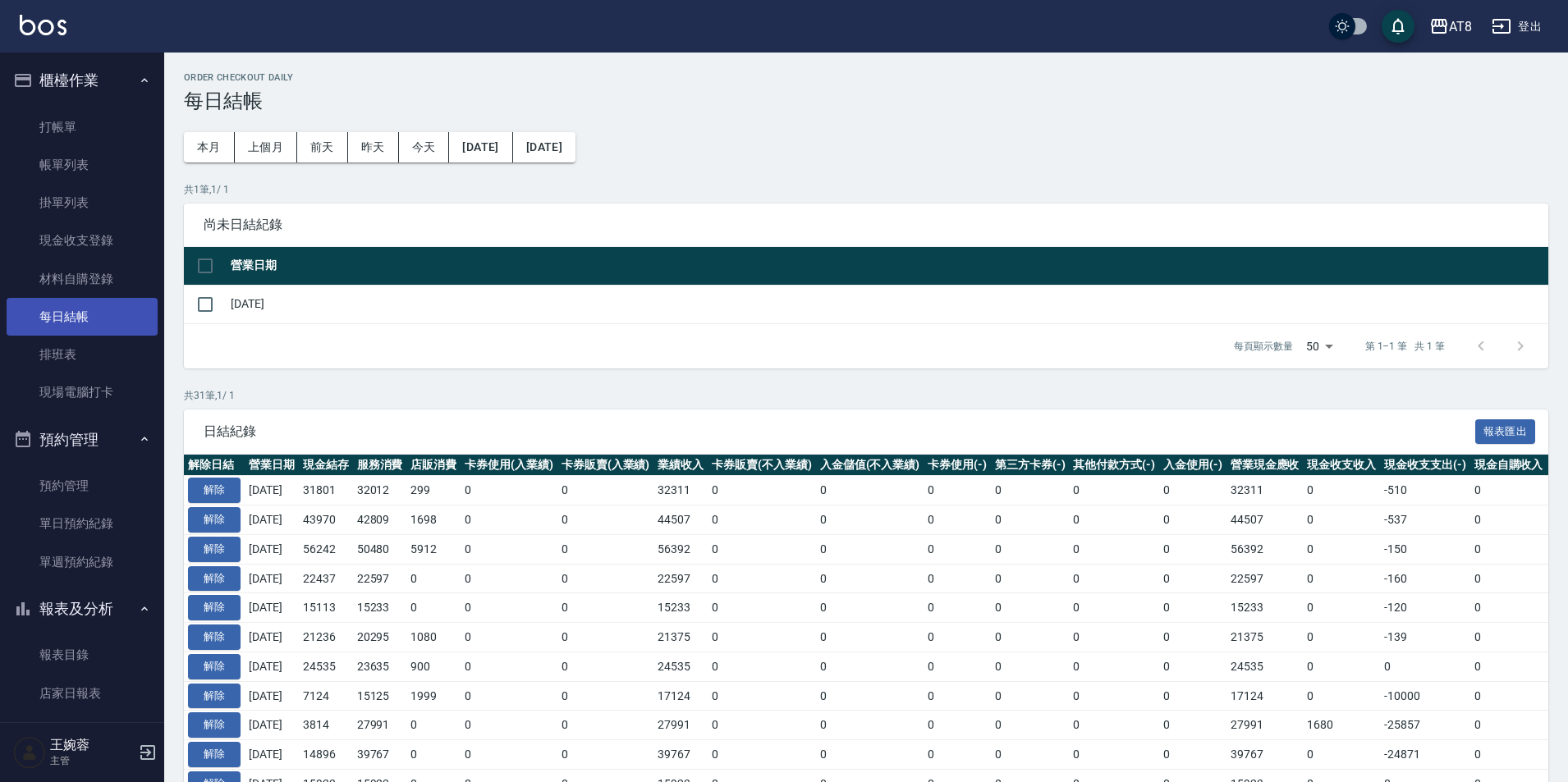
click at [82, 312] on link "每日結帳" at bounding box center [82, 316] width 151 height 38
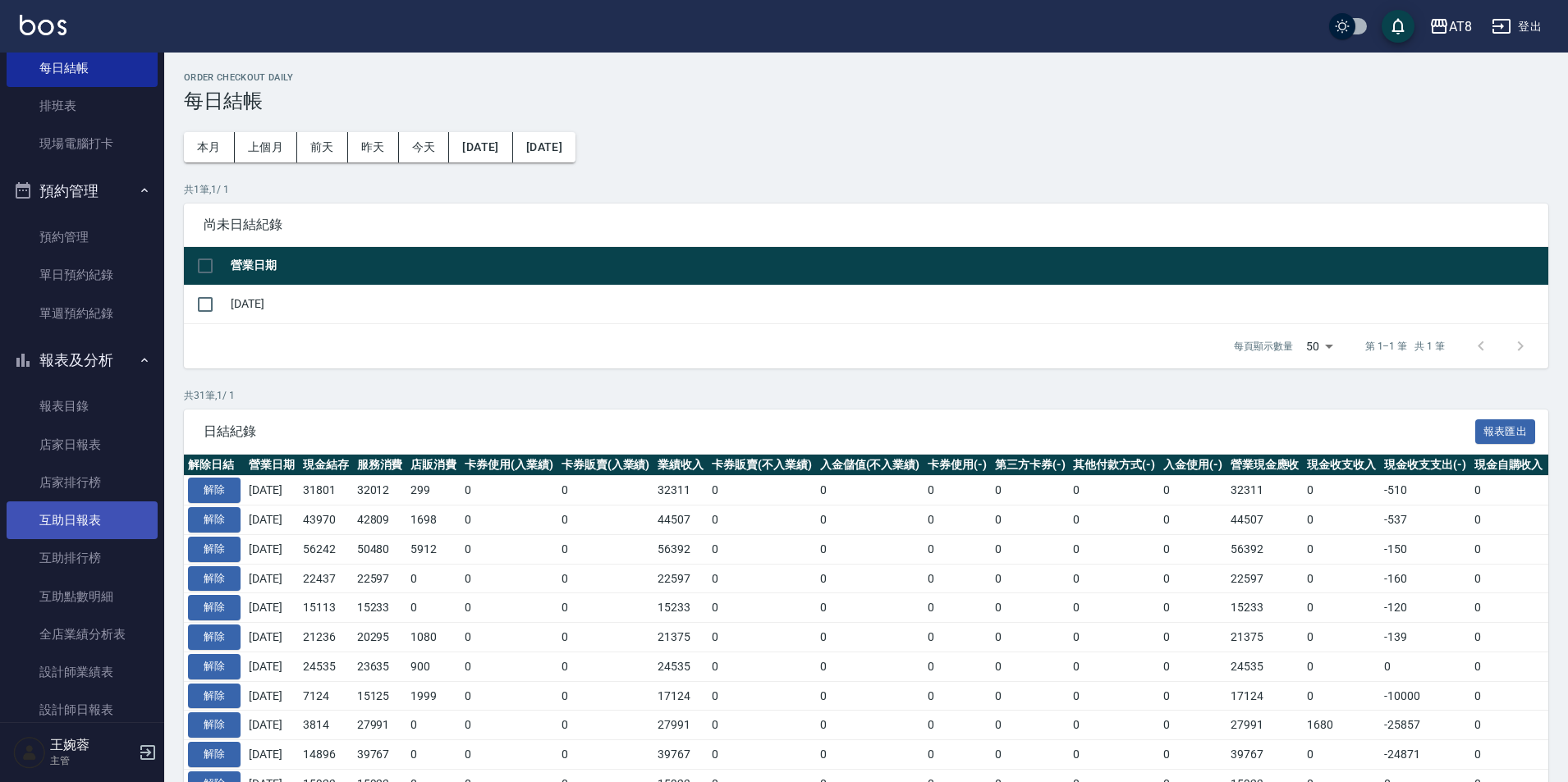
scroll to position [266, 0]
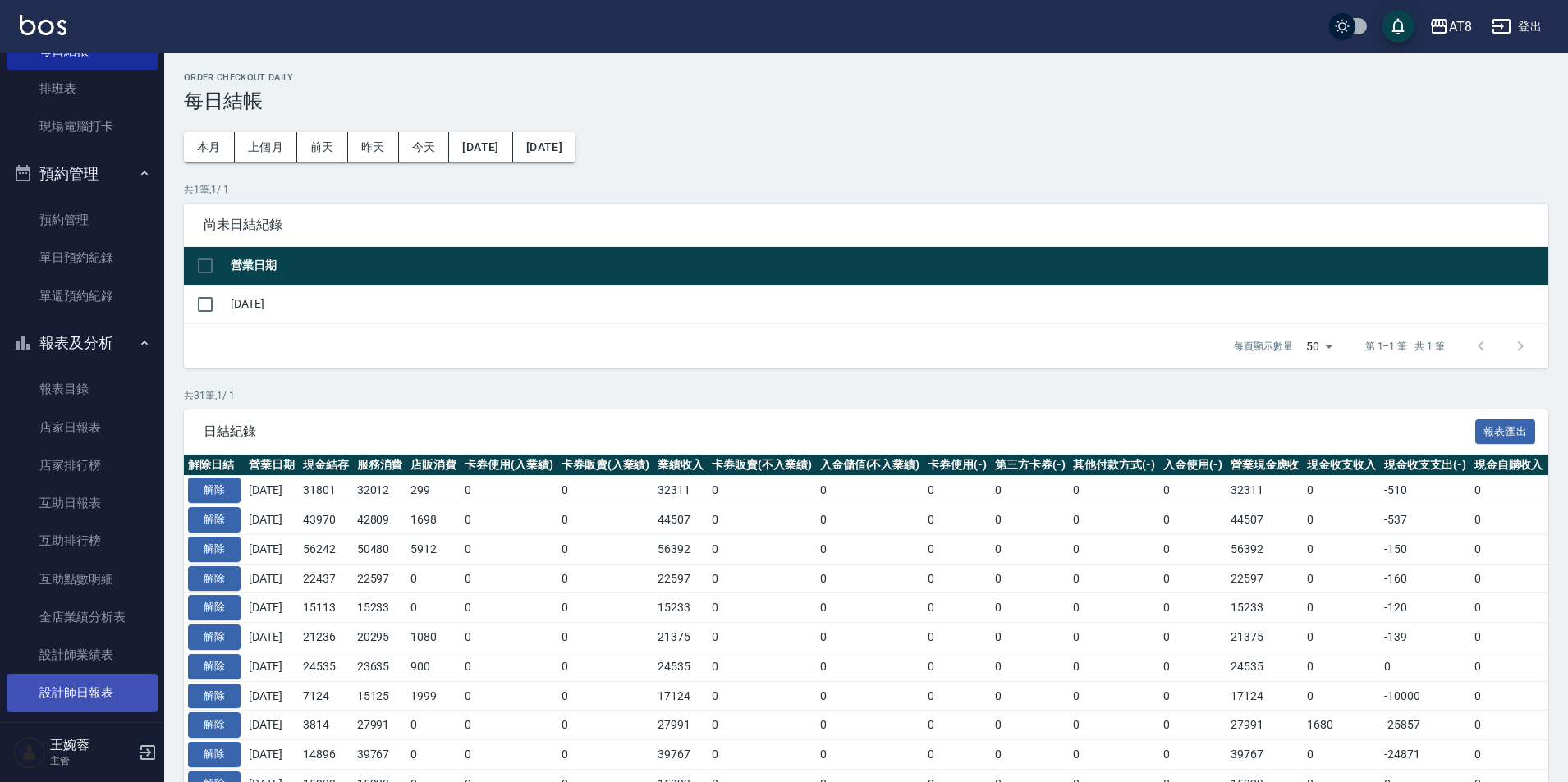
click at [90, 678] on link "設計師日報表" at bounding box center [82, 692] width 151 height 38
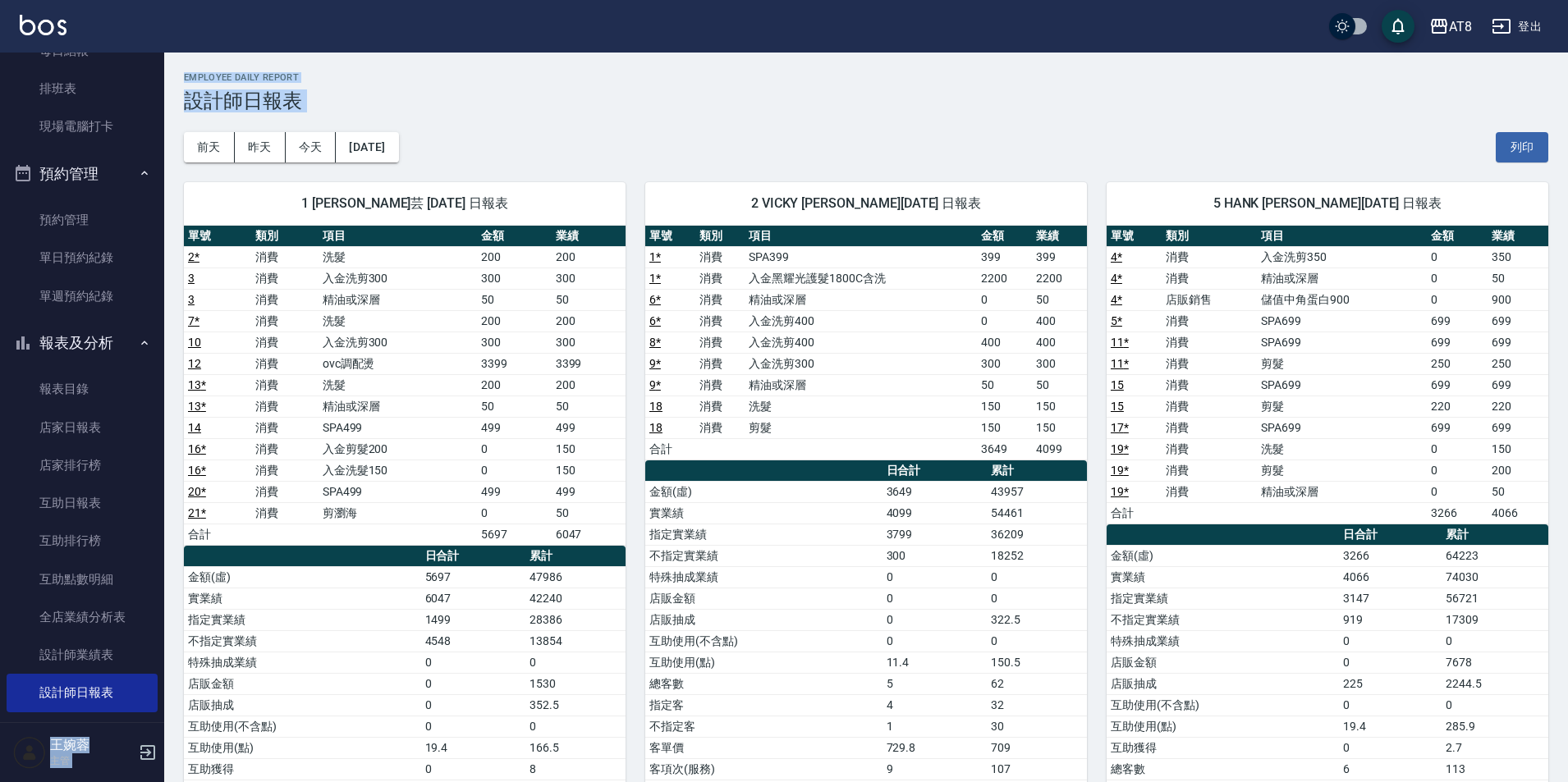
drag, startPoint x: 164, startPoint y: 220, endPoint x: 167, endPoint y: 154, distance: 66.1
click at [167, 154] on div "AT8 登出 櫃檯作業 打帳單 帳單列表 掛單列表 現金收支登錄 材料自購登錄 每日結帳 排班表 現場電腦打卡 預約管理 預約管理 單日預約紀錄 單週預約紀錄…" at bounding box center [784, 474] width 1568 height 948
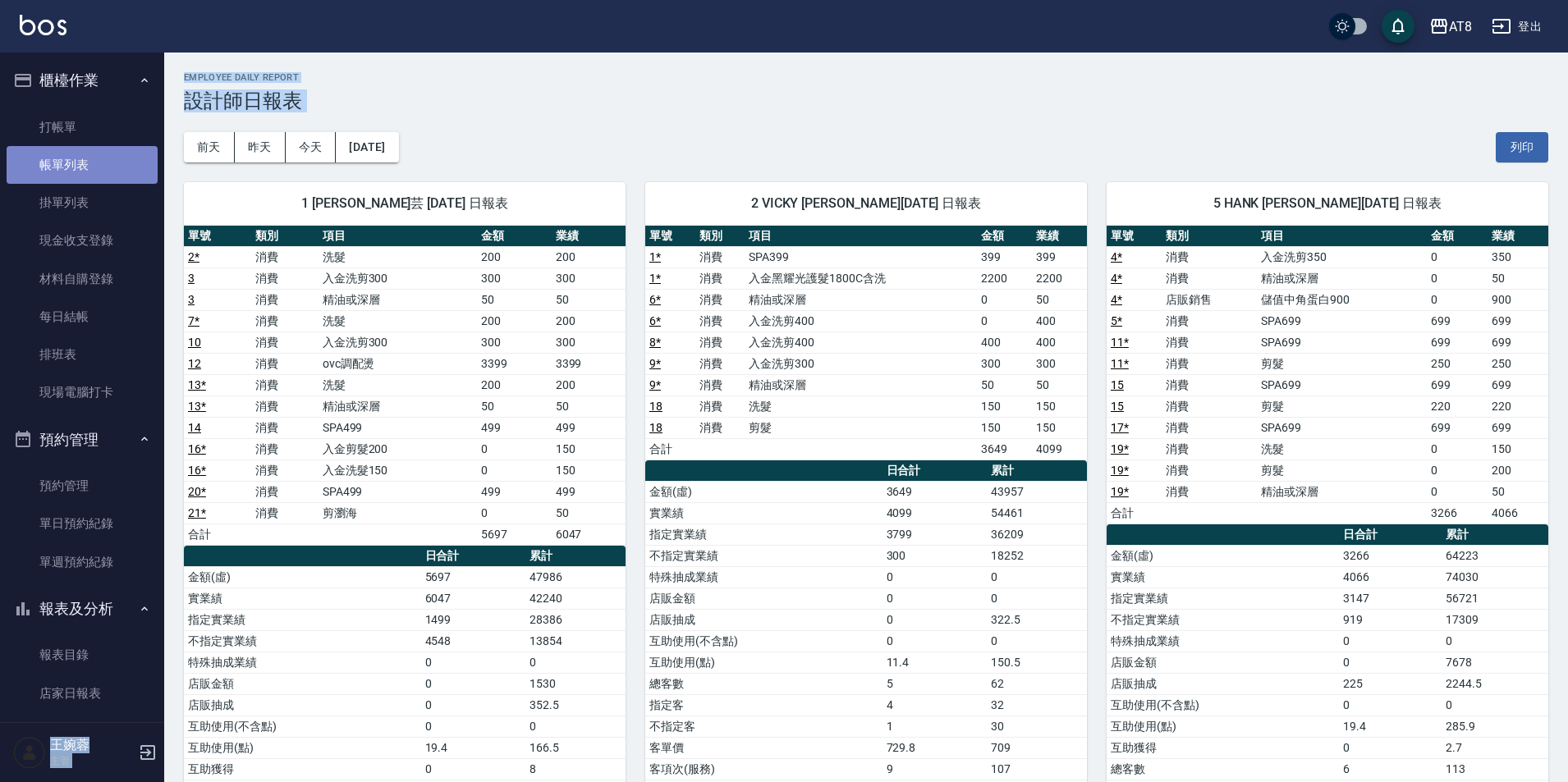
click at [90, 158] on link "帳單列表" at bounding box center [82, 164] width 151 height 38
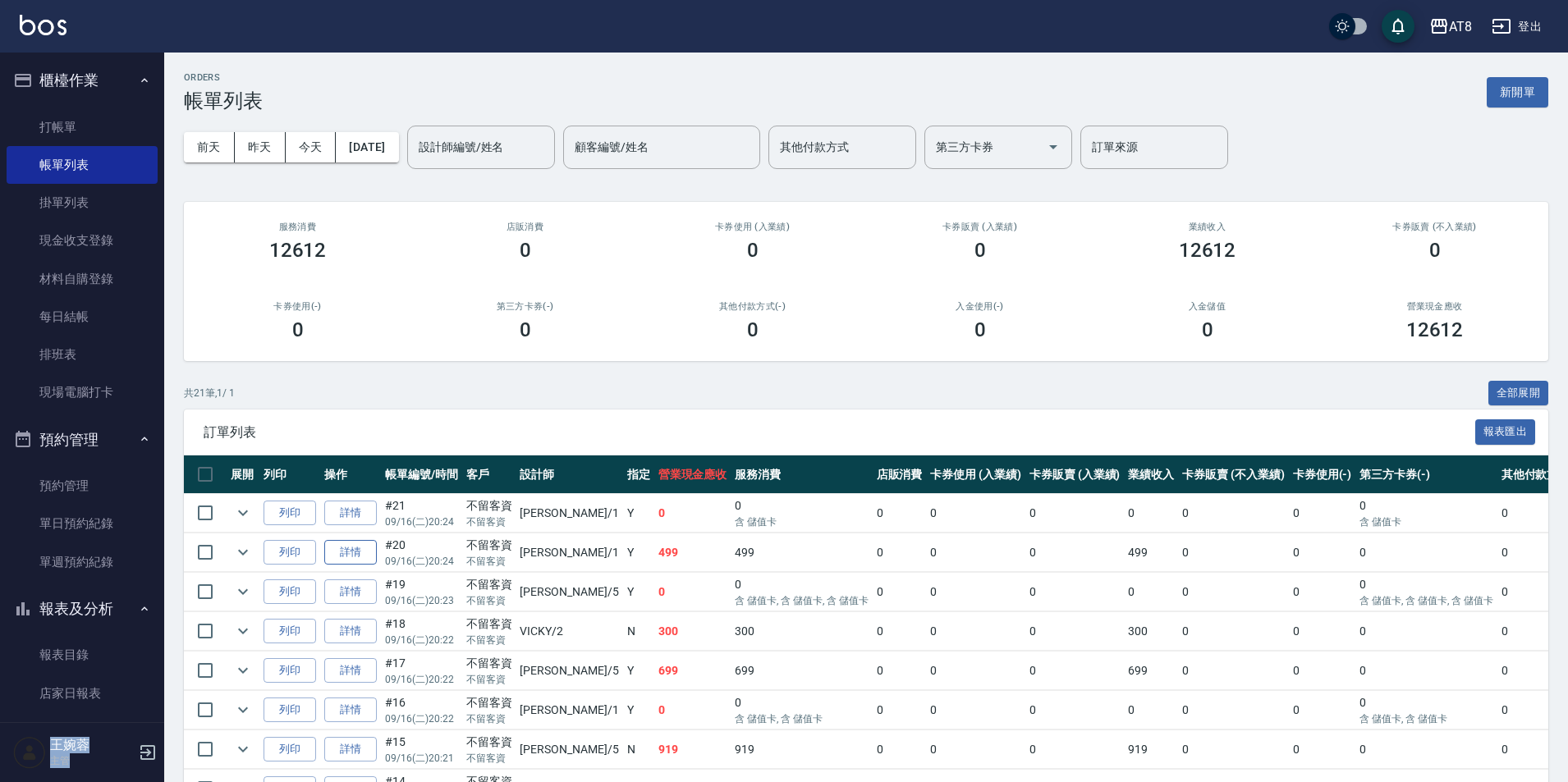
click at [377, 565] on link "詳情" at bounding box center [350, 552] width 53 height 25
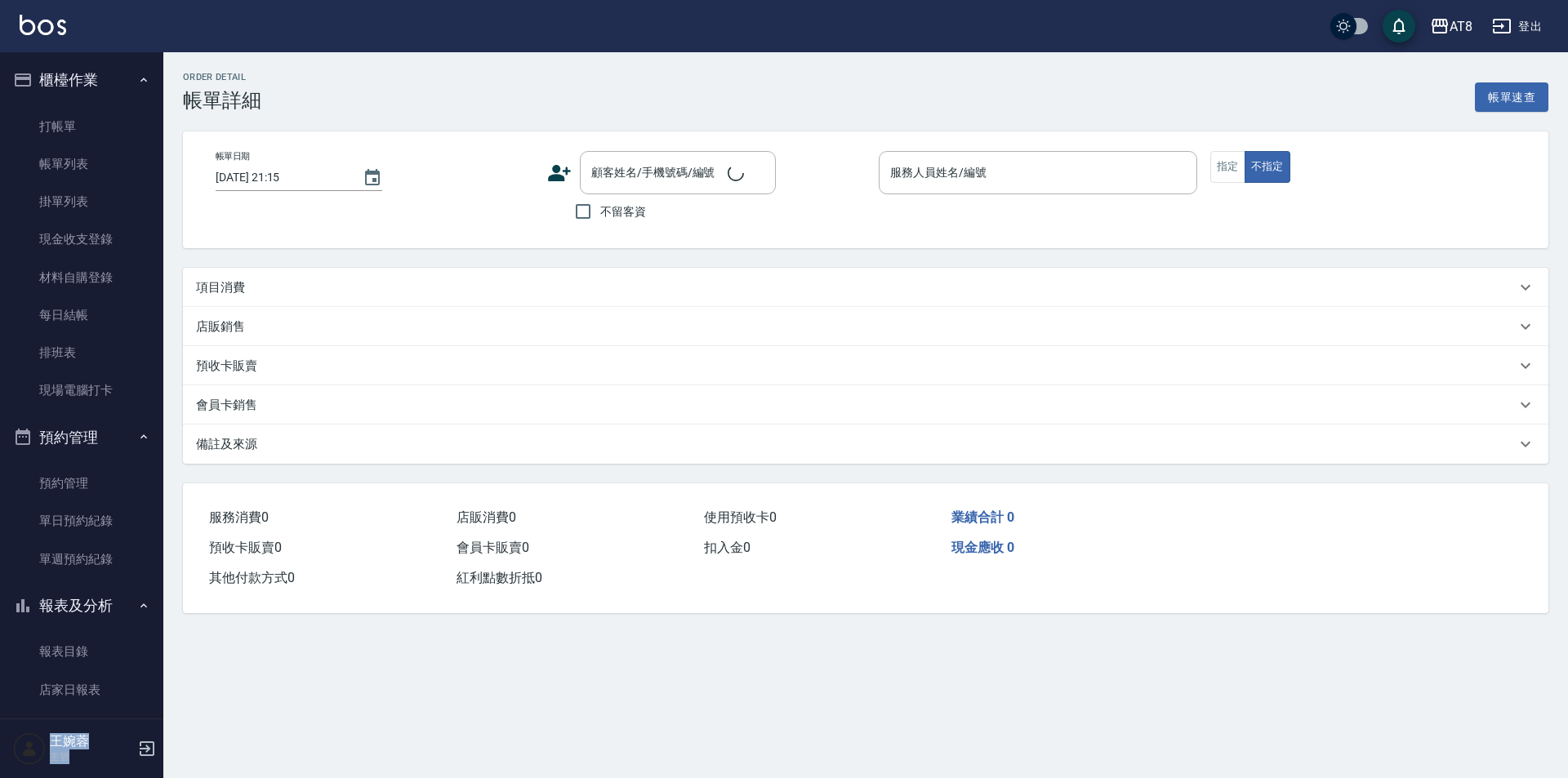
type input "[DATE] 20:24"
checkbox input "true"
type input "YUKI-1"
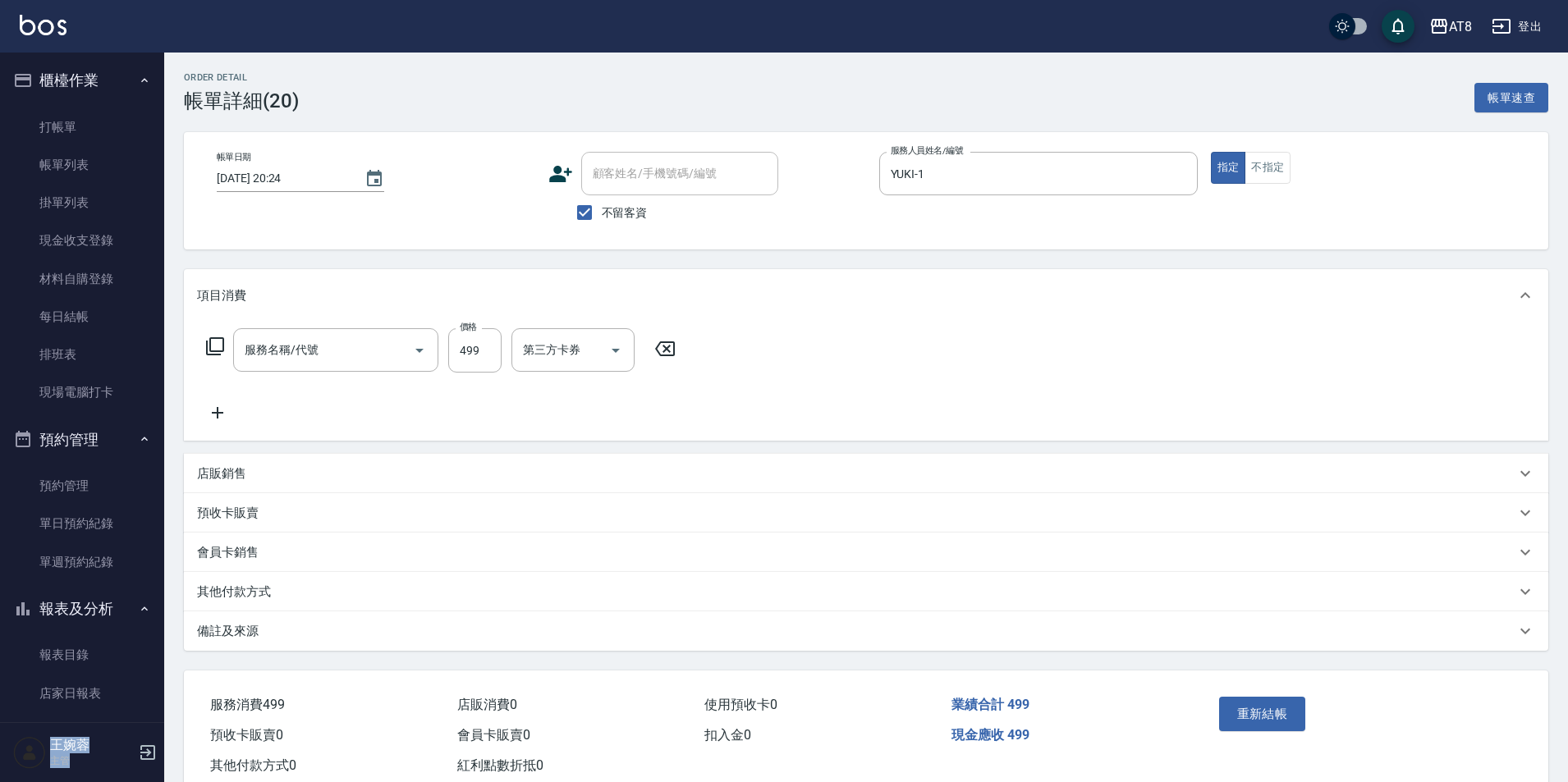
type input "SPA499(6499)"
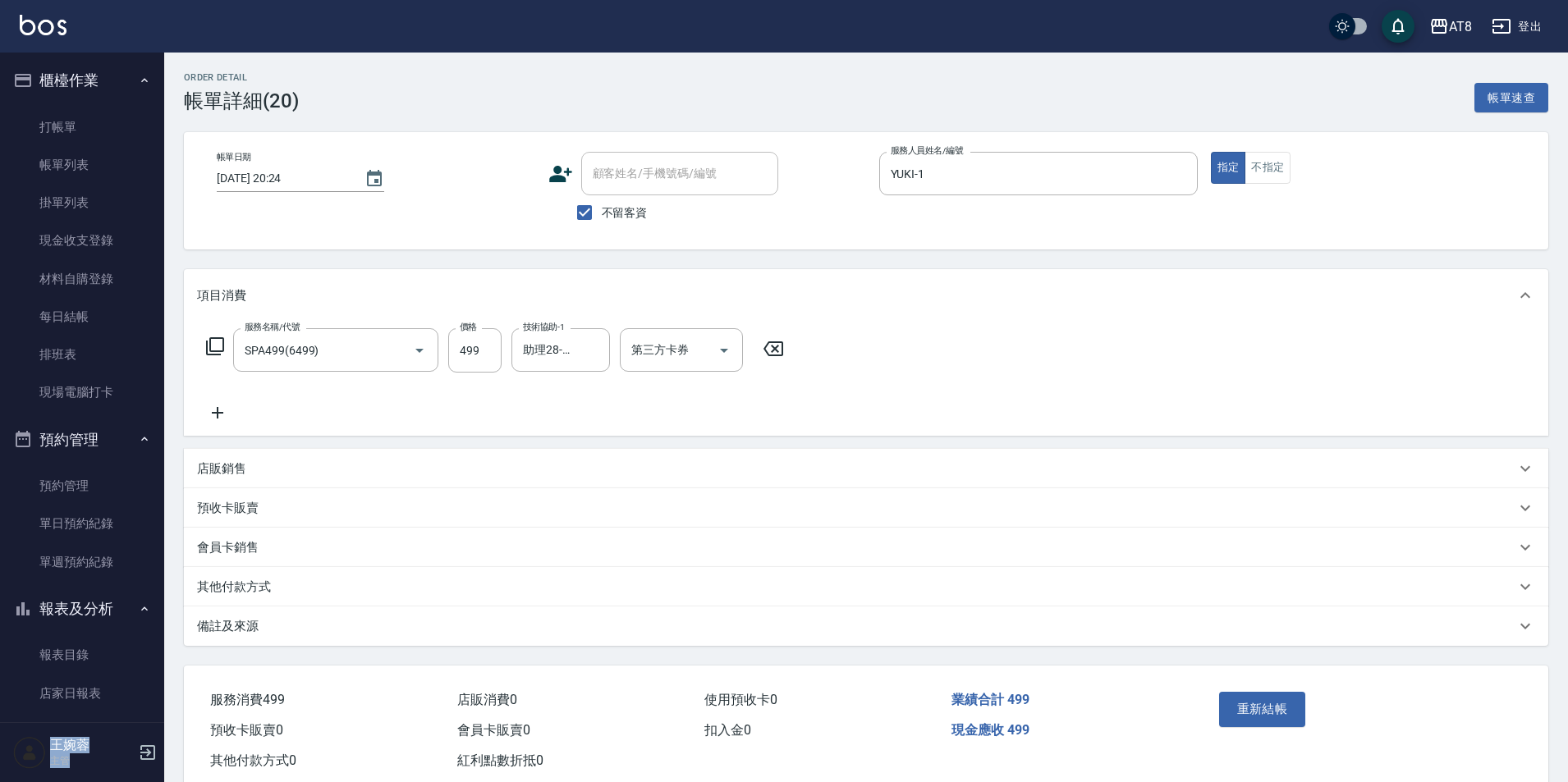
click at [221, 423] on icon at bounding box center [217, 413] width 41 height 19
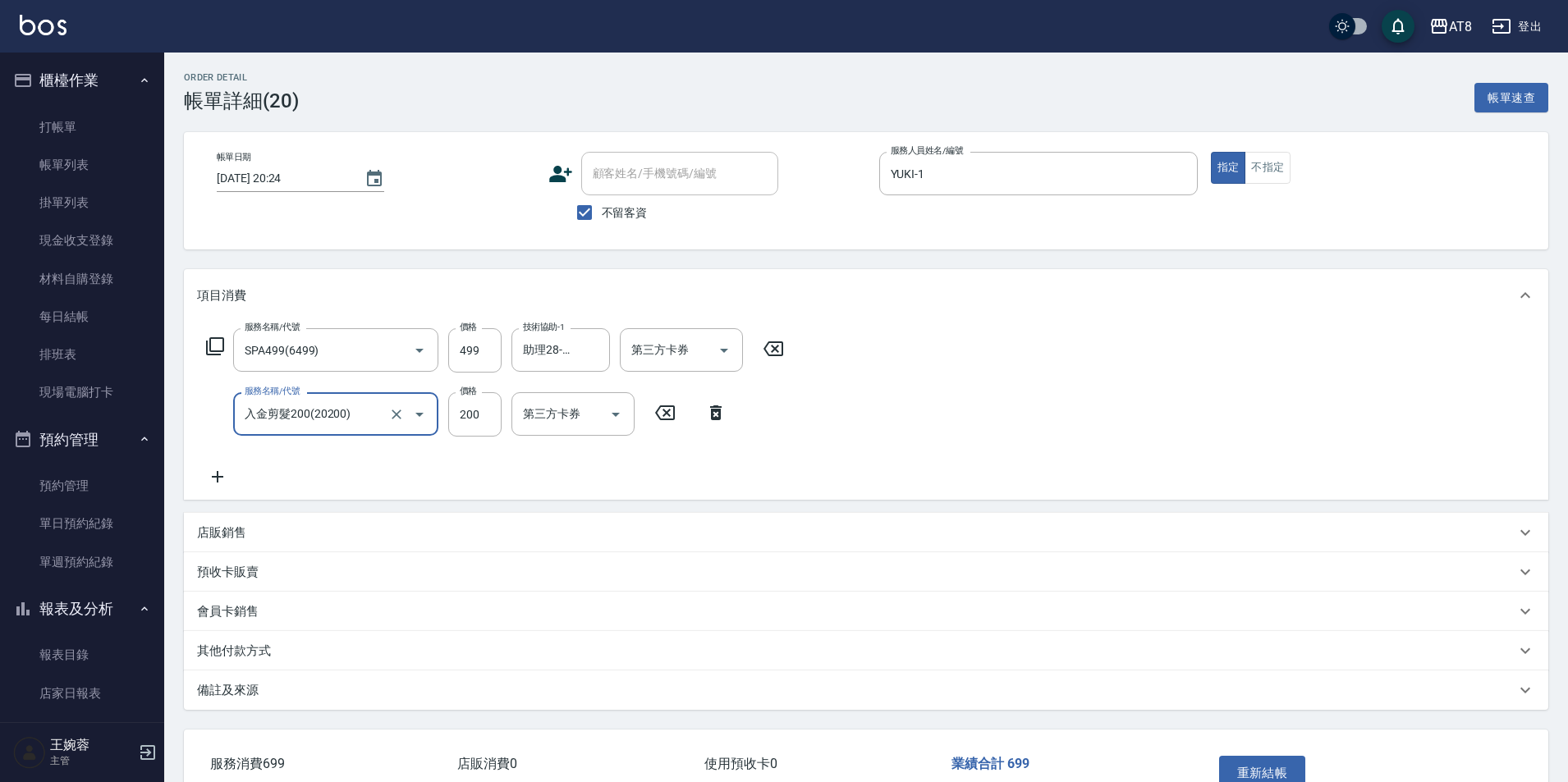
type input "入金剪髮200(20200)"
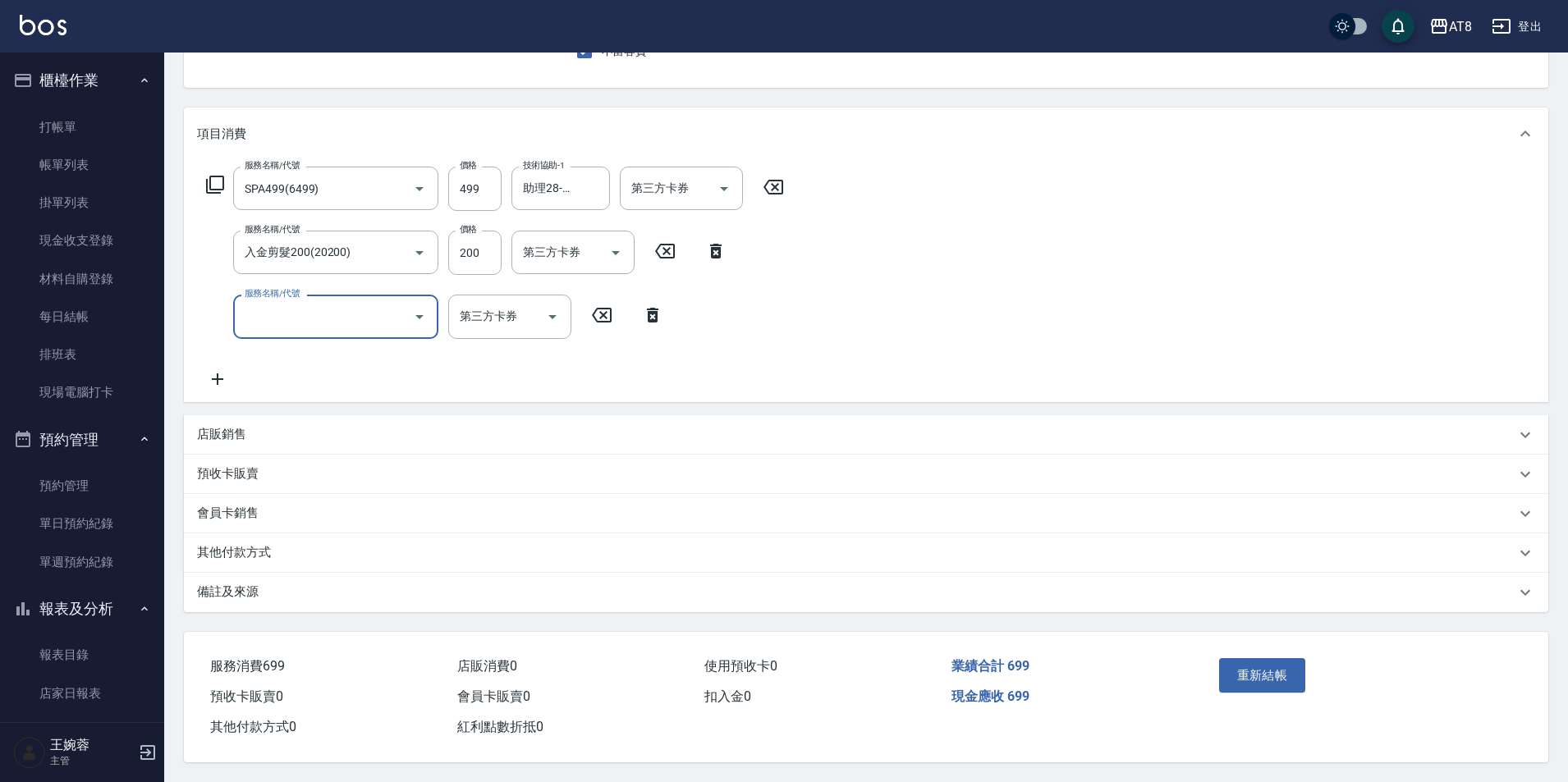
scroll to position [191, 0]
click at [1272, 670] on button "重新結帳" at bounding box center [1262, 675] width 87 height 34
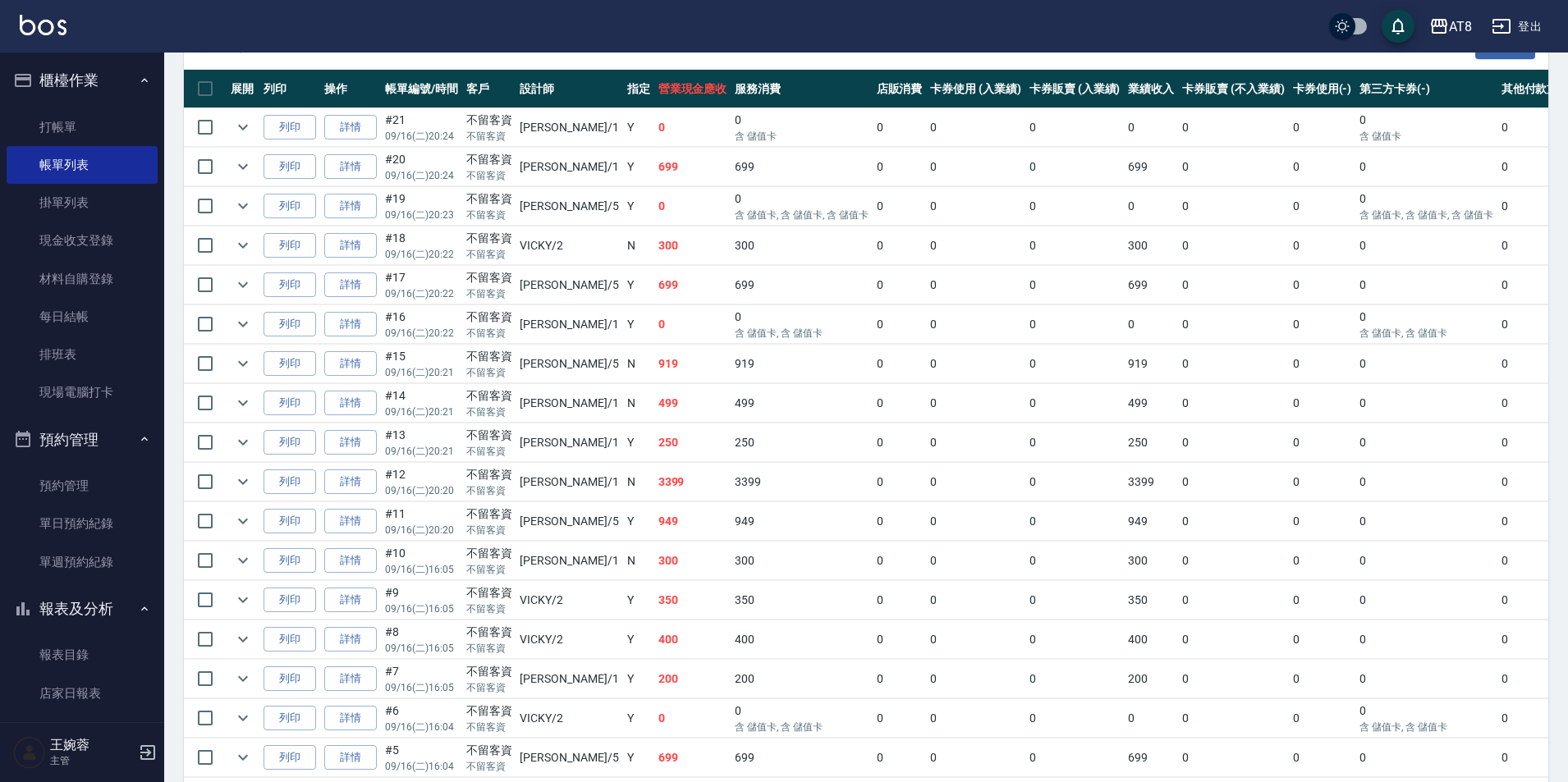
scroll to position [360, 0]
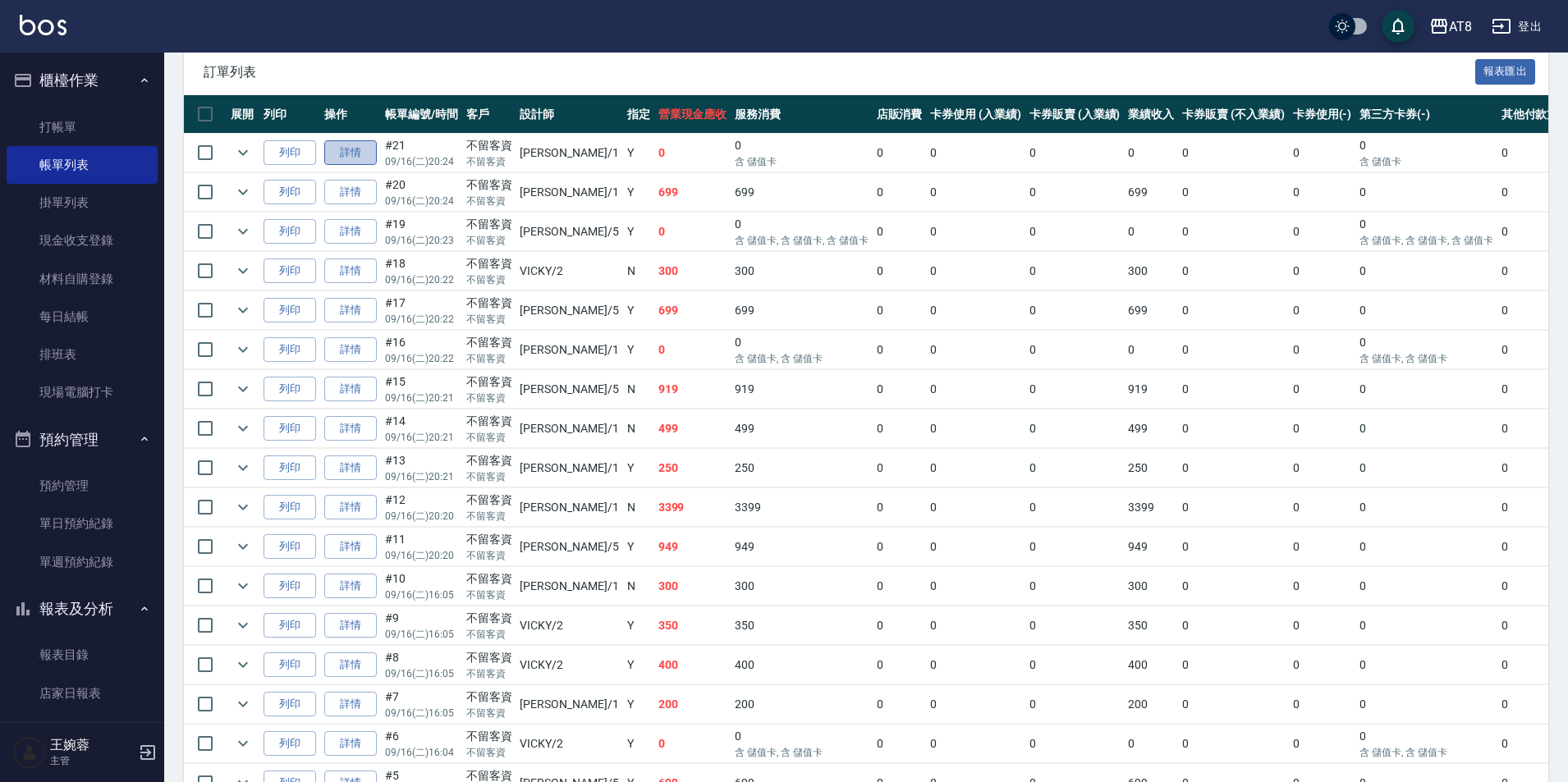
click at [363, 166] on link "詳情" at bounding box center [350, 153] width 53 height 25
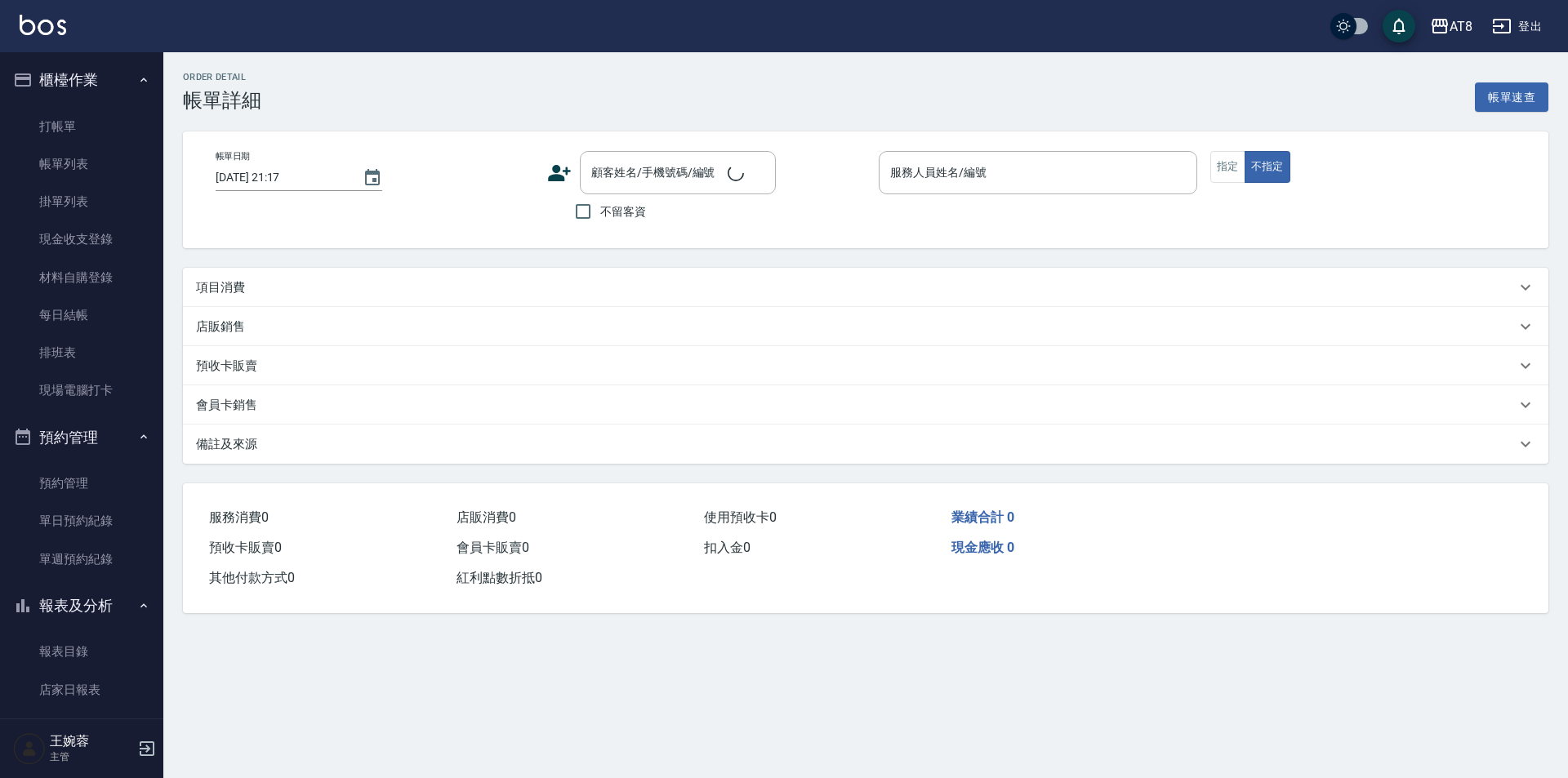
type input "[DATE] 20:24"
checkbox input "true"
type input "YUKI-1"
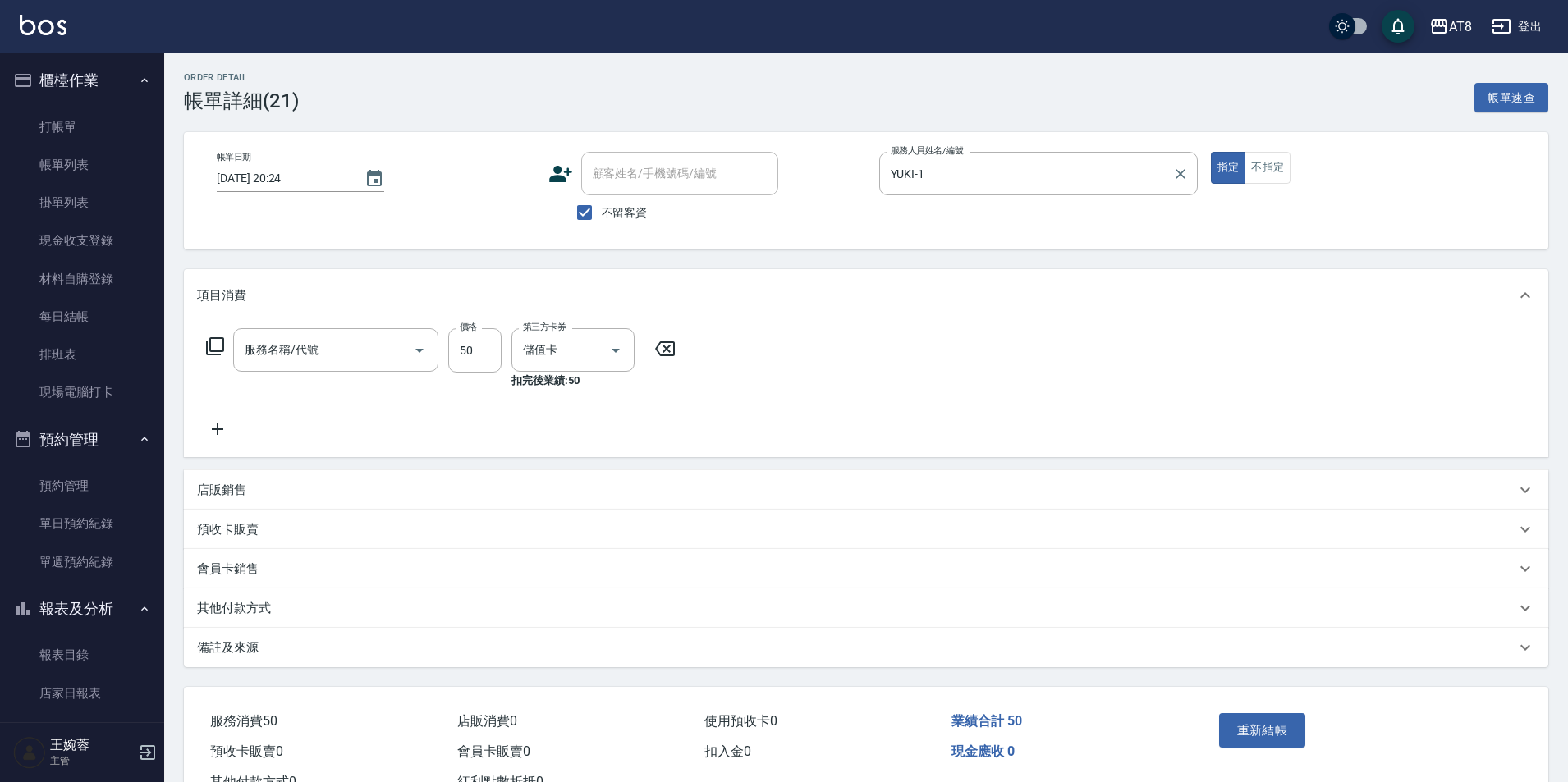
type input "剪瀏海(250)"
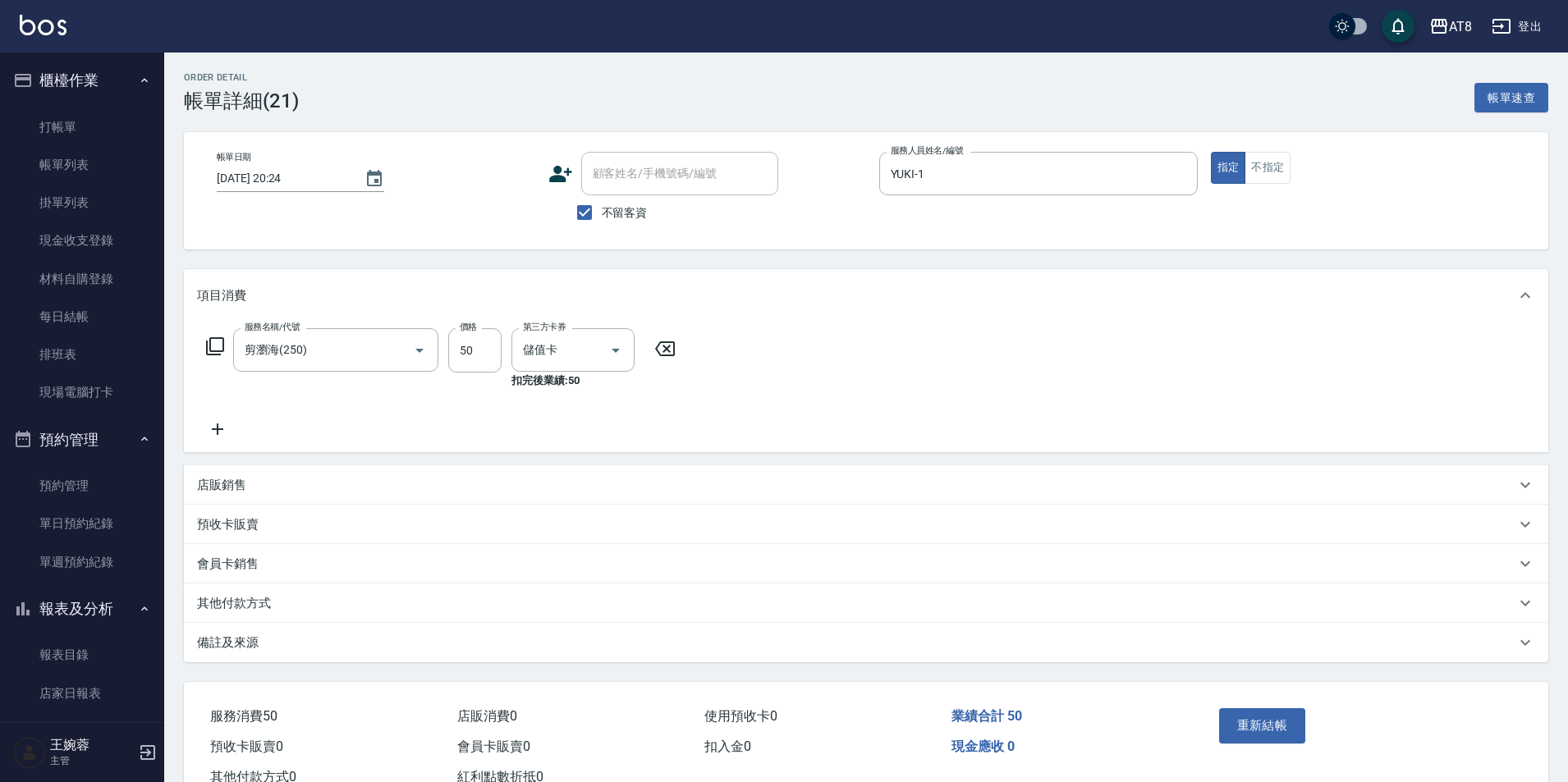
click at [658, 348] on icon at bounding box center [665, 348] width 41 height 19
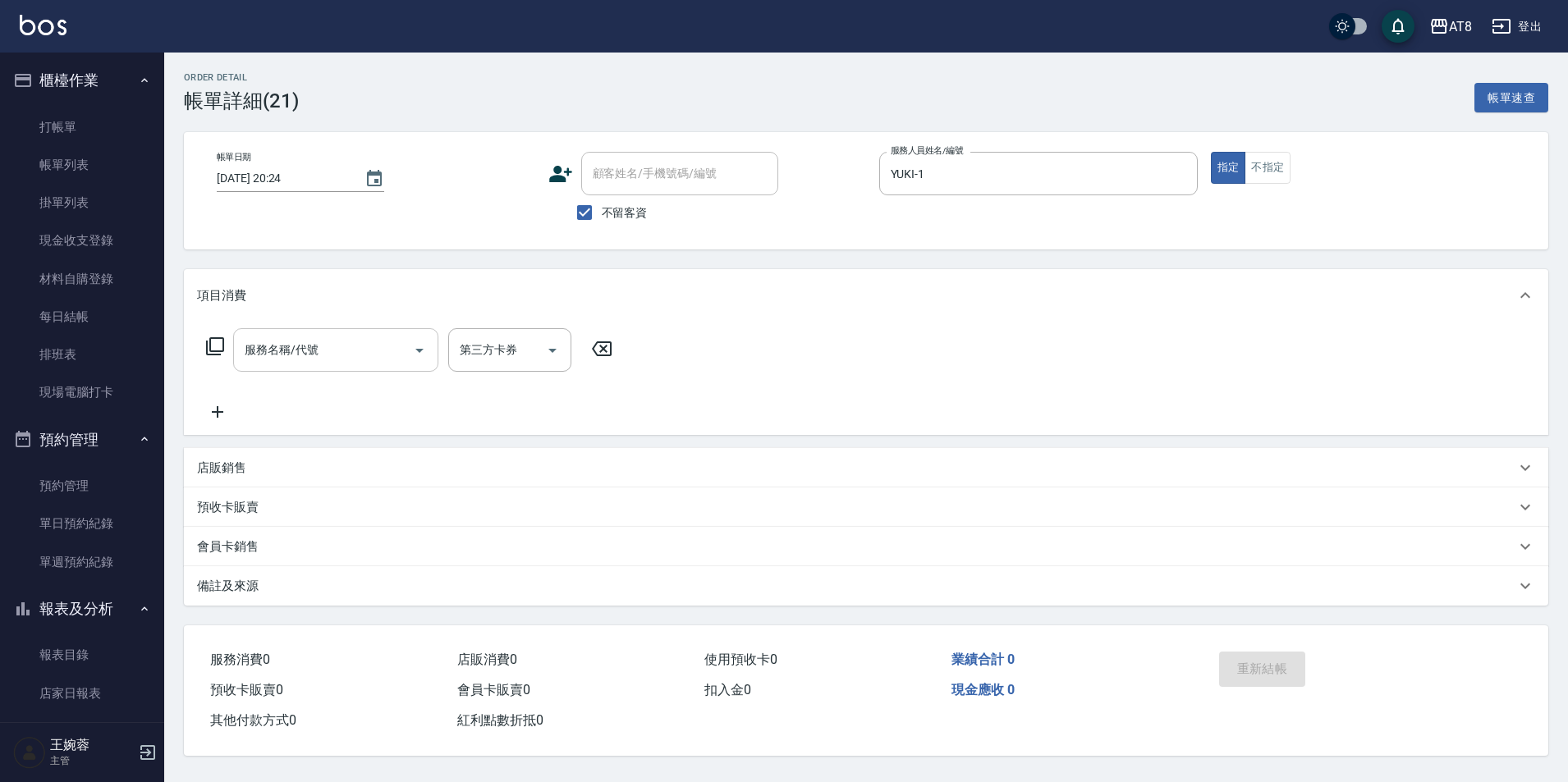
click at [405, 372] on div "服務名稱/代號" at bounding box center [336, 350] width 205 height 44
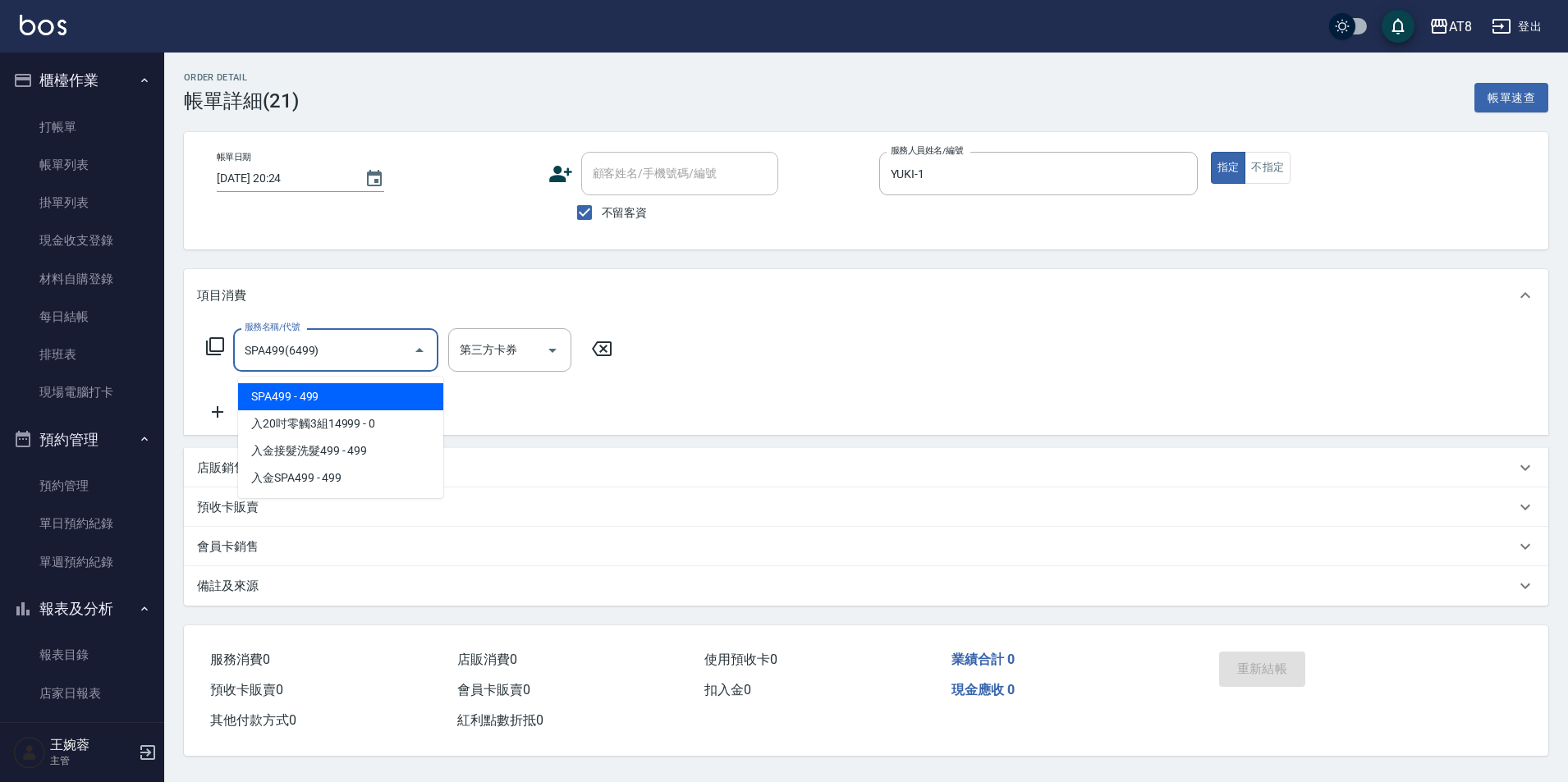
type input "SPA499(6499)"
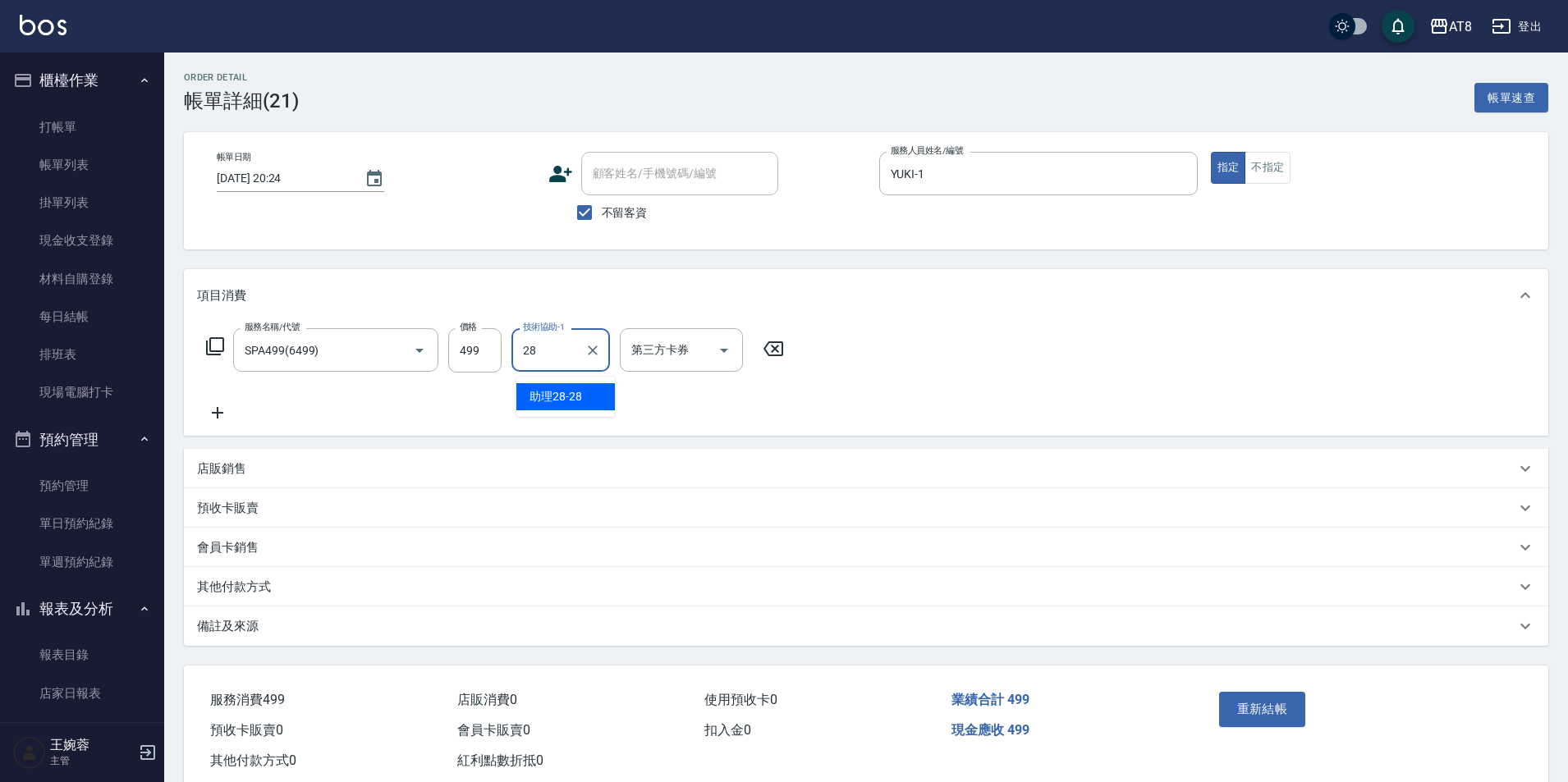
type input "助理28-28"
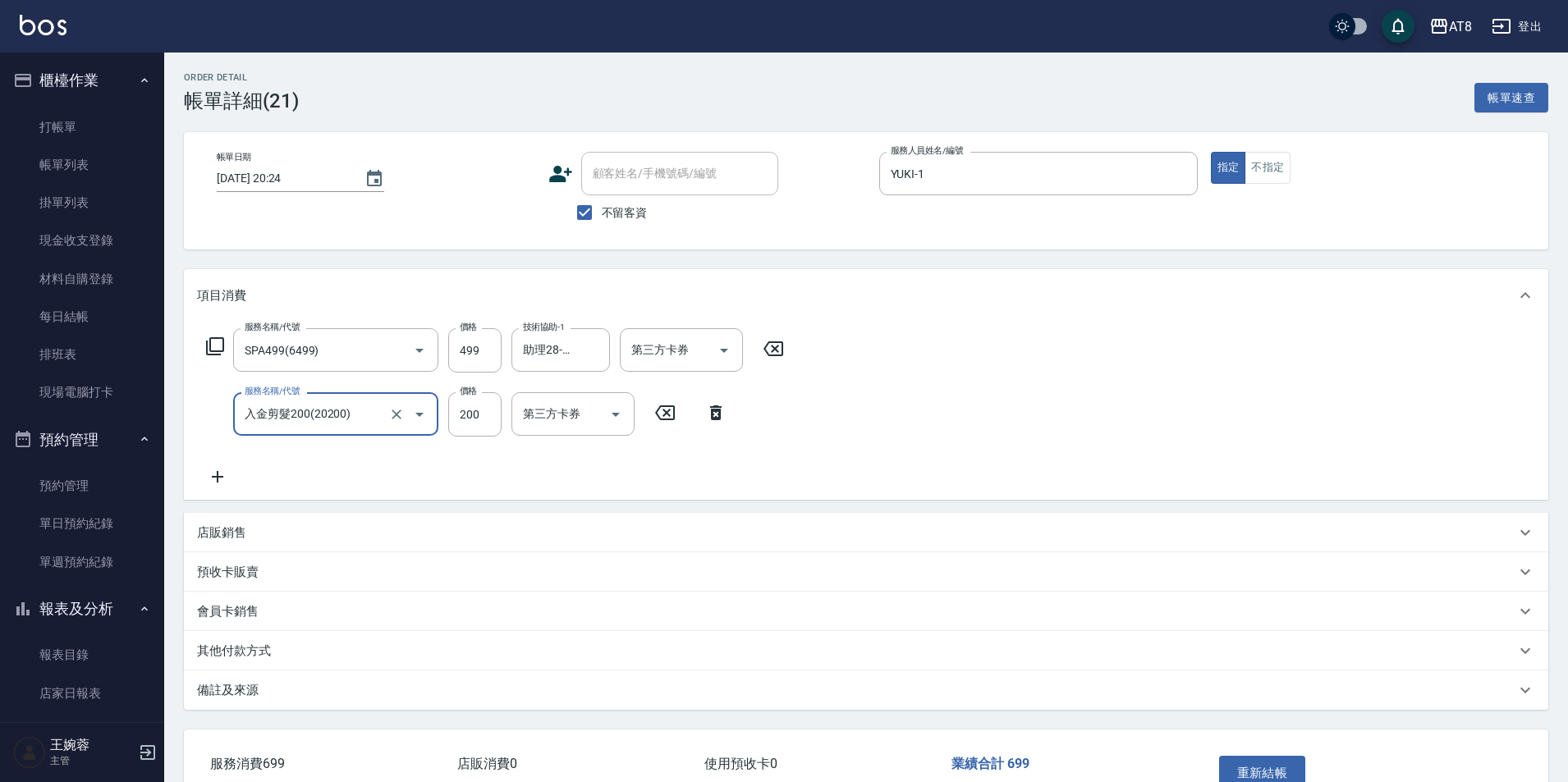
type input "入金剪髮200(20200)"
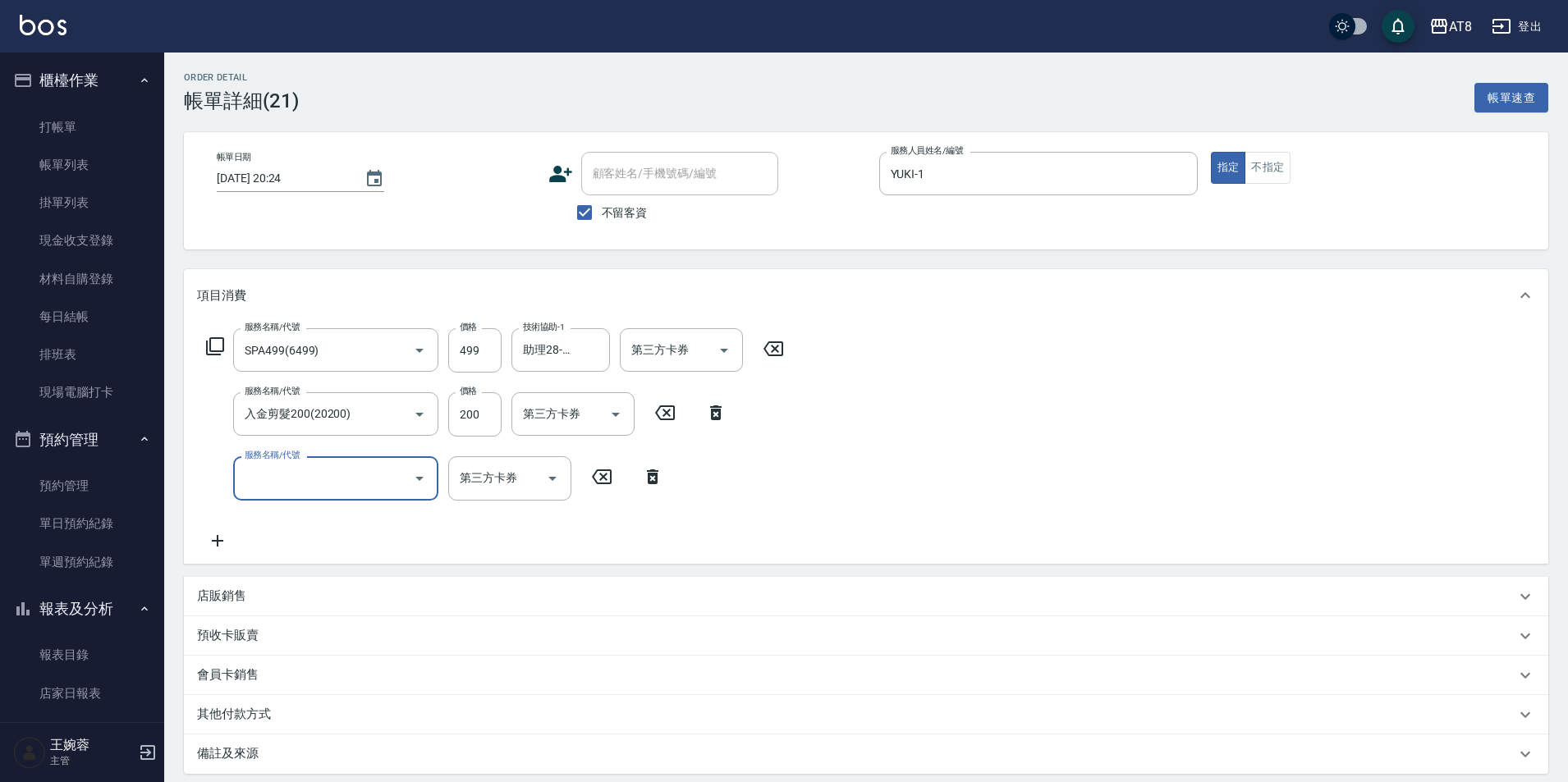
scroll to position [152, 0]
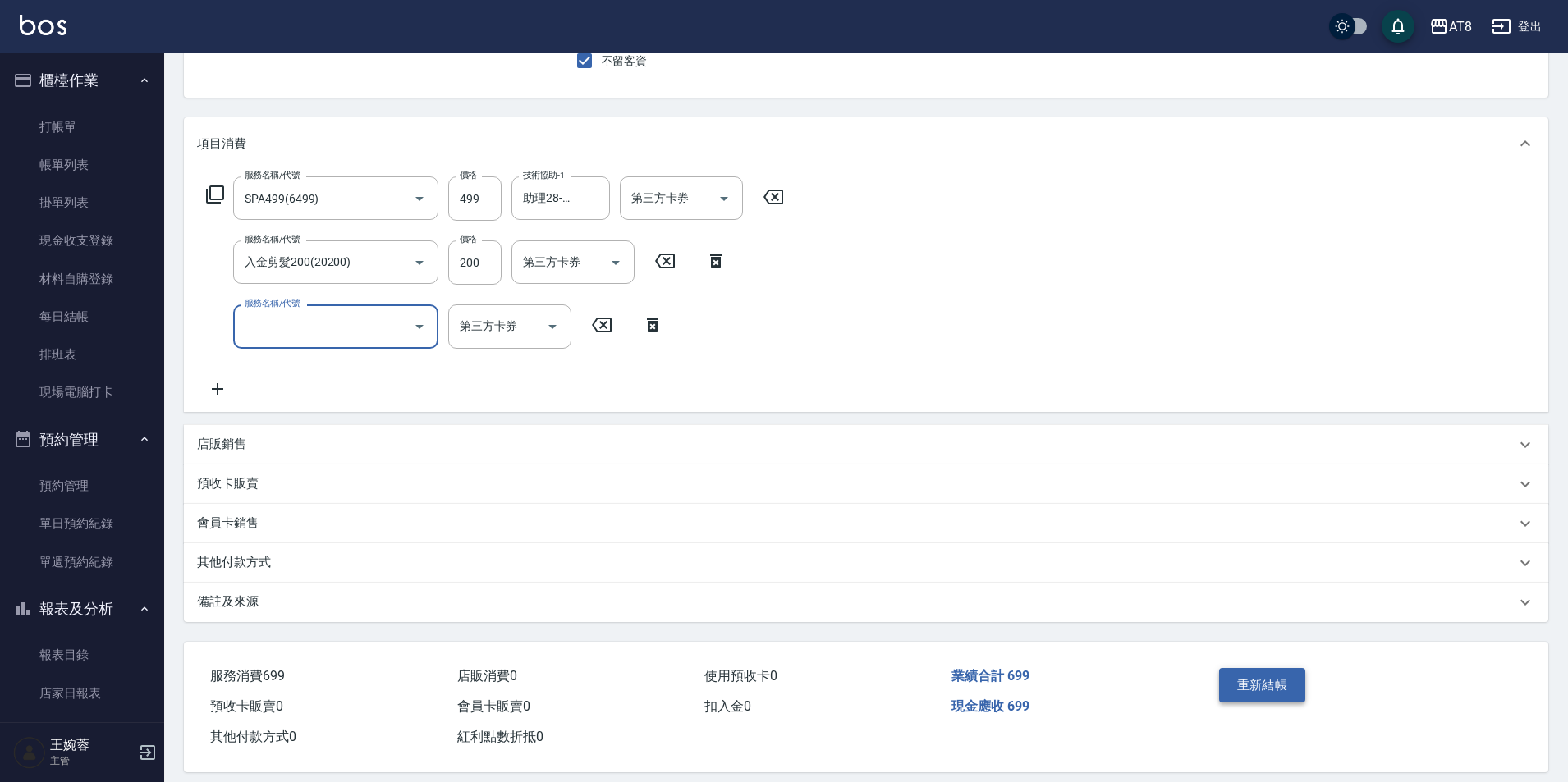
click at [1305, 689] on button "重新結帳" at bounding box center [1262, 685] width 87 height 34
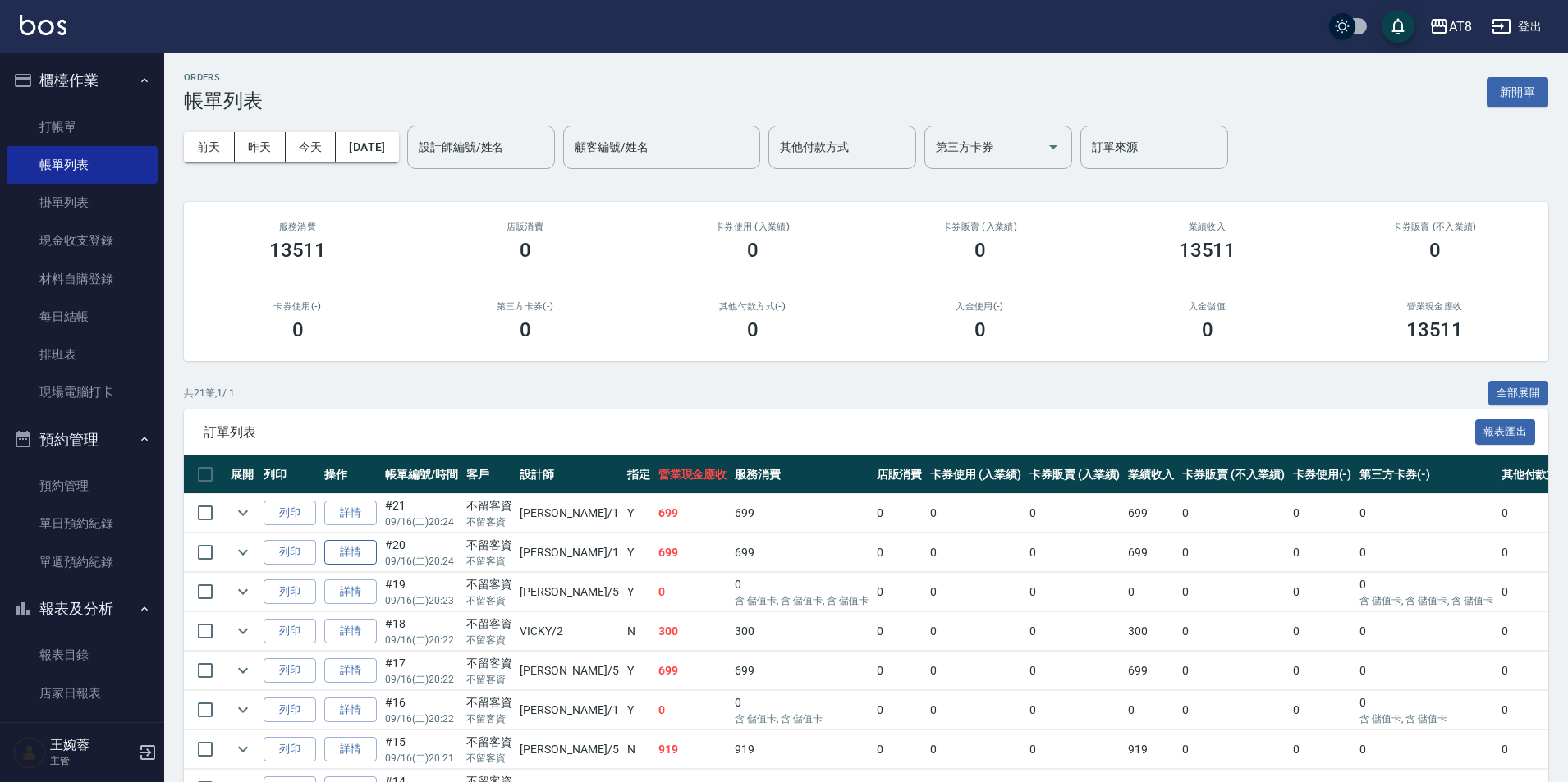
click at [369, 565] on link "詳情" at bounding box center [350, 552] width 53 height 25
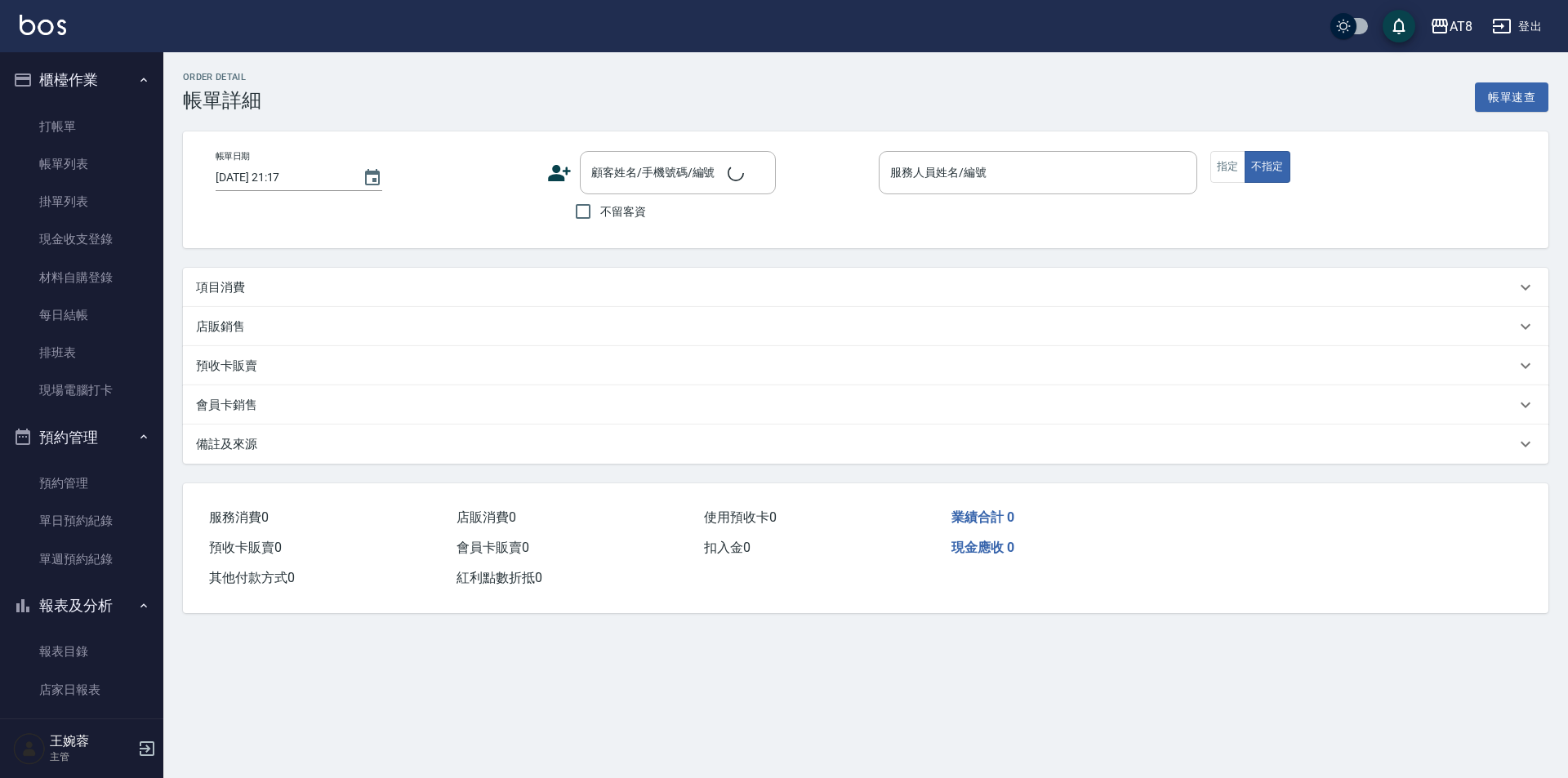
type input "[DATE] 20:24"
checkbox input "true"
type input "YUKI-1"
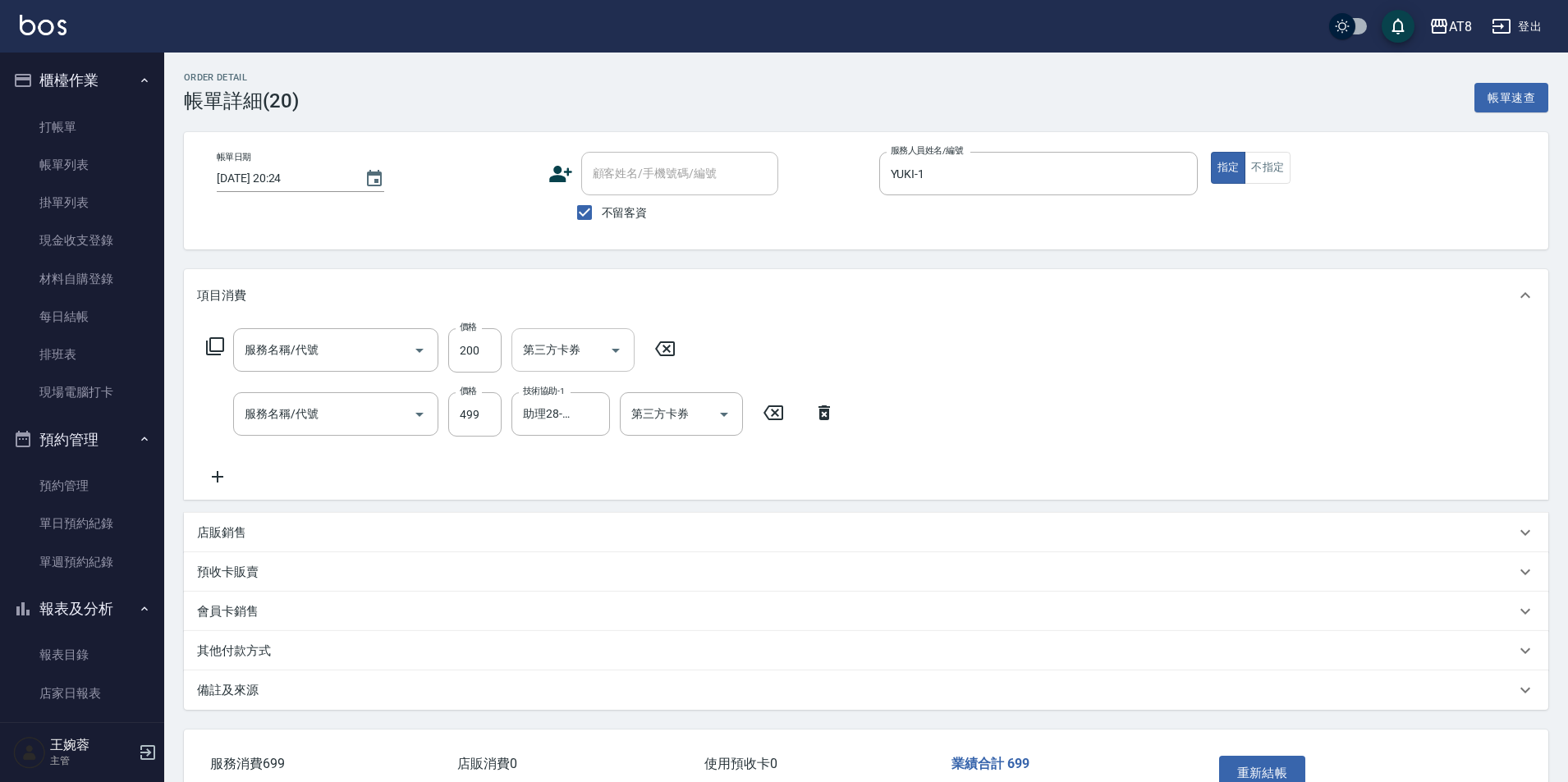
type input "入金剪髮200(20200)"
type input "SPA499(6499)"
click at [388, 423] on icon "Clear" at bounding box center [396, 414] width 17 height 17
type input "SPA699(6699)"
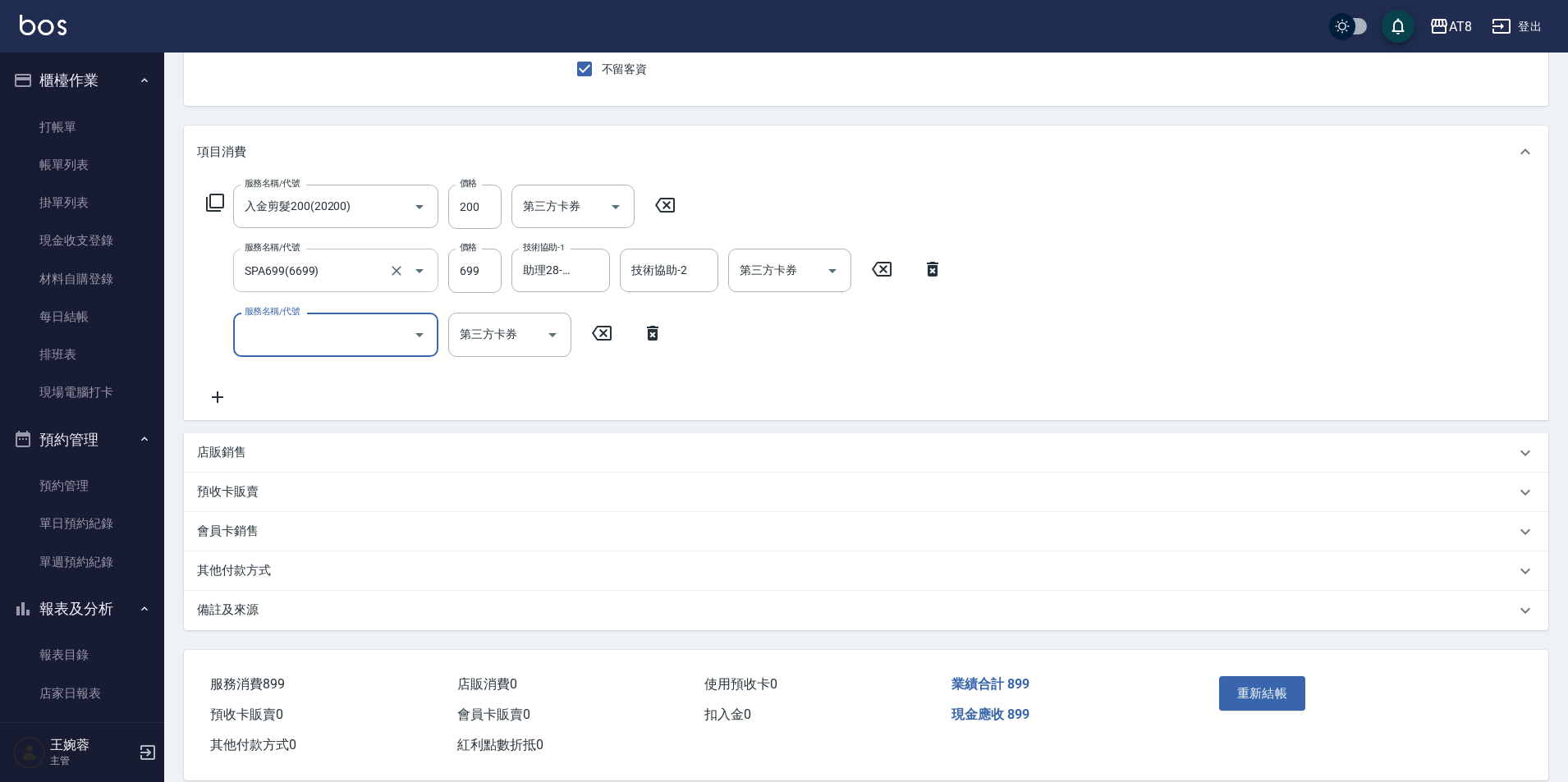
scroll to position [191, 0]
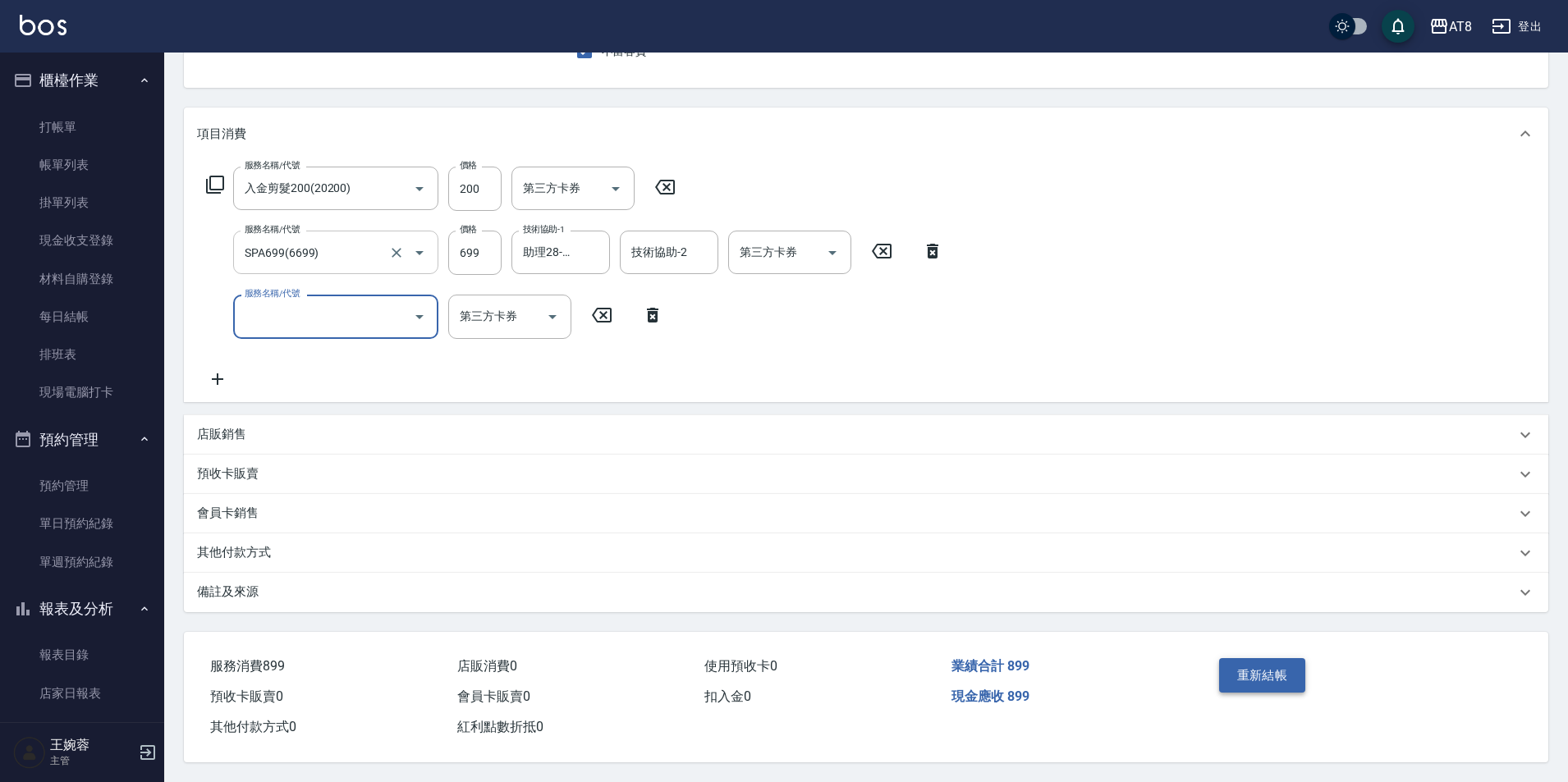
click at [1253, 658] on button "重新結帳" at bounding box center [1262, 675] width 87 height 34
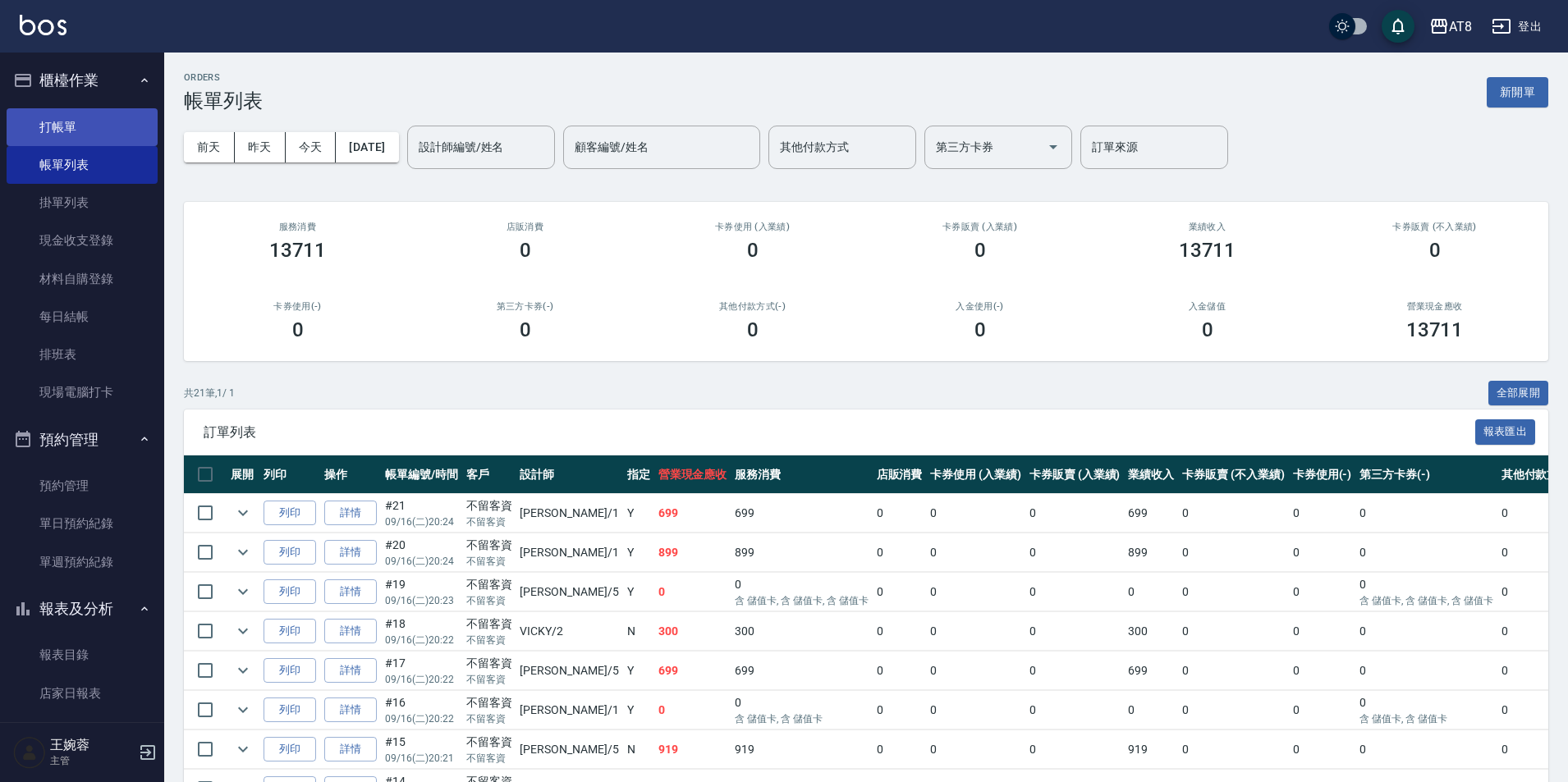
click at [65, 133] on link "打帳單" at bounding box center [82, 126] width 151 height 38
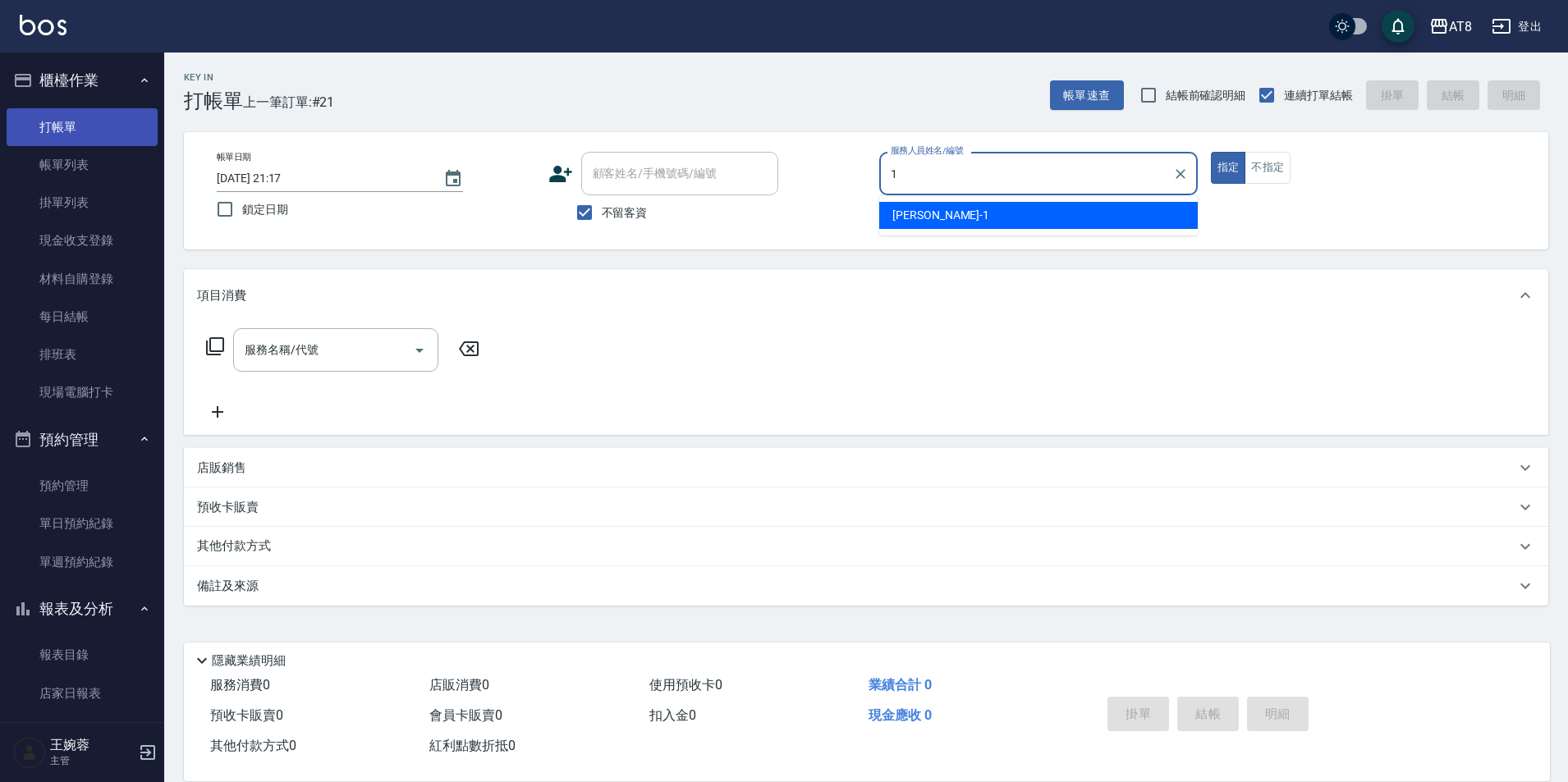
type input "YUKI-1"
type button "true"
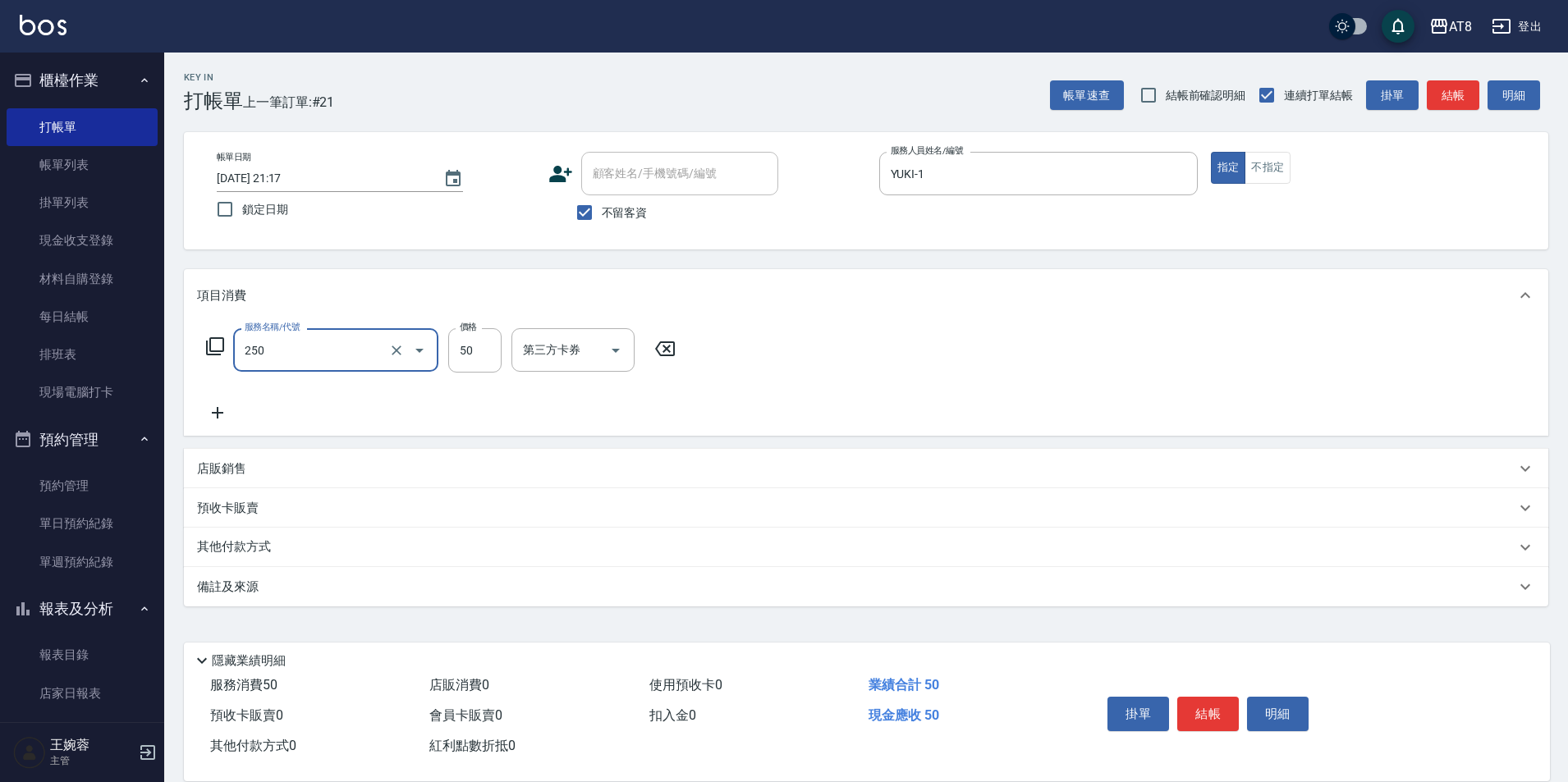
type input "剪瀏海(250)"
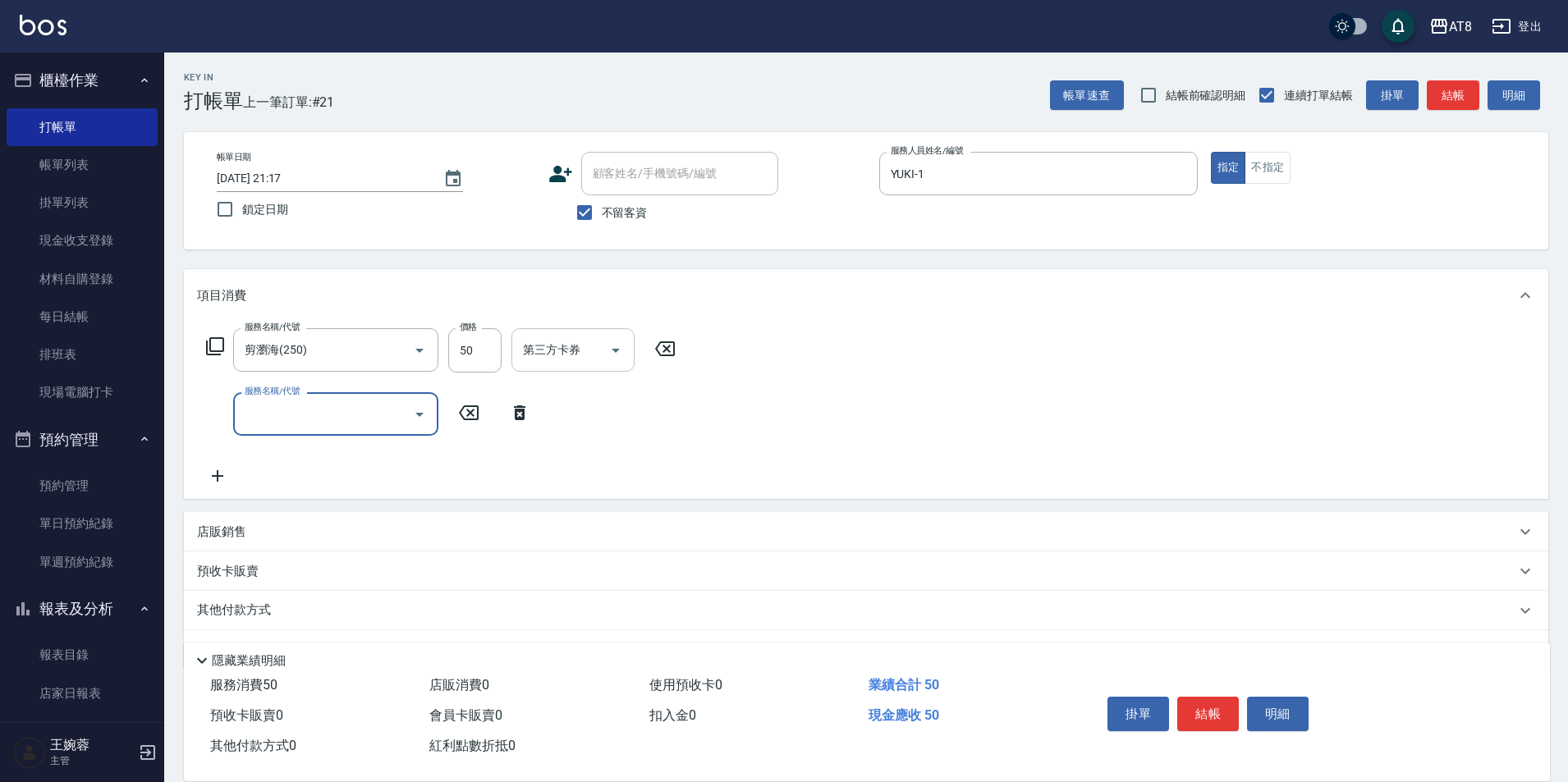
click at [606, 350] on icon "Open" at bounding box center [615, 350] width 19 height 19
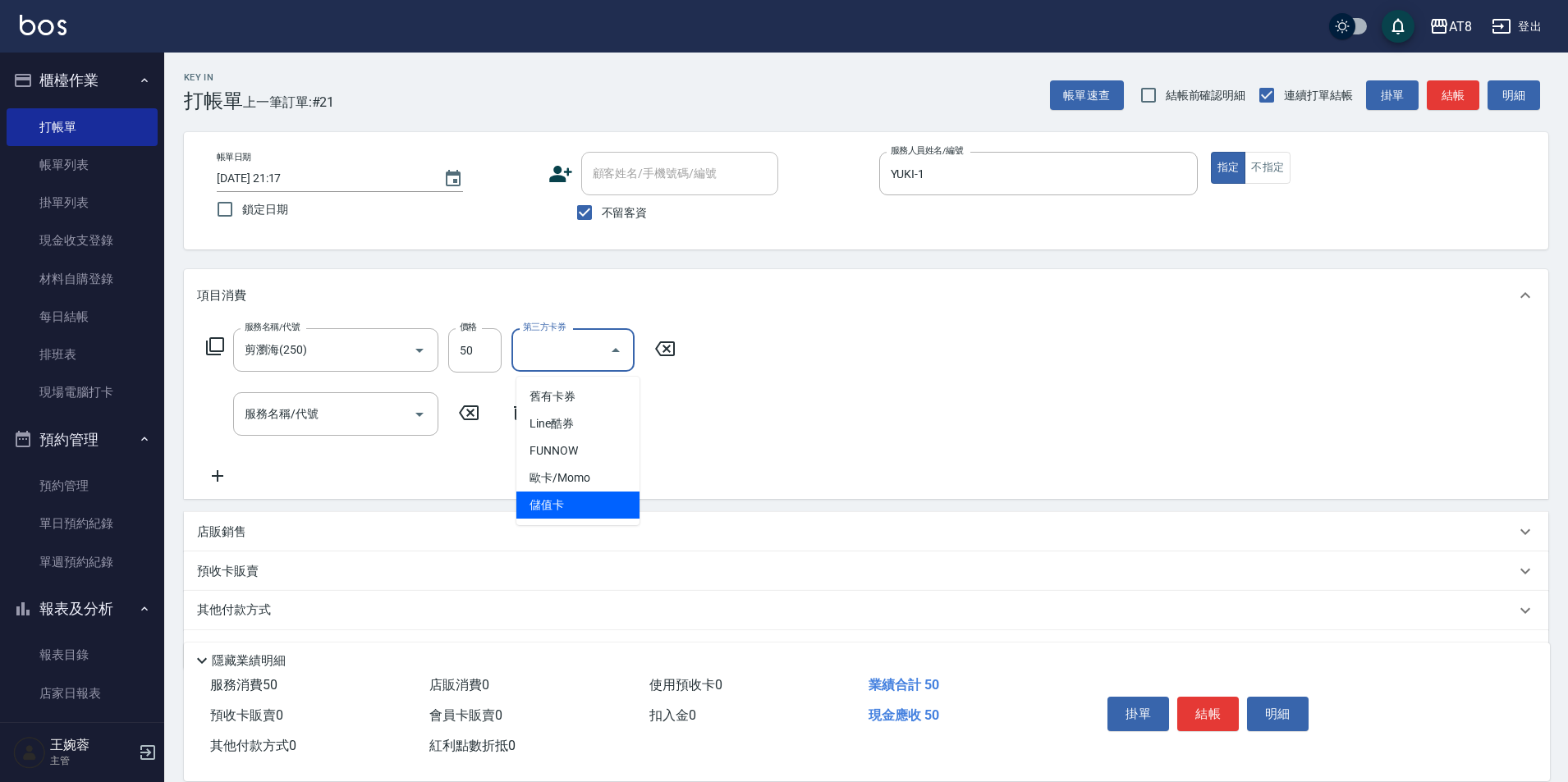
click at [602, 499] on span "儲值卡" at bounding box center [578, 505] width 123 height 27
type input "儲值卡"
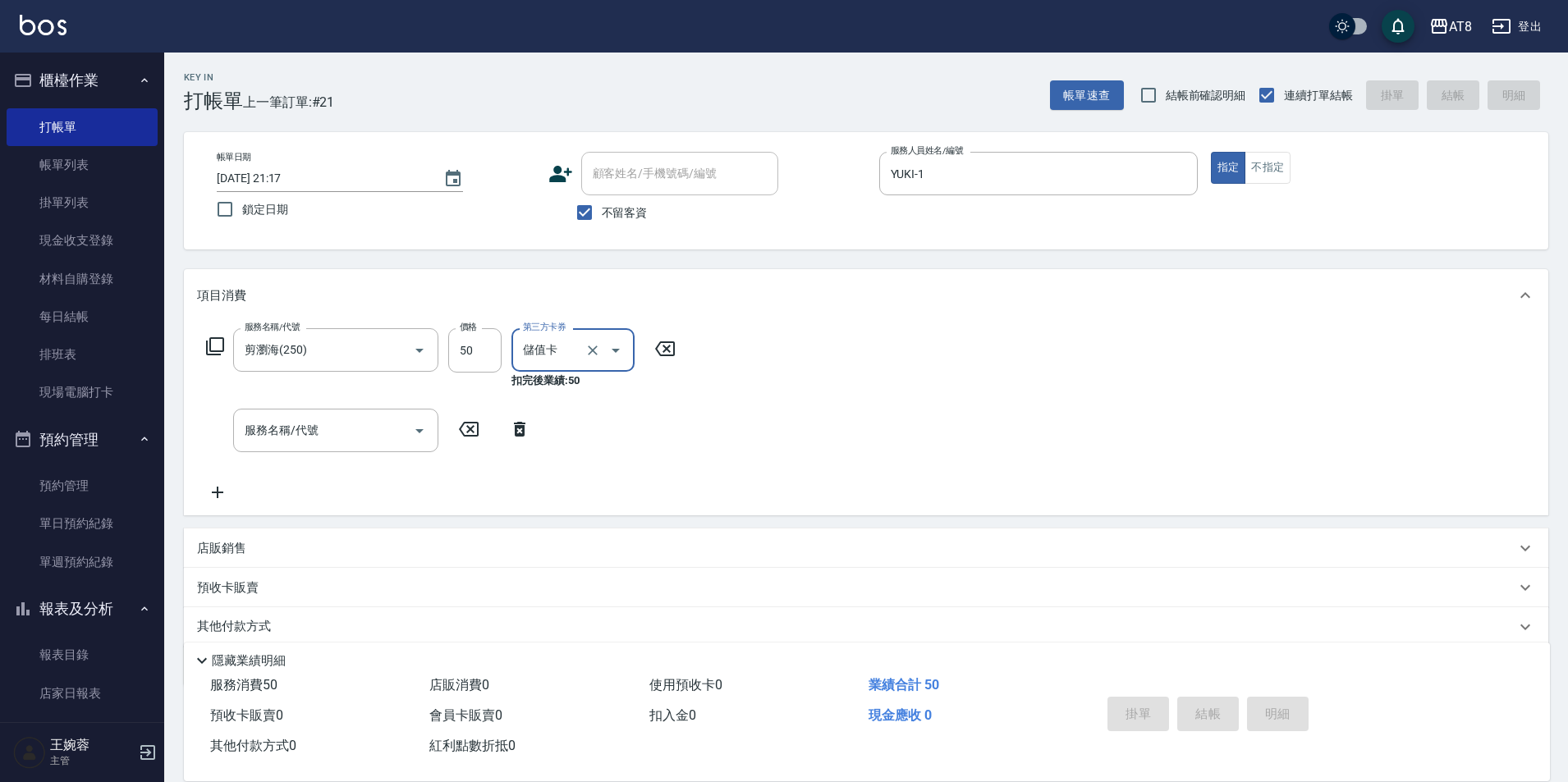
type input "[DATE] 21:18"
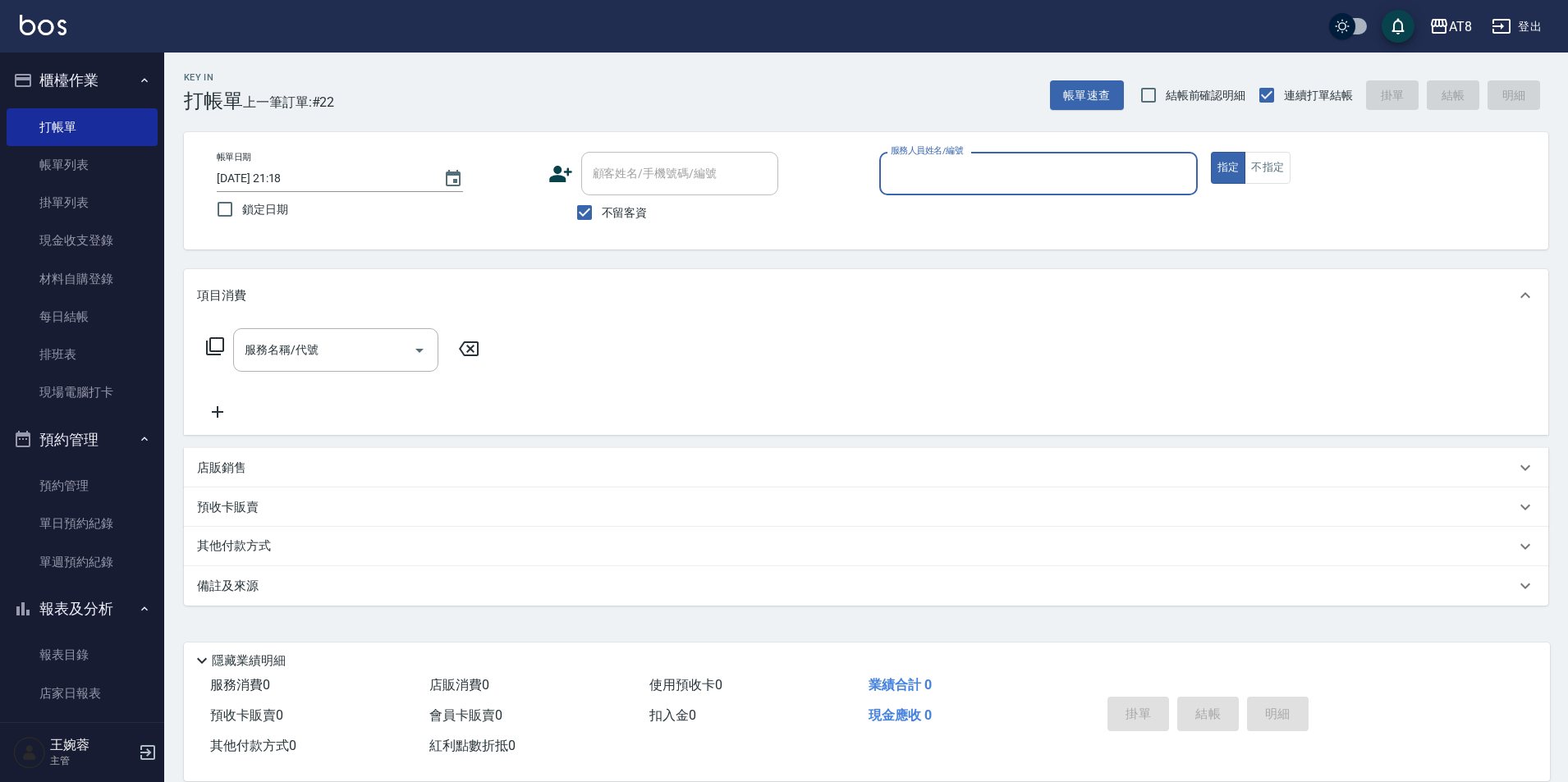
click at [33, 326] on link "每日結帳" at bounding box center [82, 316] width 151 height 38
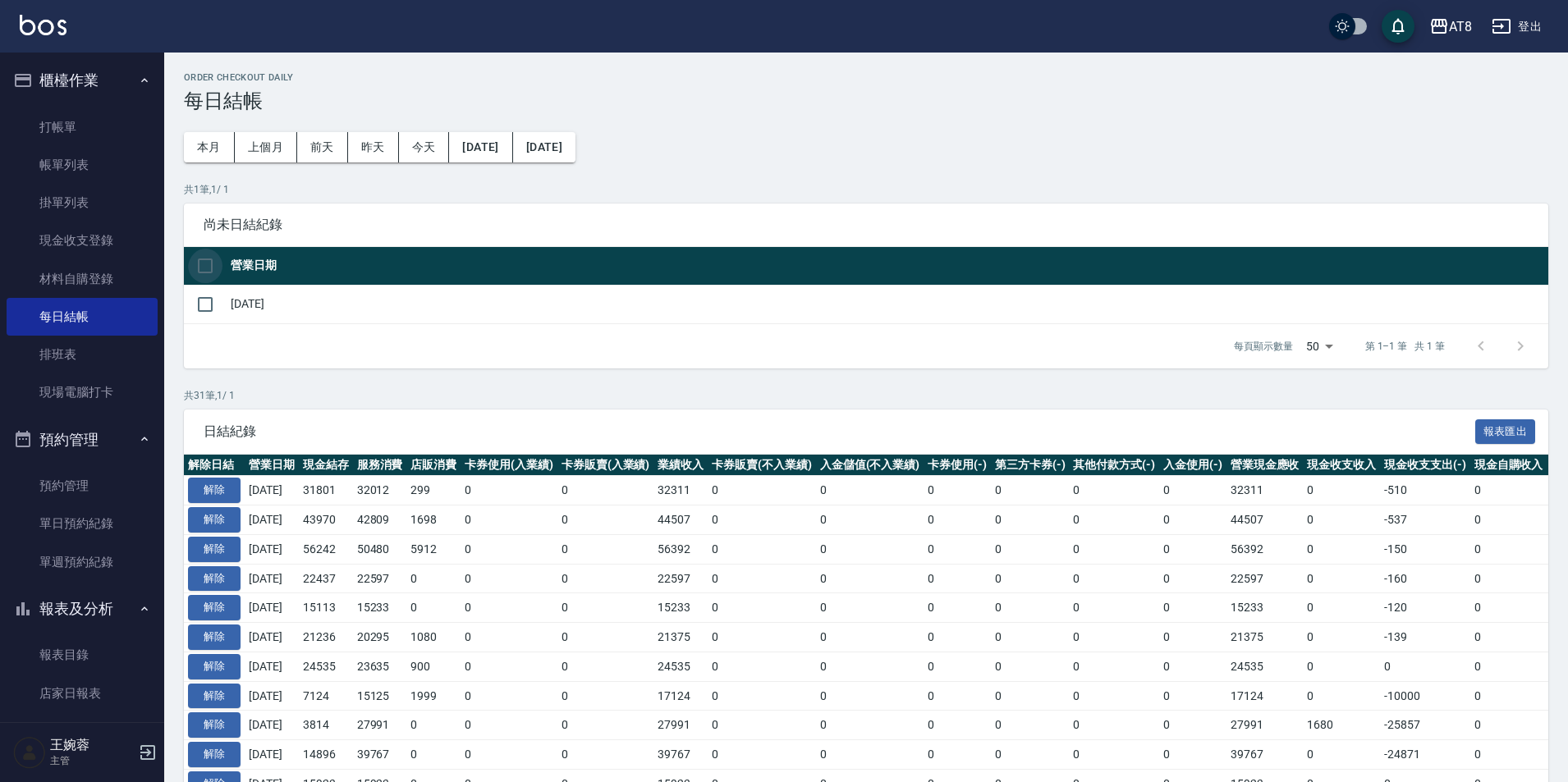
click at [201, 258] on input "checkbox" at bounding box center [205, 265] width 34 height 34
checkbox input "true"
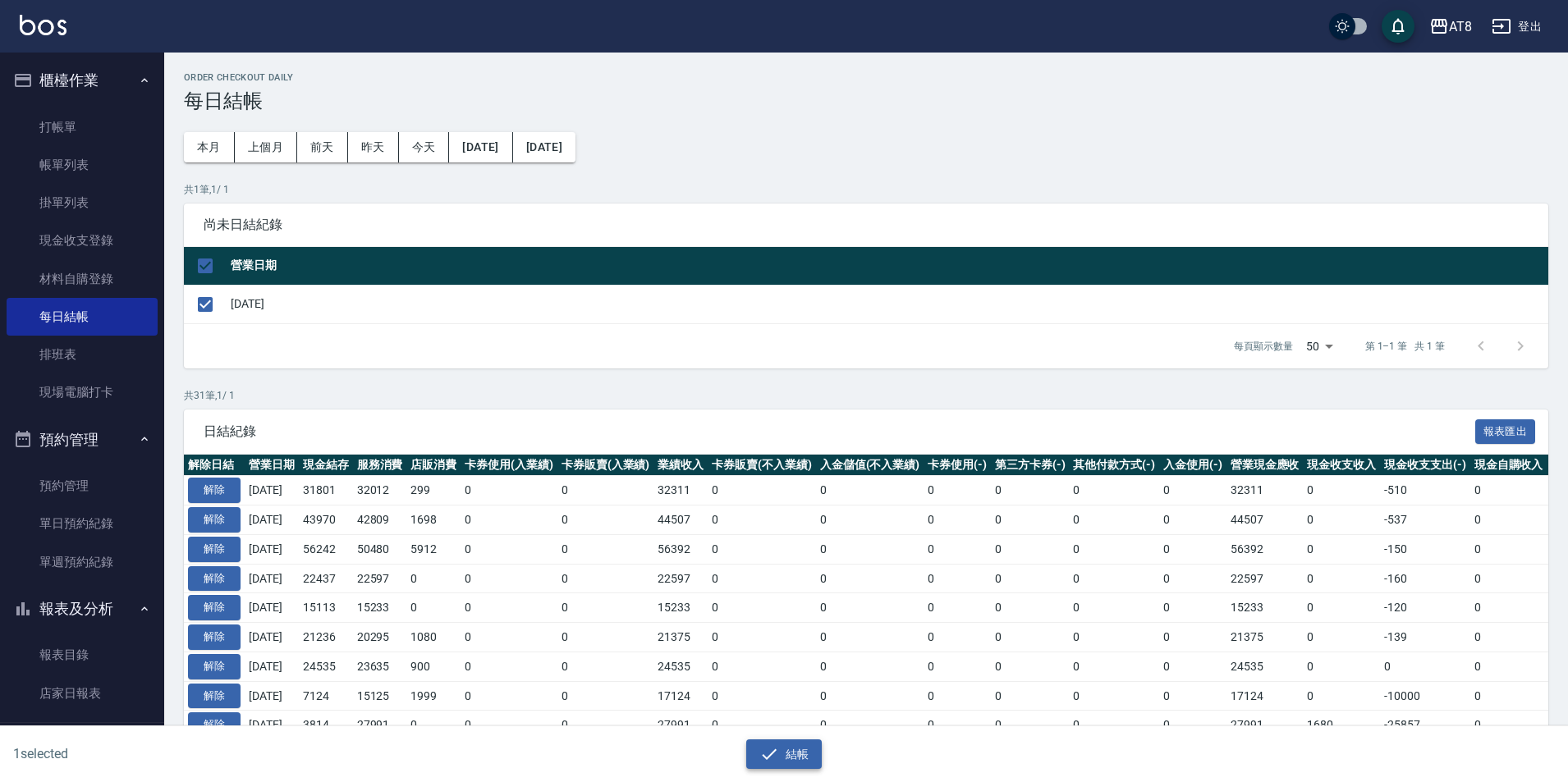
click at [800, 748] on button "結帳" at bounding box center [784, 755] width 76 height 31
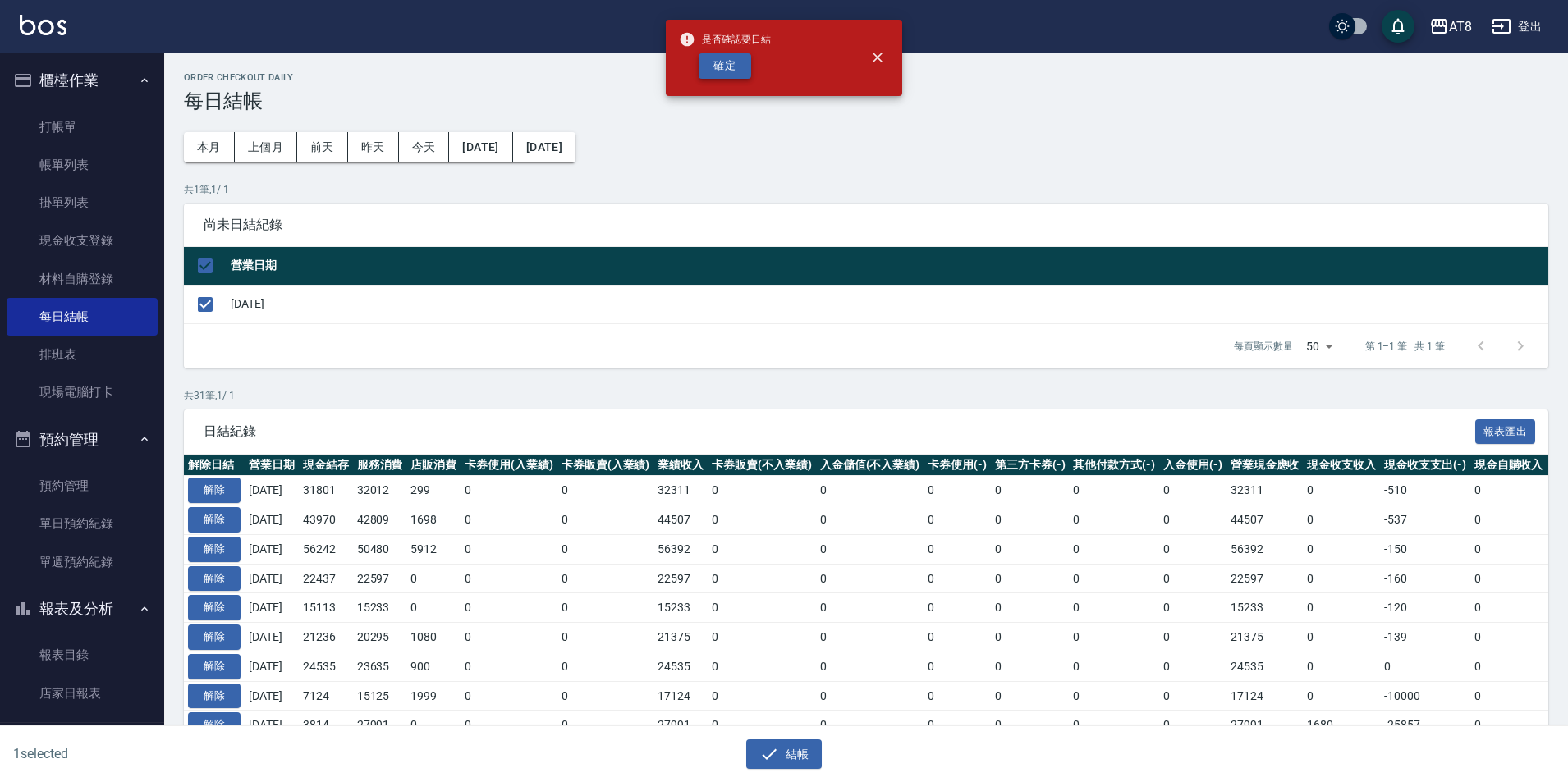
click at [713, 66] on button "確定" at bounding box center [725, 66] width 53 height 25
checkbox input "false"
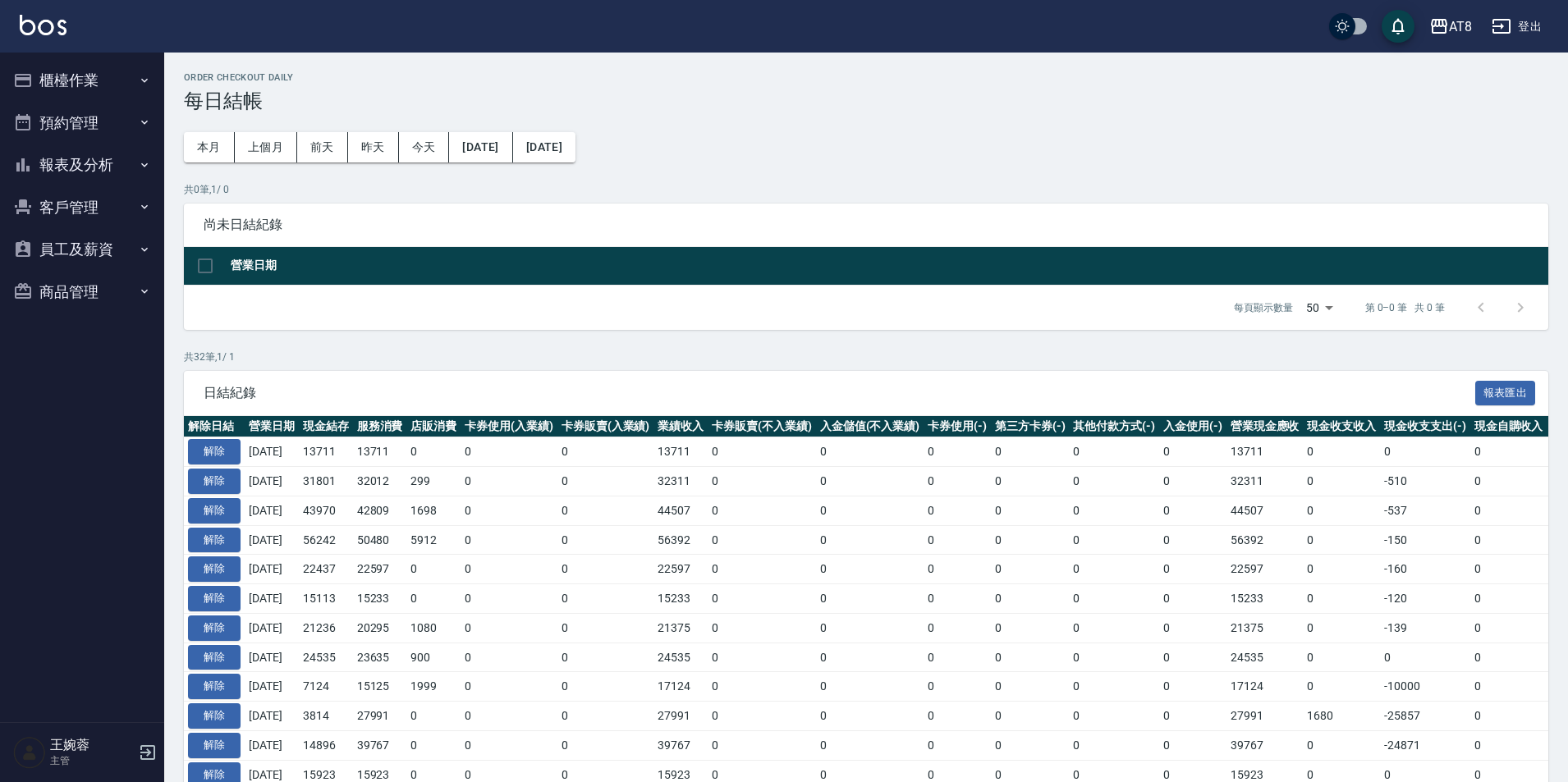
click at [90, 174] on button "報表及分析" at bounding box center [82, 165] width 151 height 43
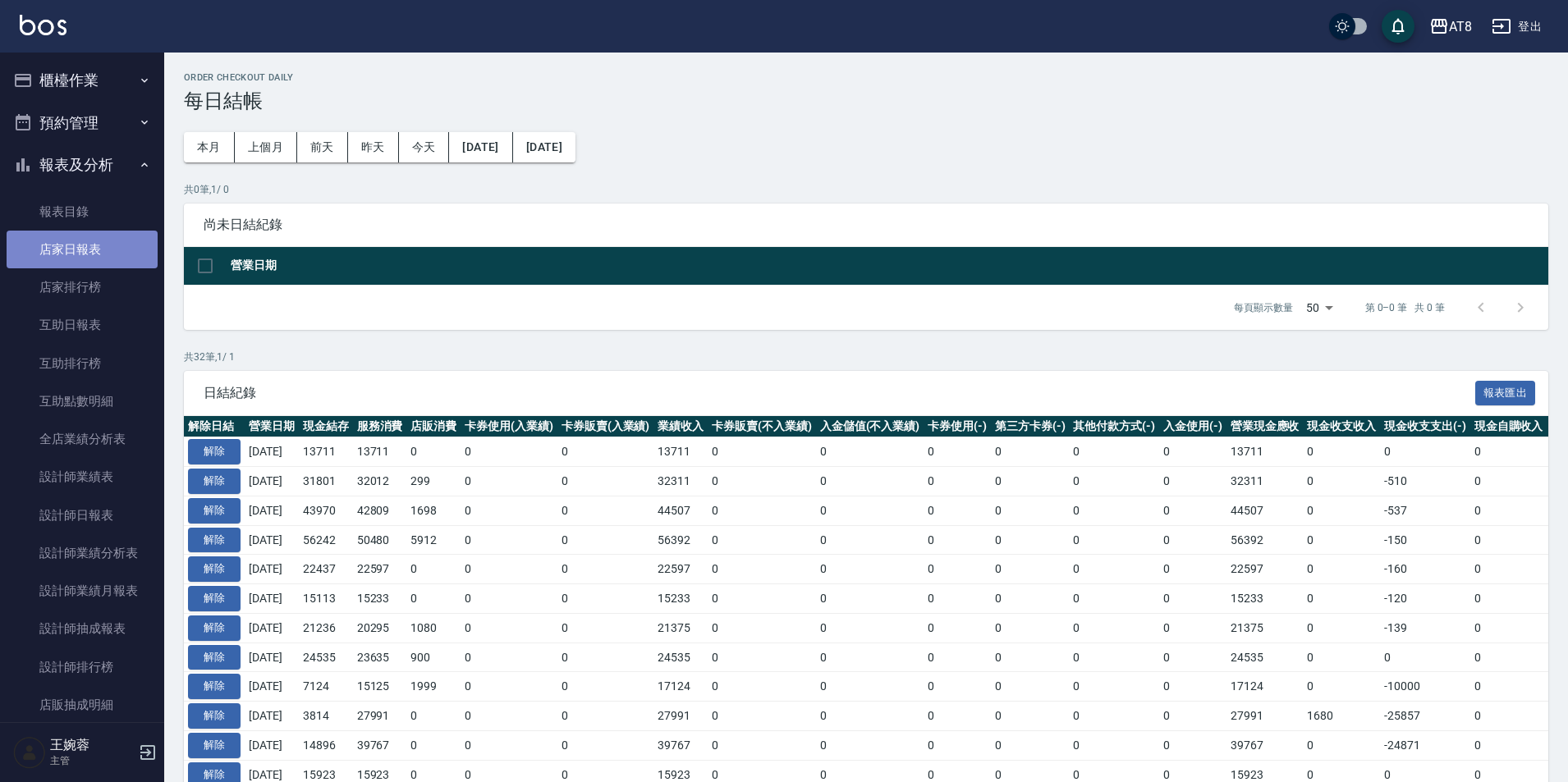
click at [90, 249] on link "店家日報表" at bounding box center [82, 249] width 151 height 38
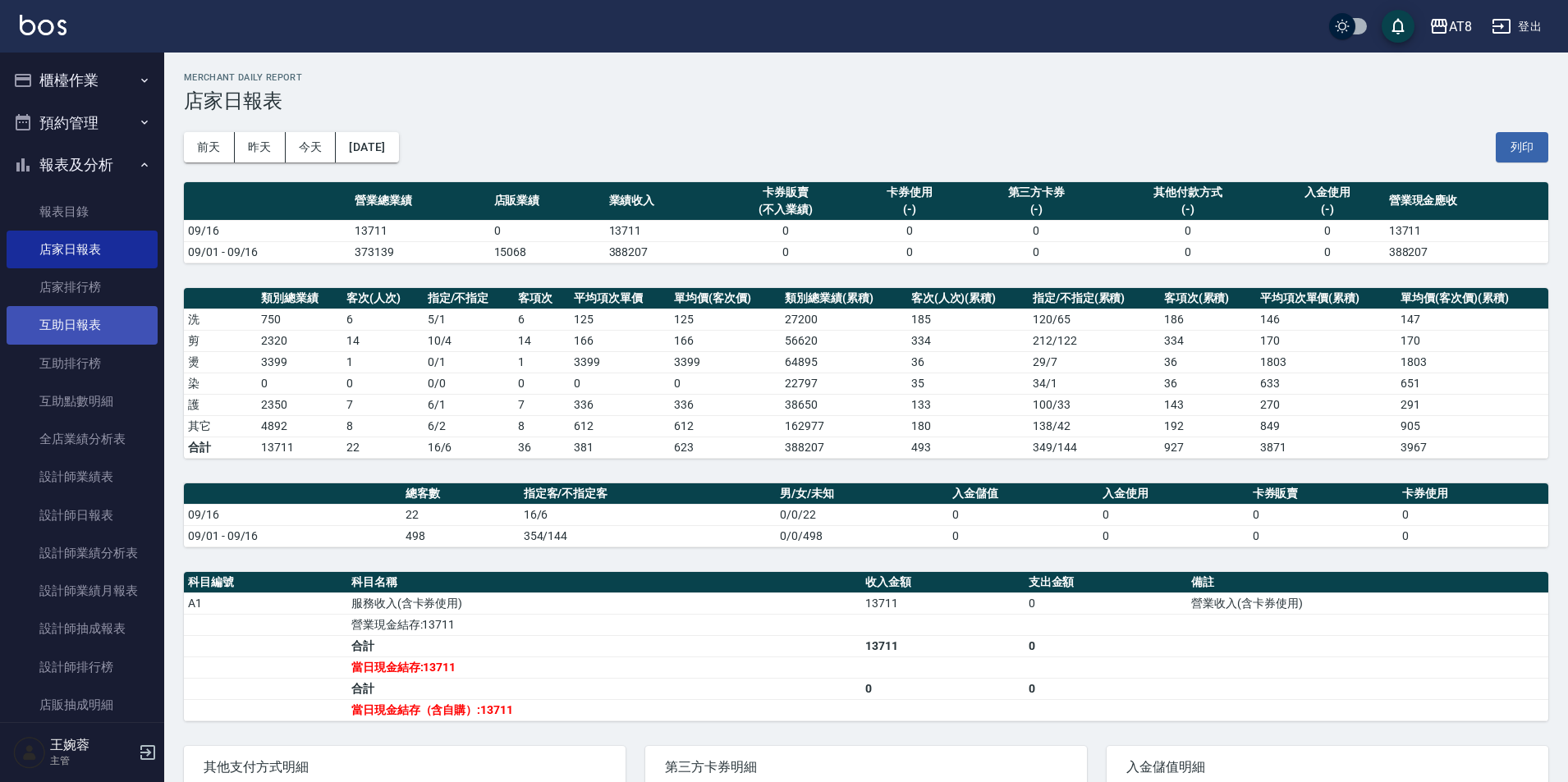
click at [107, 328] on link "互助日報表" at bounding box center [82, 325] width 151 height 38
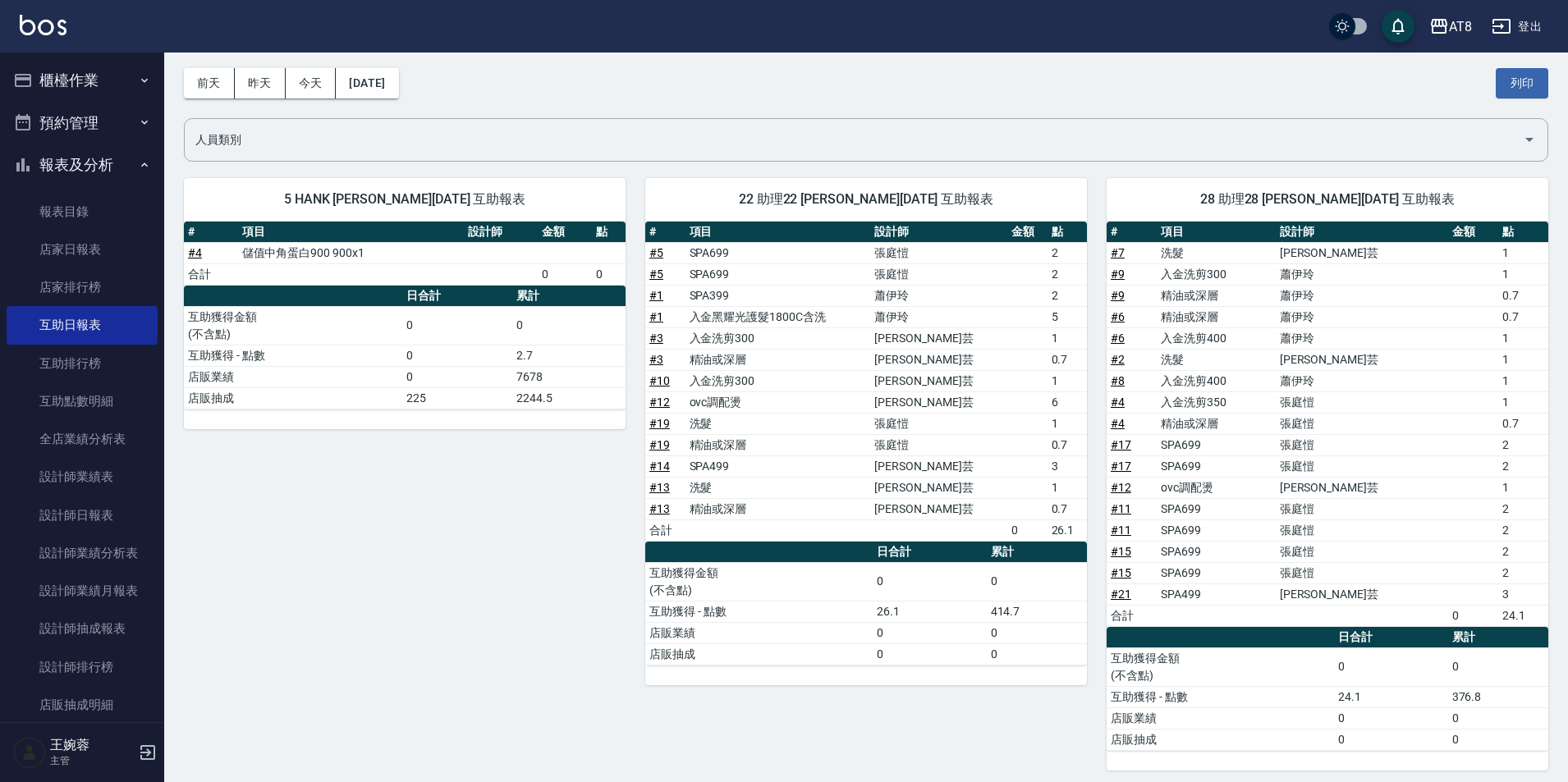
scroll to position [72, 0]
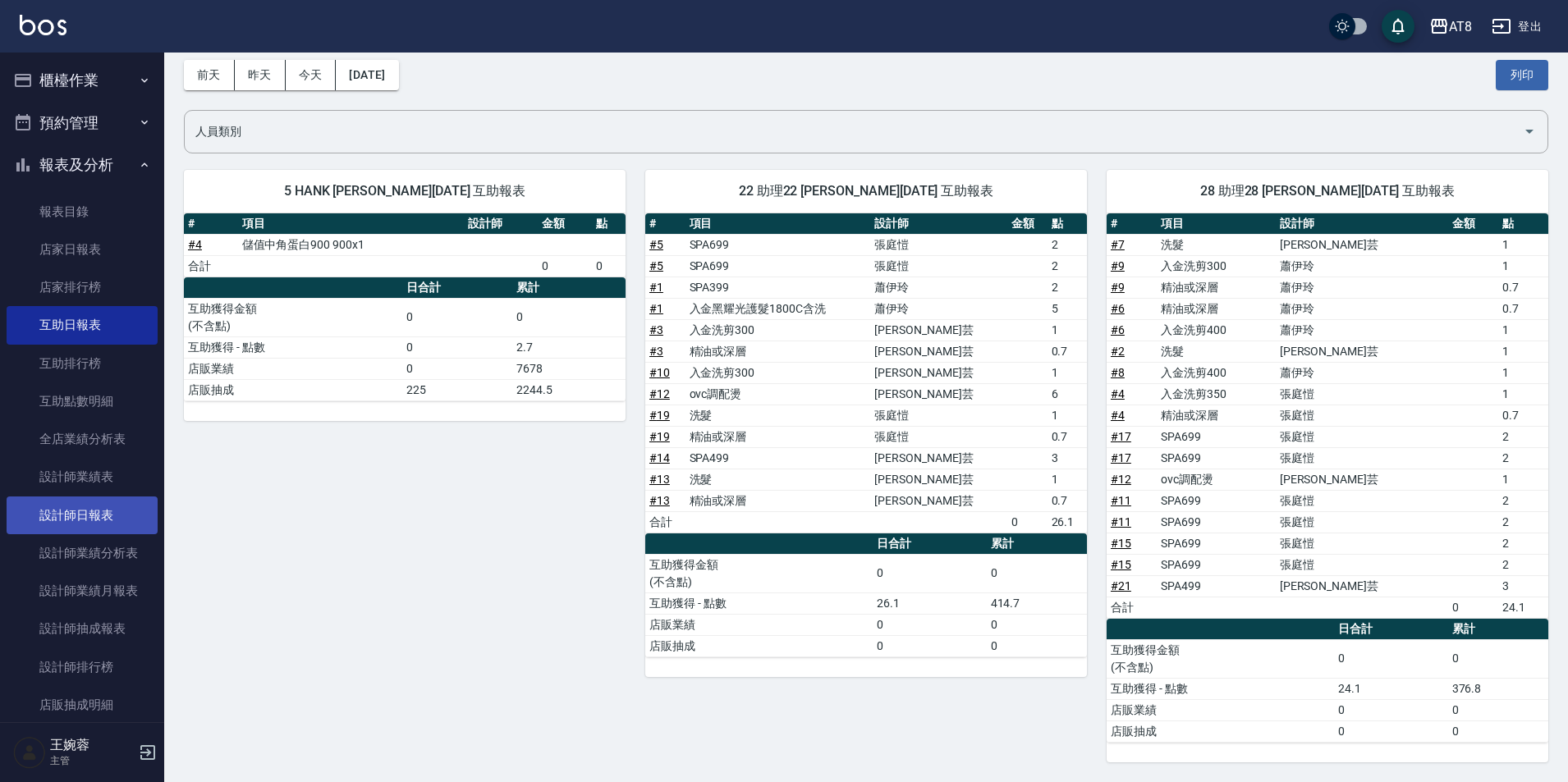
click at [93, 512] on link "設計師日報表" at bounding box center [82, 515] width 151 height 38
